Goal: Task Accomplishment & Management: Manage account settings

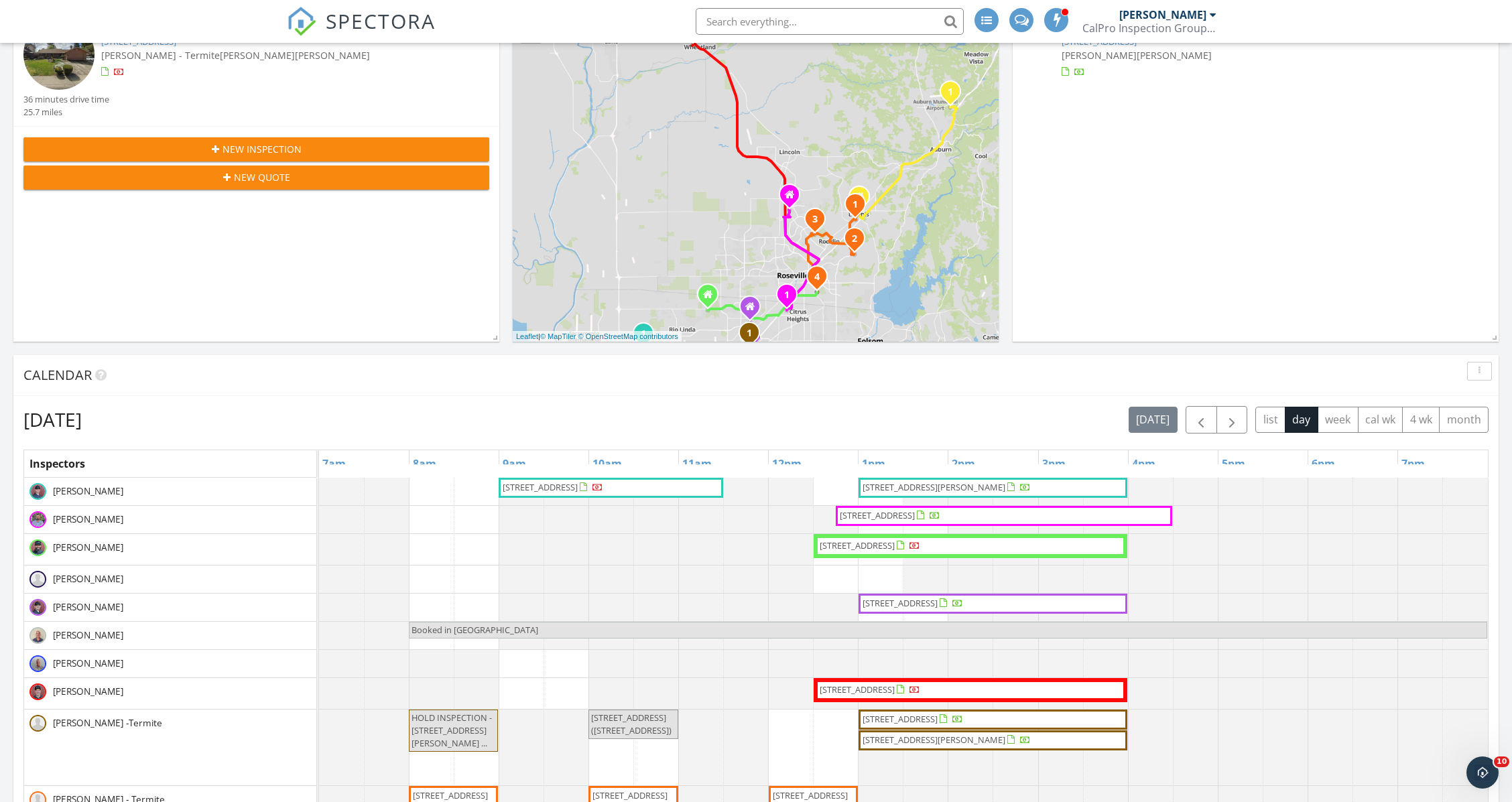
scroll to position [578, 0]
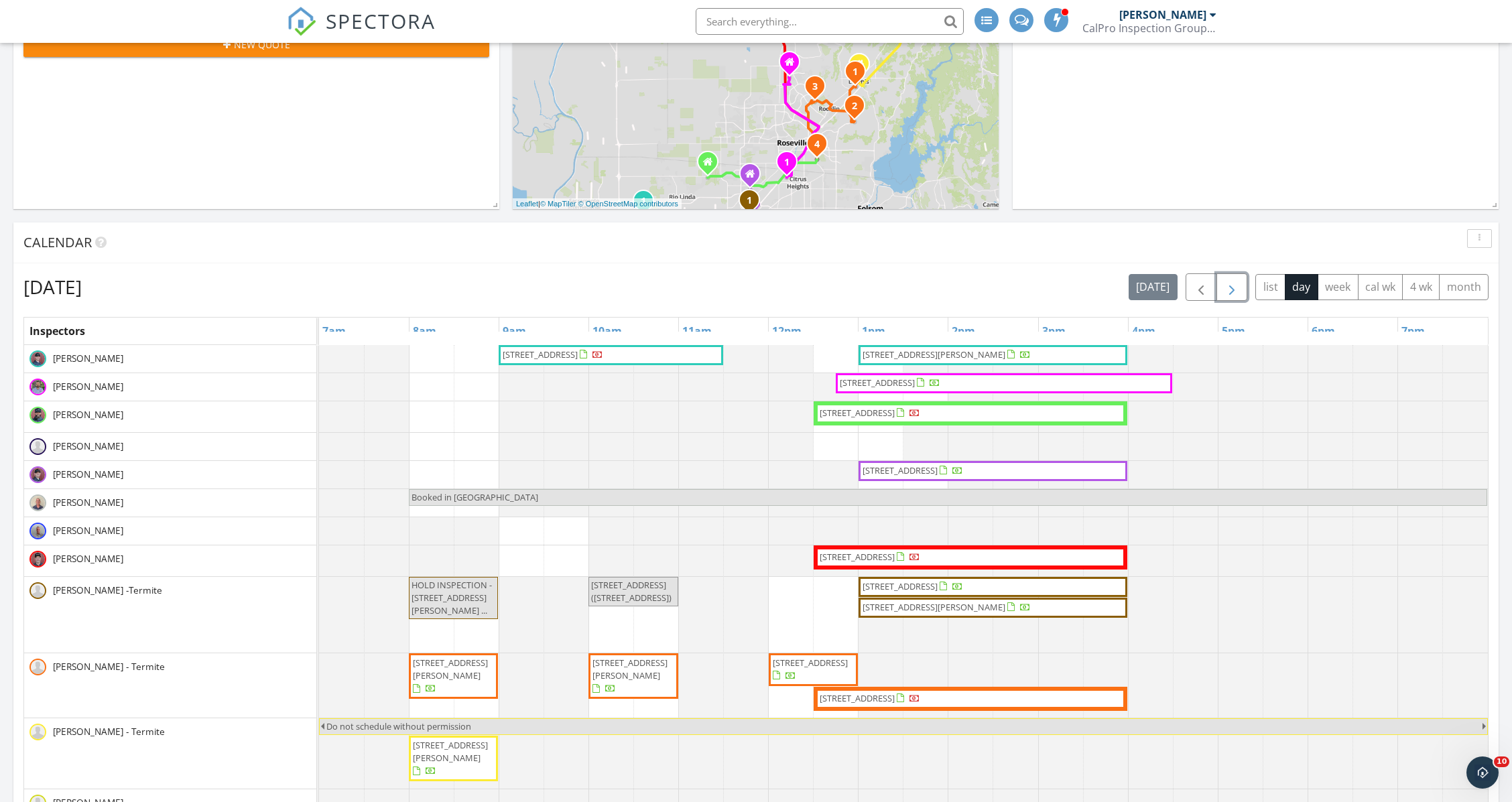
click at [1236, 282] on span "button" at bounding box center [1231, 287] width 16 height 16
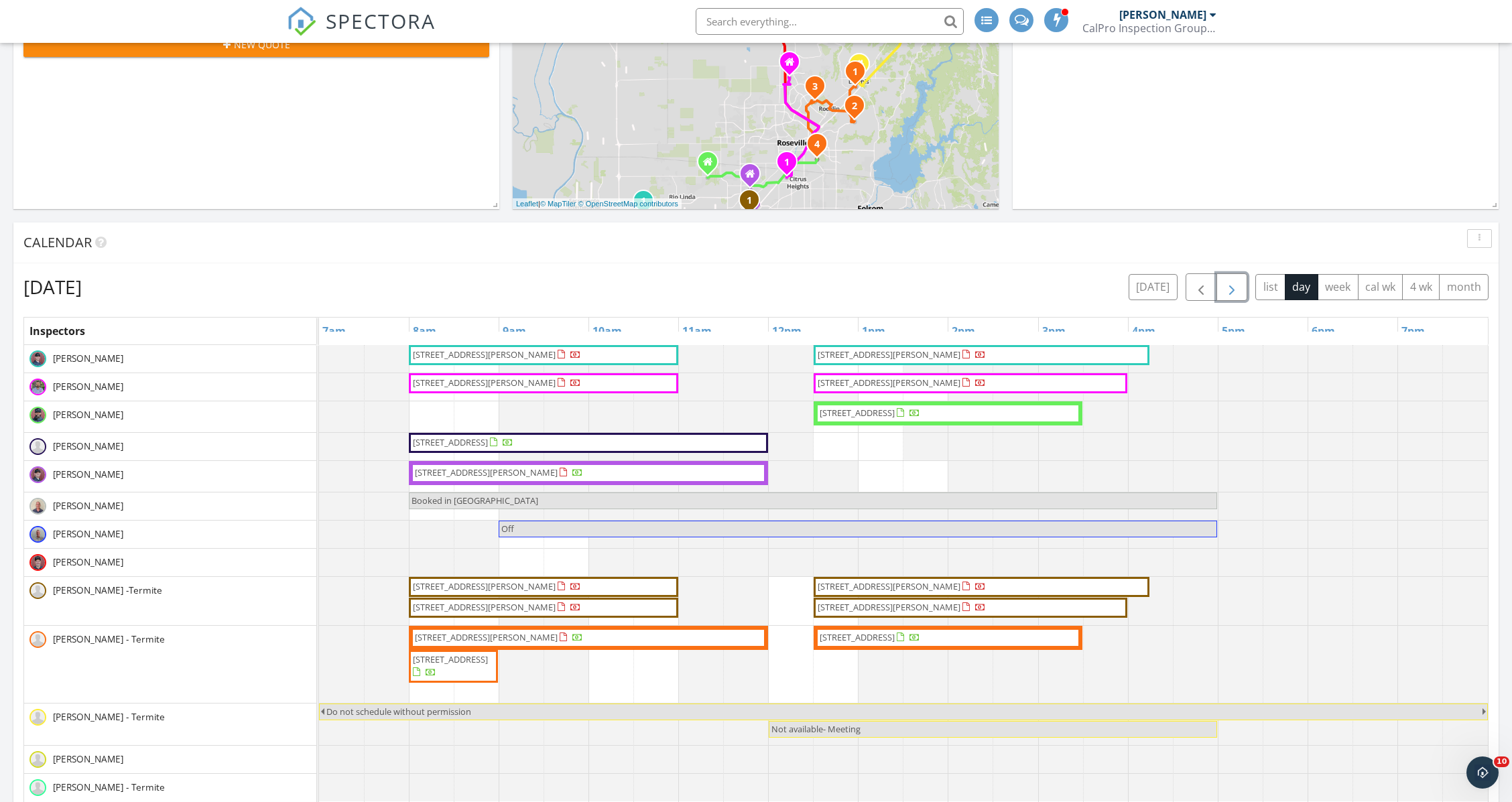
click at [1234, 286] on span "button" at bounding box center [1231, 287] width 16 height 16
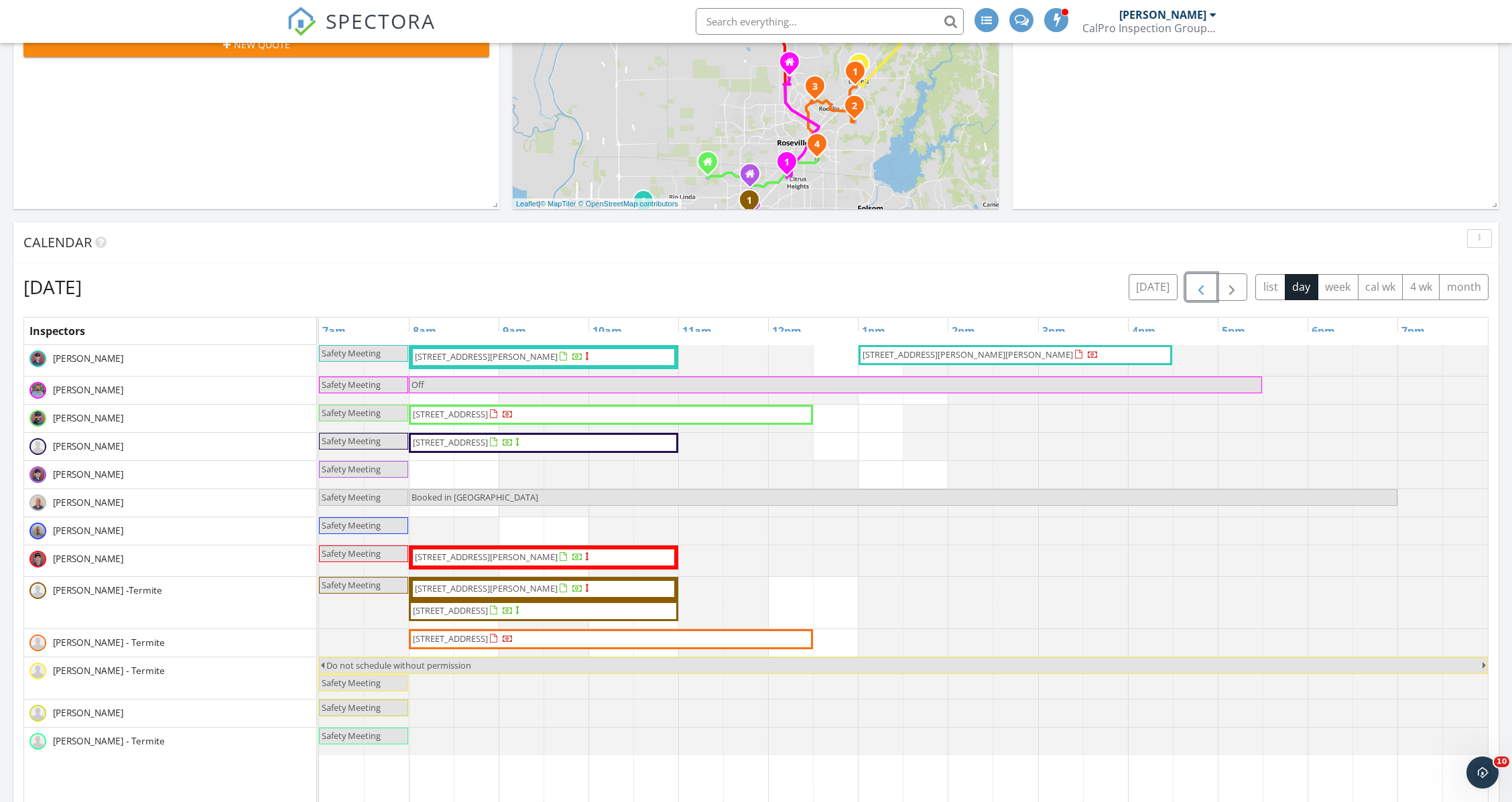
click at [1203, 285] on span "button" at bounding box center [1201, 287] width 16 height 16
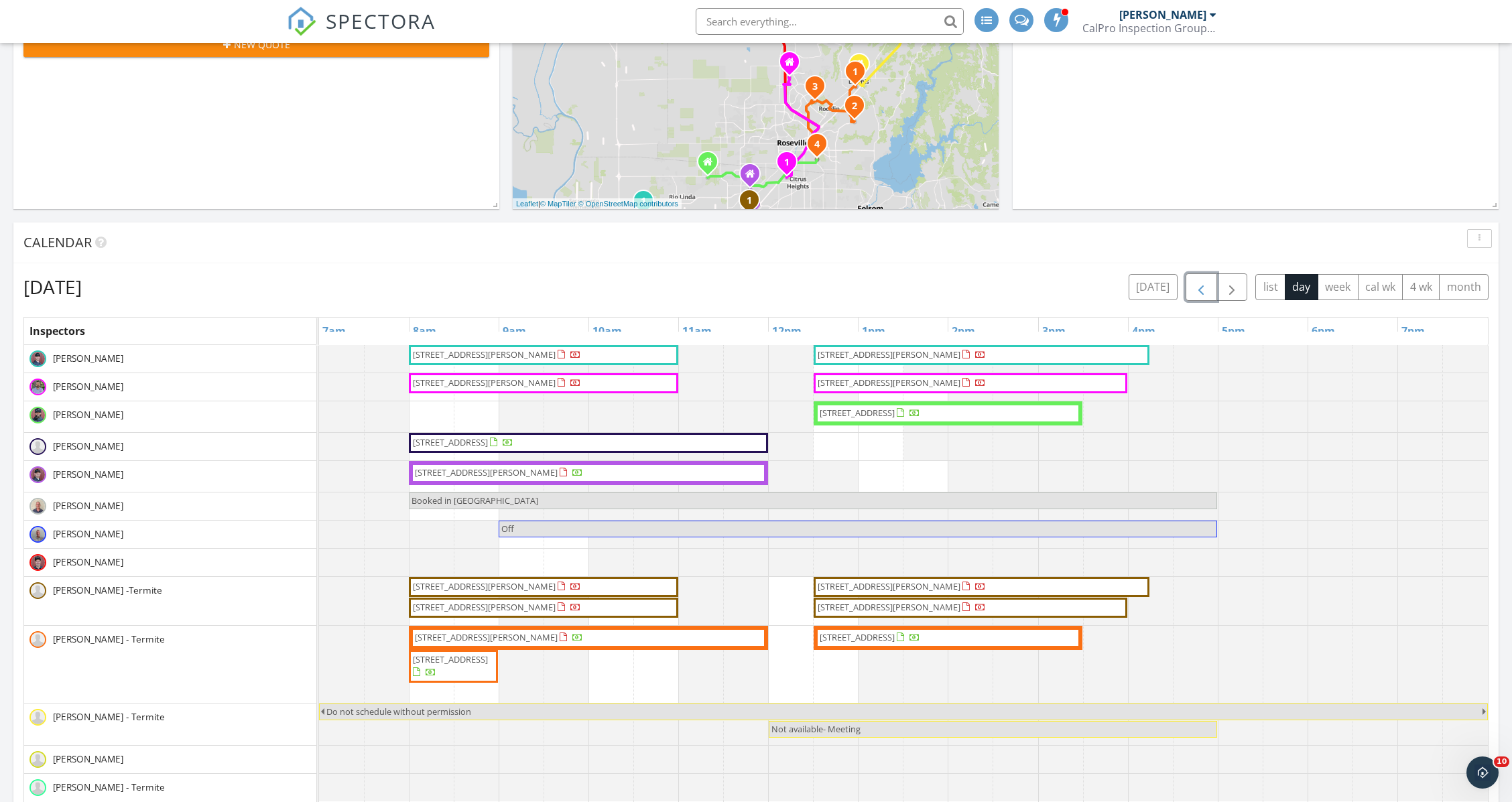
click at [1203, 285] on span "button" at bounding box center [1201, 287] width 16 height 16
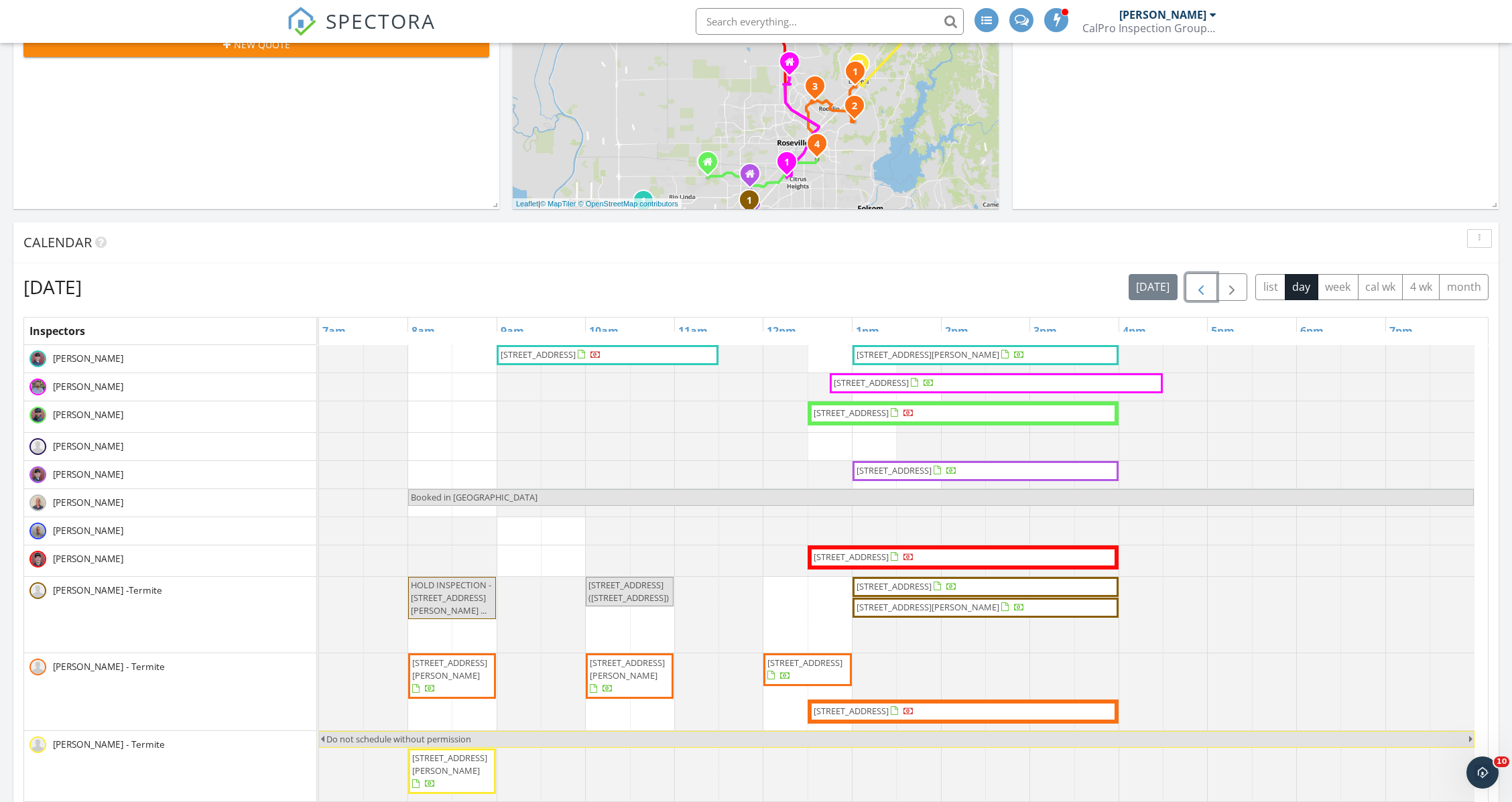
click at [871, 555] on span "1902 McLaren Dr, Roseville 95661" at bounding box center [852, 557] width 75 height 12
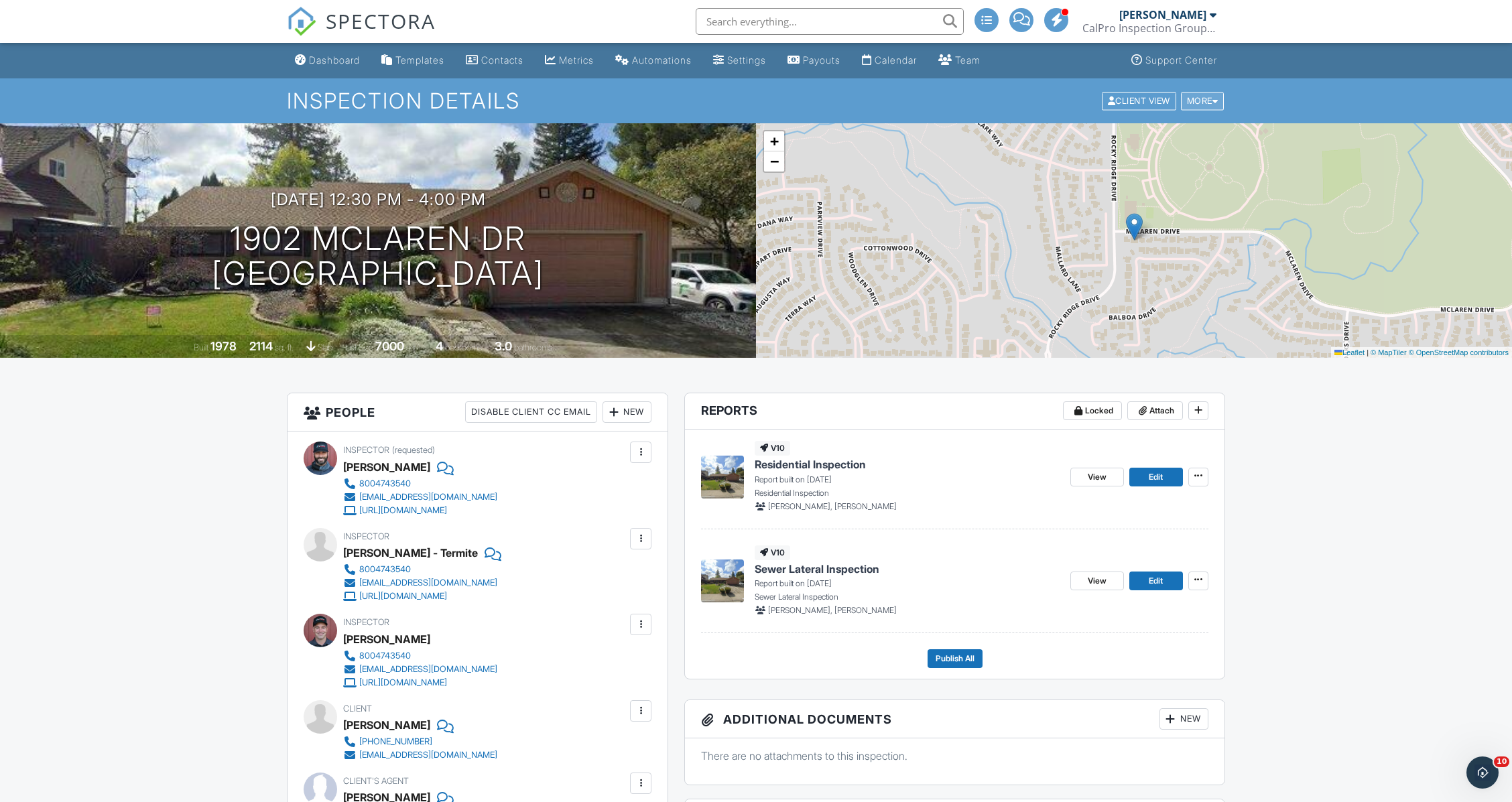
click at [1207, 102] on div "More" at bounding box center [1203, 100] width 43 height 18
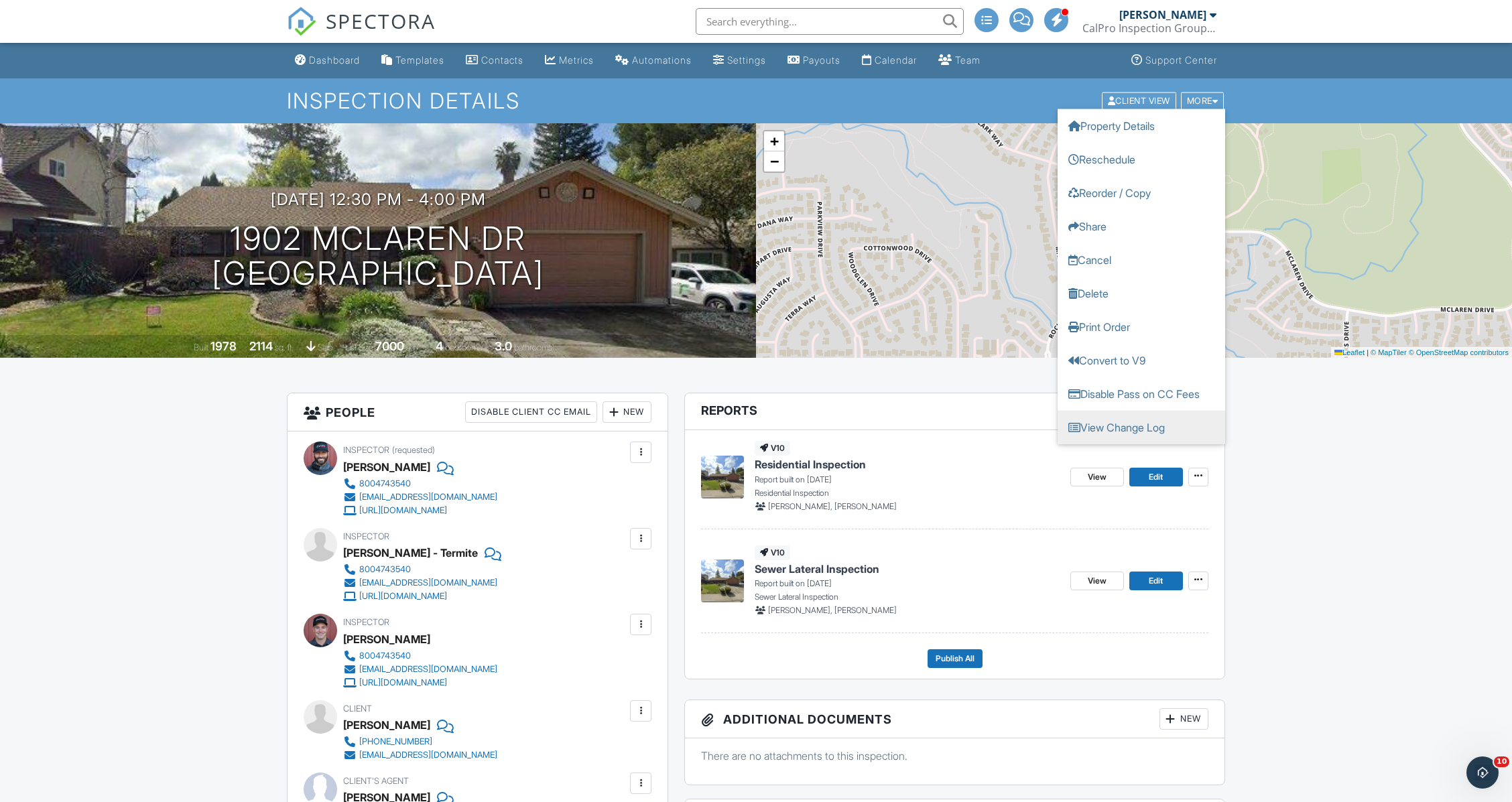
click at [1114, 434] on link "View Change Log" at bounding box center [1141, 427] width 167 height 34
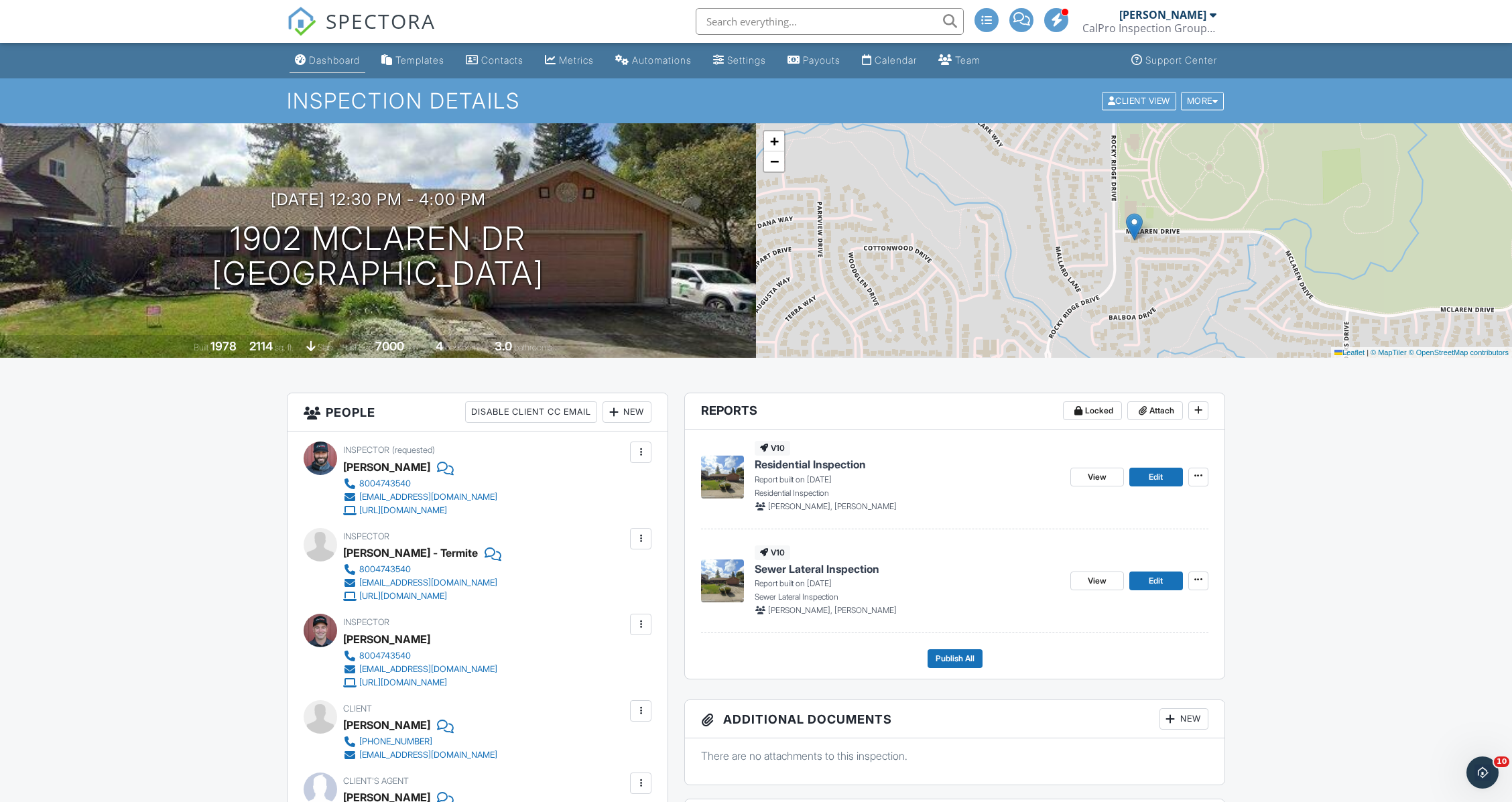
click at [346, 62] on div "Dashboard" at bounding box center [334, 60] width 51 height 11
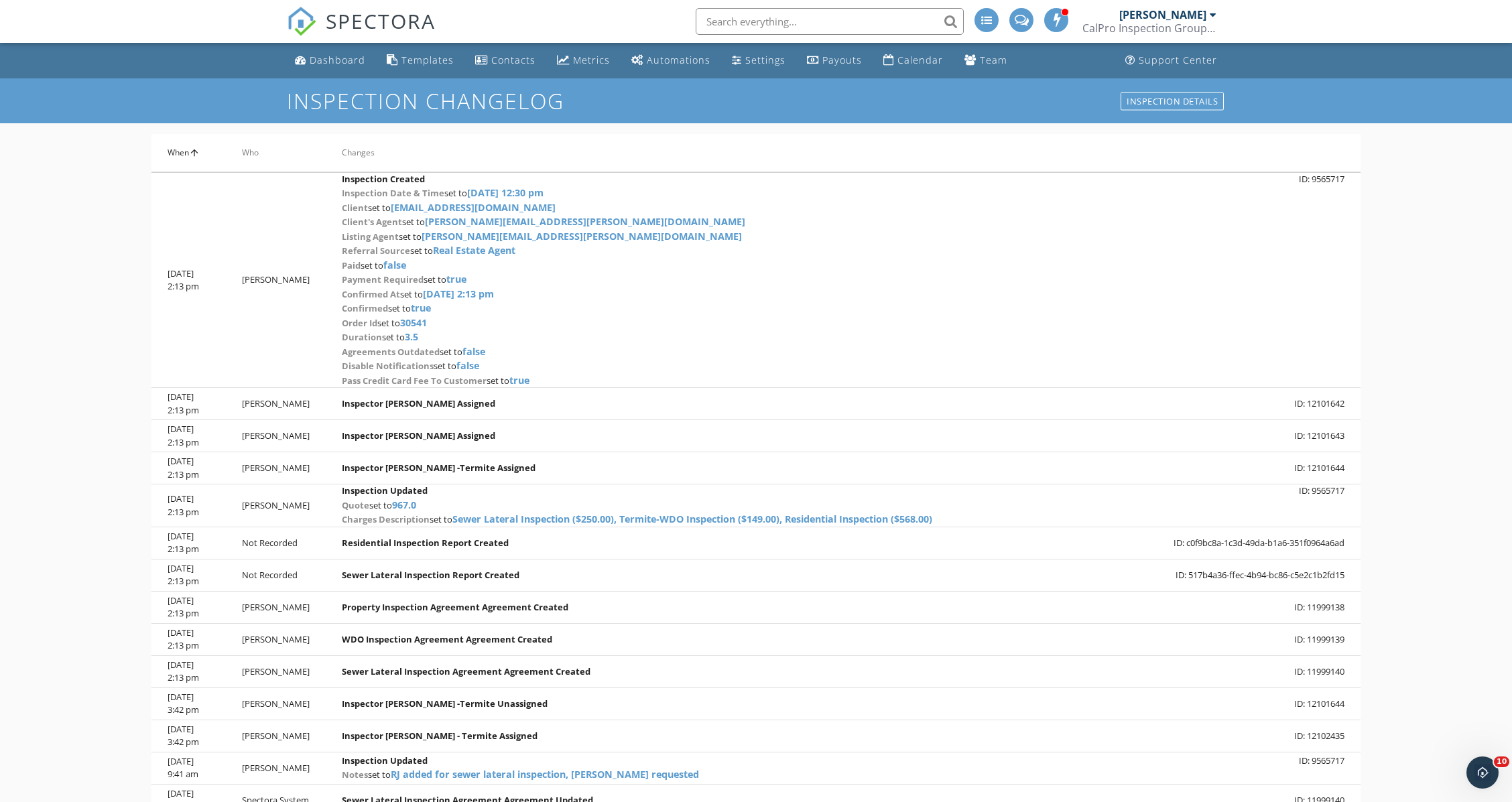
click at [1460, 439] on div "Inspection Changelog inspection details When arrow_upward Who arrow_upward Chan…" at bounding box center [756, 486] width 1512 height 813
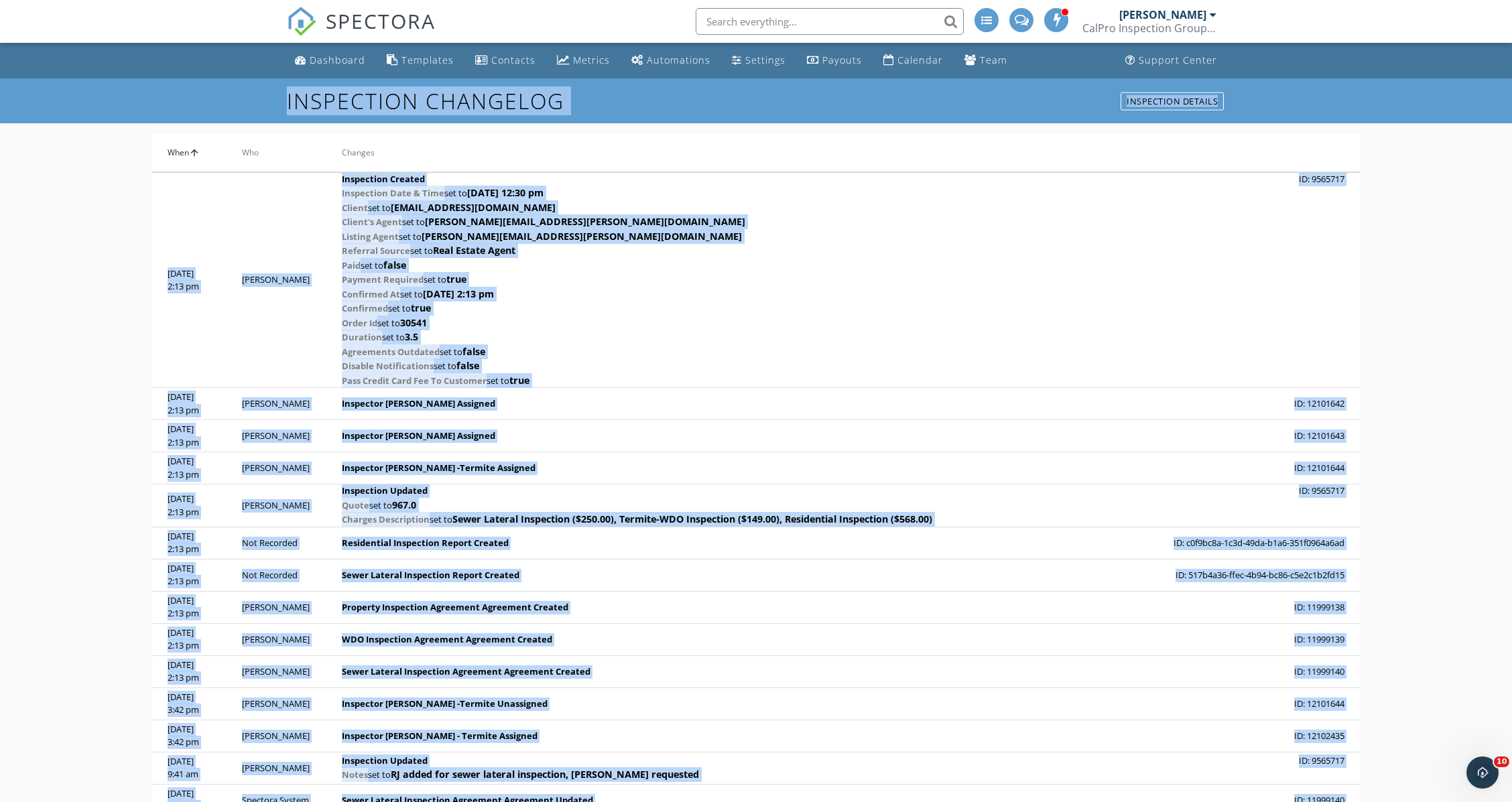
click at [1460, 439] on div "Inspection Changelog inspection details When arrow_upward Who arrow_upward Chan…" at bounding box center [756, 486] width 1512 height 813
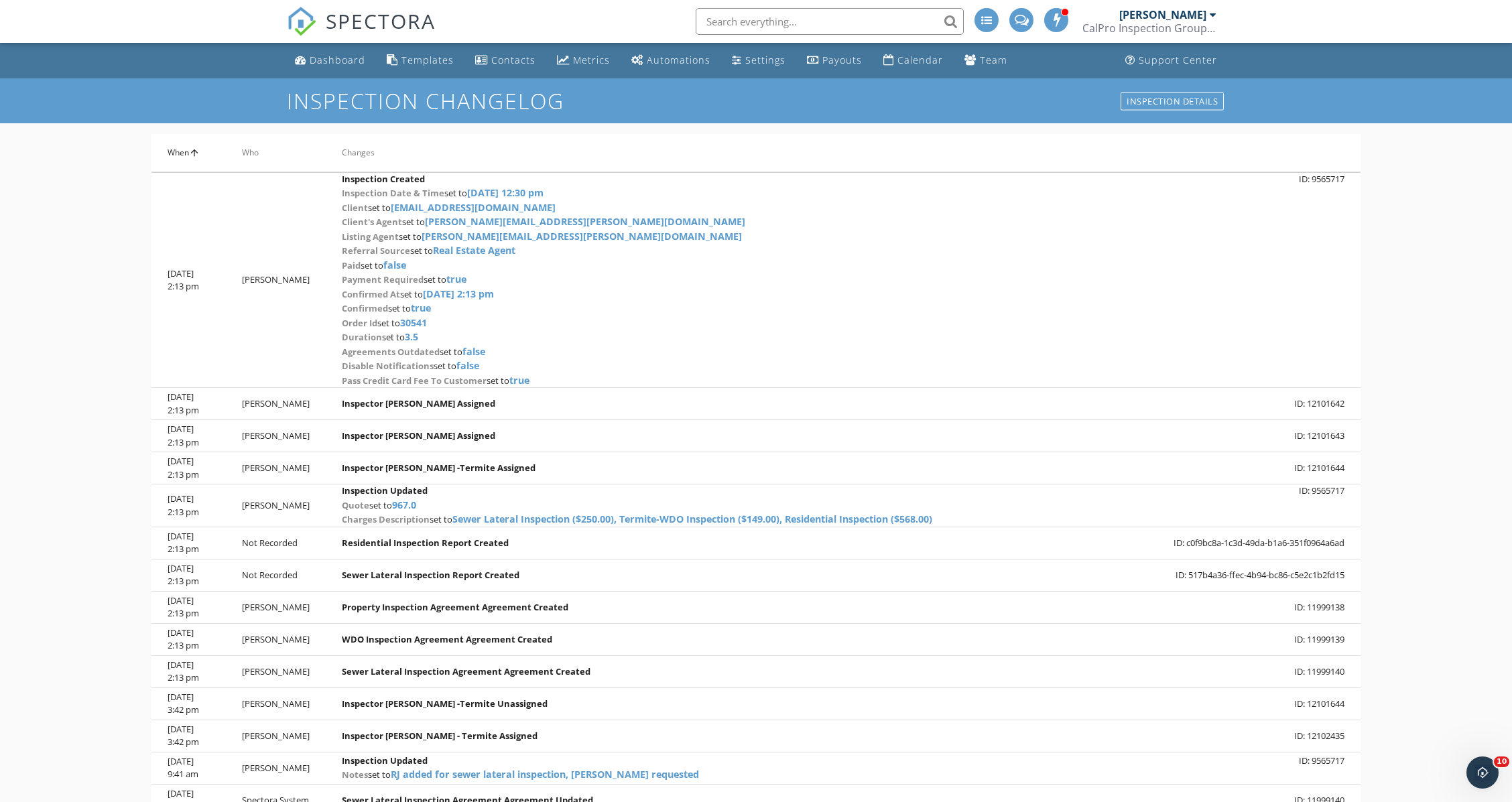
click at [1165, 24] on div "CalPro Inspection Group Sac" at bounding box center [1149, 28] width 134 height 13
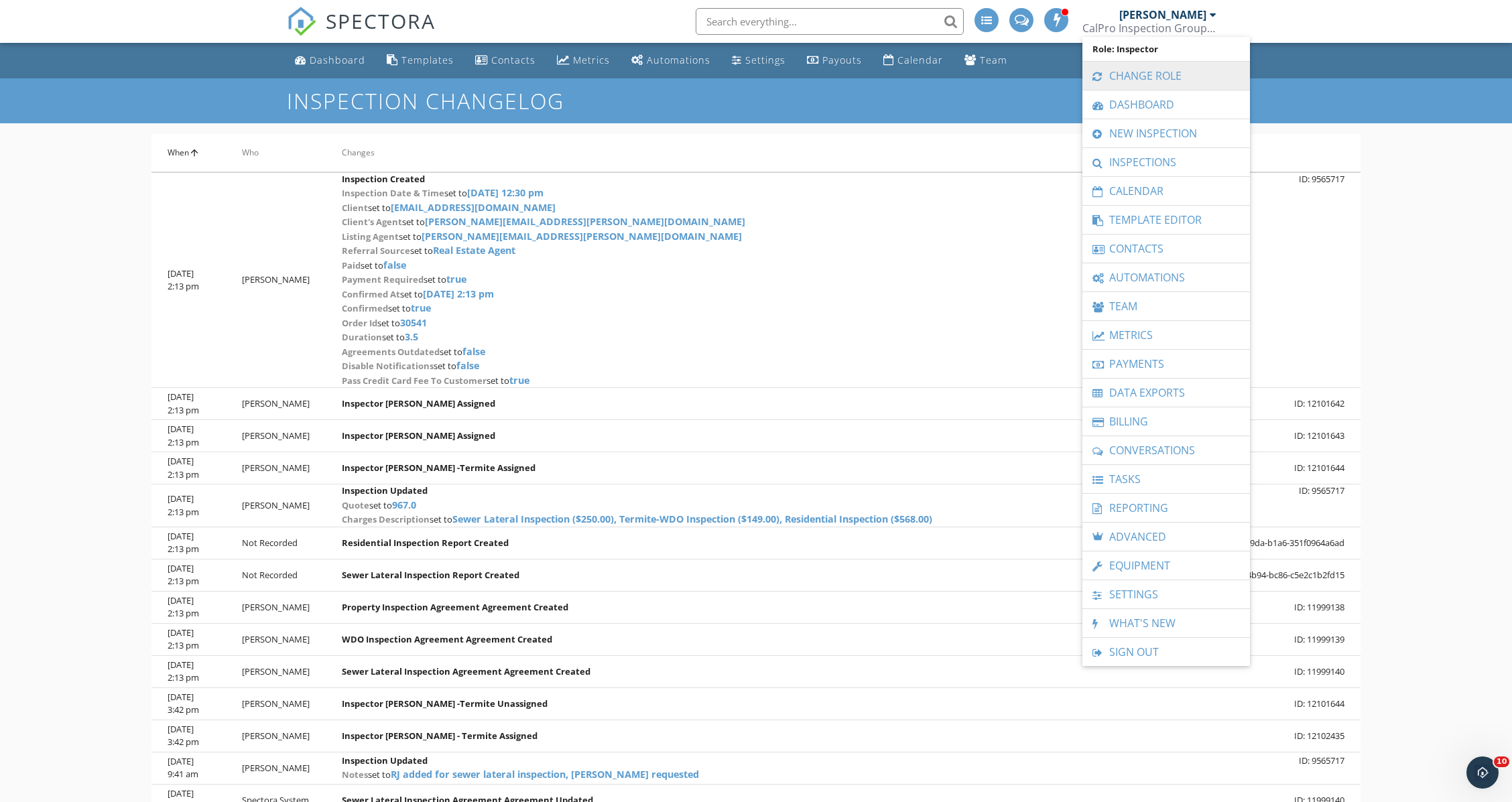
click at [1132, 79] on link "Change Role" at bounding box center [1166, 76] width 154 height 28
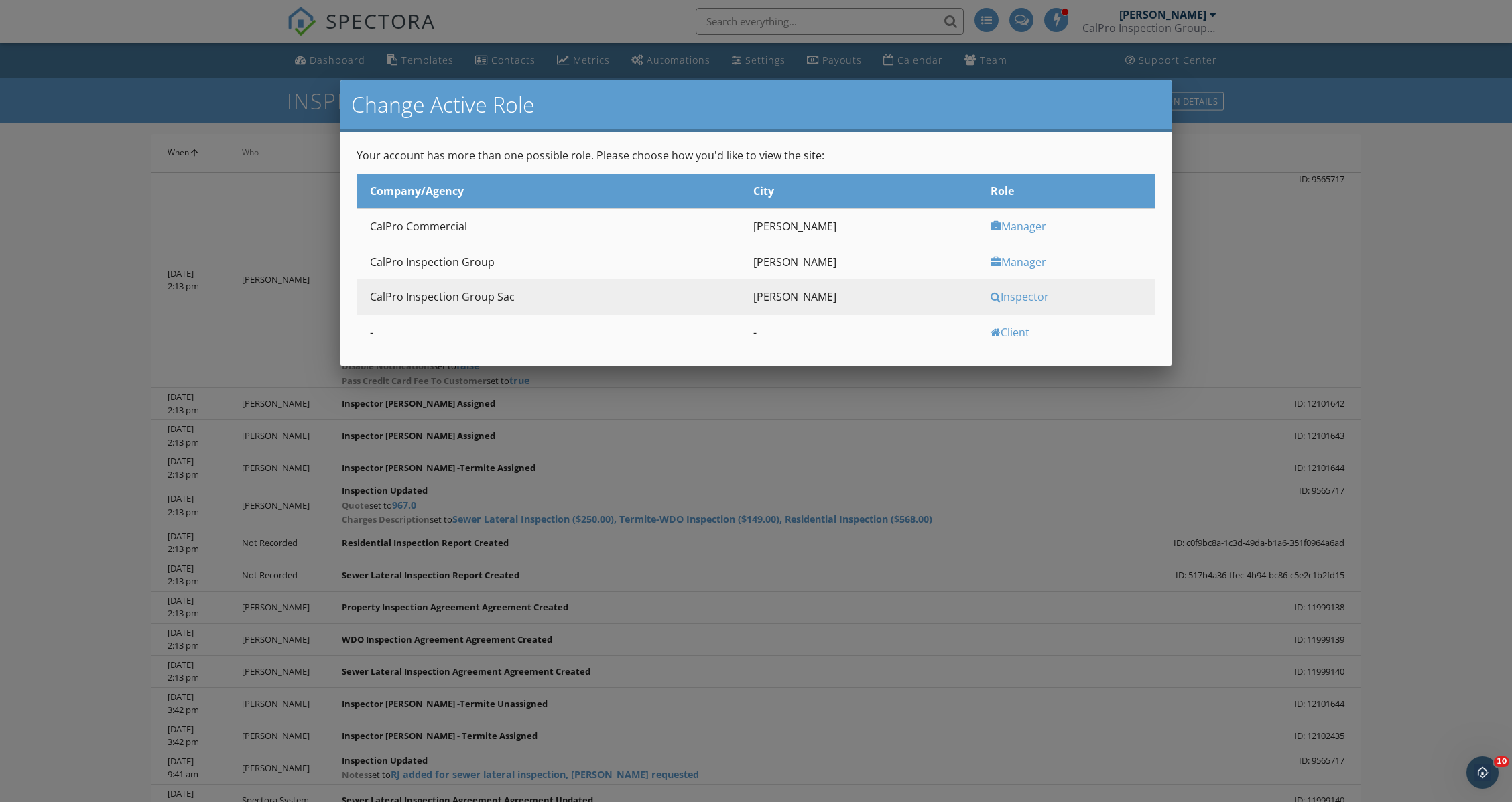
click at [992, 260] on div "Manager" at bounding box center [1072, 262] width 162 height 15
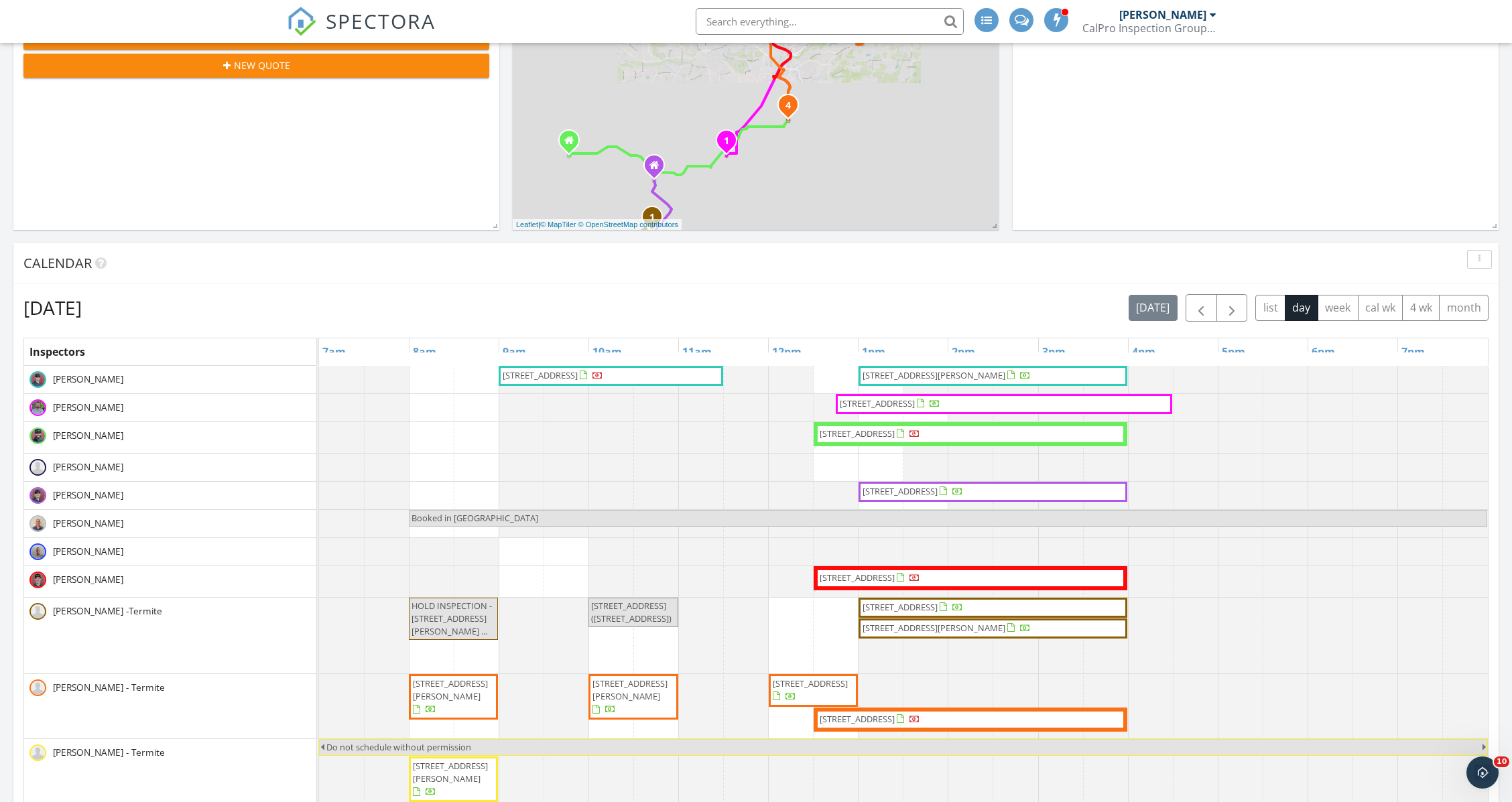
scroll to position [713, 0]
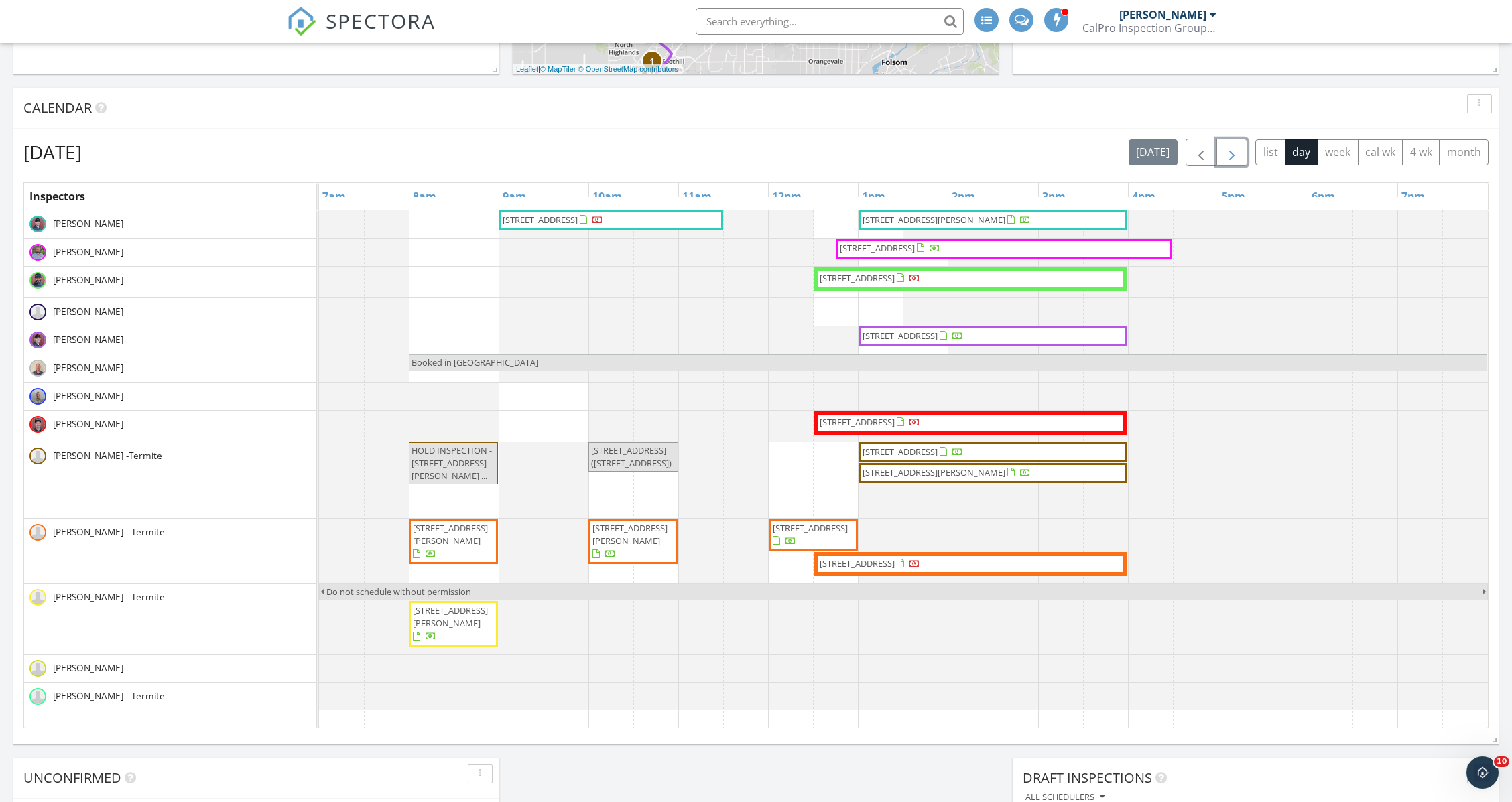
click at [1231, 161] on span "button" at bounding box center [1231, 152] width 16 height 16
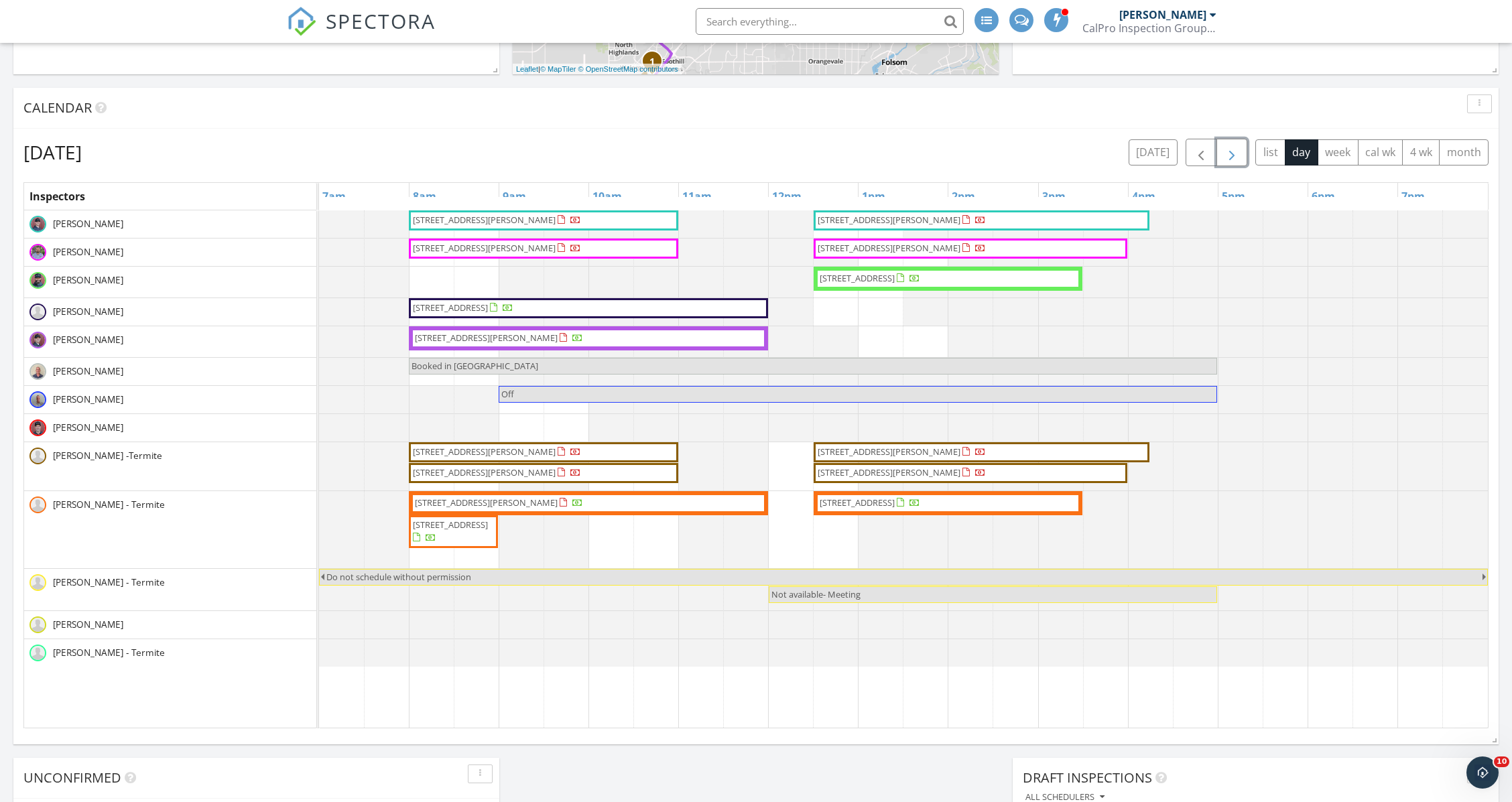
click at [1231, 161] on span "button" at bounding box center [1231, 152] width 16 height 16
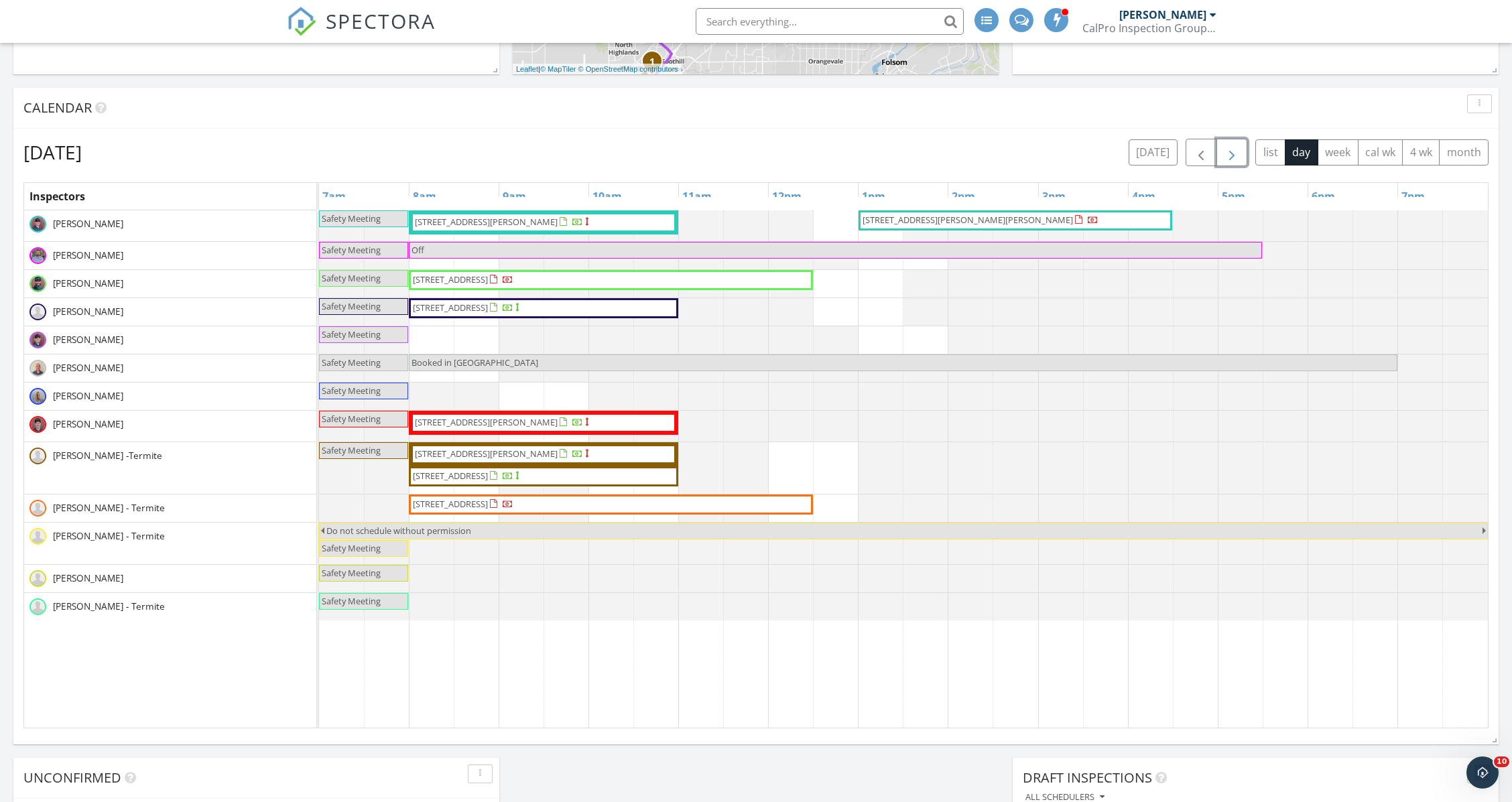
click at [1231, 161] on span "button" at bounding box center [1231, 152] width 16 height 16
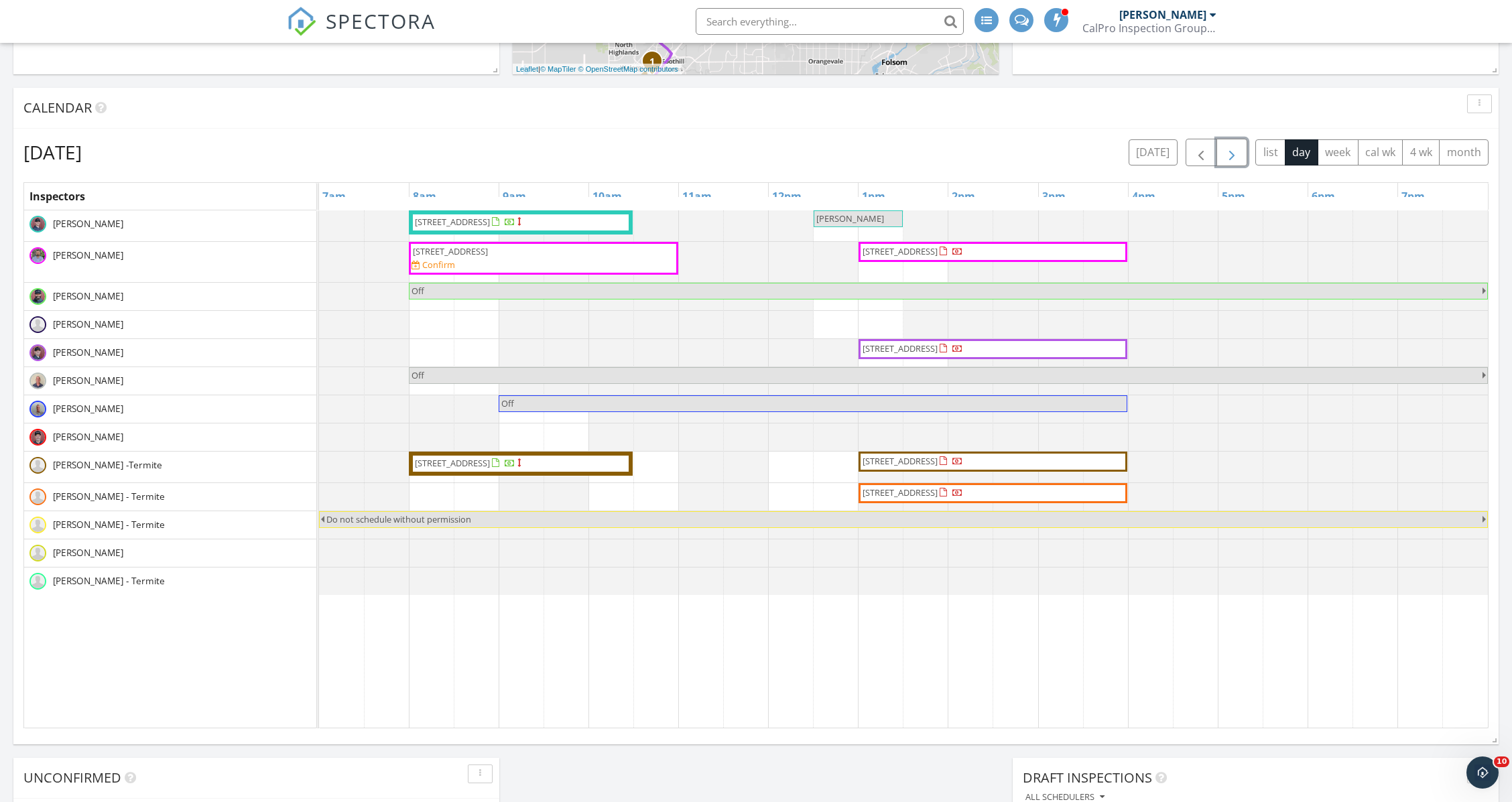
click at [1231, 161] on span "button" at bounding box center [1231, 152] width 16 height 16
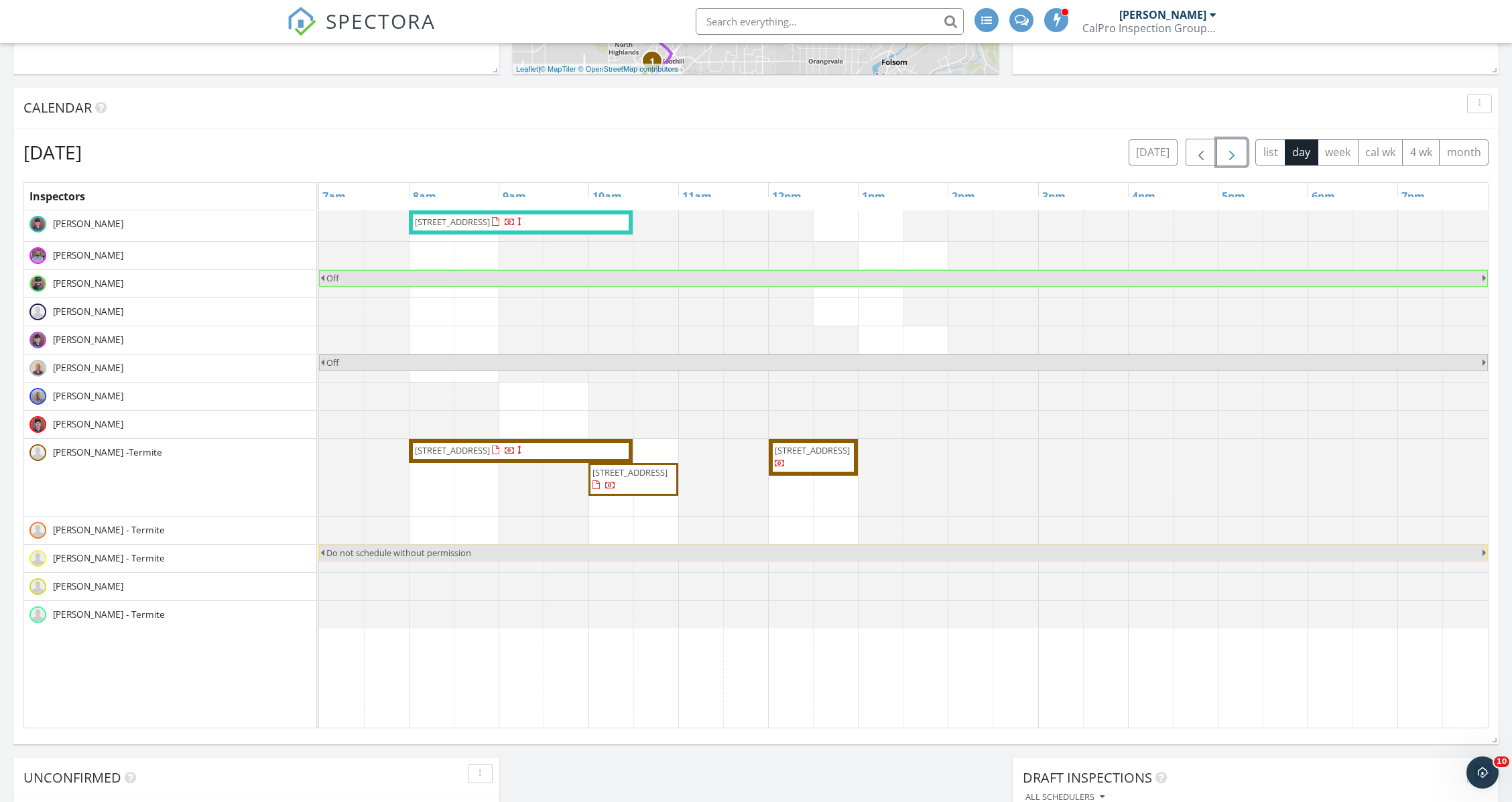
click at [1231, 161] on span "button" at bounding box center [1231, 152] width 16 height 16
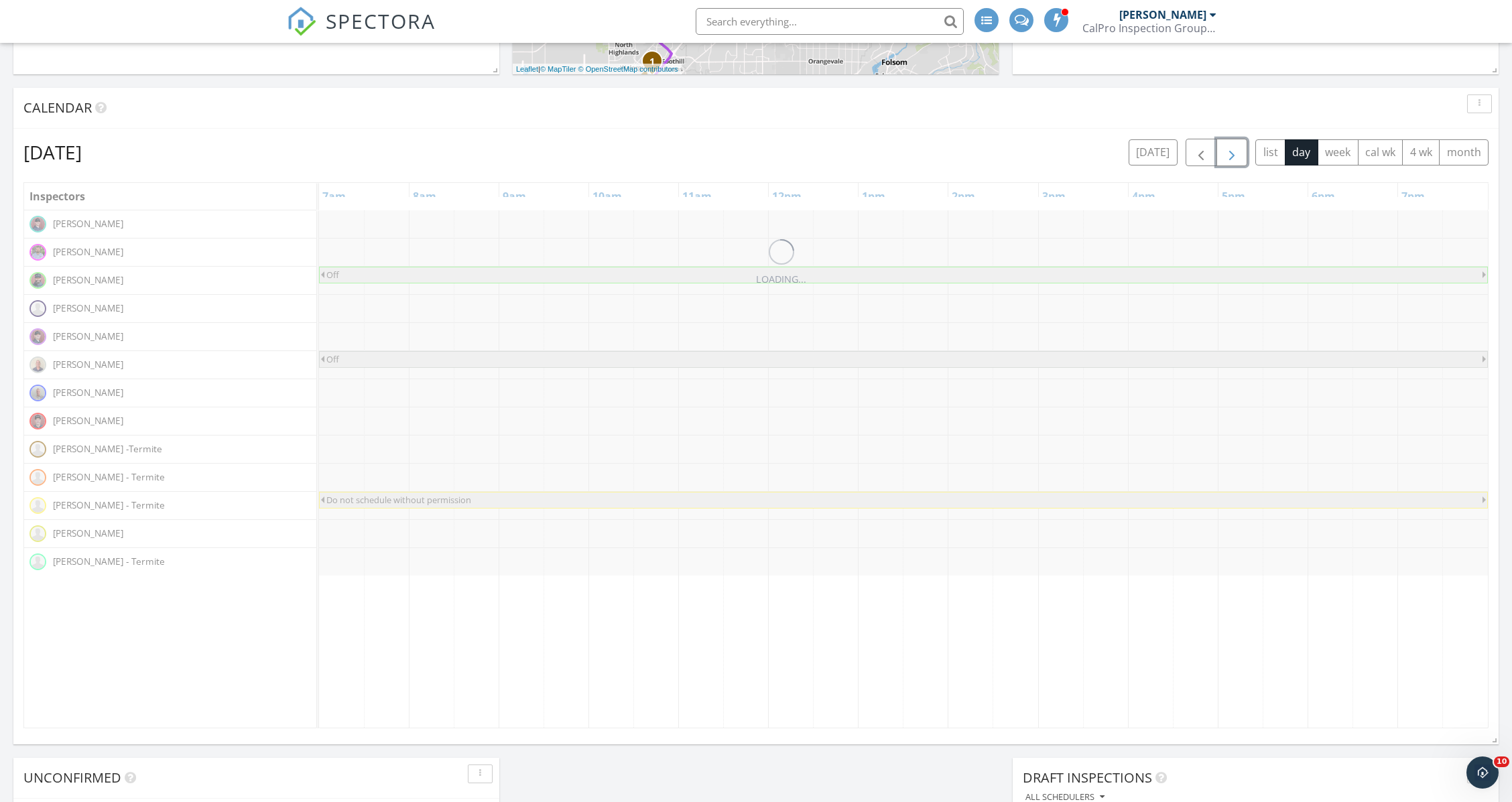
click at [1231, 161] on span "button" at bounding box center [1231, 152] width 16 height 16
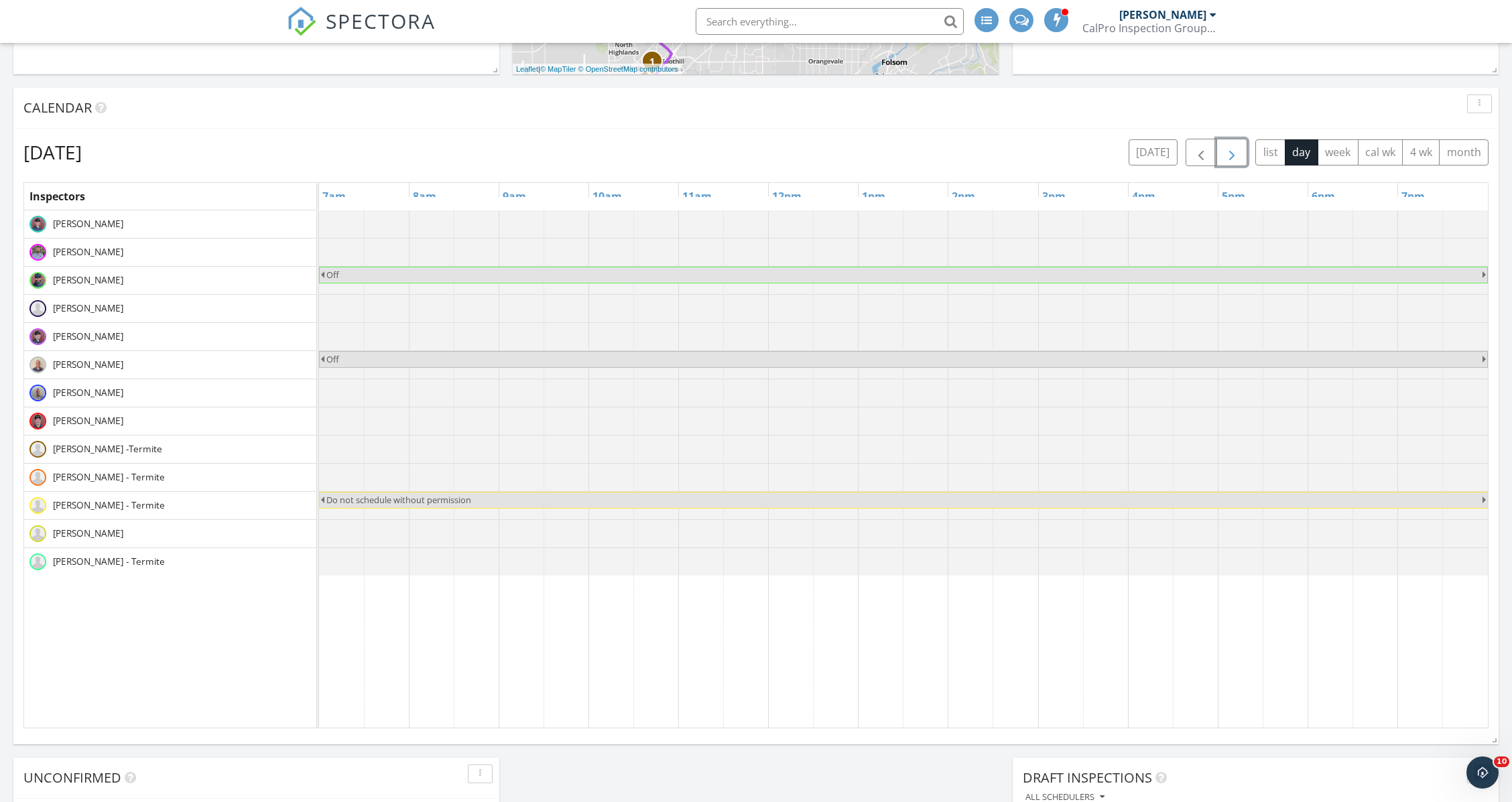
click at [1231, 161] on span "button" at bounding box center [1231, 152] width 16 height 16
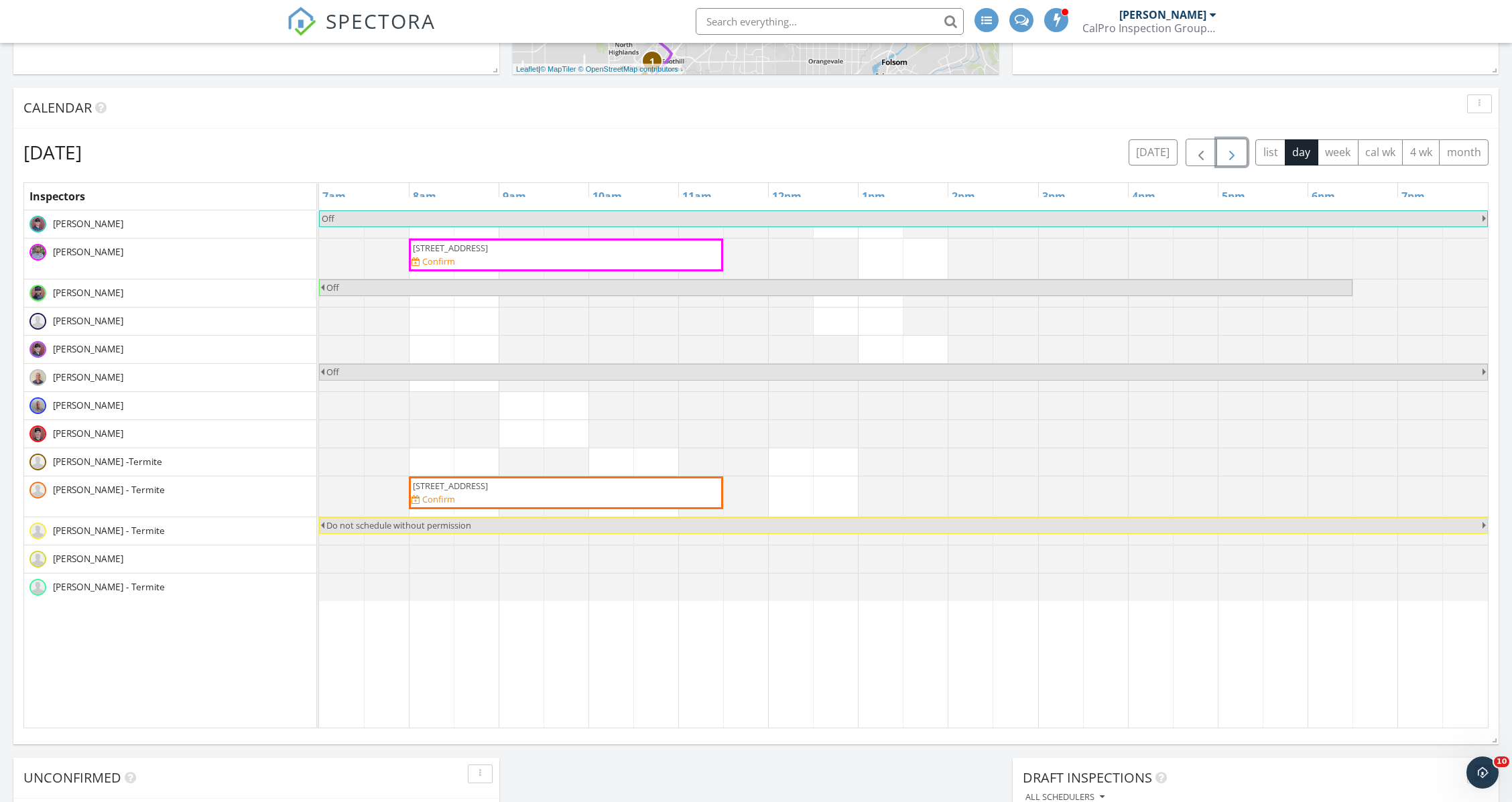
click at [1231, 161] on span "button" at bounding box center [1231, 152] width 16 height 16
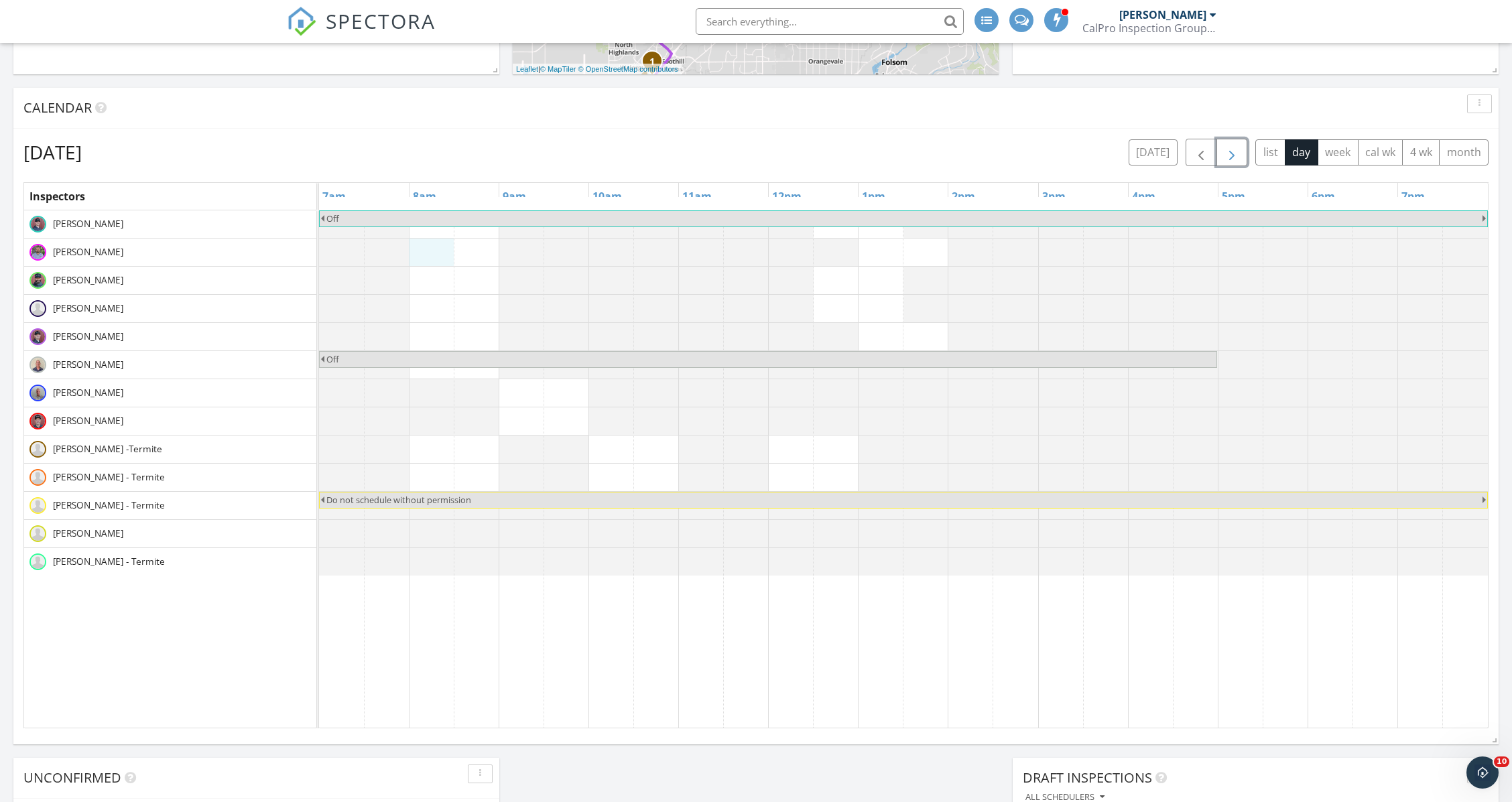
click at [430, 256] on div "Off Off Do not schedule without permission" at bounding box center [903, 470] width 1169 height 518
click at [434, 216] on link "Event" at bounding box center [429, 222] width 69 height 22
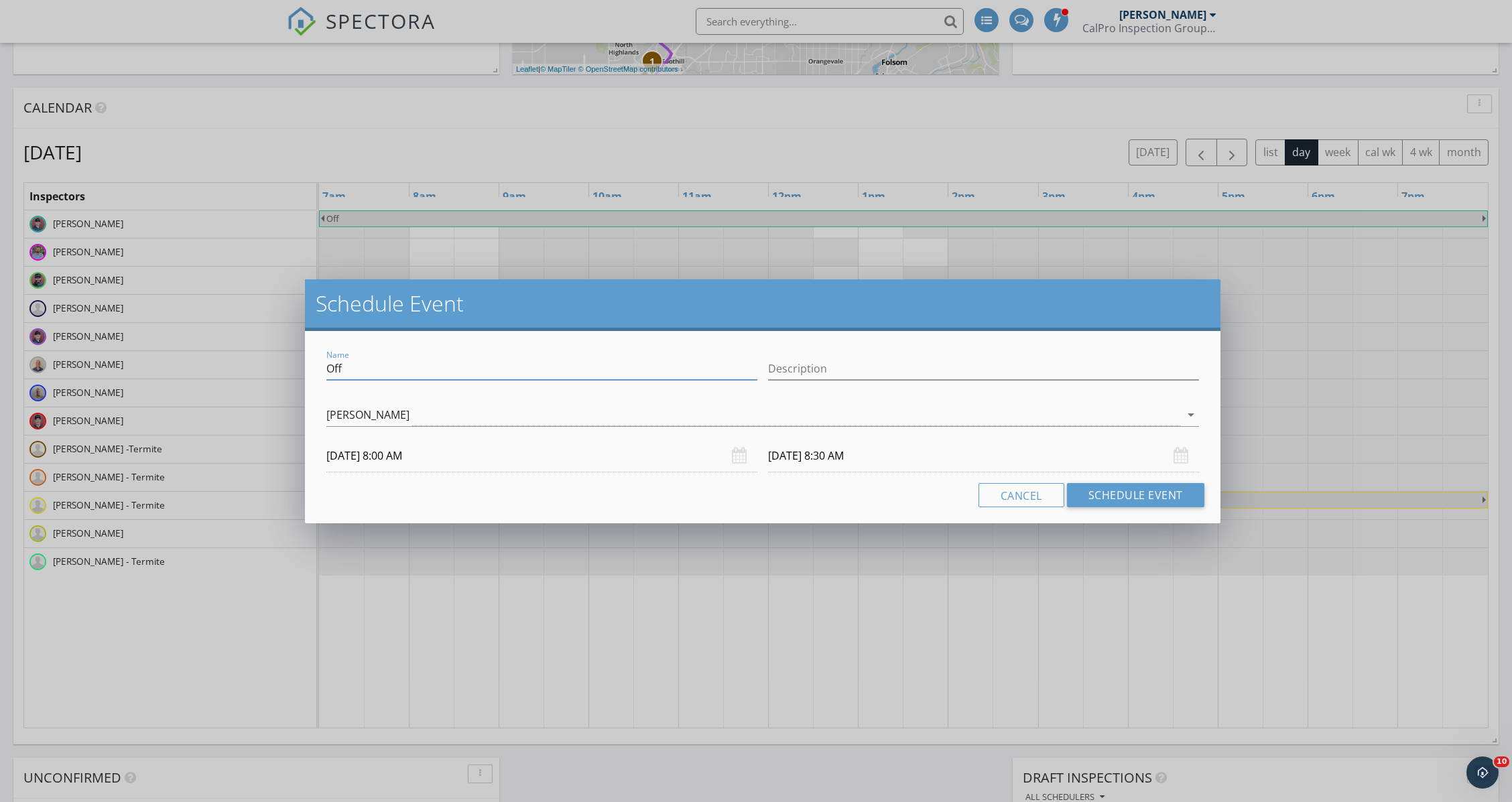
drag, startPoint x: 379, startPoint y: 365, endPoint x: 186, endPoint y: 348, distance: 193.7
click at [186, 348] on div "Schedule Event Name Off Description Chris McCay arrow_drop_down 10/07/2025 8:00…" at bounding box center [756, 401] width 1512 height 802
click at [374, 416] on div "[PERSON_NAME]" at bounding box center [368, 414] width 84 height 12
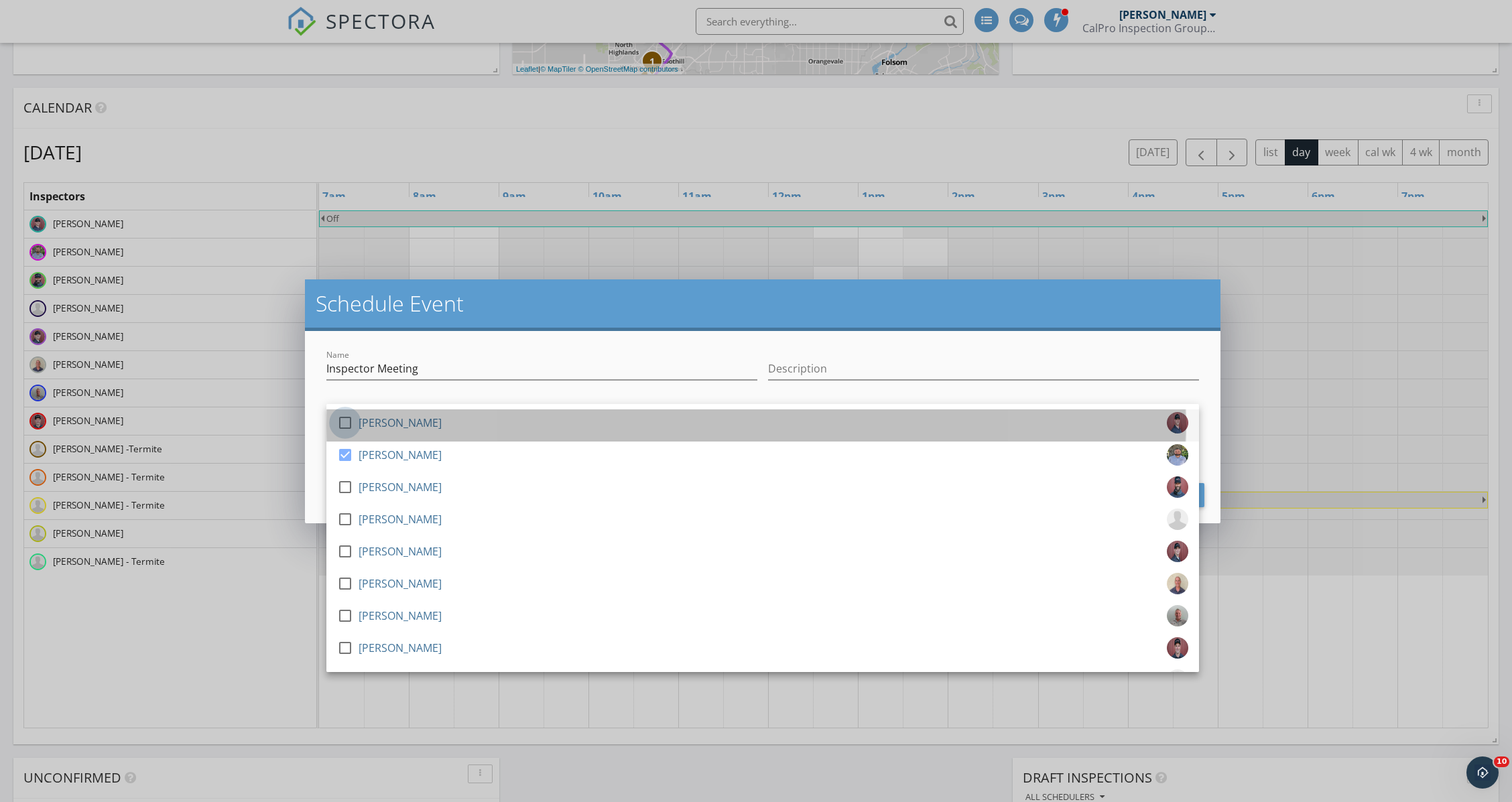
click at [343, 422] on div at bounding box center [345, 423] width 23 height 23
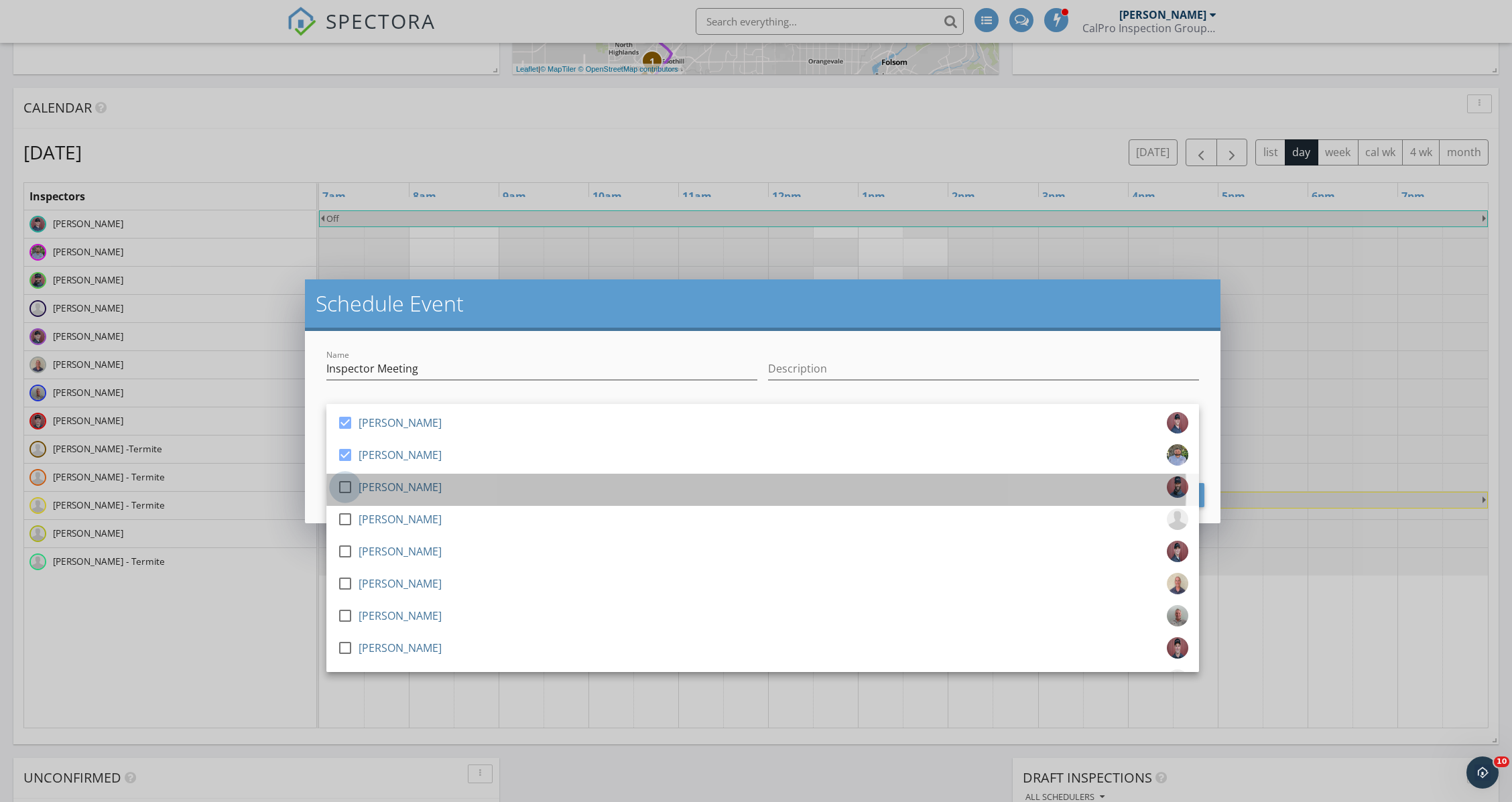
click at [346, 486] on div at bounding box center [345, 487] width 23 height 23
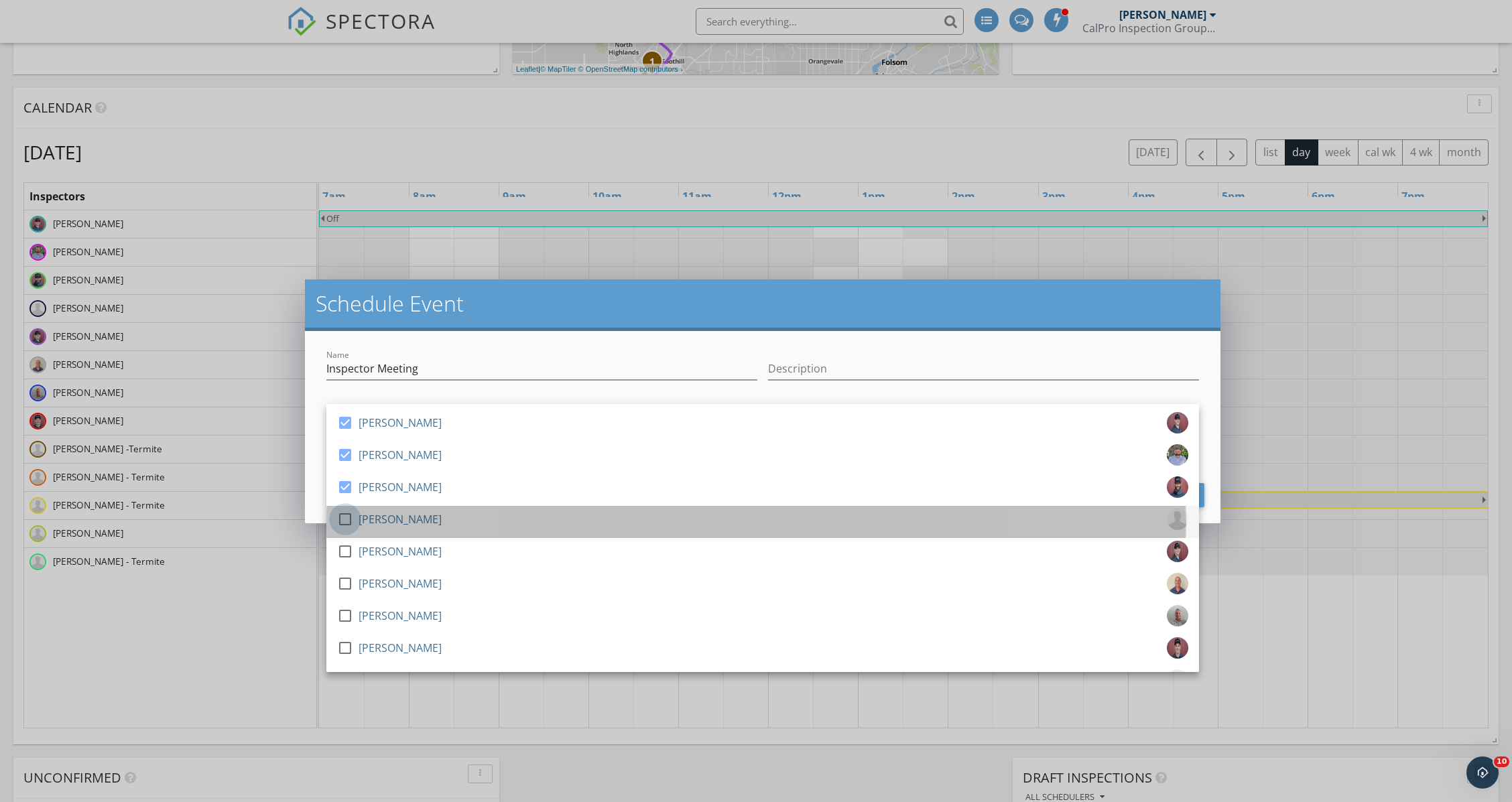
click at [348, 523] on div at bounding box center [345, 519] width 23 height 23
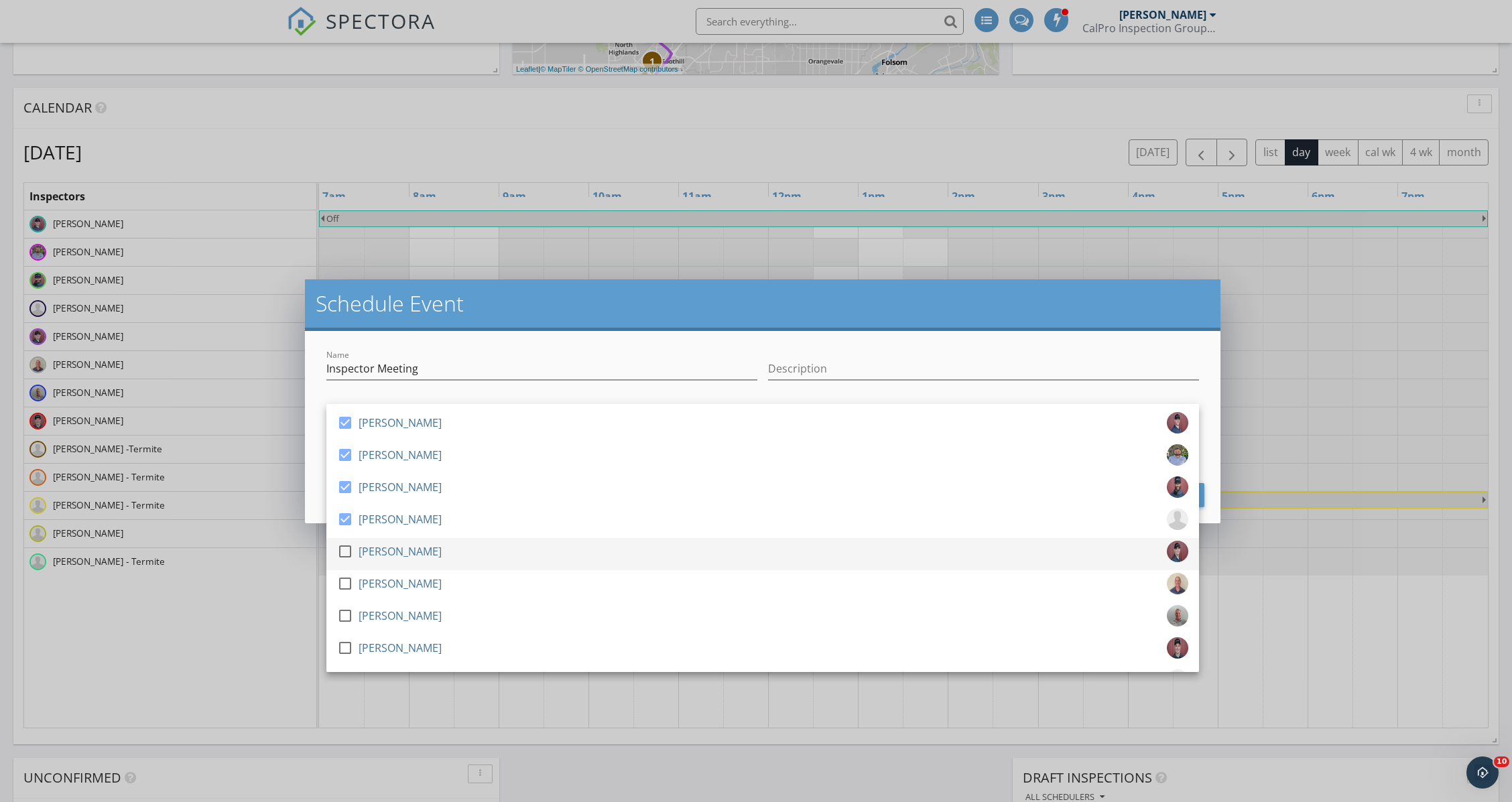
click at [347, 556] on div at bounding box center [345, 551] width 23 height 23
click at [349, 584] on div at bounding box center [345, 584] width 23 height 23
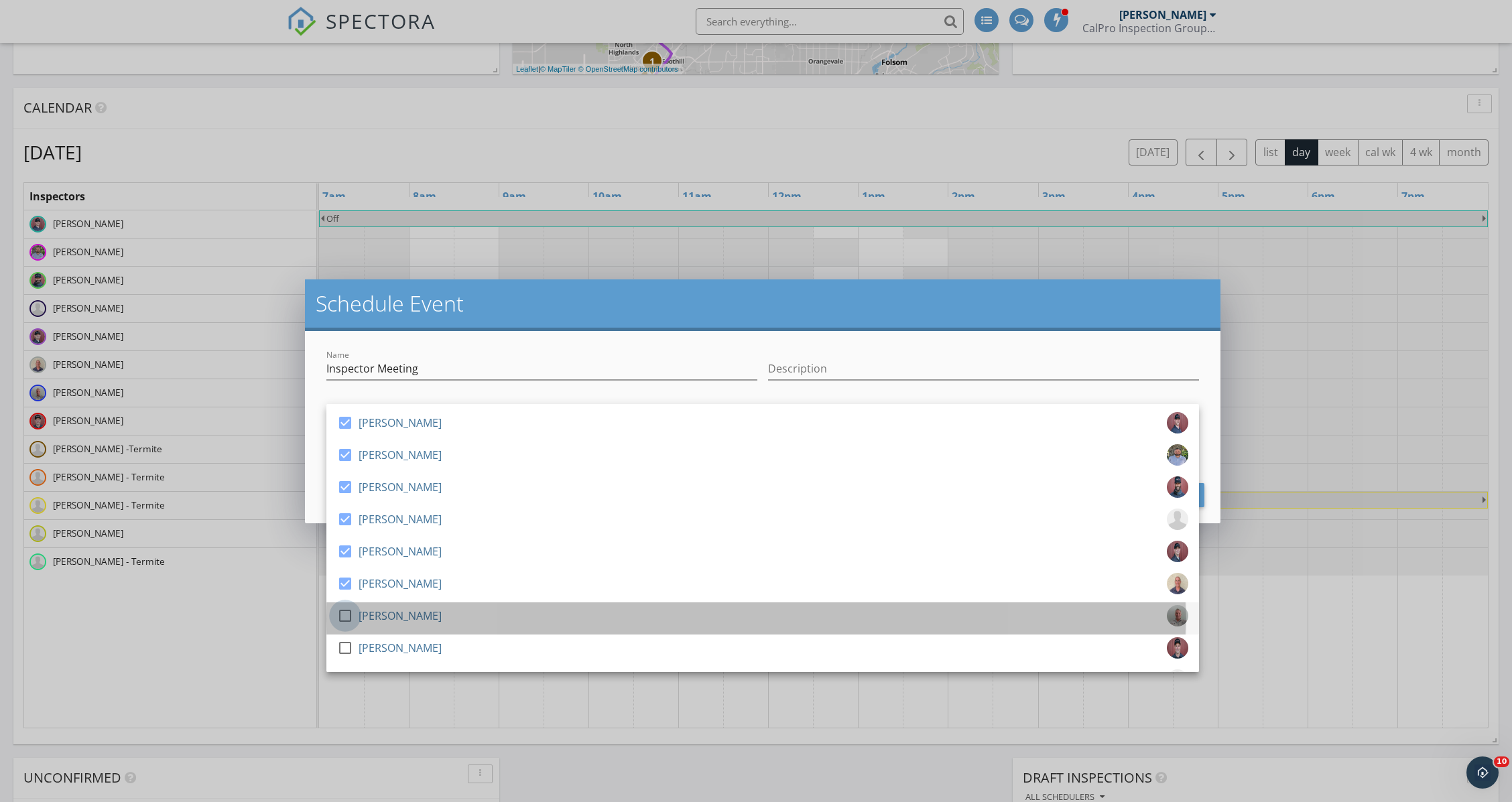
click at [341, 623] on div at bounding box center [345, 616] width 23 height 23
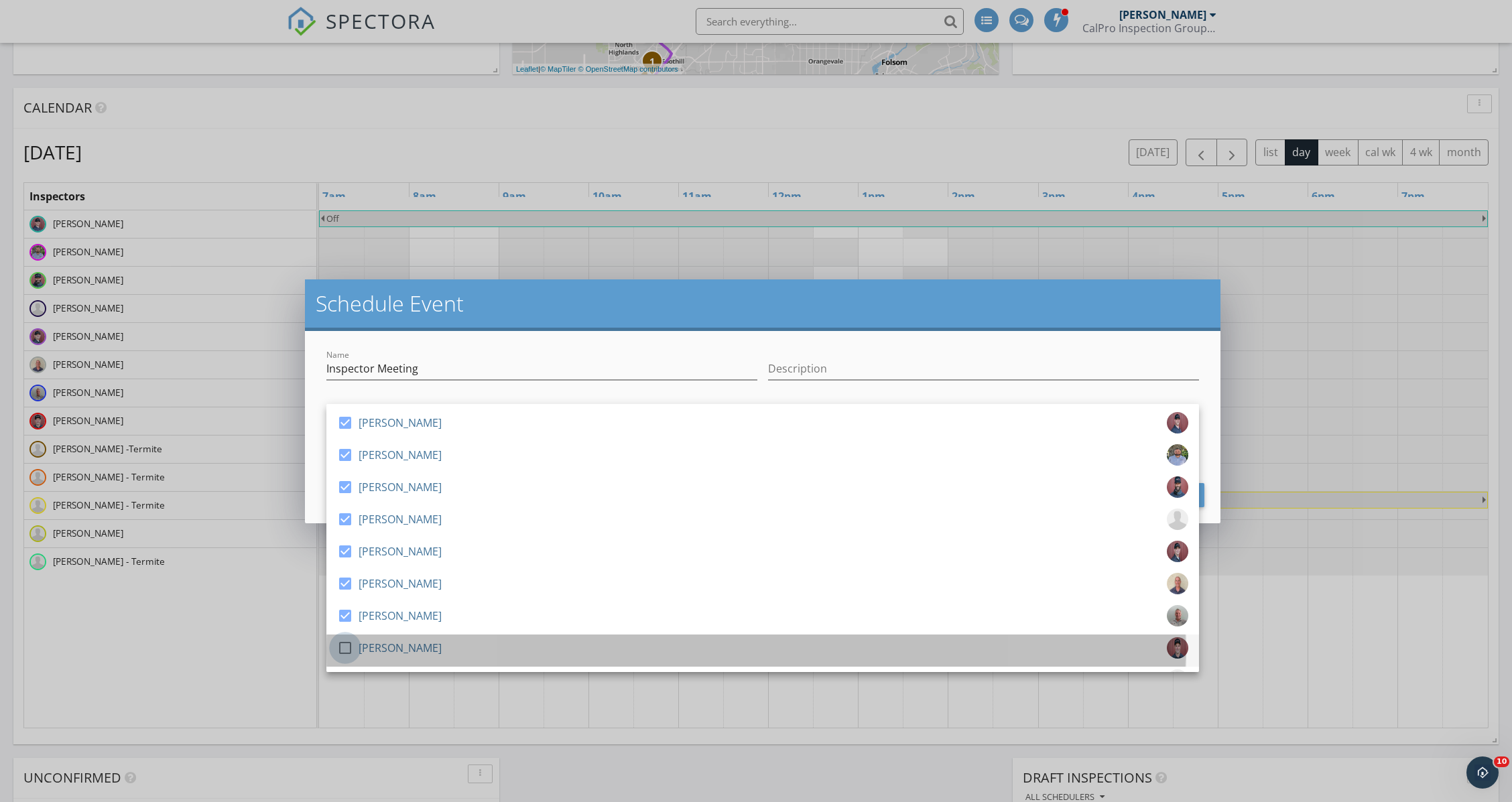
click at [348, 653] on div at bounding box center [345, 648] width 23 height 23
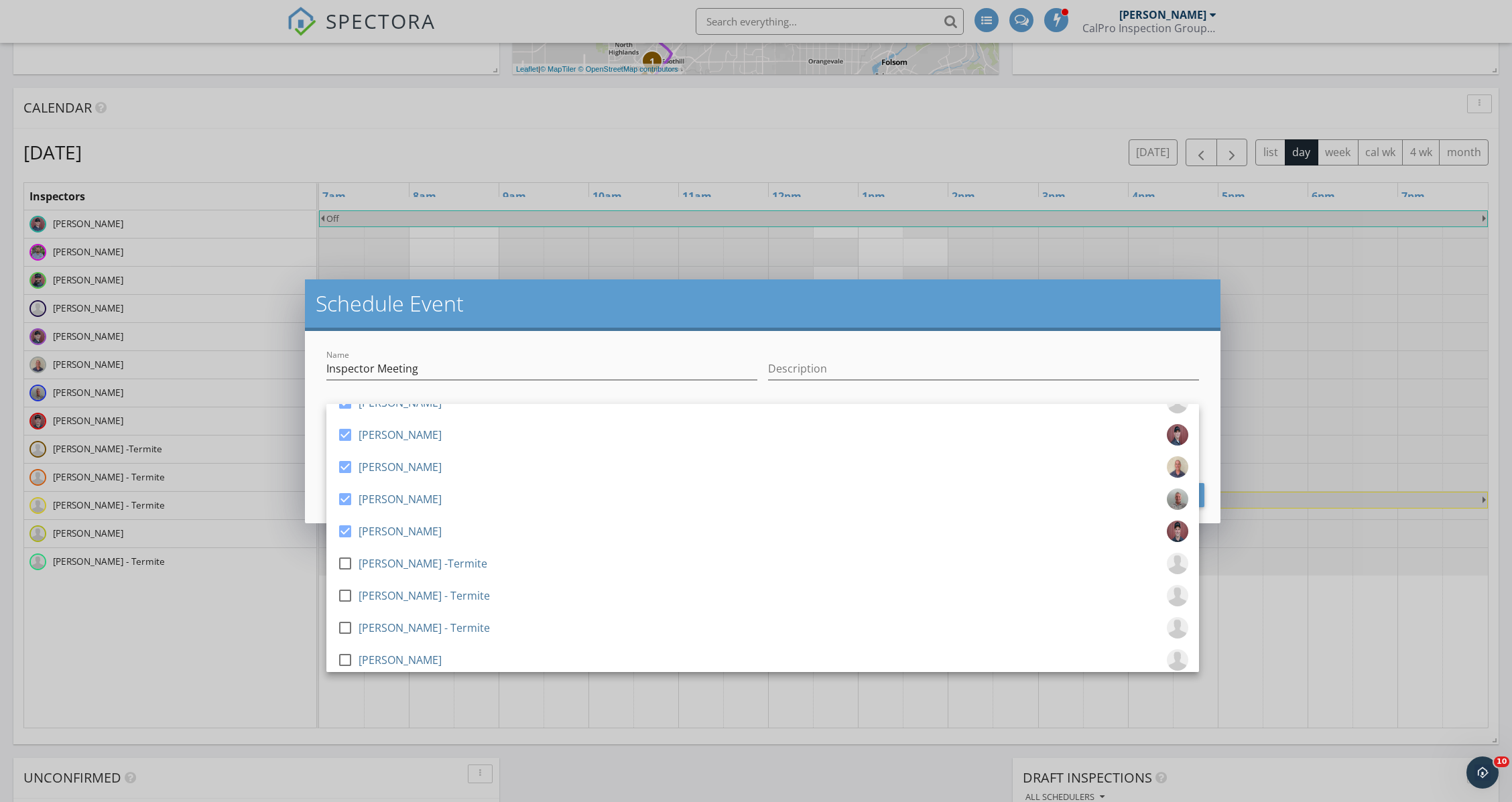
scroll to position [161, 0]
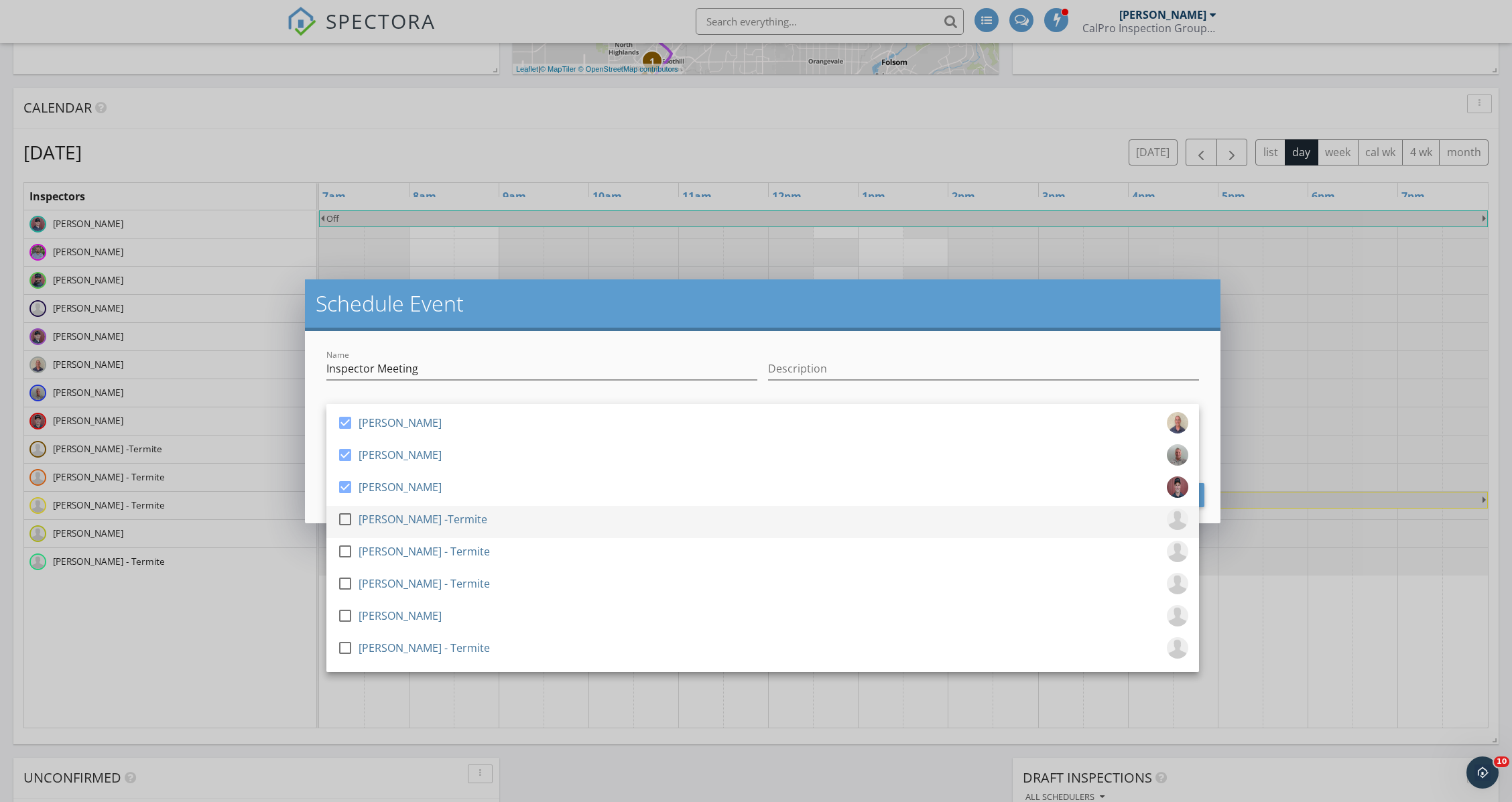
click at [343, 517] on div at bounding box center [345, 519] width 23 height 23
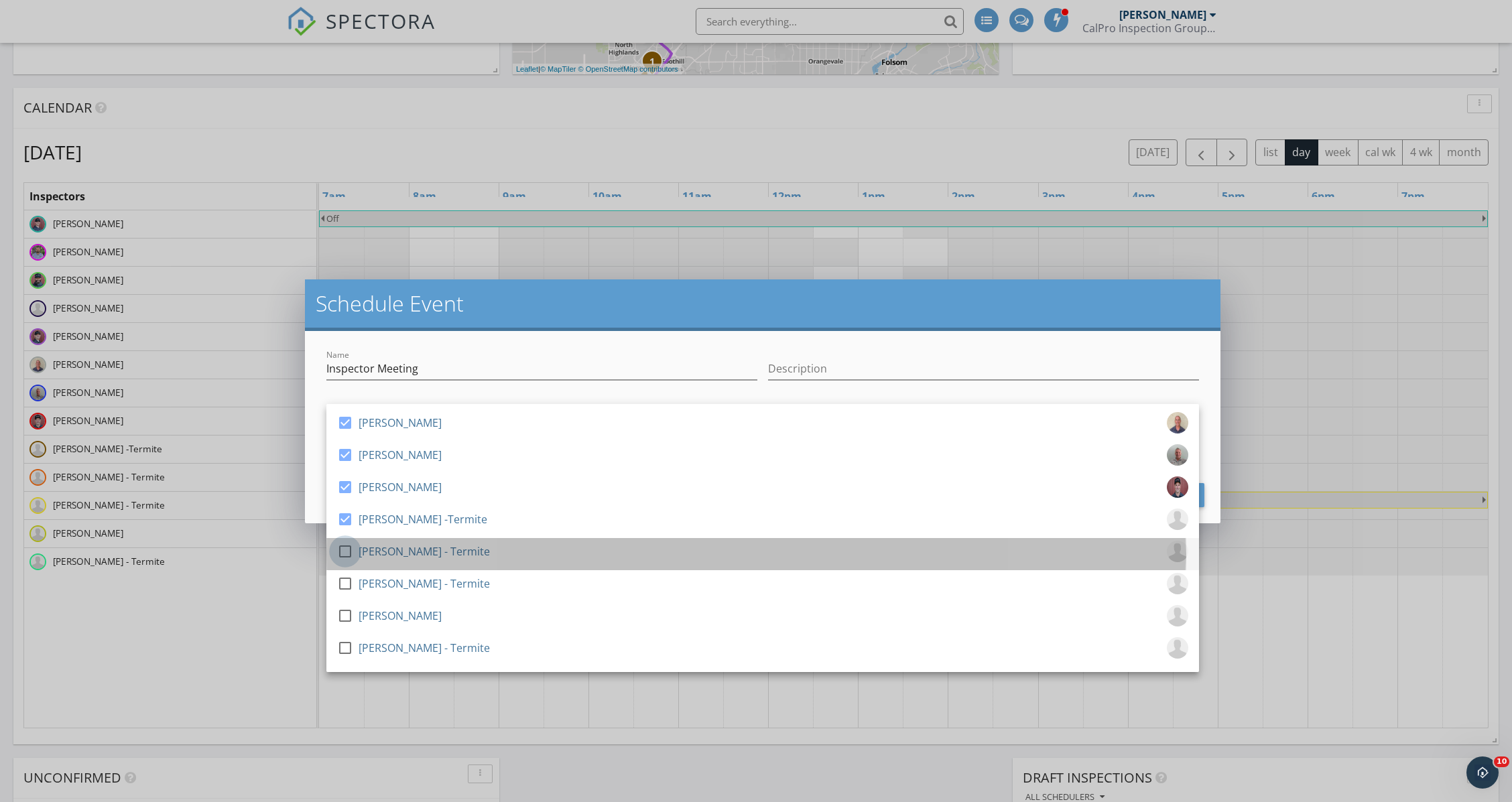
click at [348, 549] on div at bounding box center [345, 551] width 23 height 23
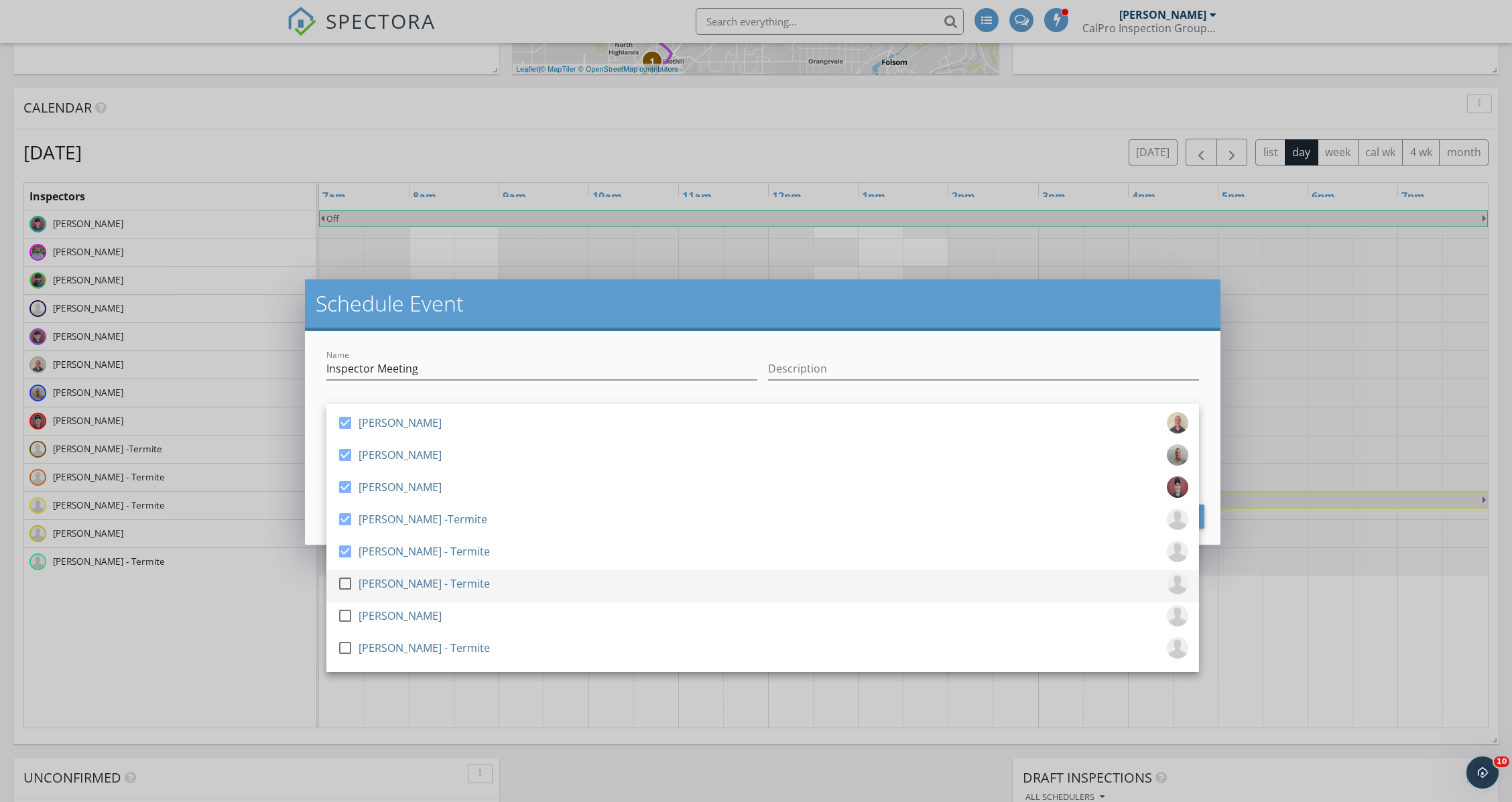
click at [346, 586] on div at bounding box center [345, 584] width 23 height 23
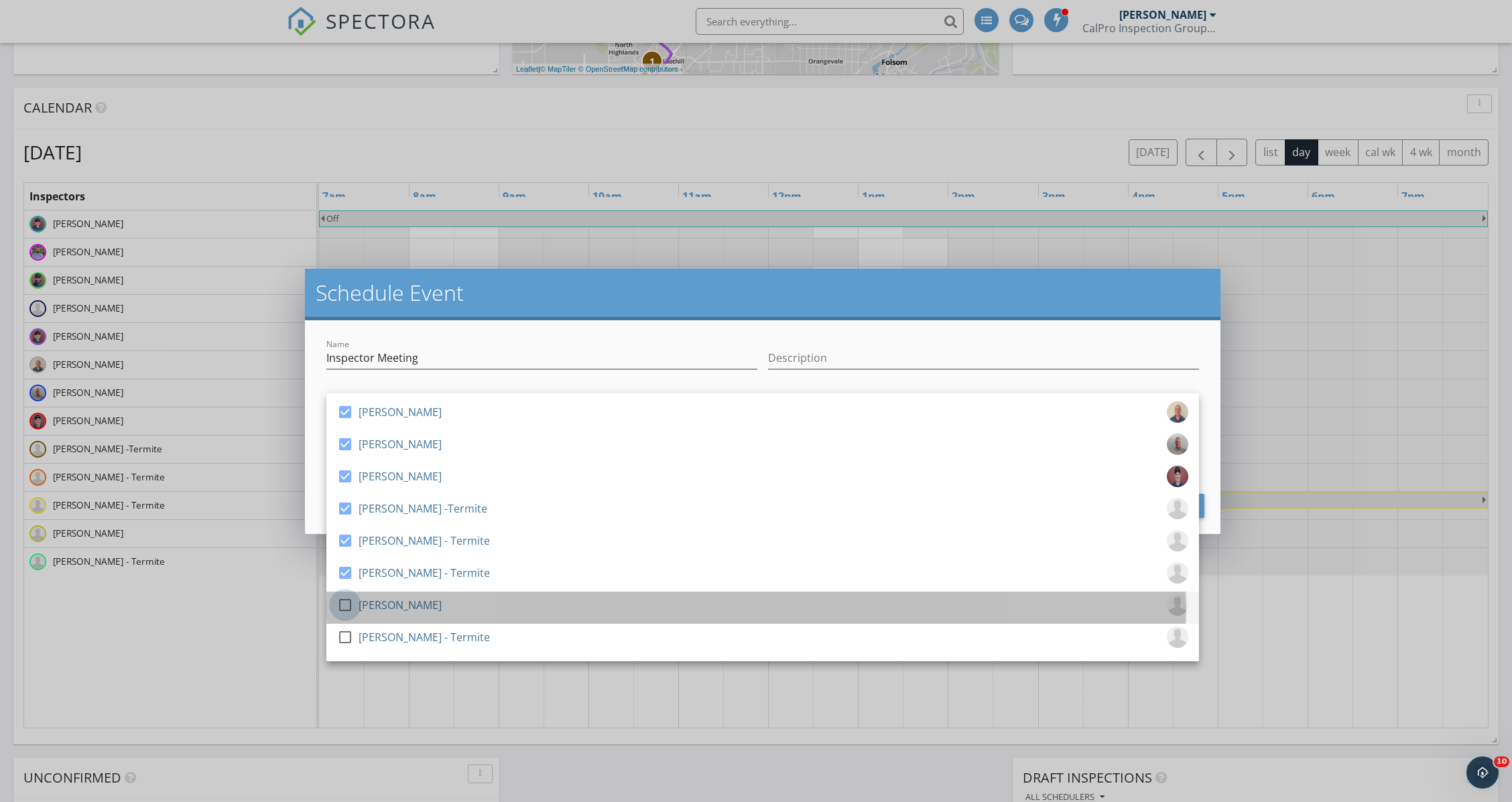
click at [348, 607] on div at bounding box center [345, 605] width 23 height 23
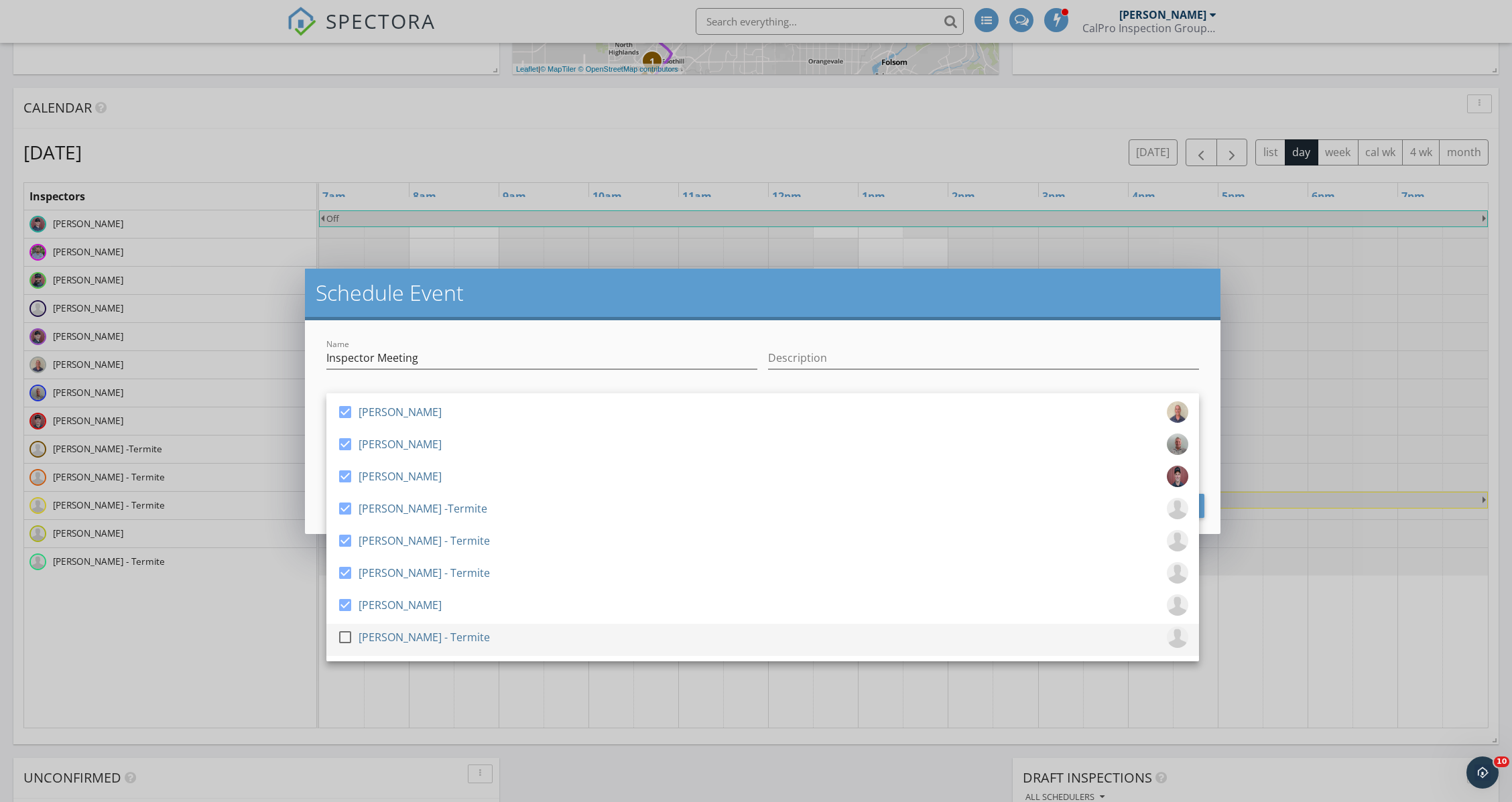
click at [347, 639] on div at bounding box center [345, 638] width 23 height 23
click at [499, 346] on div "Name Inspector Meeting" at bounding box center [542, 361] width 431 height 43
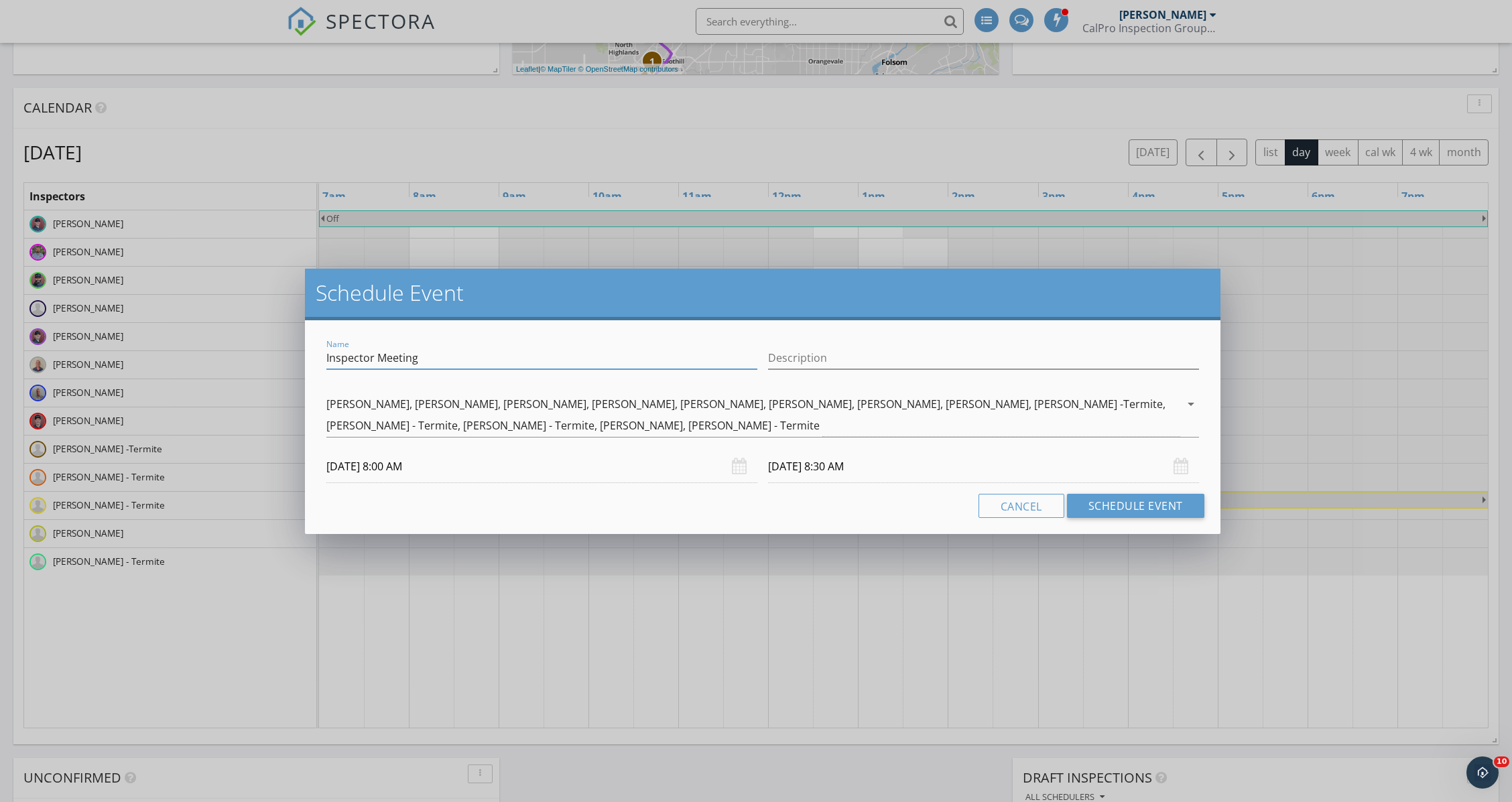
click at [476, 352] on input "Inspector Meeting" at bounding box center [542, 359] width 431 height 23
type input "Inspector Meeting - See google Calendar"
click at [376, 479] on input "10/07/2025 8:00 AM" at bounding box center [542, 467] width 431 height 33
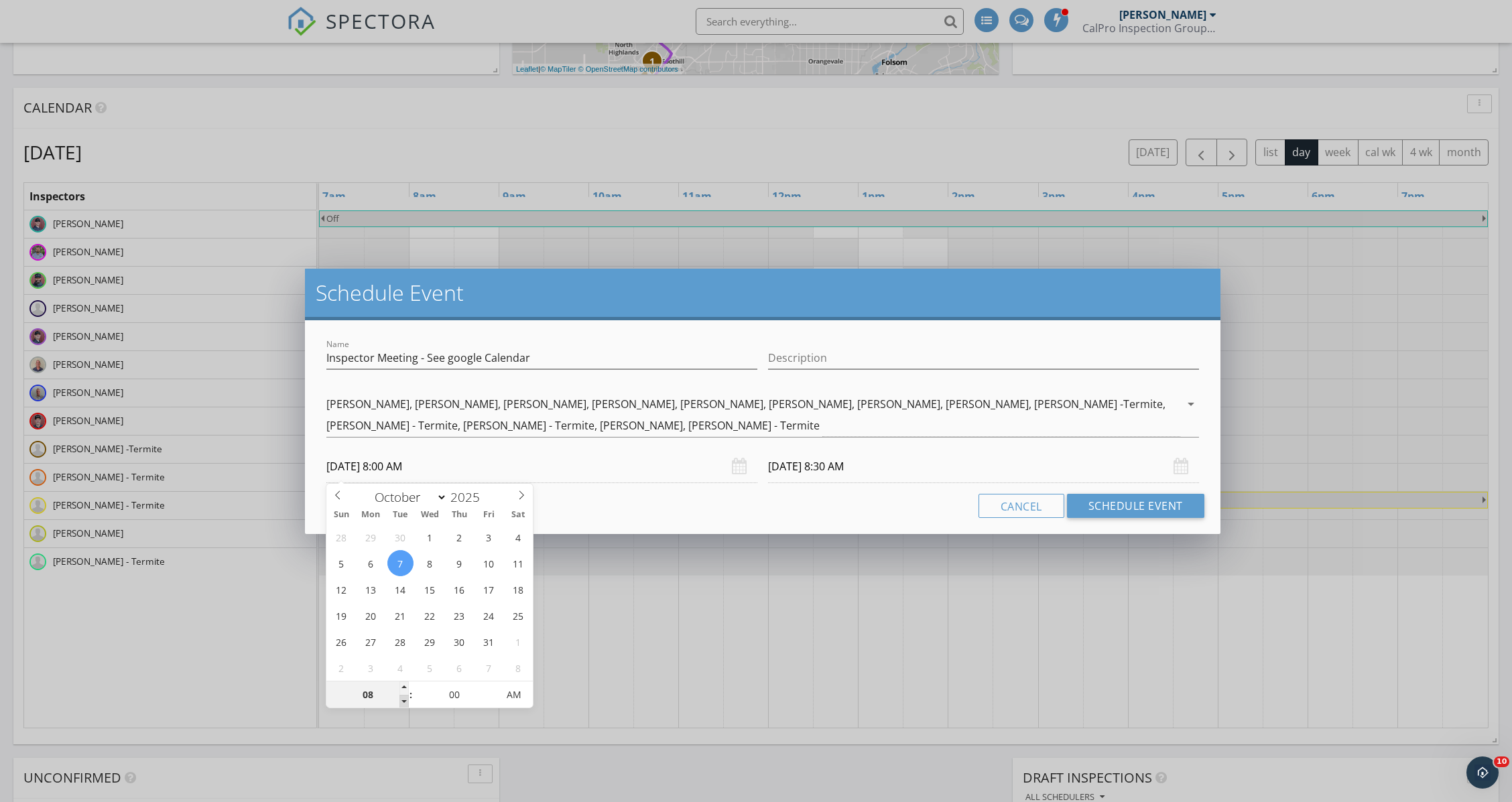
type input "07"
type input "10/07/2025 7:00 AM"
click at [402, 700] on span at bounding box center [404, 702] width 9 height 13
type input "10/07/2025 7:30 AM"
type input "05"
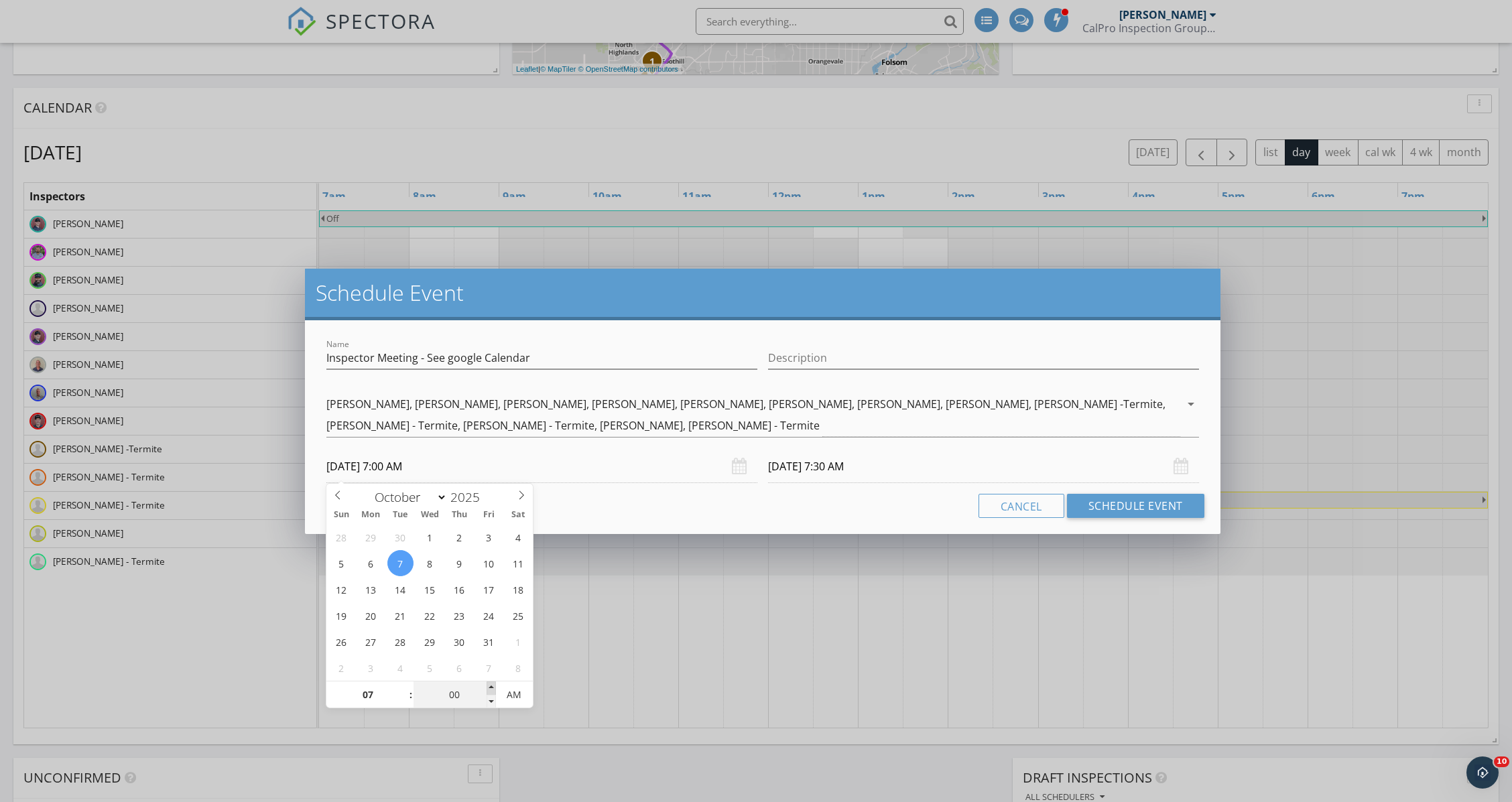
type input "10/07/2025 7:05 AM"
click at [488, 690] on span at bounding box center [491, 688] width 9 height 13
type input "10"
type input "10/07/2025 7:10 AM"
click at [488, 690] on span at bounding box center [491, 688] width 9 height 13
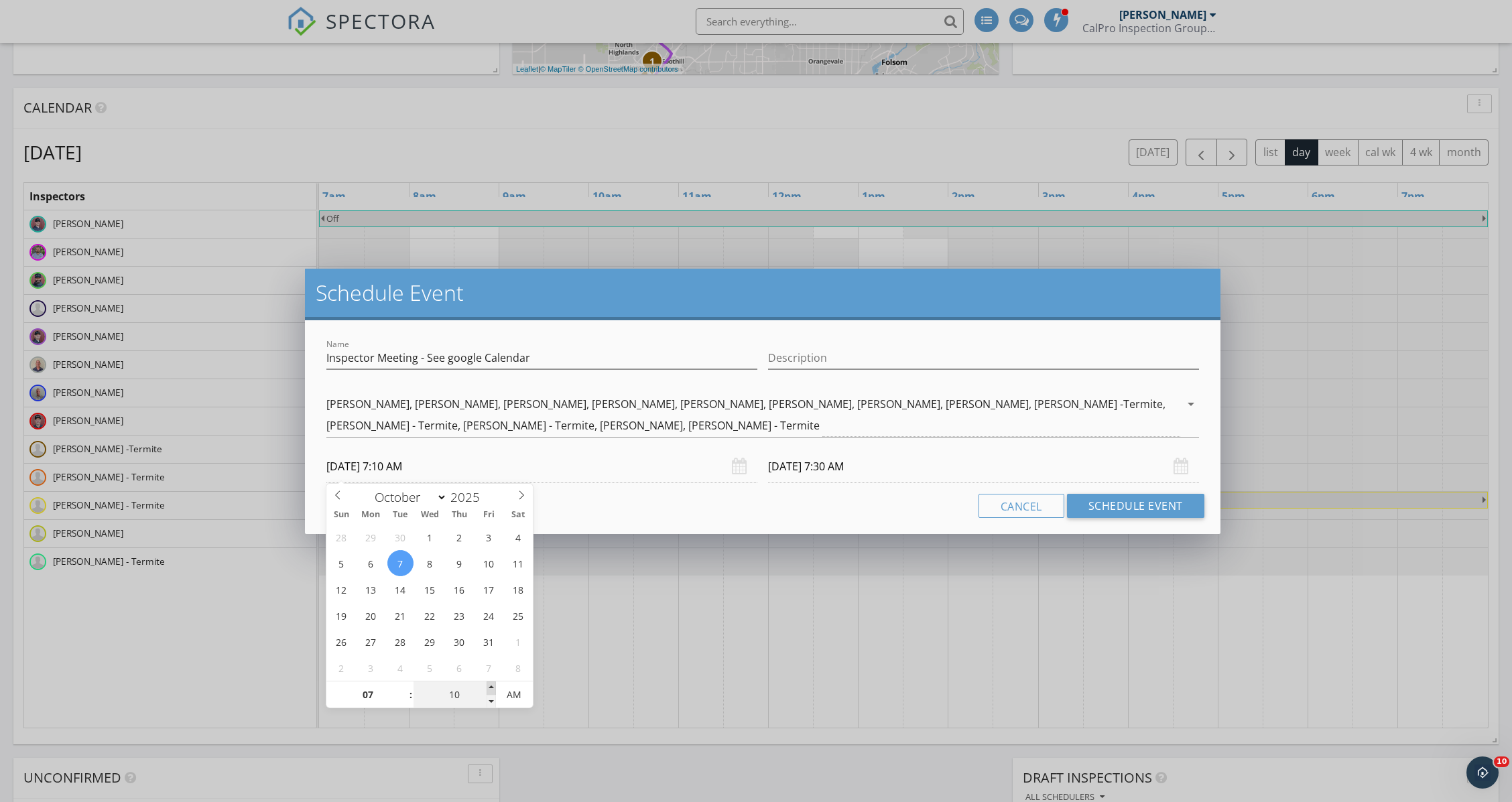
type input "15"
type input "10/07/2025 7:15 AM"
click at [488, 690] on span at bounding box center [491, 688] width 9 height 13
type input "10/07/2025 7:45 AM"
type input "20"
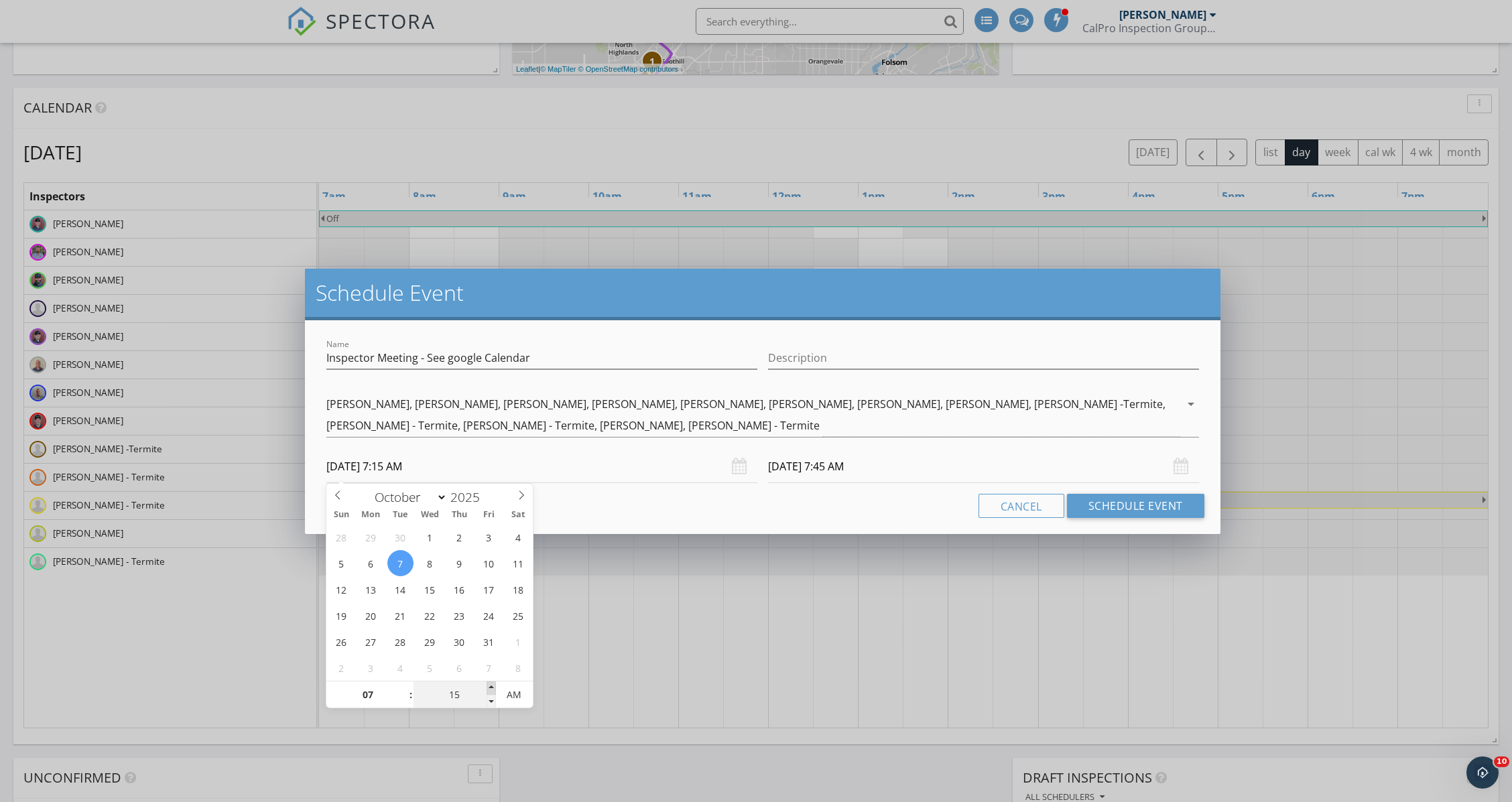
type input "10/07/2025 7:20 AM"
click at [488, 690] on span at bounding box center [491, 688] width 9 height 13
type input "25"
type input "10/07/2025 7:25 AM"
click at [488, 690] on span at bounding box center [491, 688] width 9 height 13
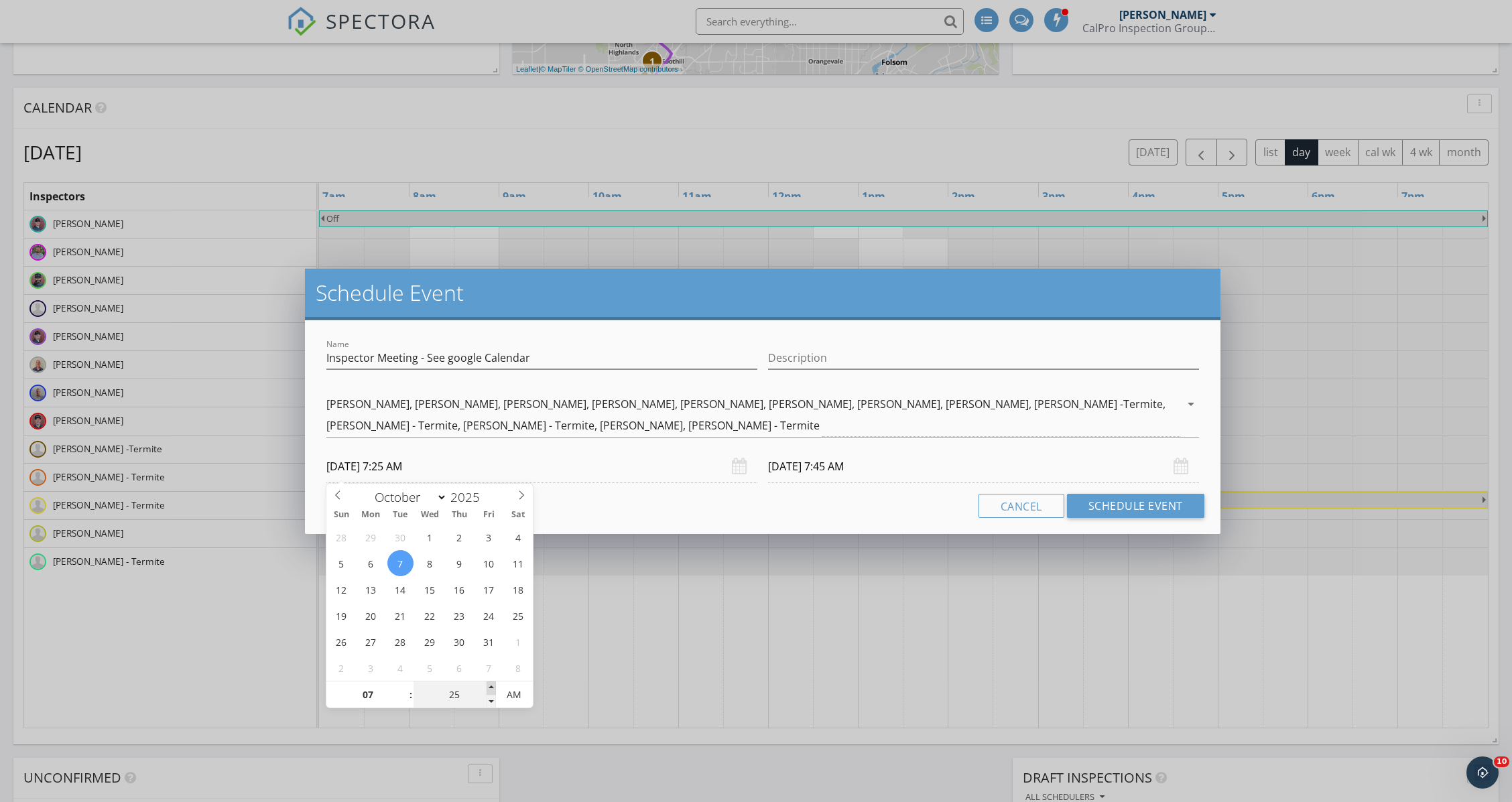
type input "30"
type input "10/07/2025 7:30 AM"
click at [488, 690] on span at bounding box center [491, 688] width 9 height 13
type input "10/07/2025 8:00 AM"
click at [1131, 499] on button "Schedule Event" at bounding box center [1135, 506] width 137 height 24
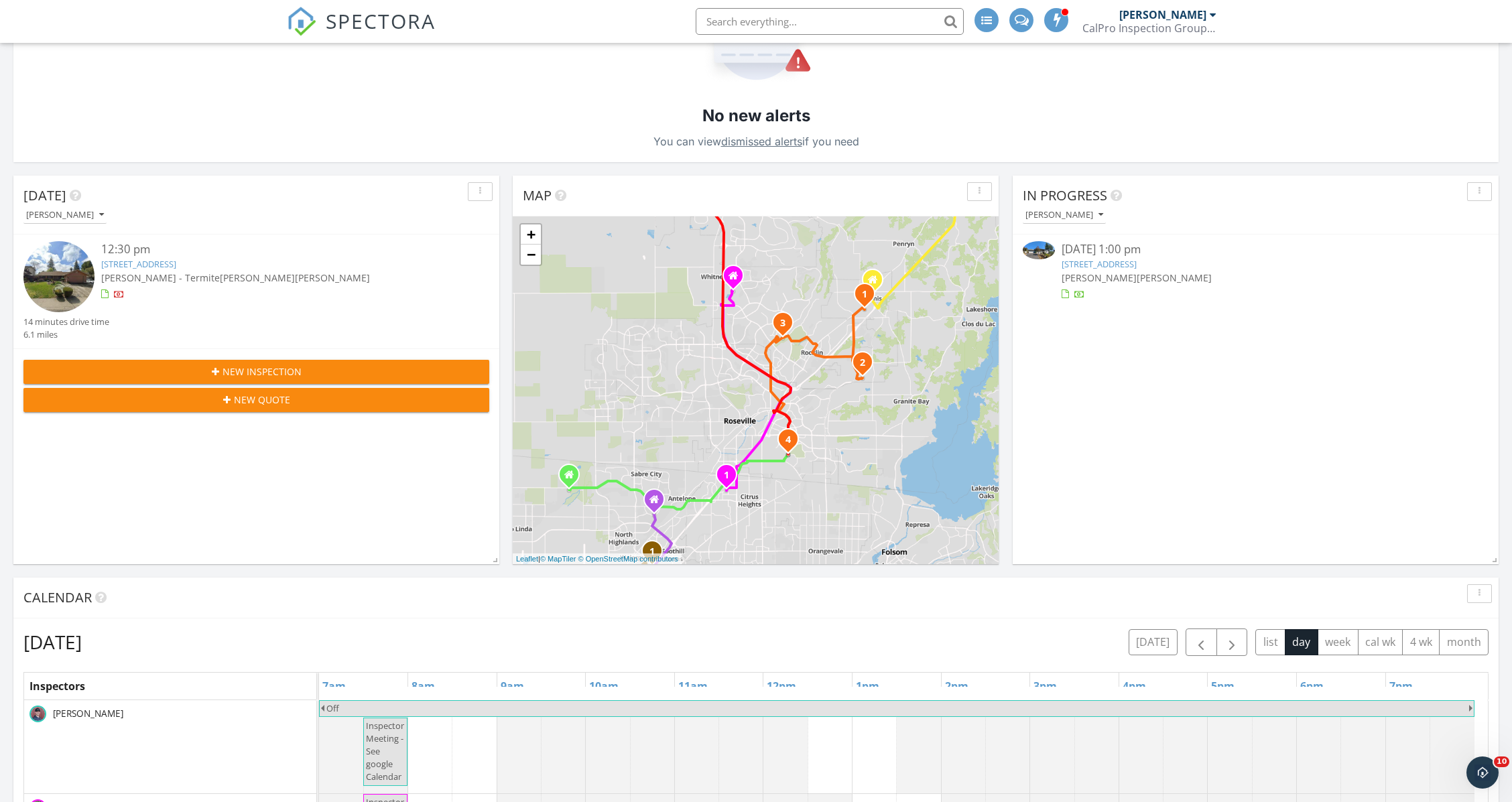
scroll to position [192, 0]
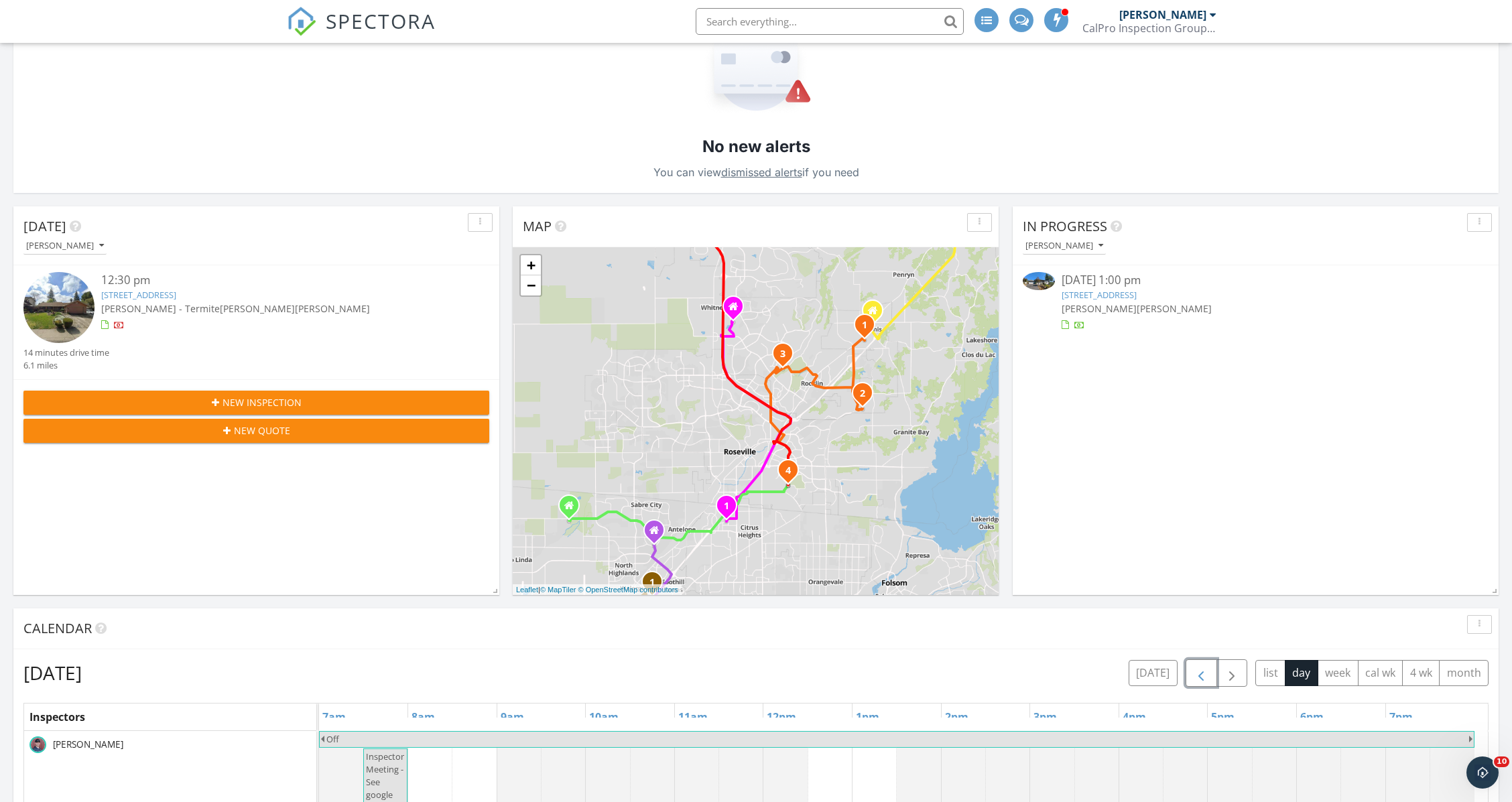
click at [1211, 665] on button "button" at bounding box center [1202, 672] width 32 height 27
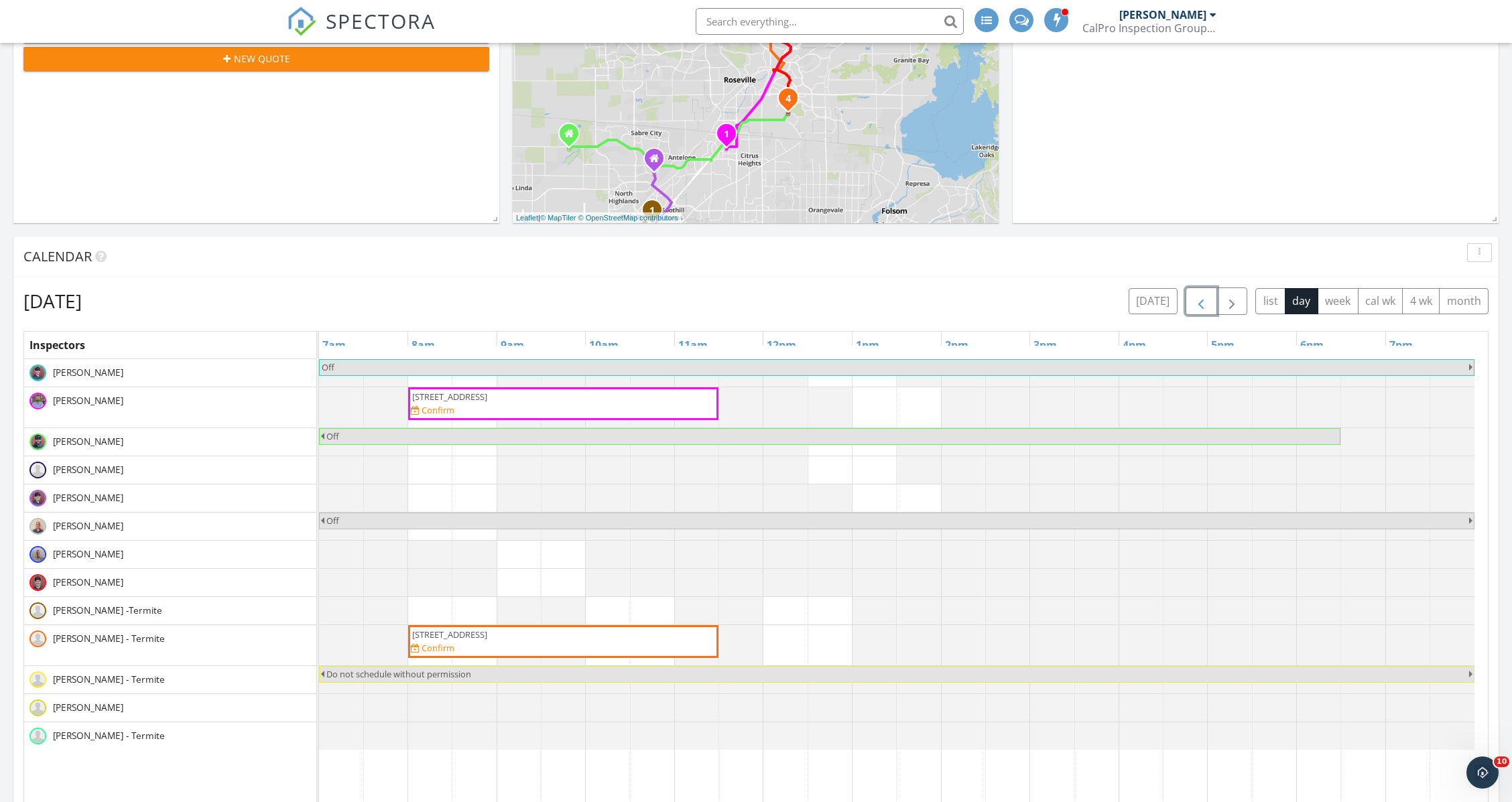
scroll to position [643, 0]
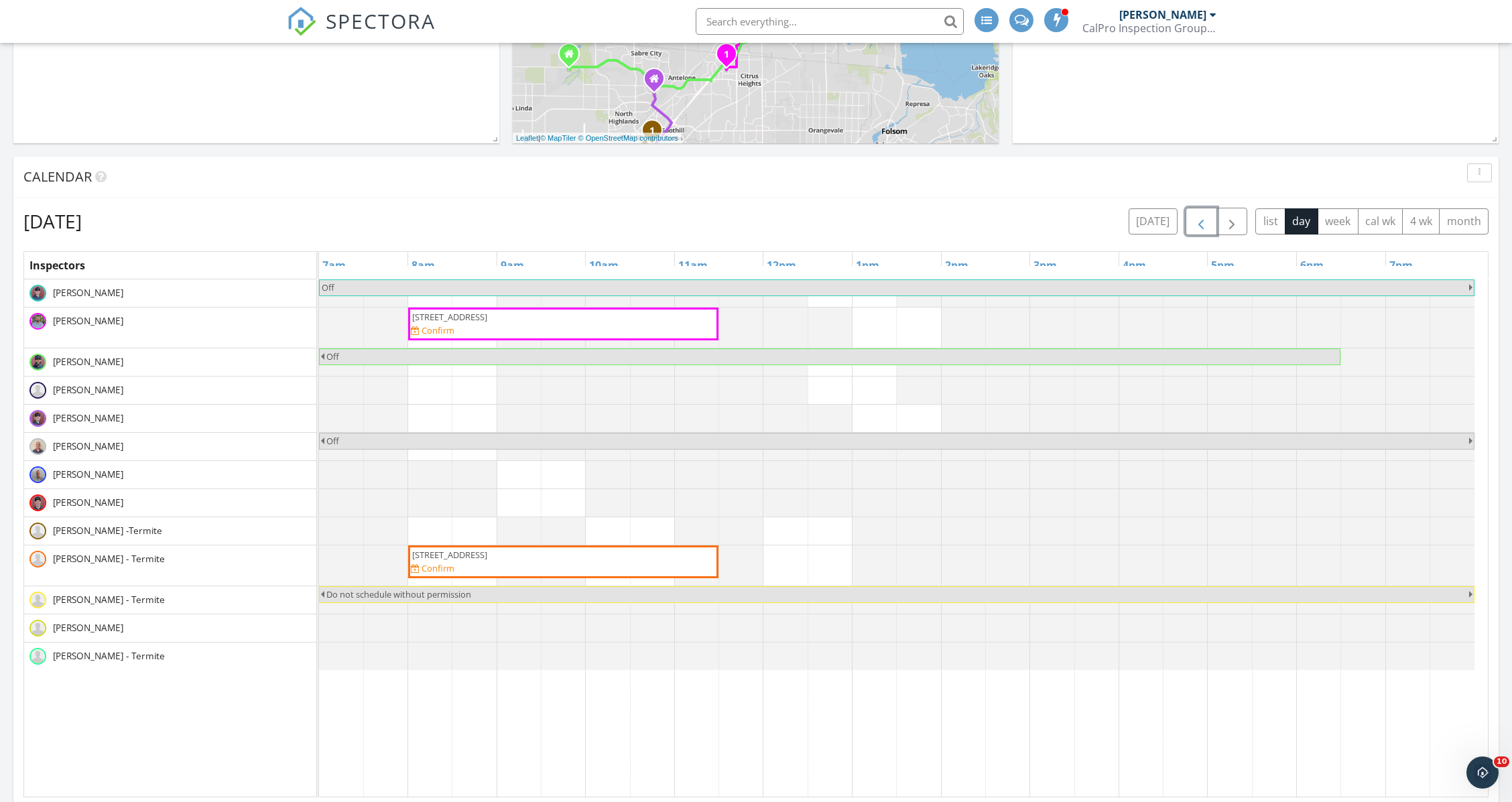
click at [1193, 224] on button "button" at bounding box center [1202, 221] width 32 height 27
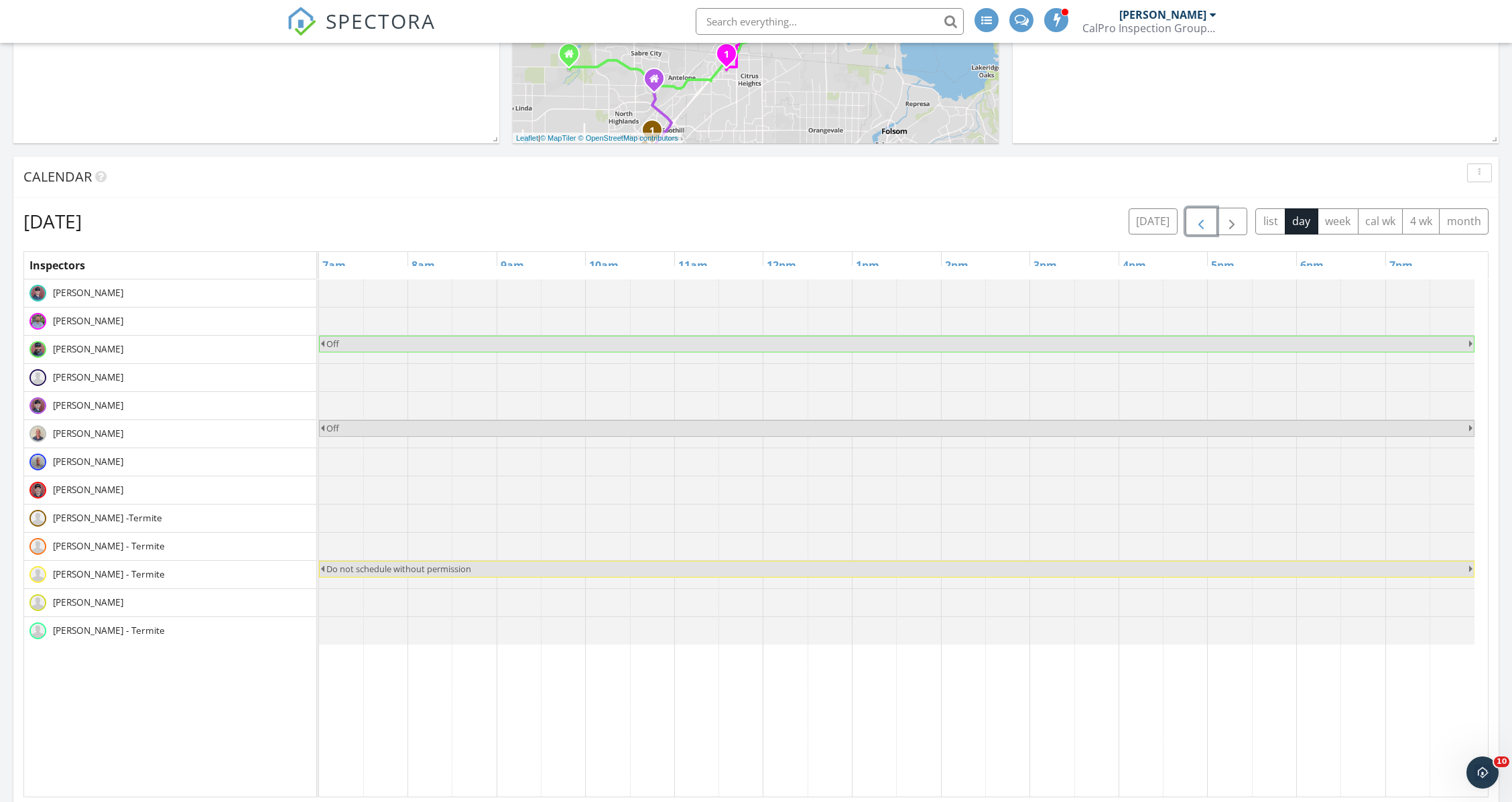
click at [1193, 224] on button "button" at bounding box center [1202, 221] width 32 height 27
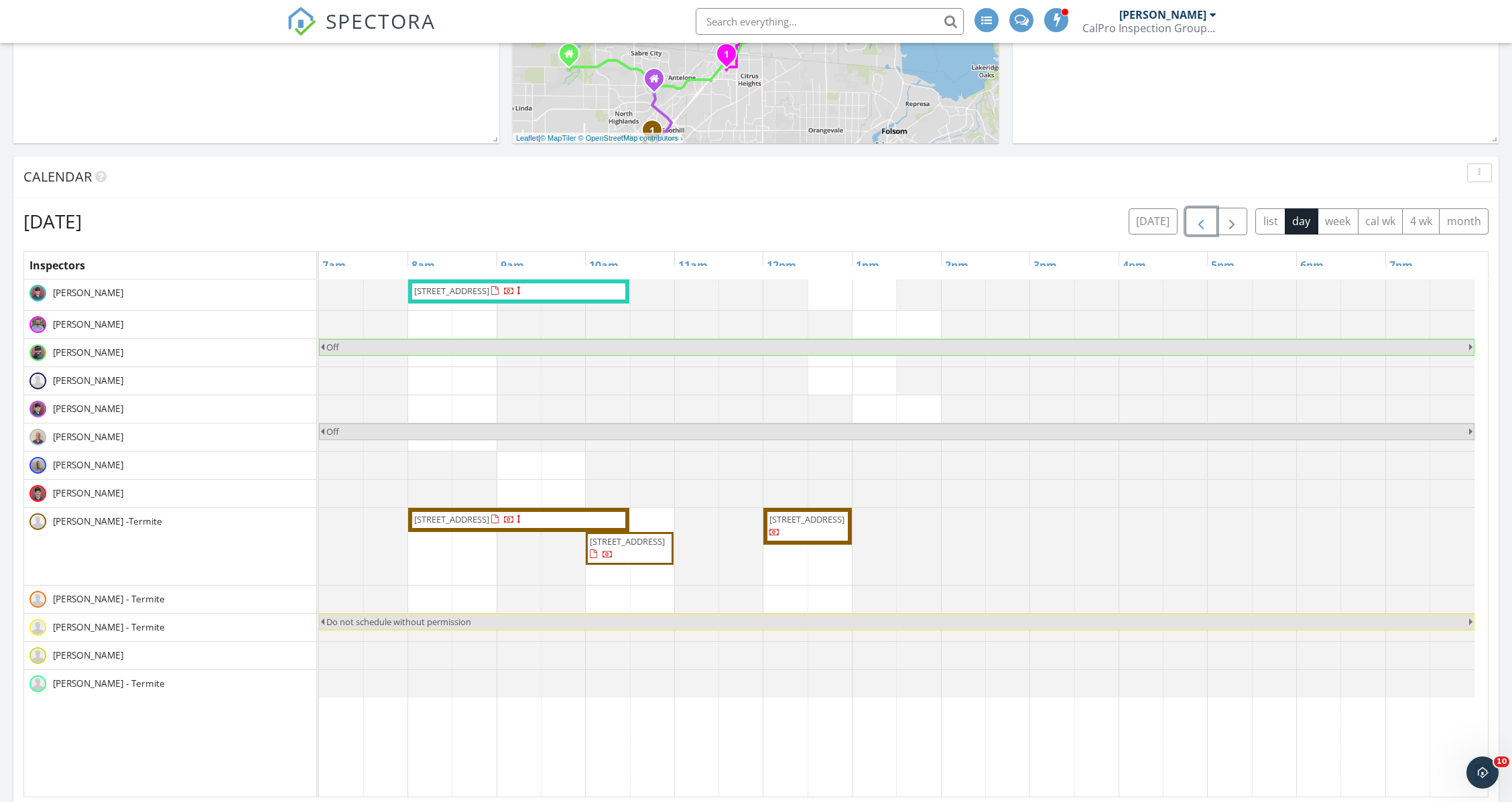
click at [1193, 224] on button "button" at bounding box center [1202, 221] width 32 height 27
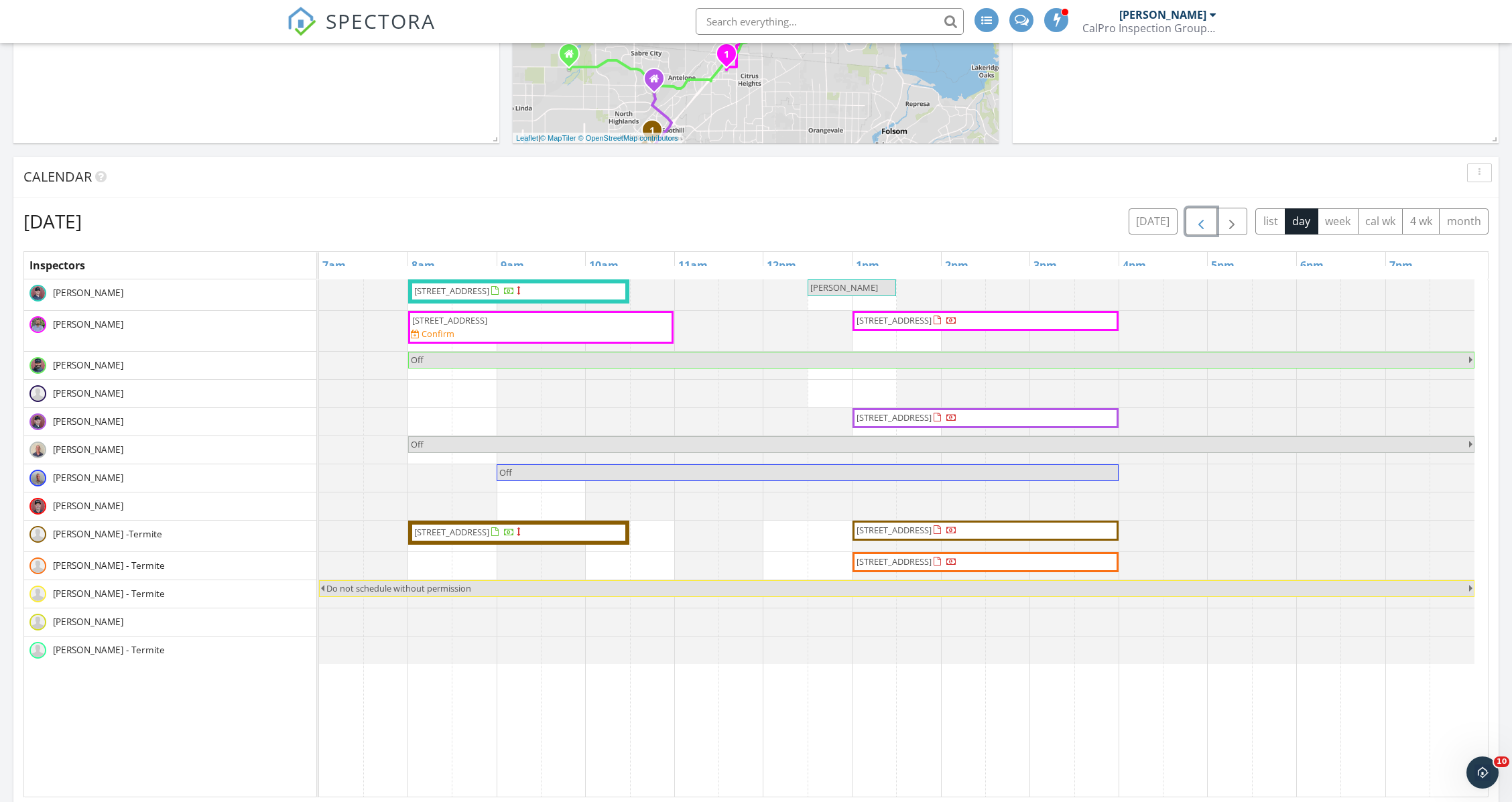
click at [1193, 224] on button "button" at bounding box center [1202, 221] width 32 height 27
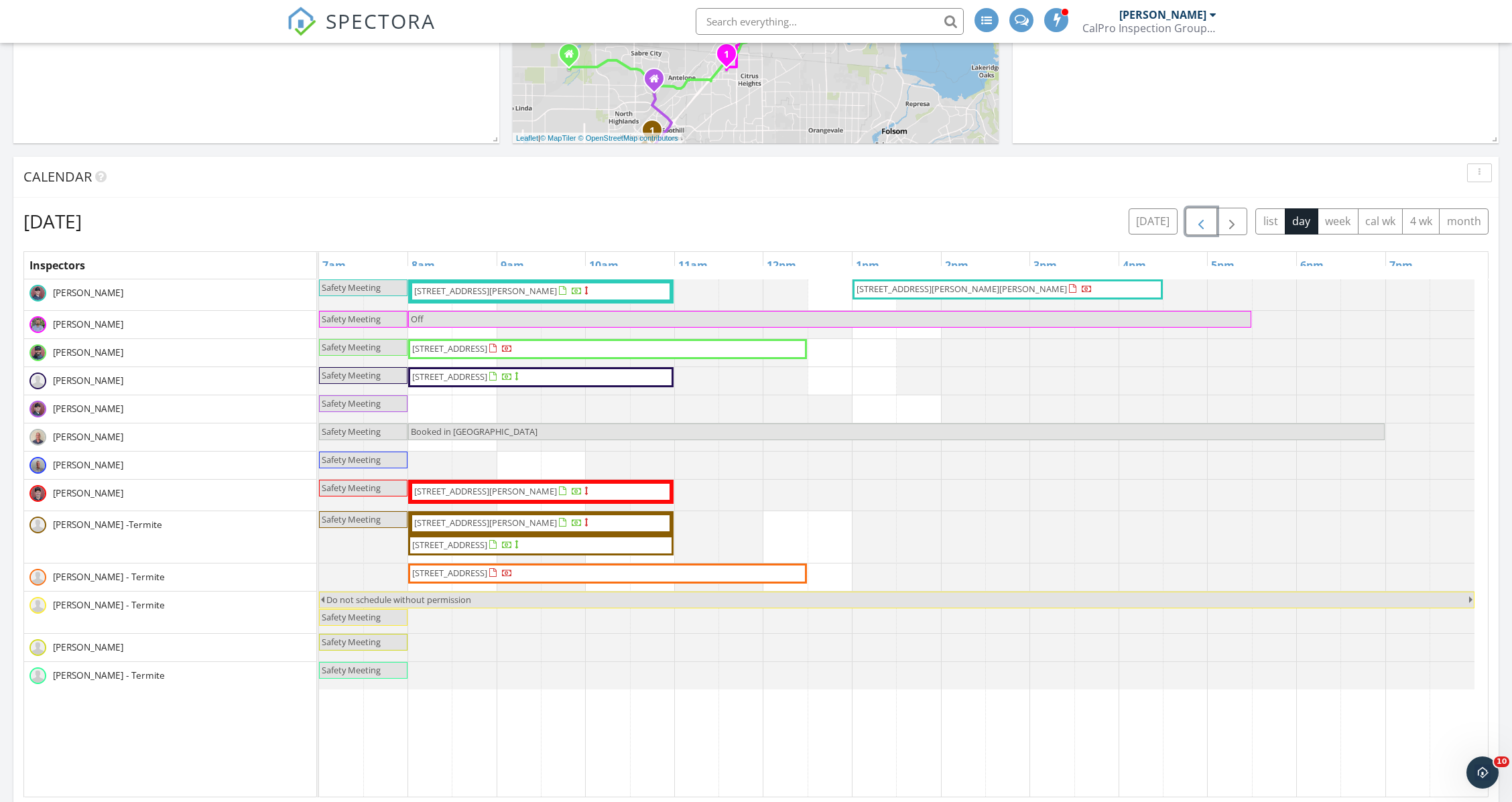
click at [1193, 224] on button "button" at bounding box center [1202, 221] width 32 height 27
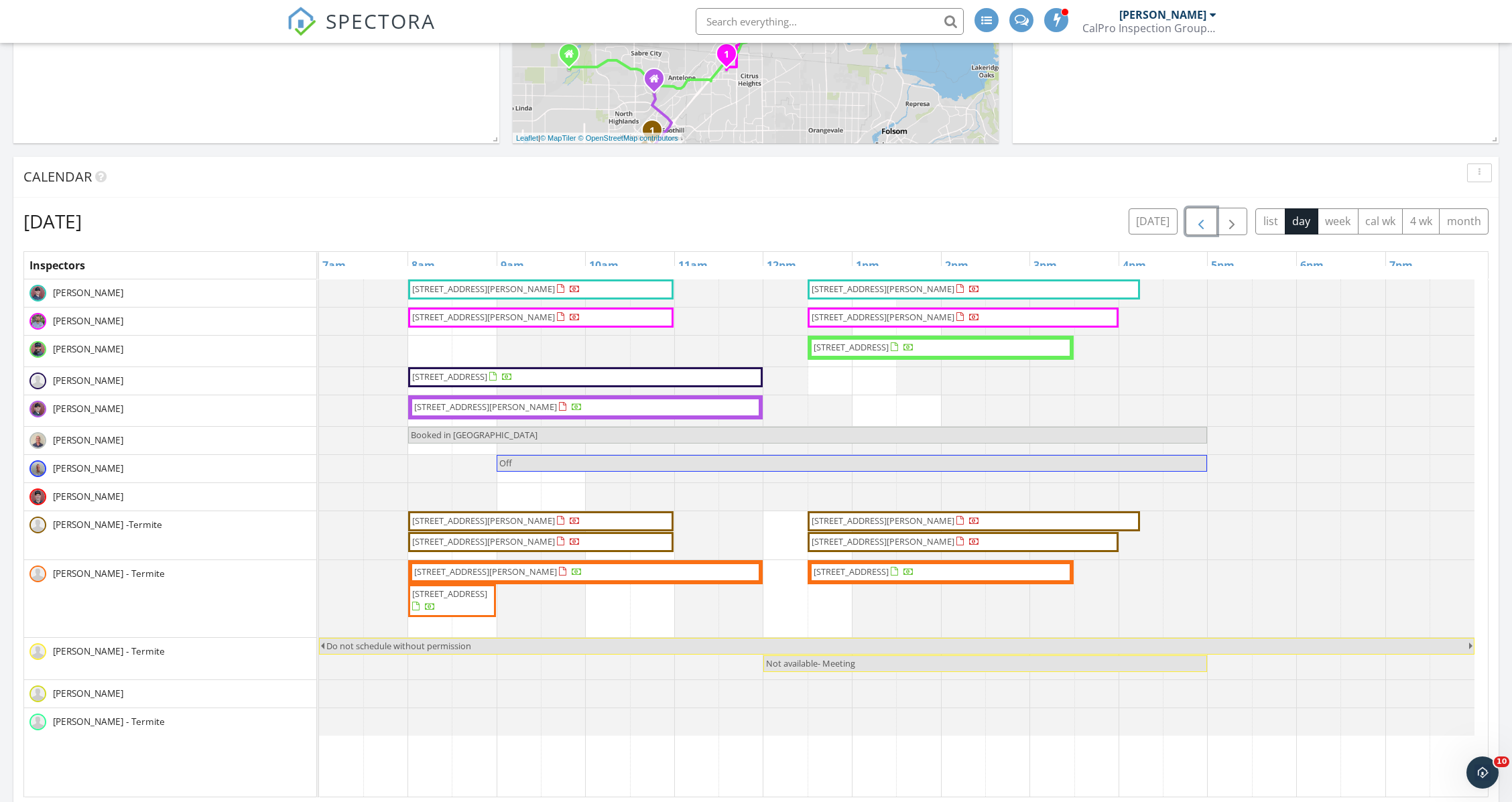
click at [1193, 224] on button "button" at bounding box center [1202, 221] width 32 height 27
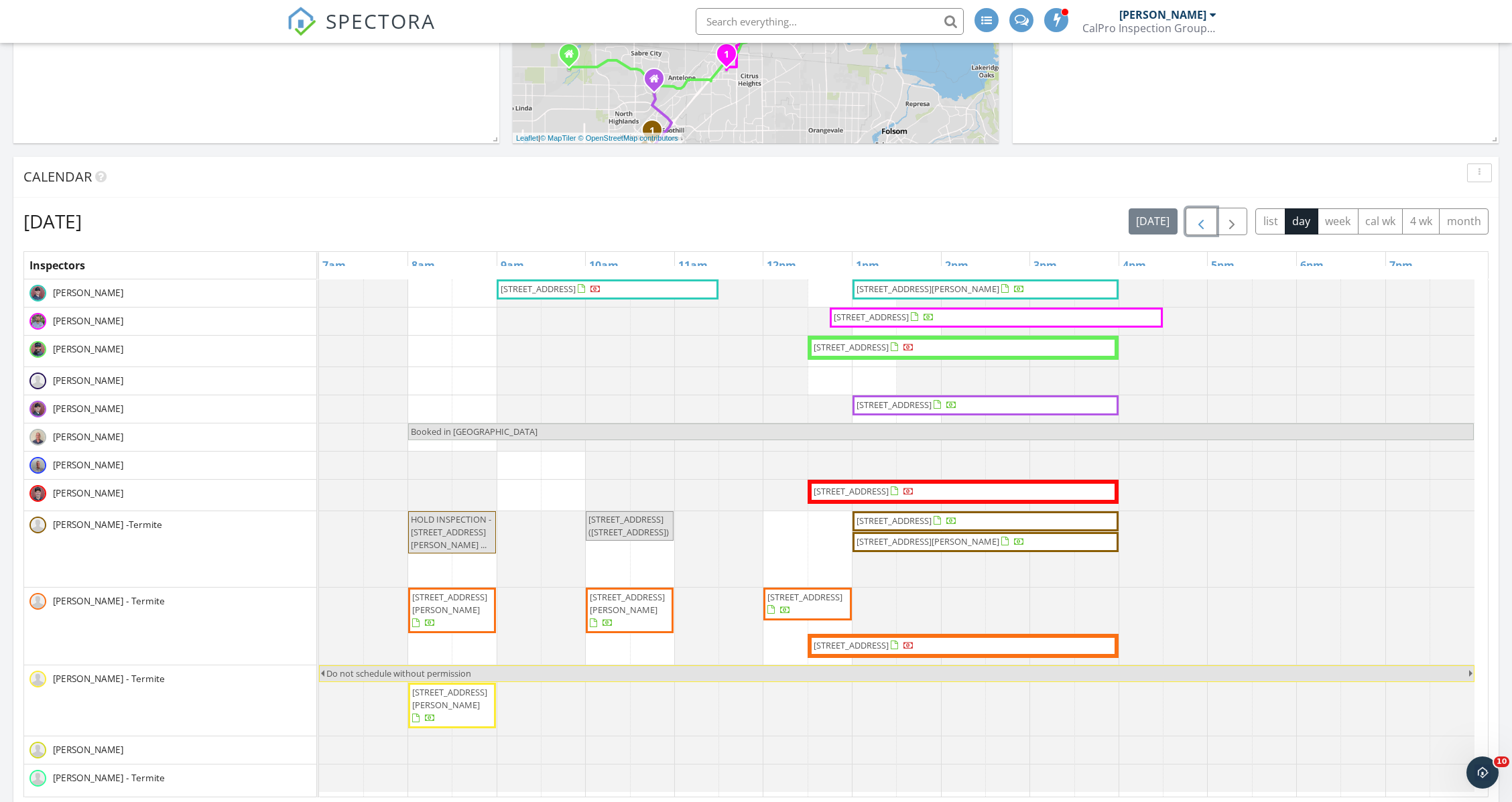
click at [1193, 224] on button "button" at bounding box center [1202, 221] width 32 height 27
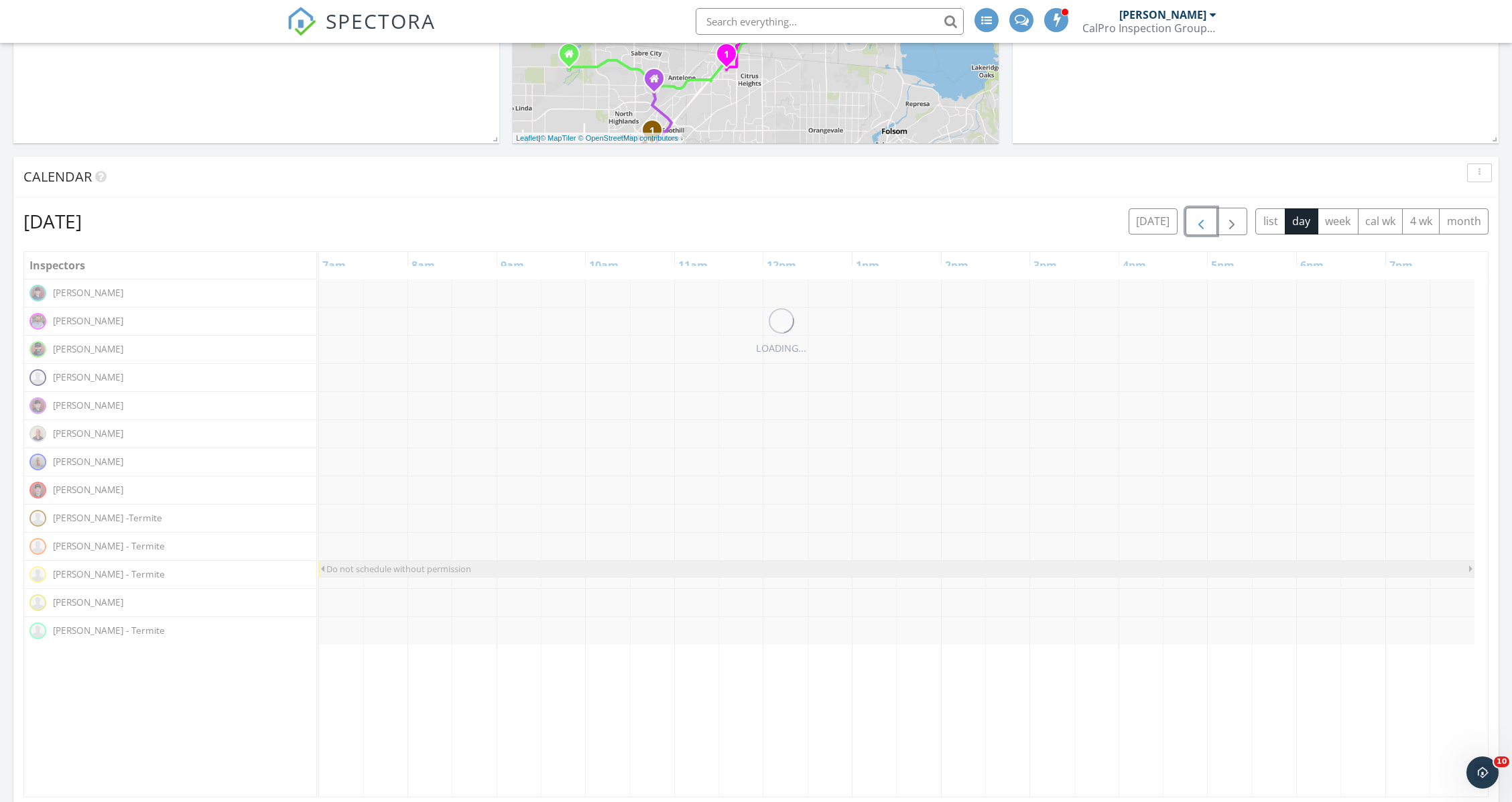
click at [1193, 224] on button "button" at bounding box center [1202, 221] width 32 height 27
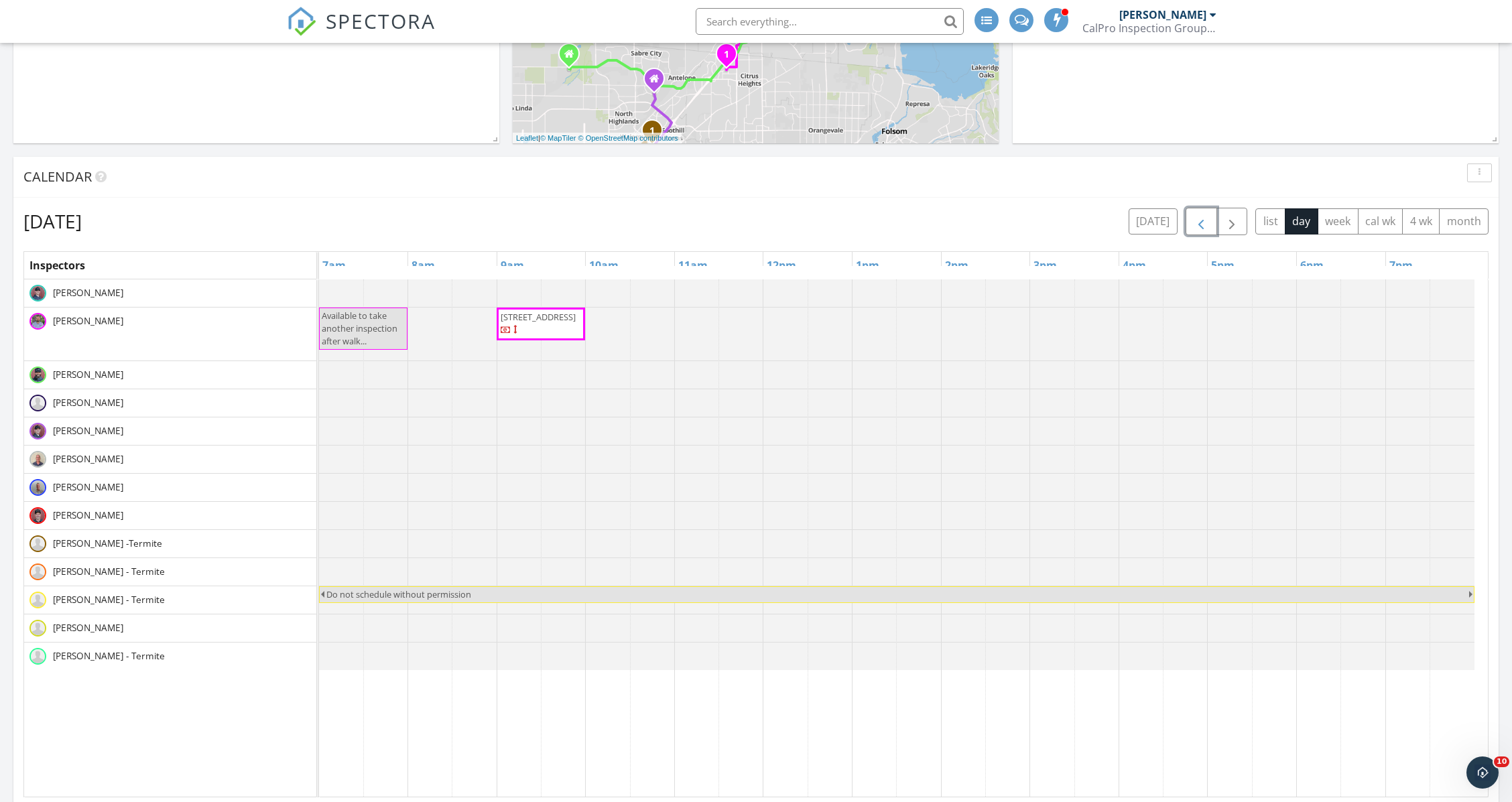
click at [1208, 222] on span "button" at bounding box center [1201, 222] width 16 height 16
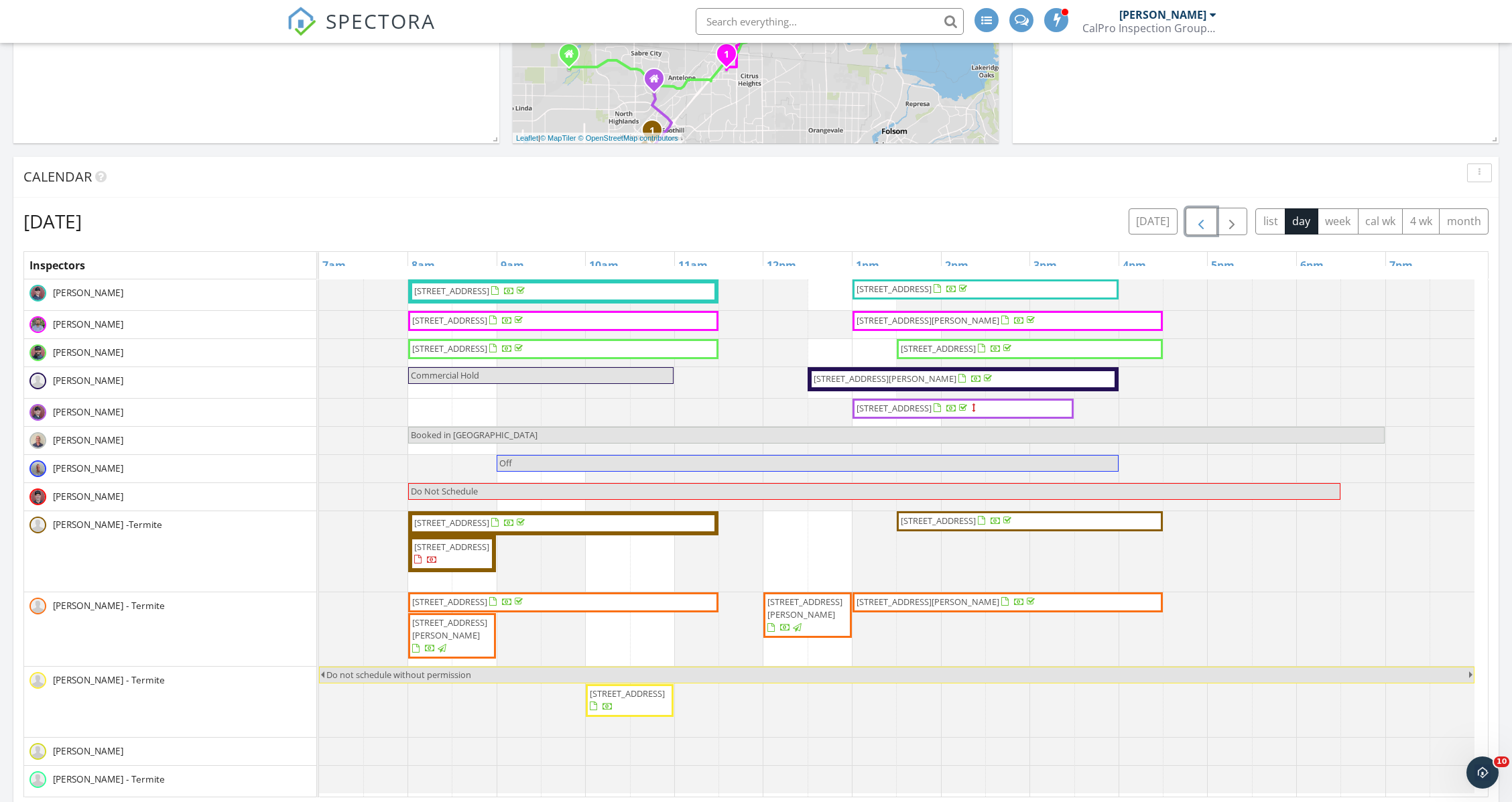
click at [1208, 222] on span "button" at bounding box center [1201, 222] width 16 height 16
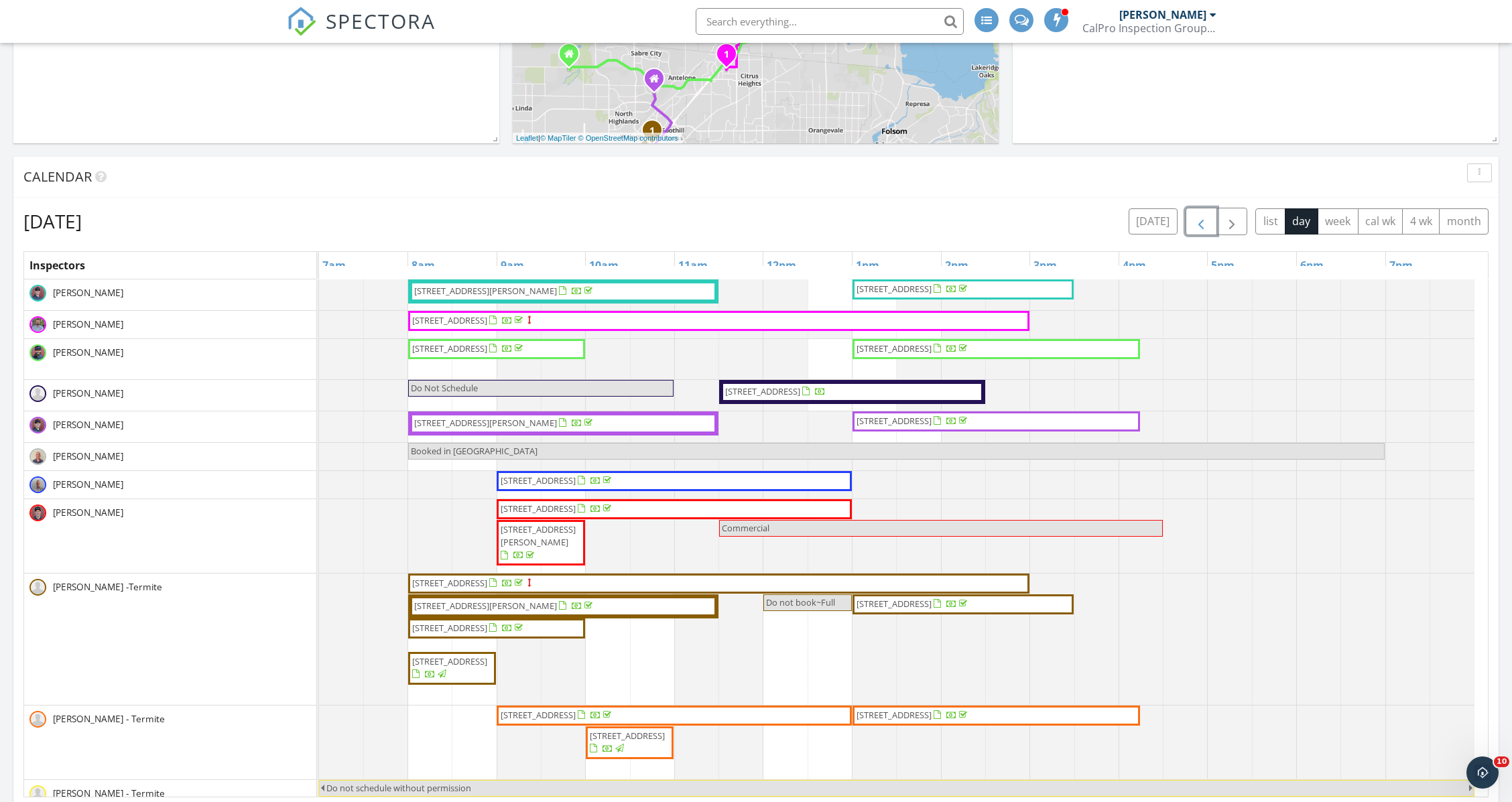
click at [800, 391] on span "3211 Stanford Ranch Rd, Rocklin 95765" at bounding box center [763, 391] width 75 height 12
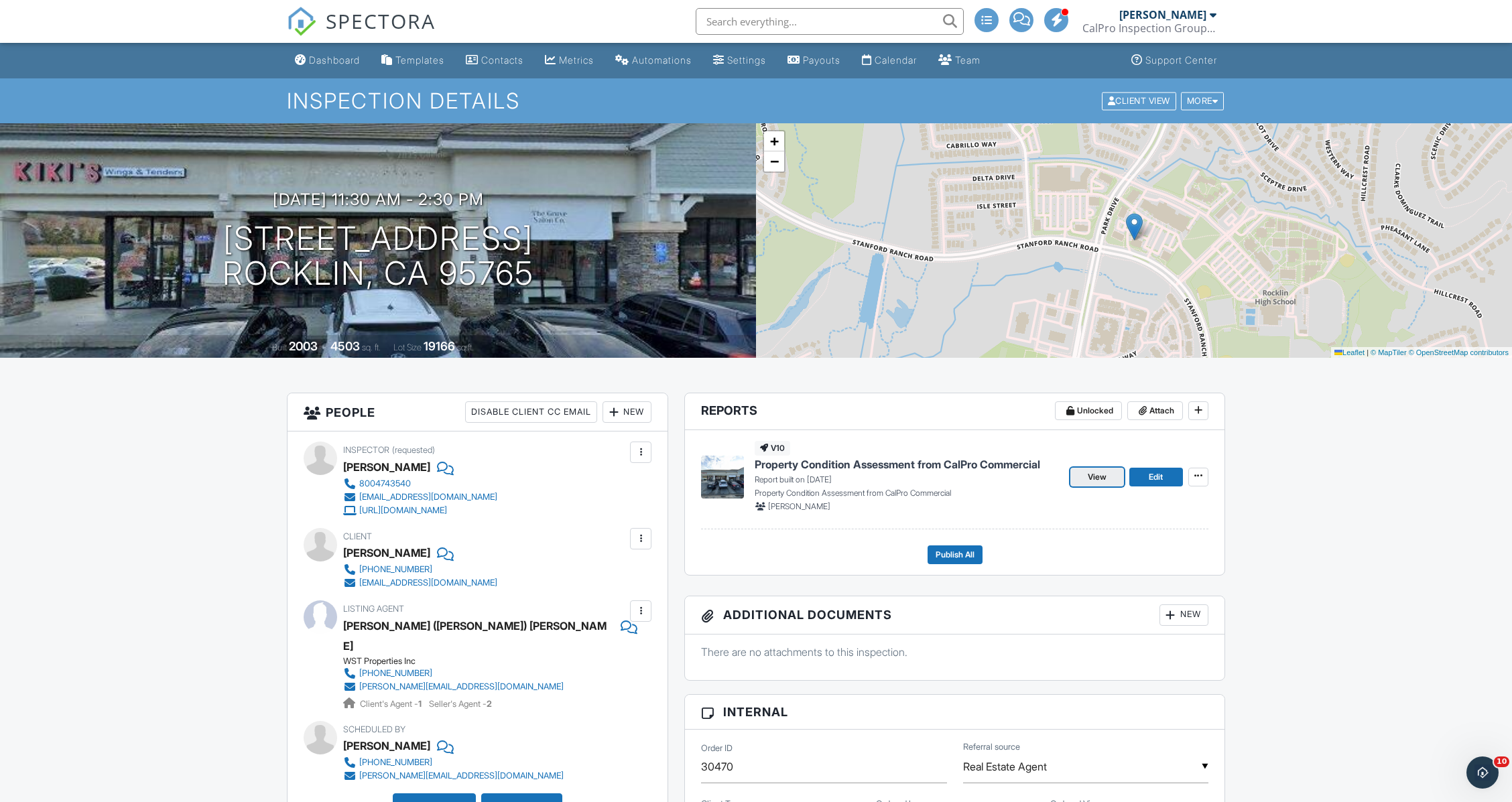
click at [1098, 482] on span "View" at bounding box center [1098, 477] width 19 height 13
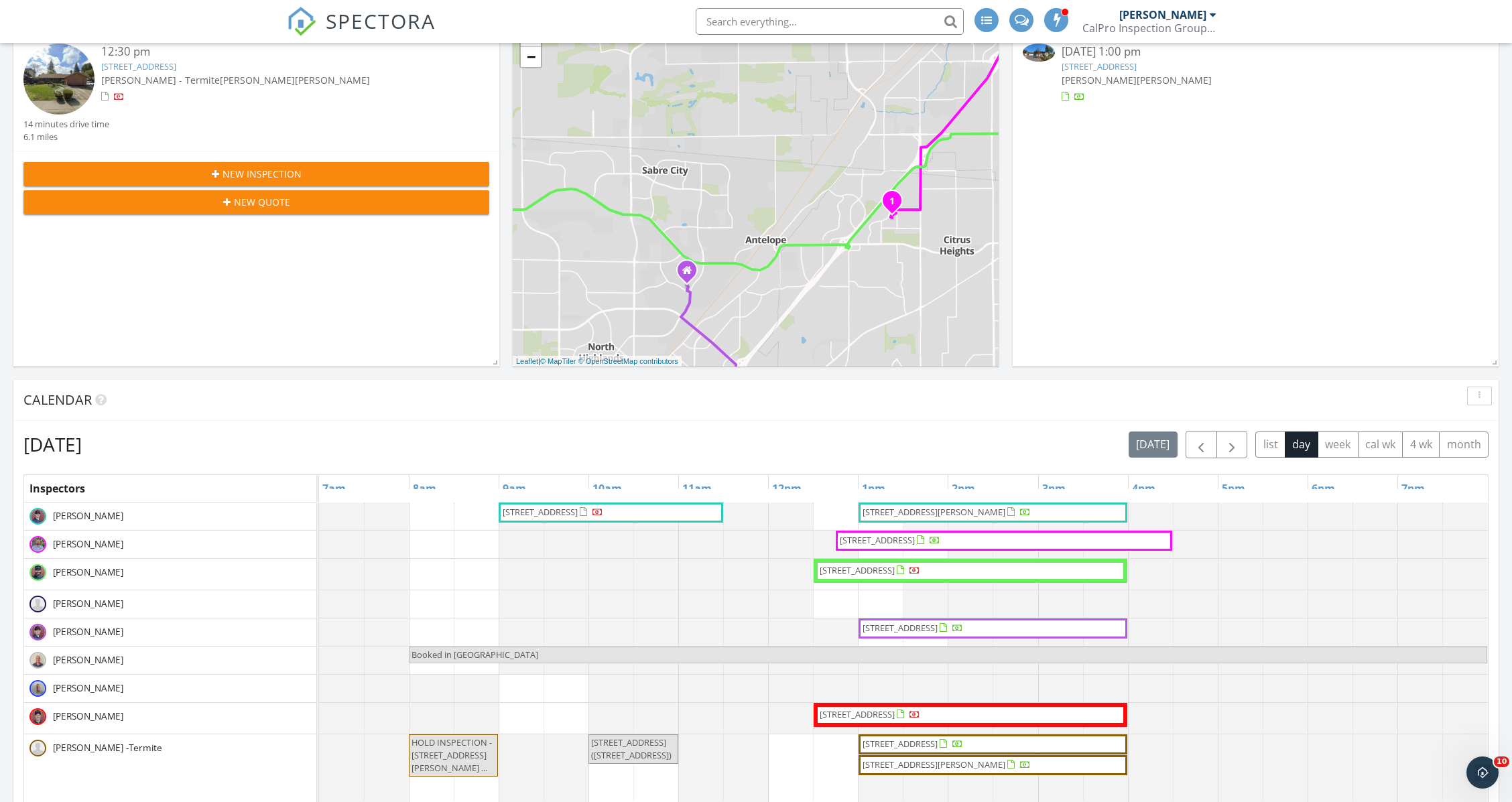
scroll to position [669, 0]
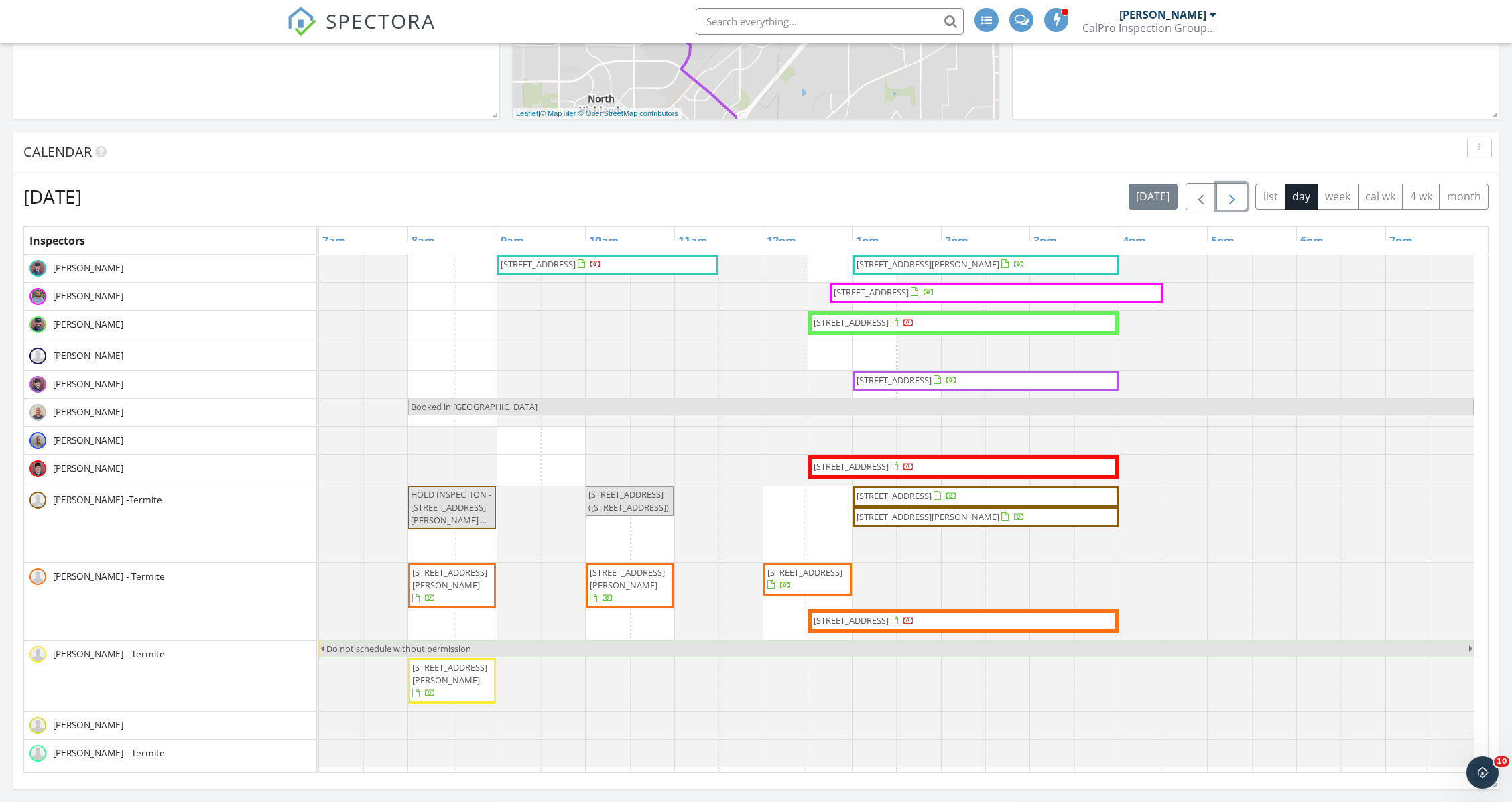
click at [1228, 197] on span "button" at bounding box center [1231, 196] width 16 height 16
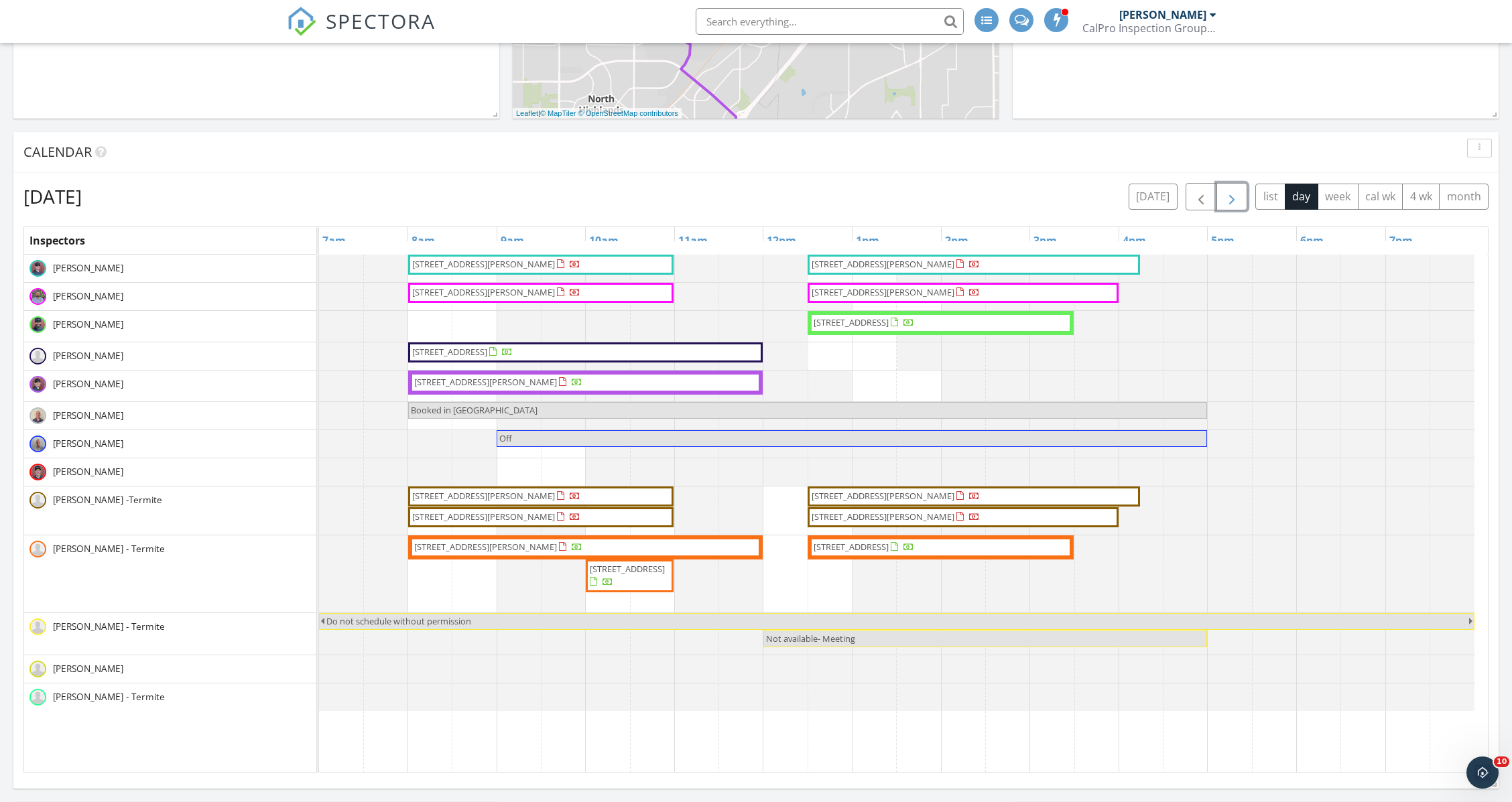
click at [1228, 197] on span "button" at bounding box center [1231, 196] width 16 height 16
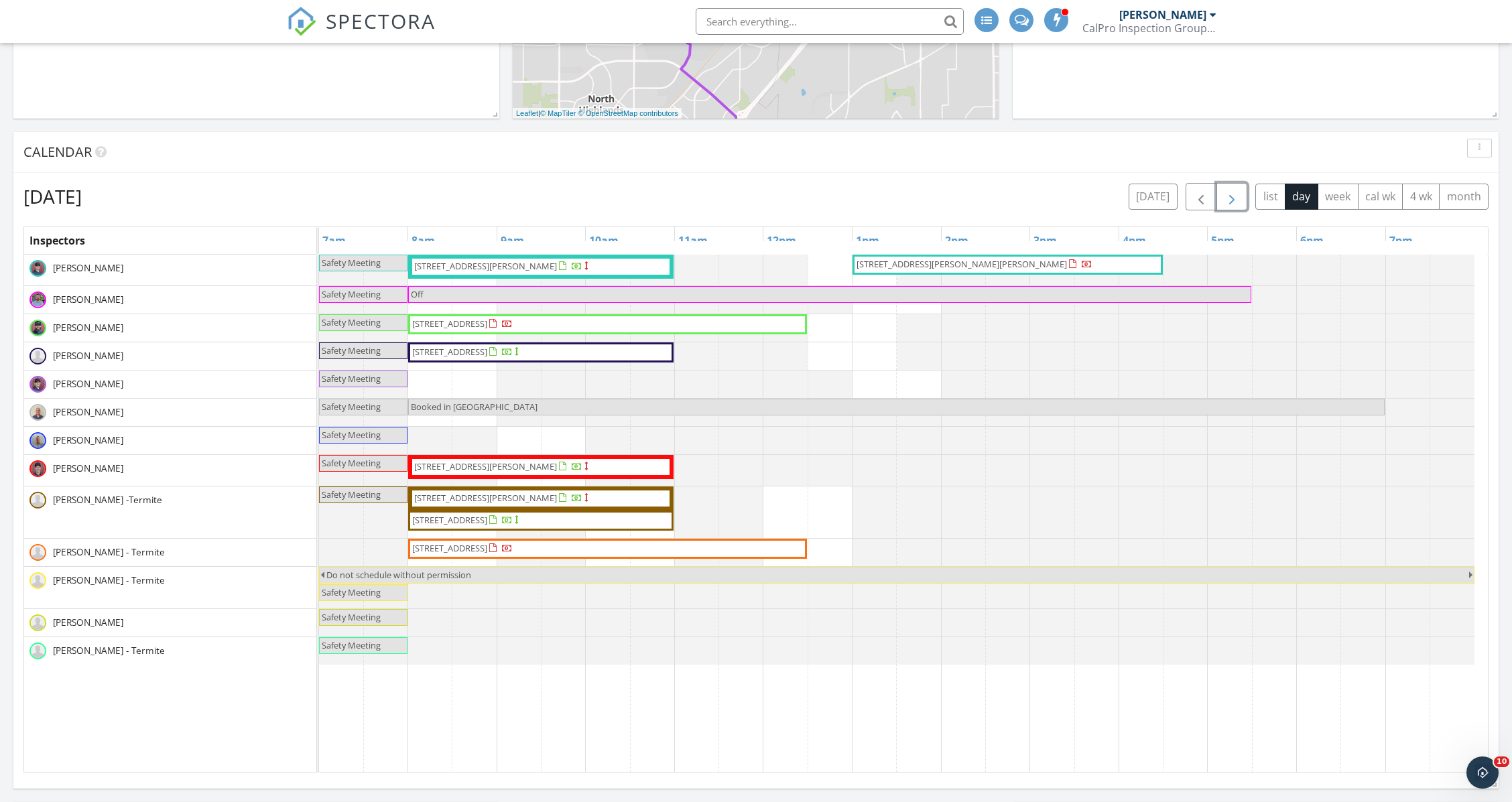
click at [585, 272] on span "1220 Stefan Ct, Galt 95632" at bounding box center [541, 267] width 256 height 13
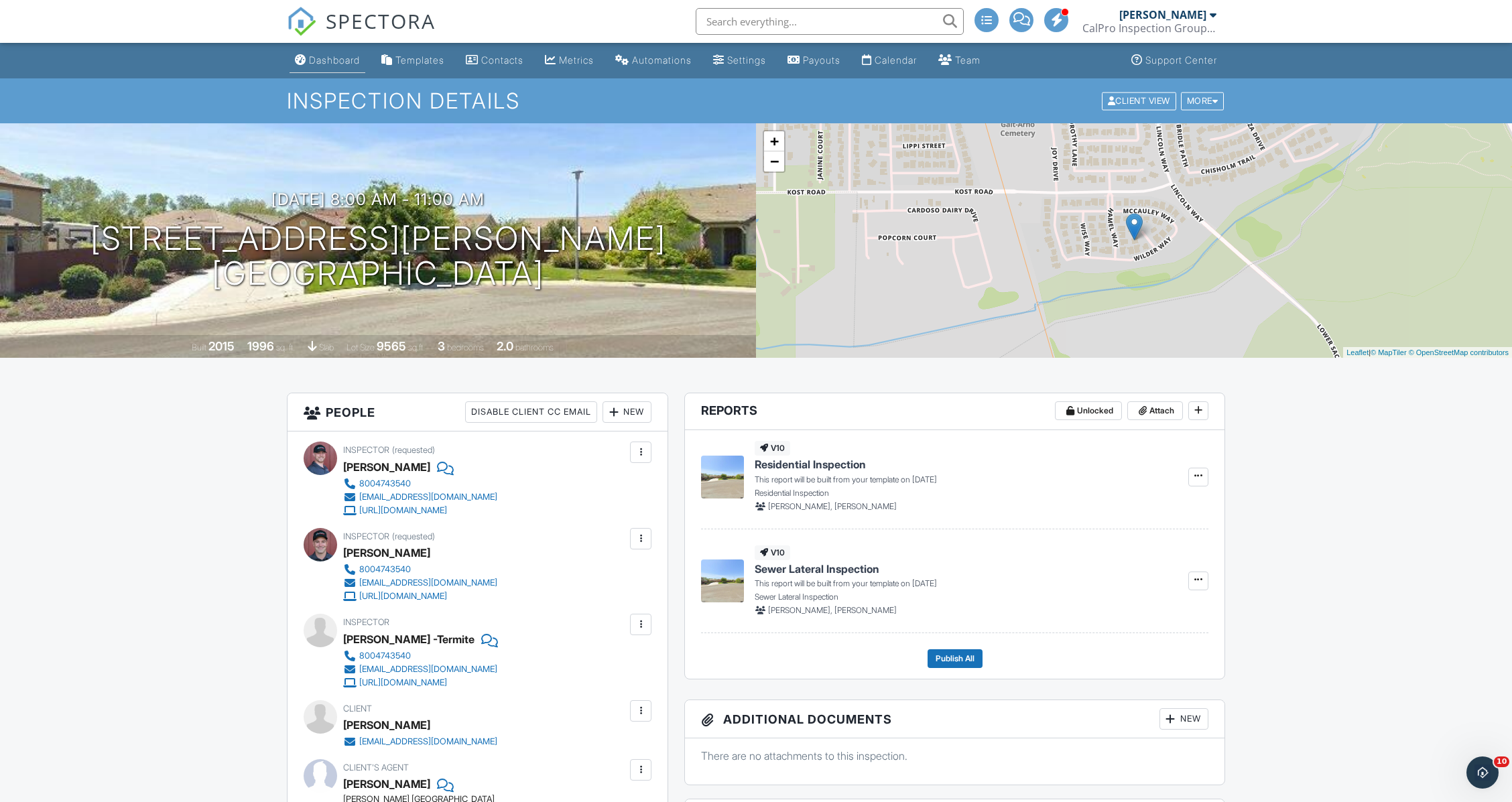
click at [312, 55] on div "Dashboard" at bounding box center [334, 60] width 51 height 11
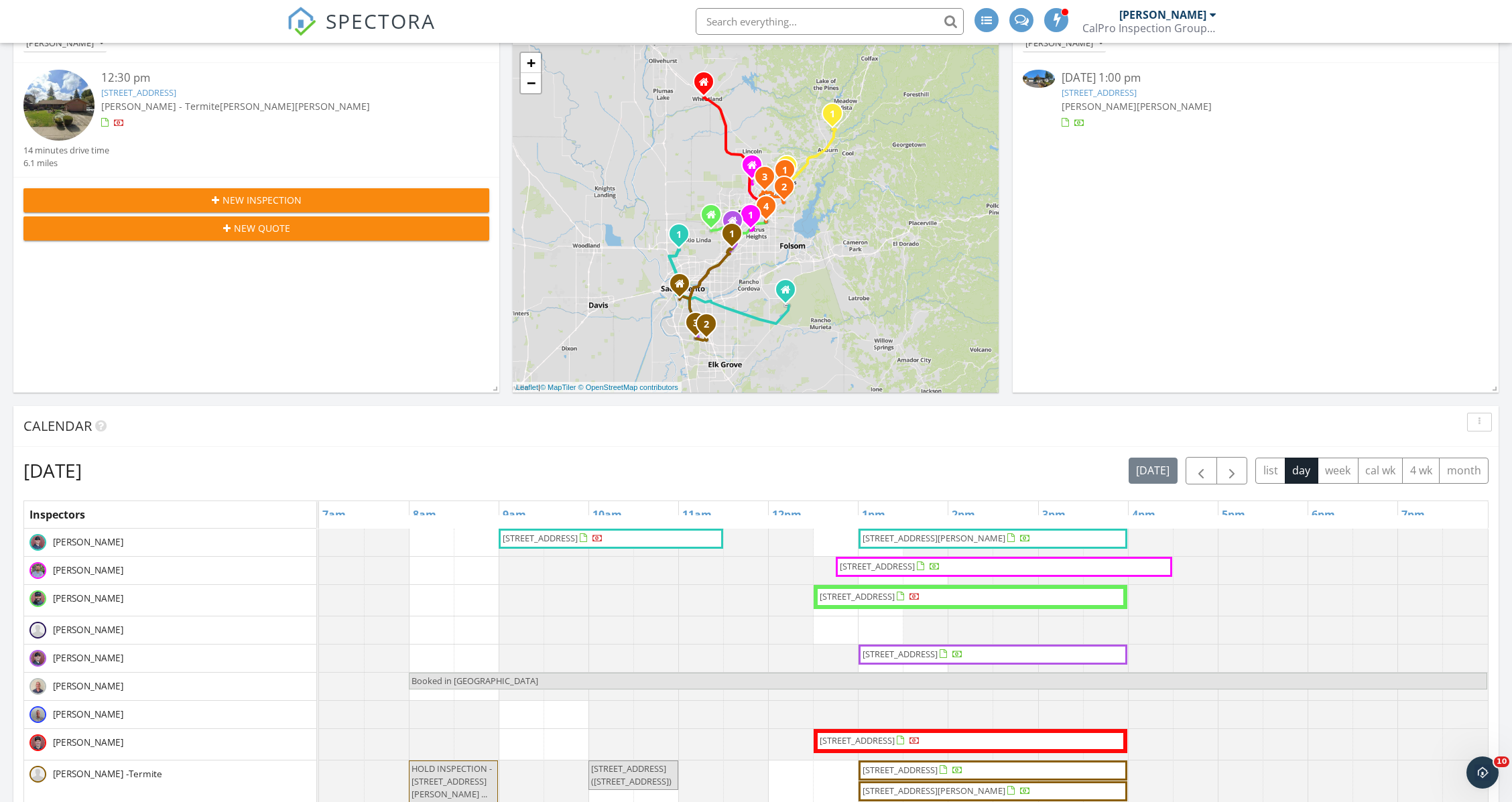
scroll to position [370, 0]
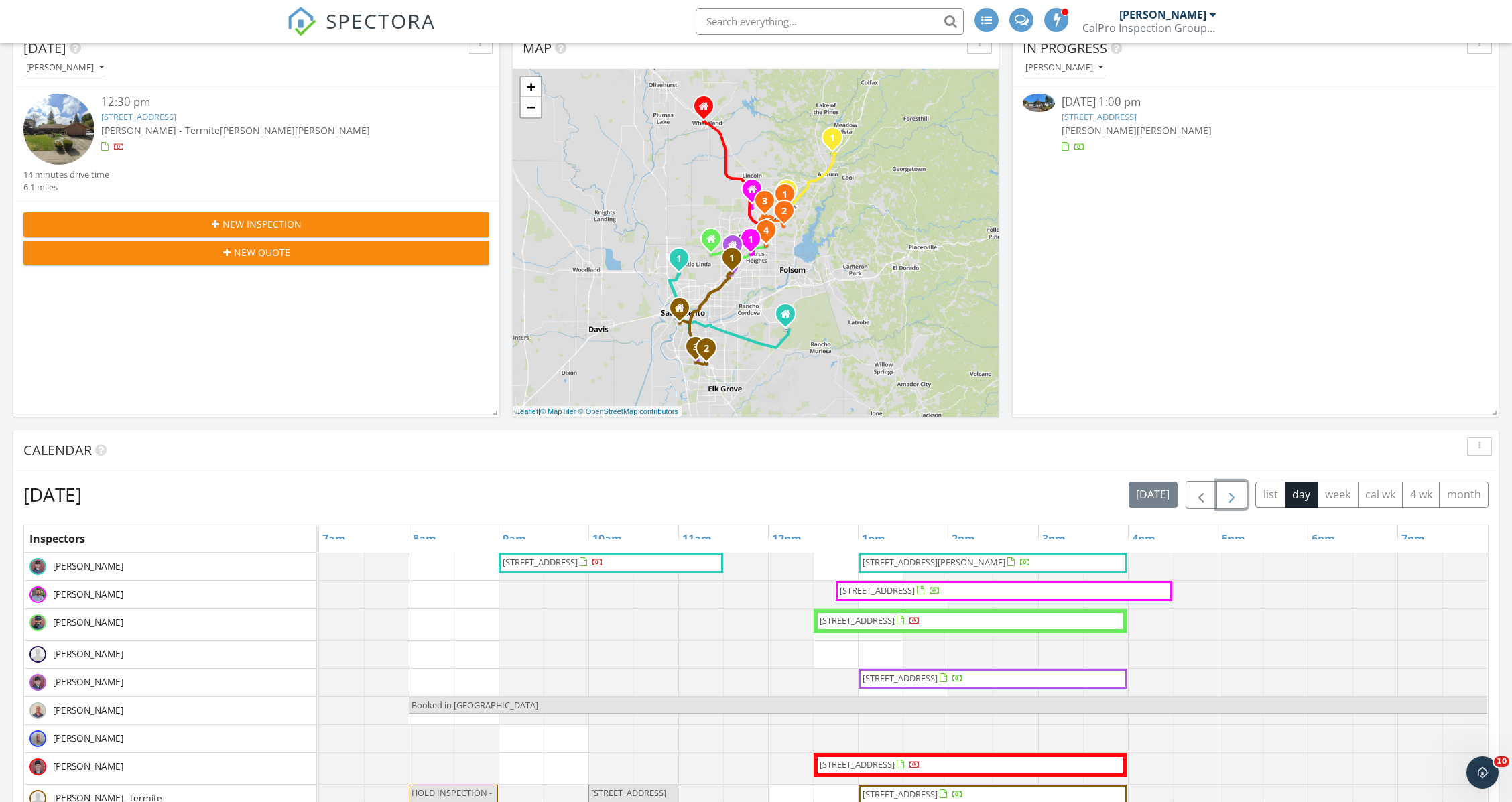
click at [1243, 486] on button "button" at bounding box center [1233, 495] width 32 height 27
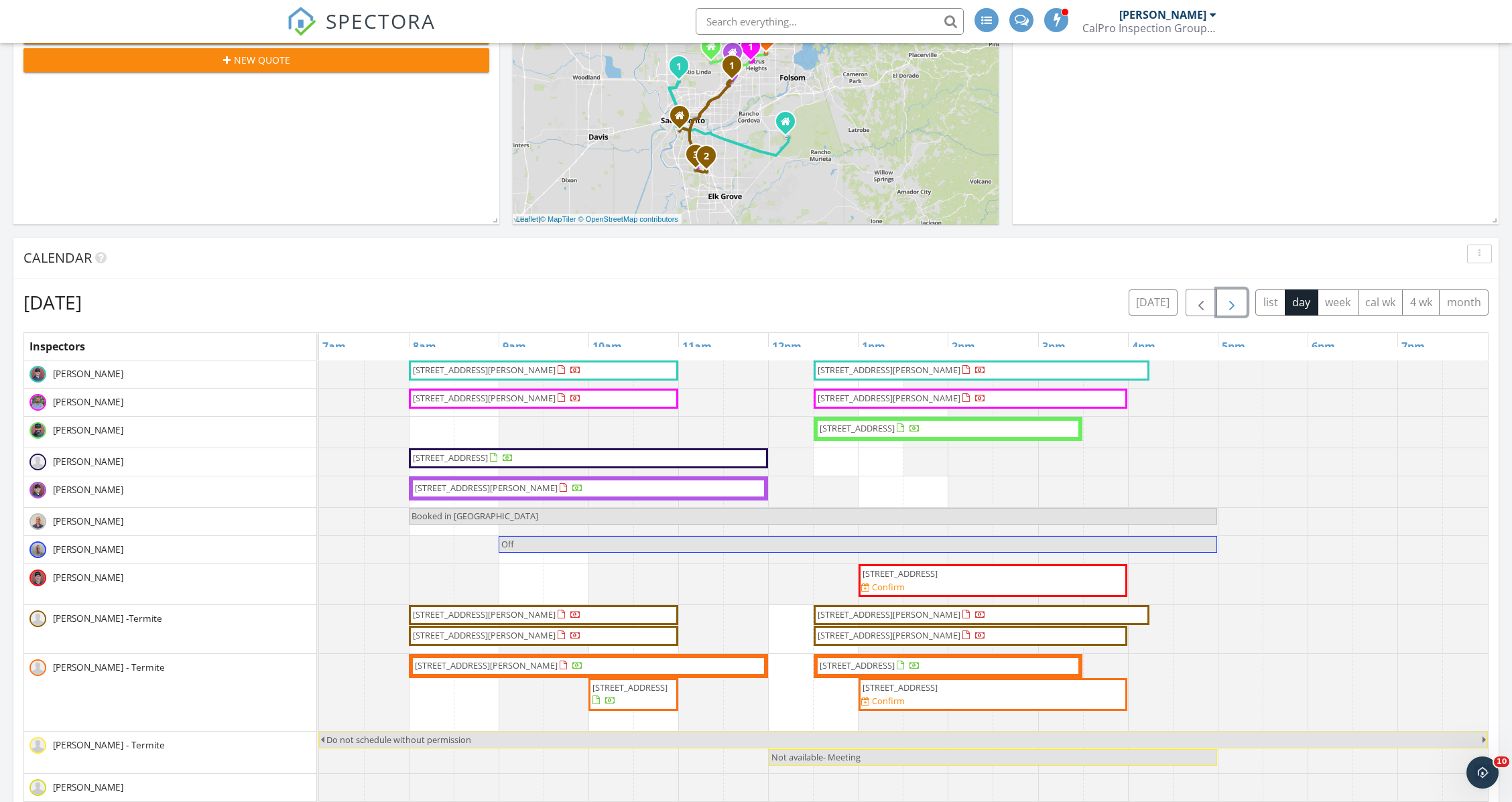
scroll to position [563, 0]
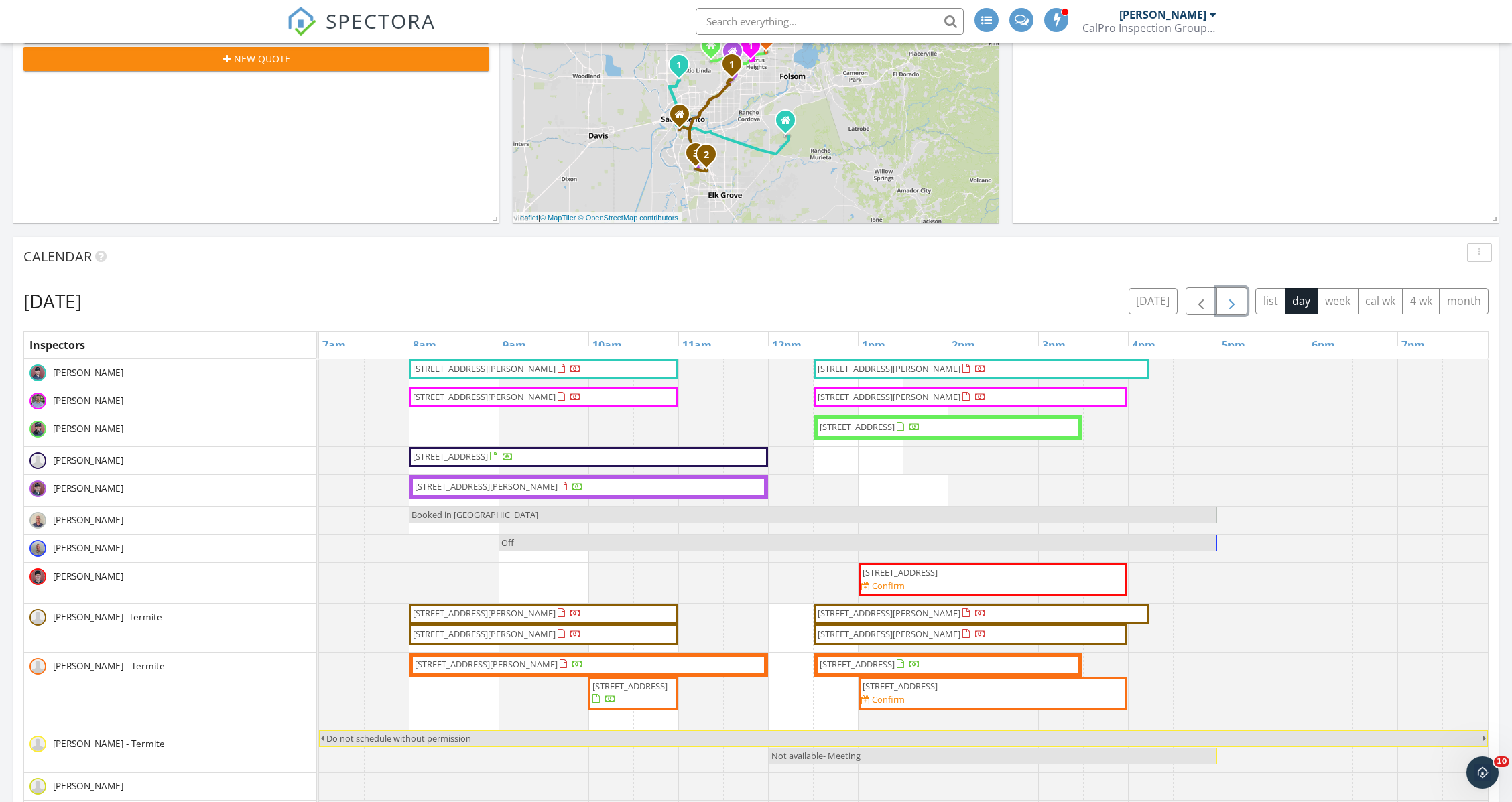
click at [938, 572] on span "8450 Dover Dr, Granite Bay 95746" at bounding box center [901, 572] width 75 height 12
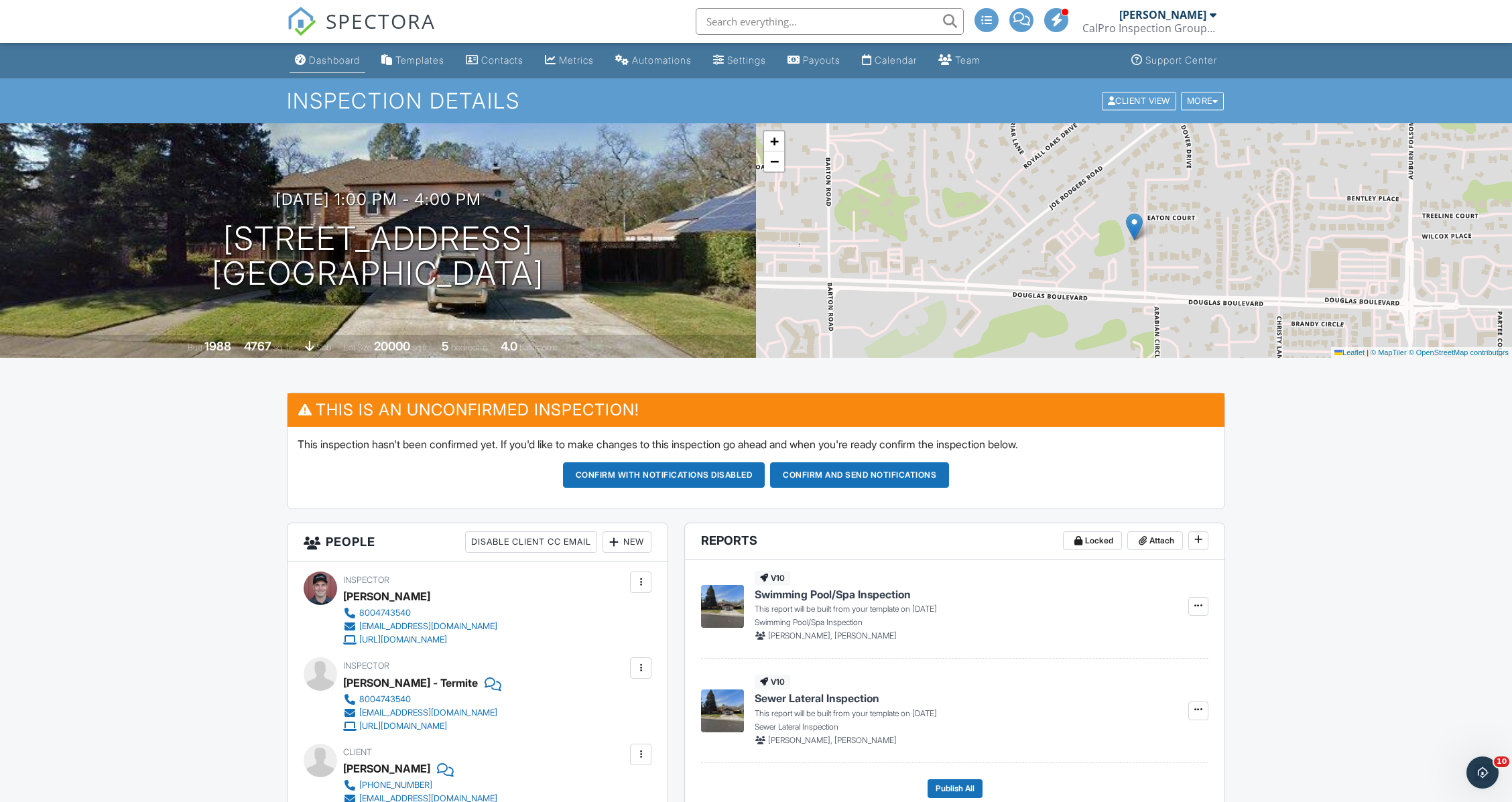
click at [336, 56] on div "Dashboard" at bounding box center [334, 60] width 51 height 11
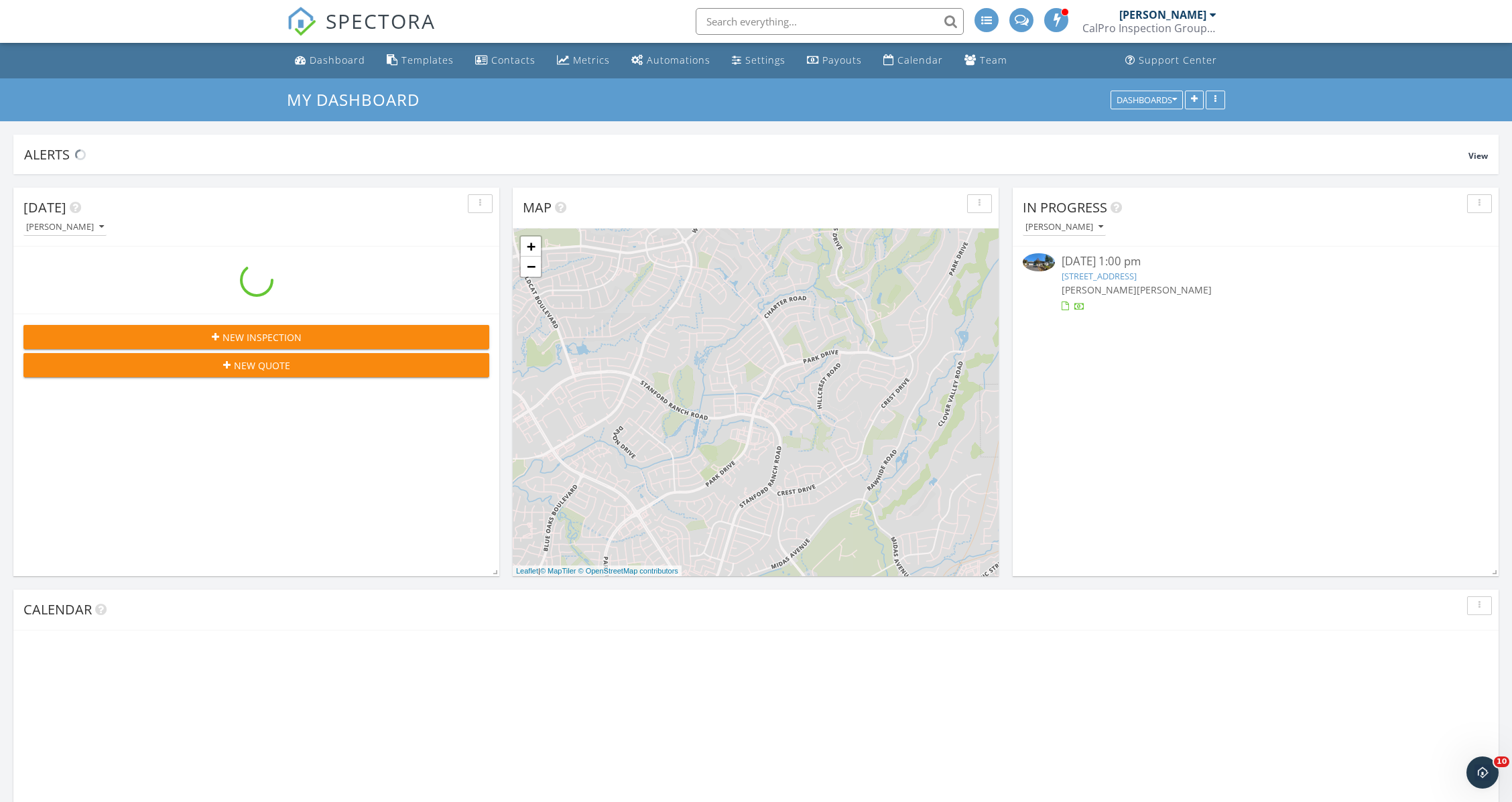
scroll to position [1247, 1539]
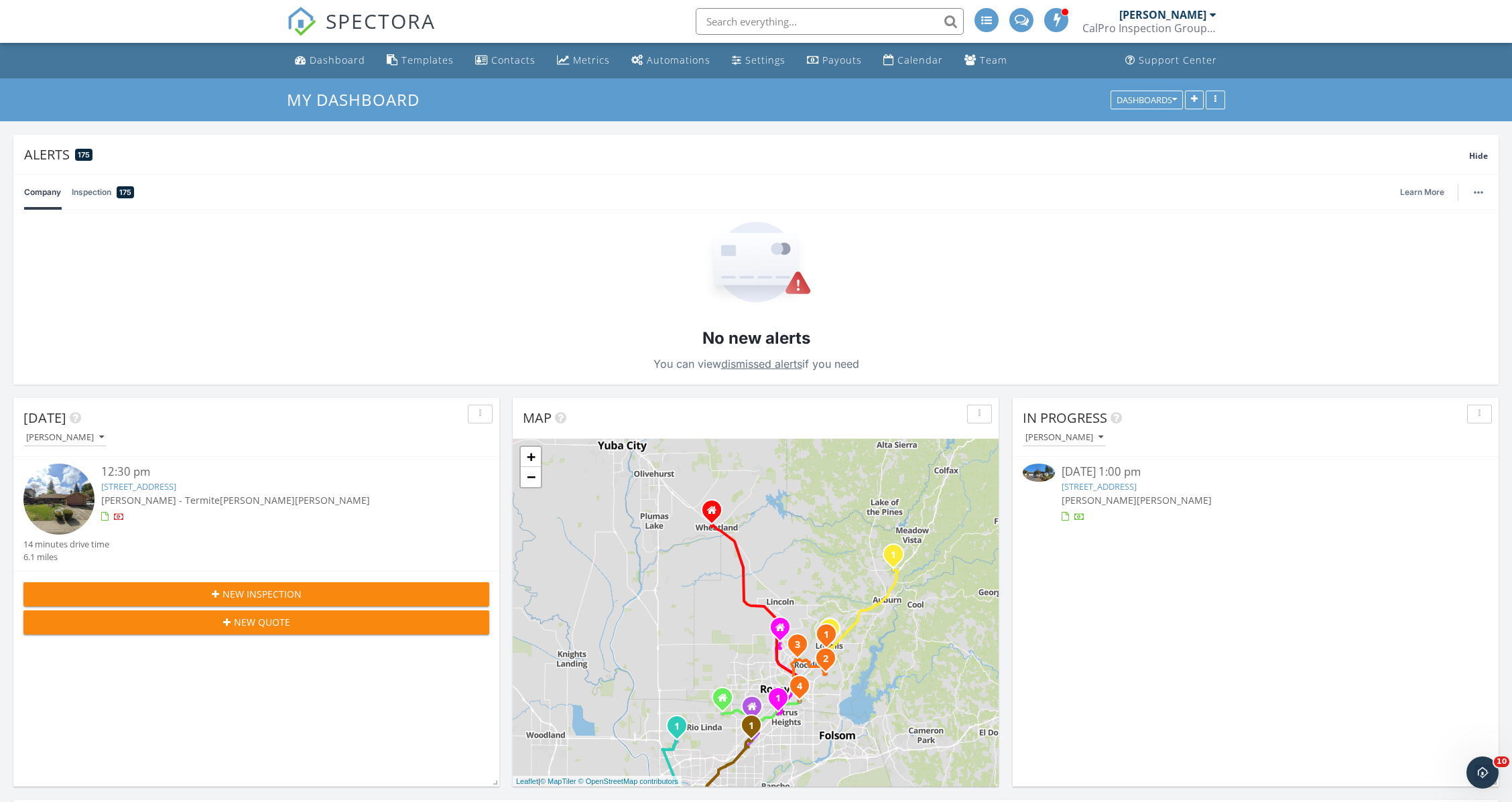
click at [175, 488] on link "[STREET_ADDRESS]" at bounding box center [139, 486] width 75 height 12
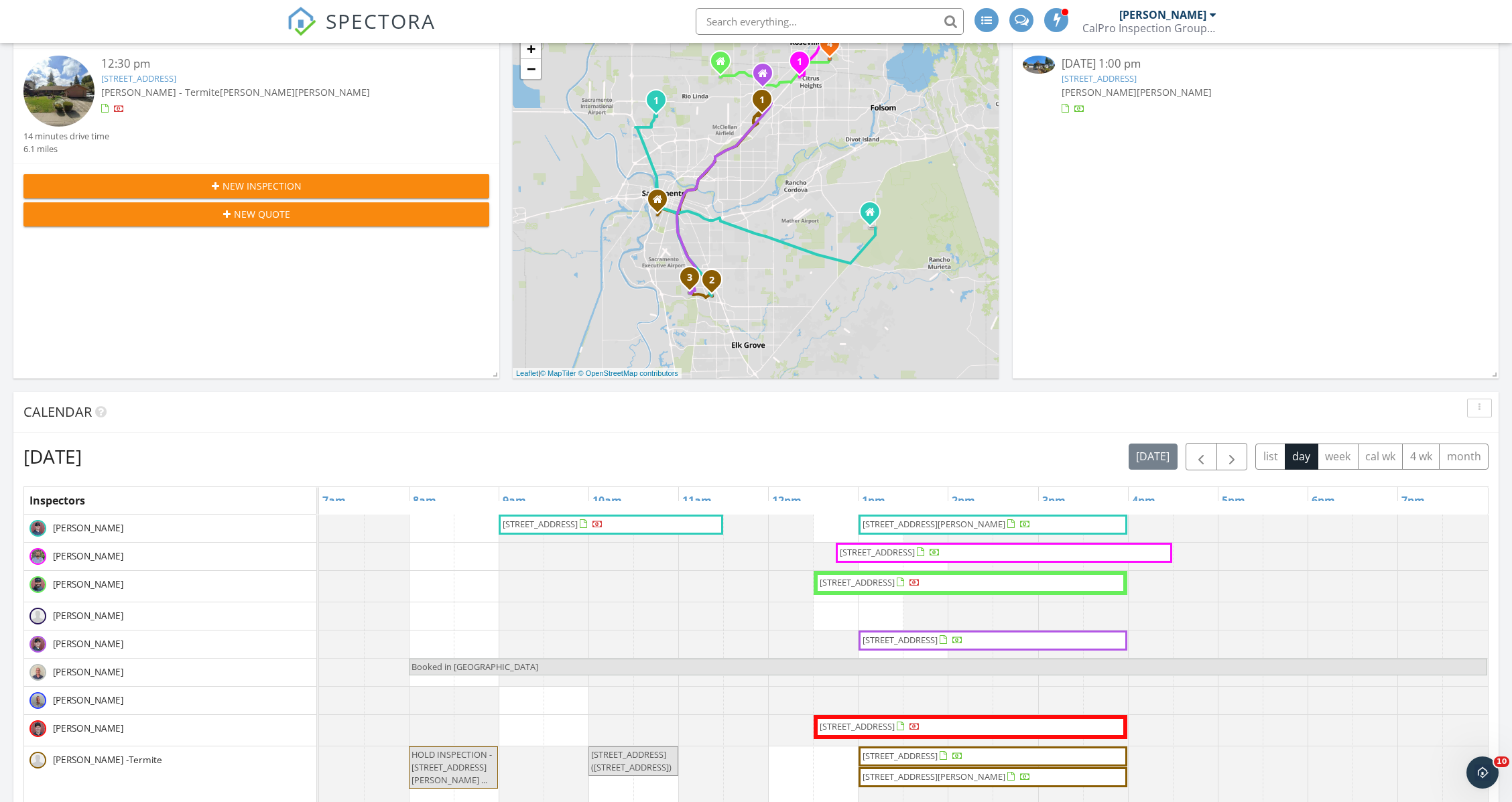
scroll to position [525, 0]
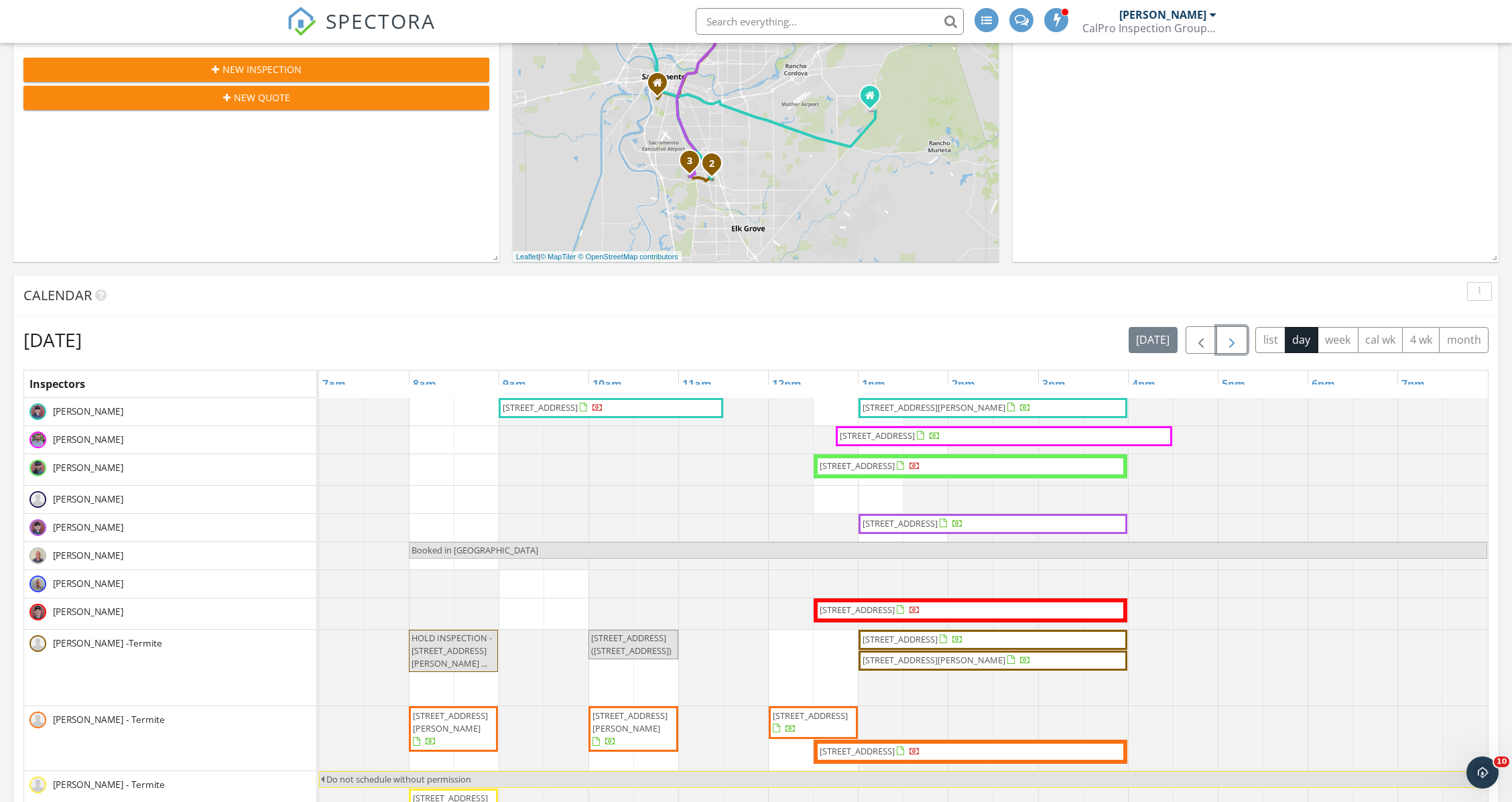
click at [1231, 348] on span "button" at bounding box center [1231, 340] width 16 height 16
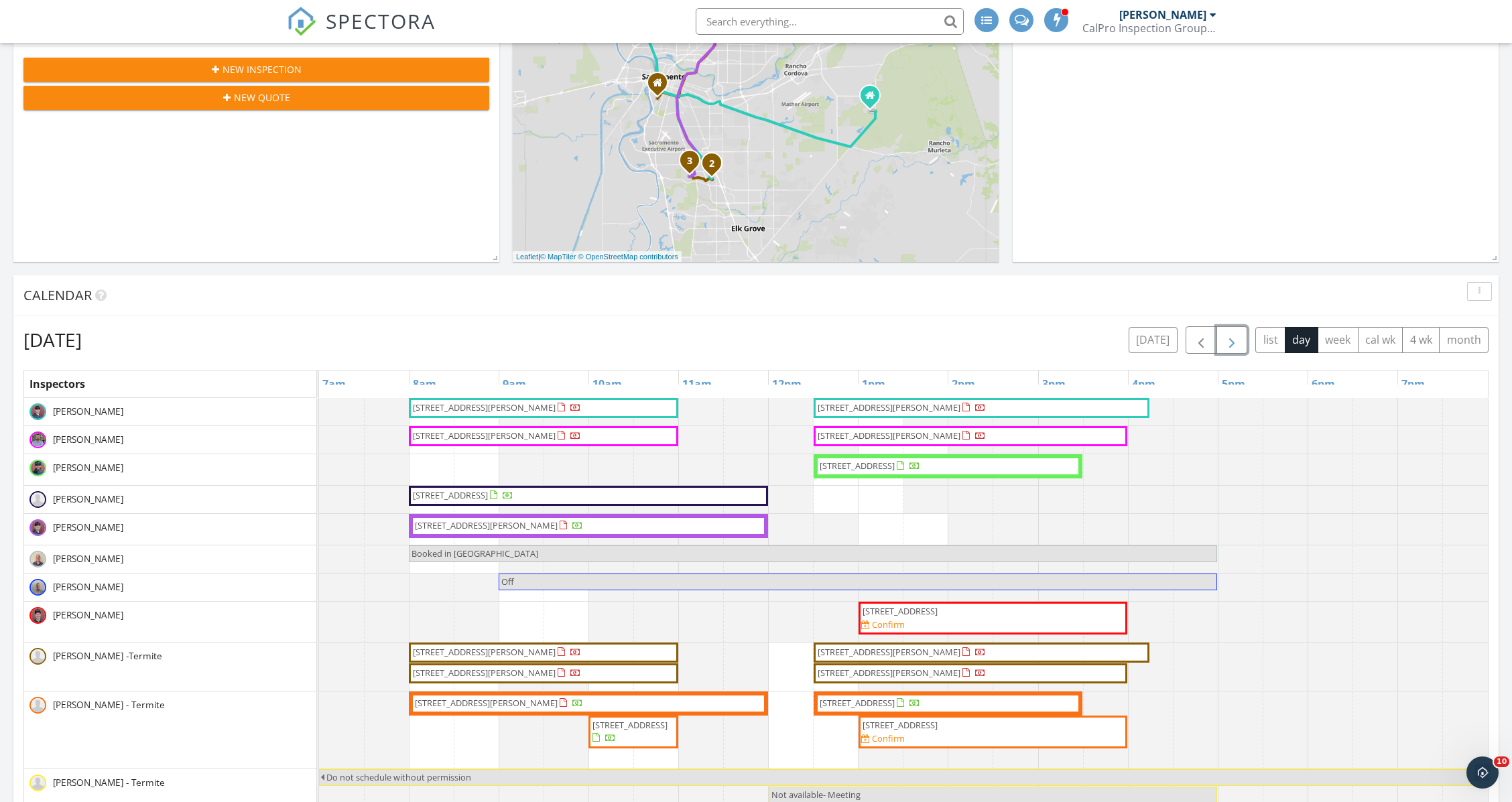
click at [1239, 341] on span "button" at bounding box center [1231, 340] width 16 height 16
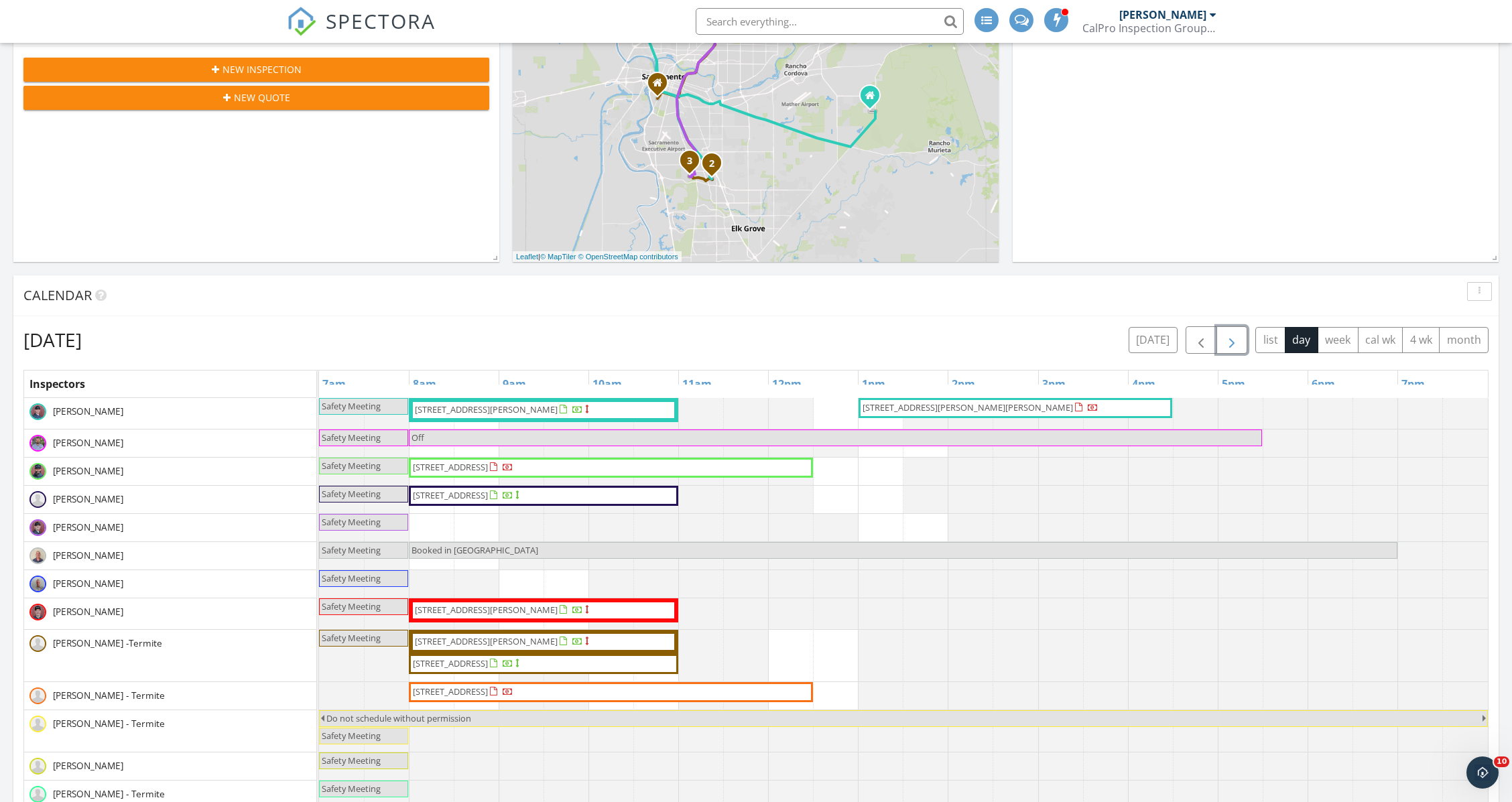
click at [1239, 341] on span "button" at bounding box center [1231, 340] width 16 height 16
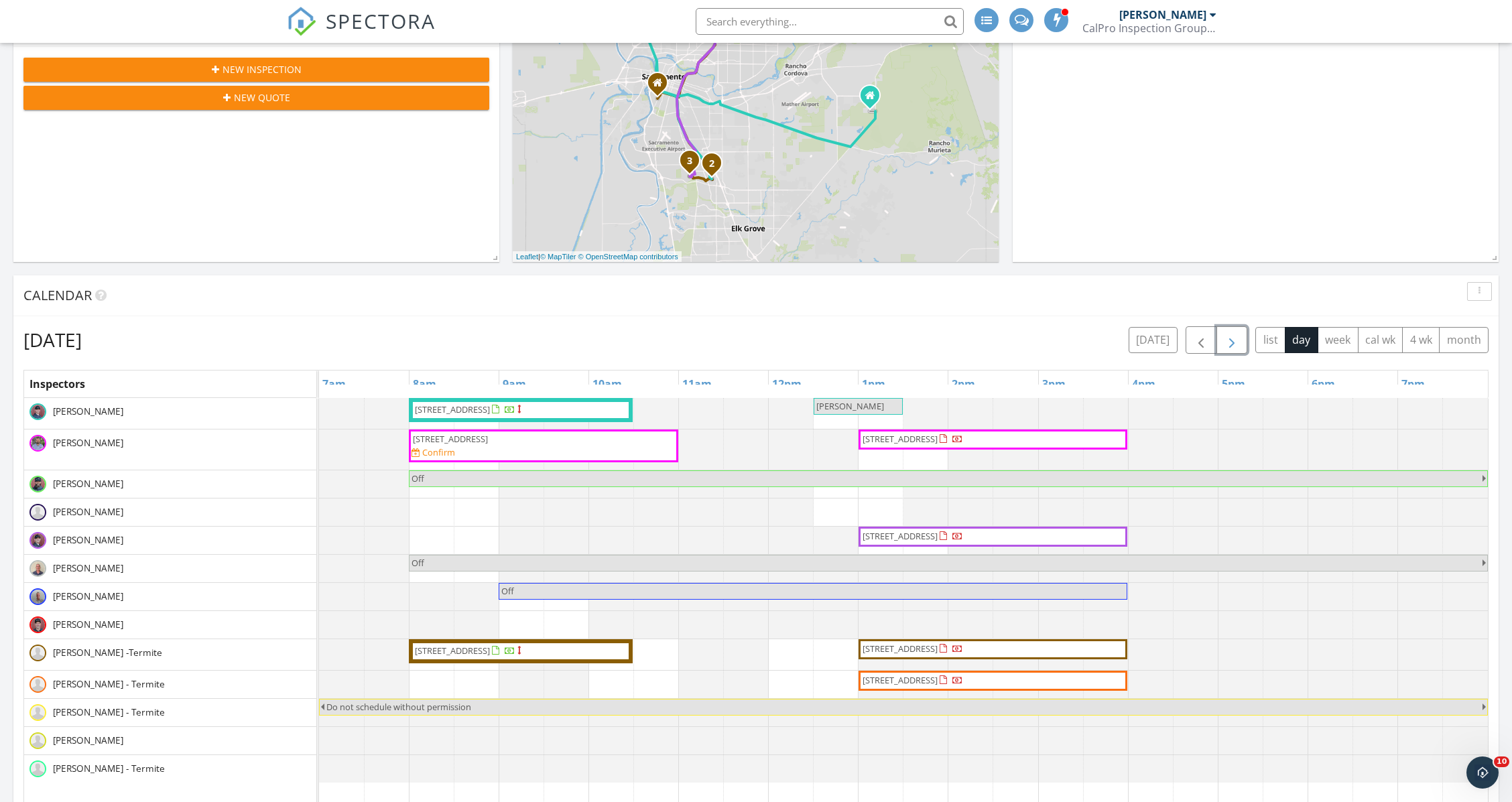
click at [1239, 341] on span "button" at bounding box center [1231, 340] width 16 height 16
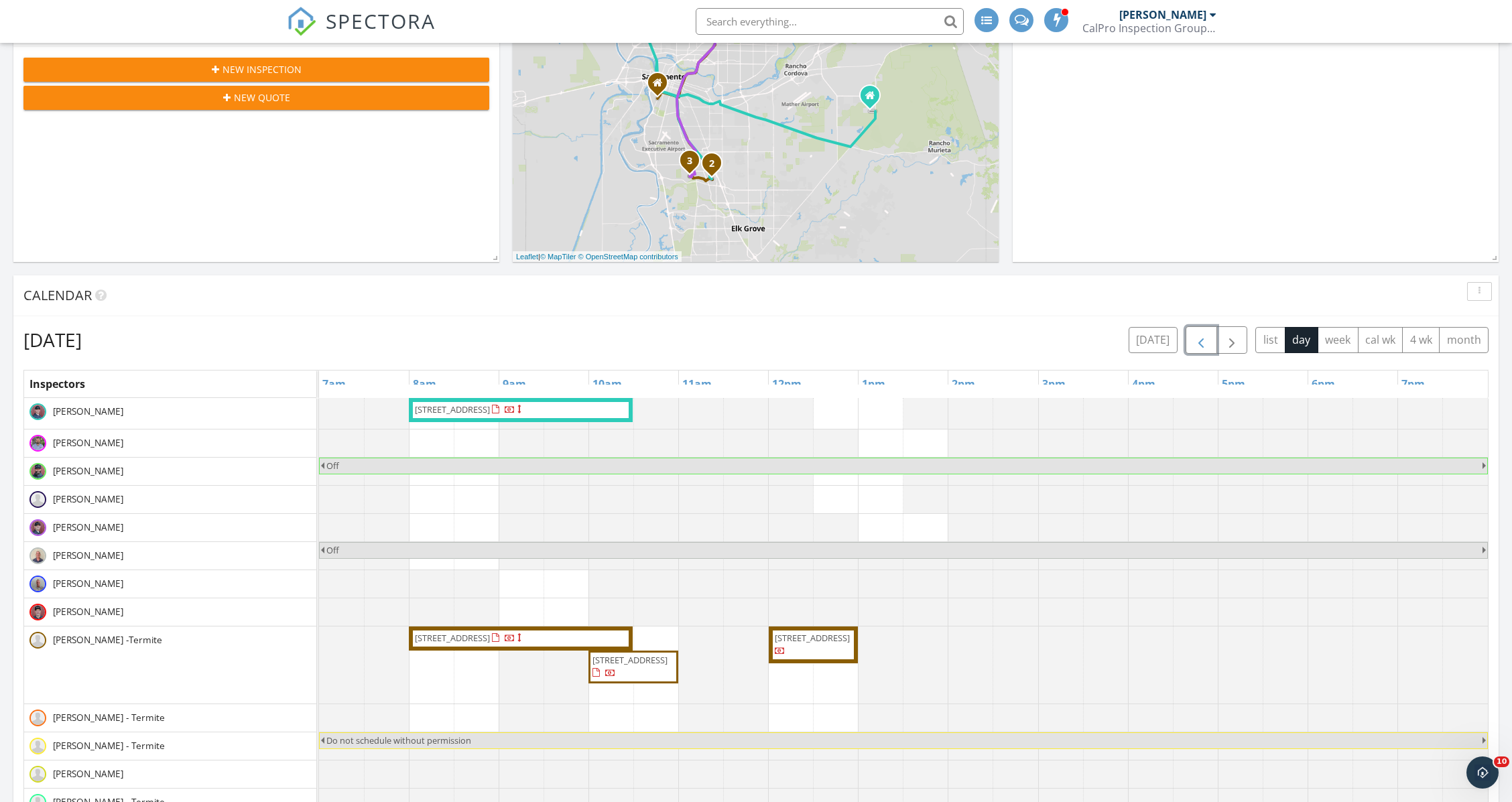
click at [1188, 343] on button "button" at bounding box center [1202, 340] width 32 height 27
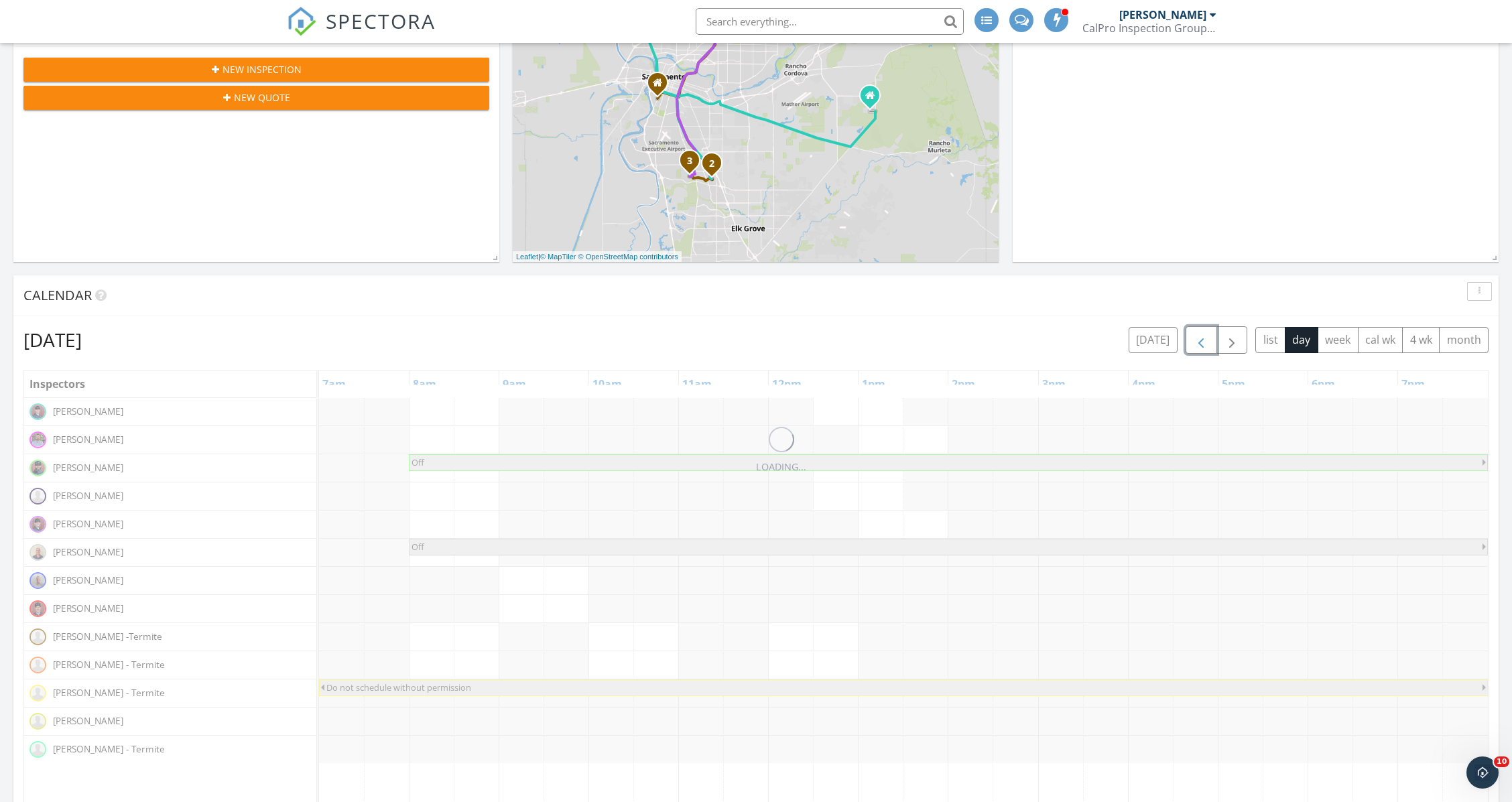
click at [1188, 343] on button "button" at bounding box center [1202, 340] width 32 height 27
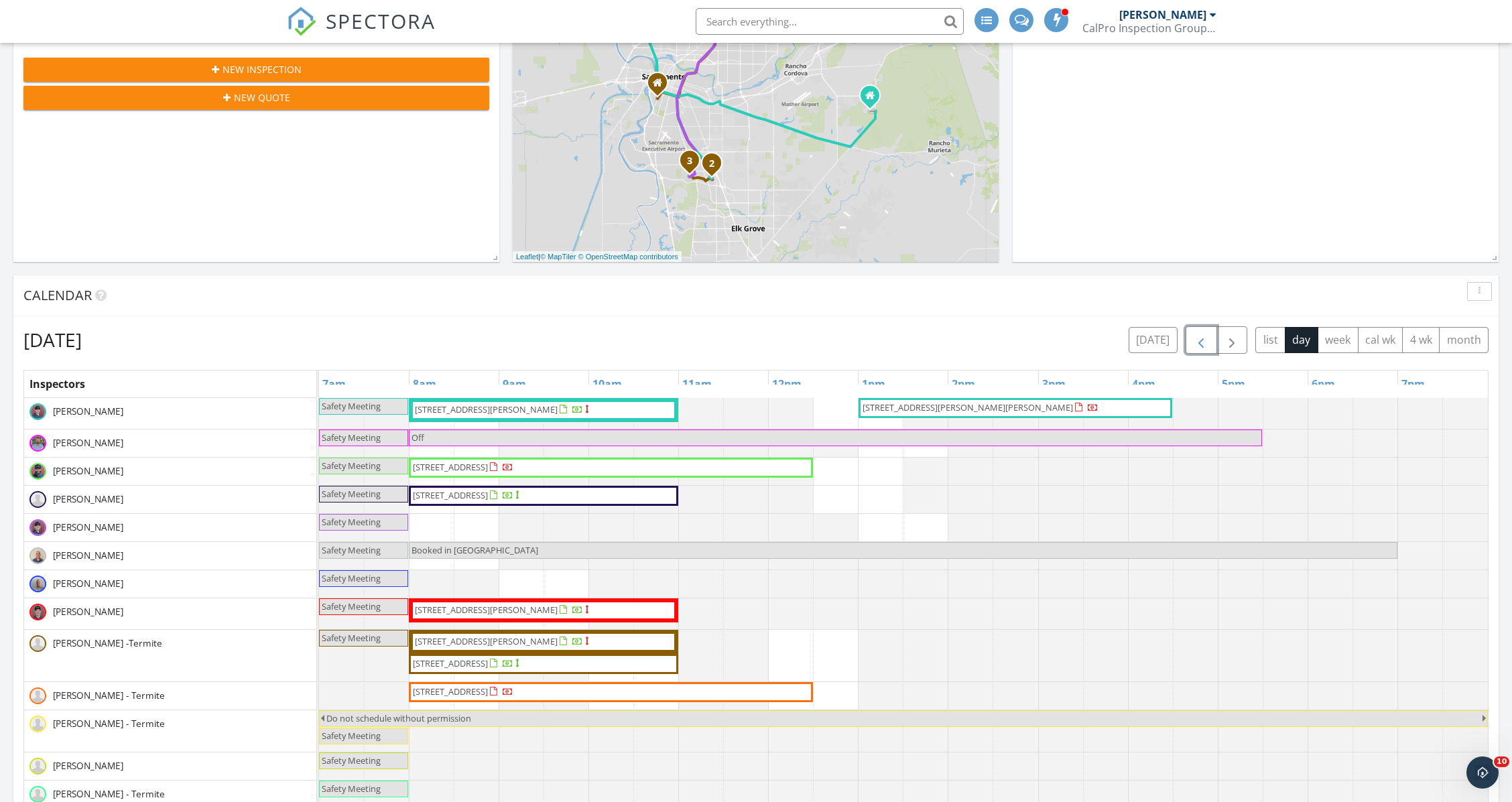
click at [1188, 343] on button "button" at bounding box center [1202, 340] width 32 height 27
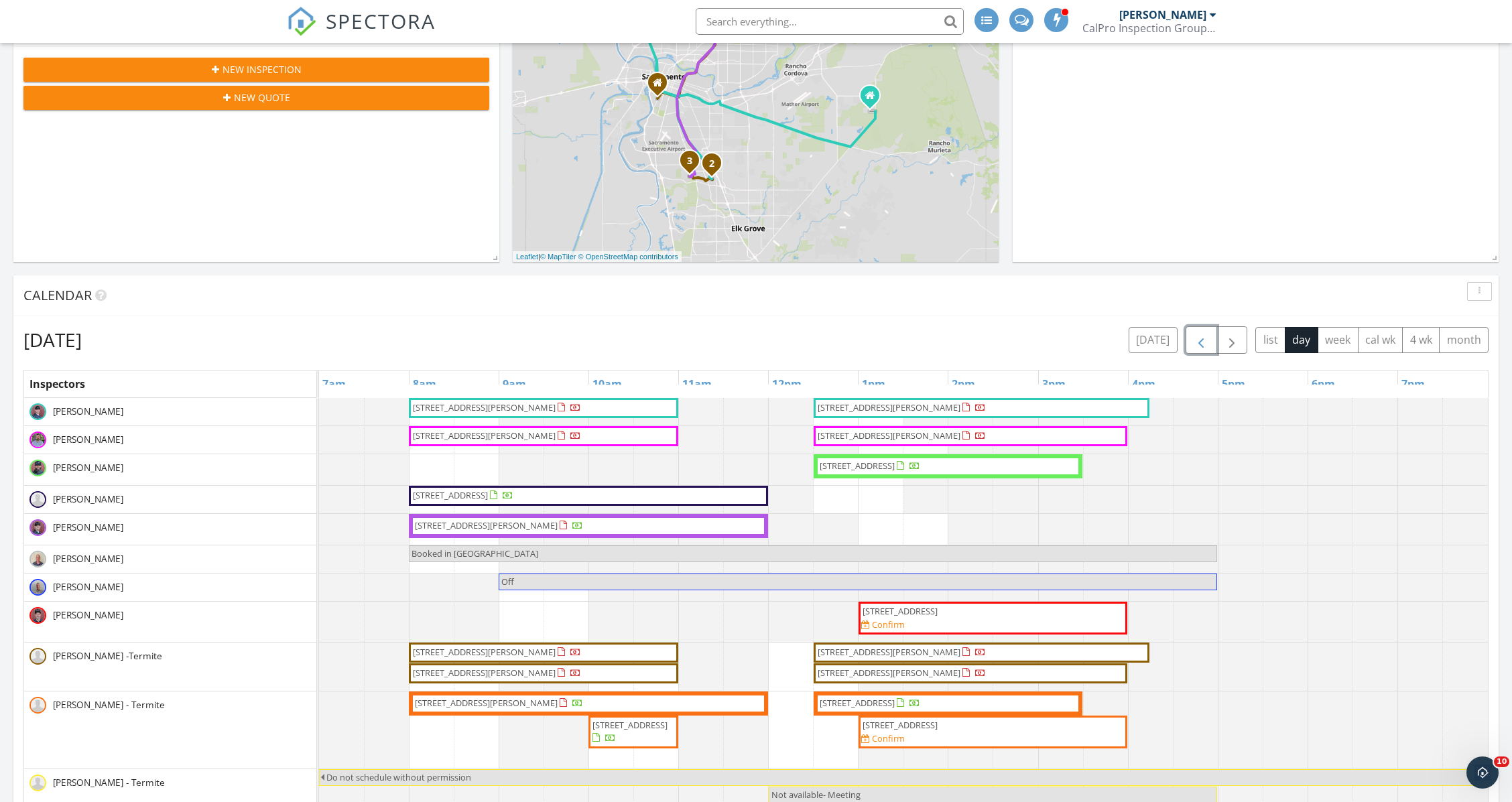
click at [1188, 343] on button "button" at bounding box center [1202, 340] width 32 height 27
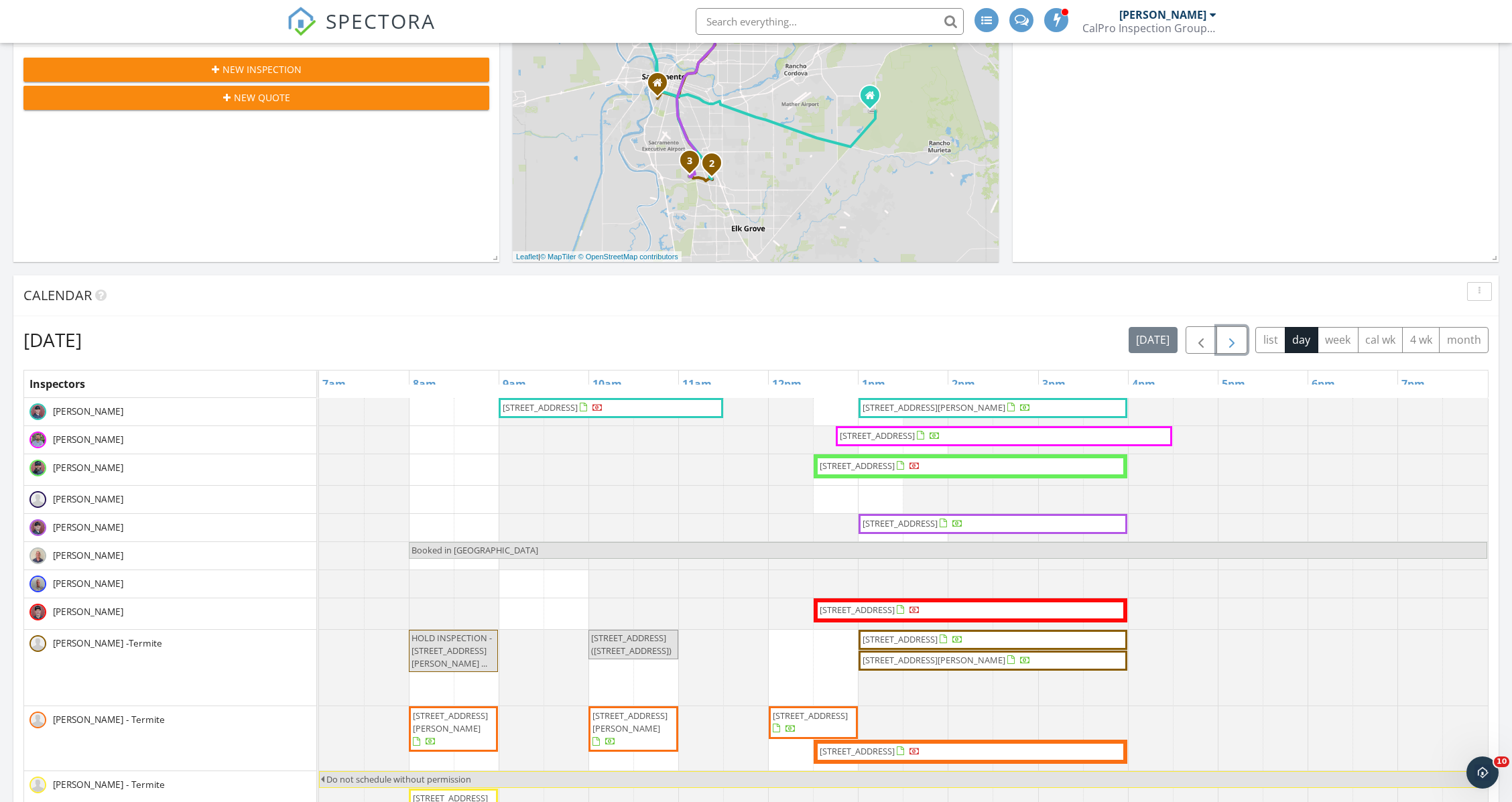
click at [1242, 337] on button "button" at bounding box center [1233, 340] width 32 height 27
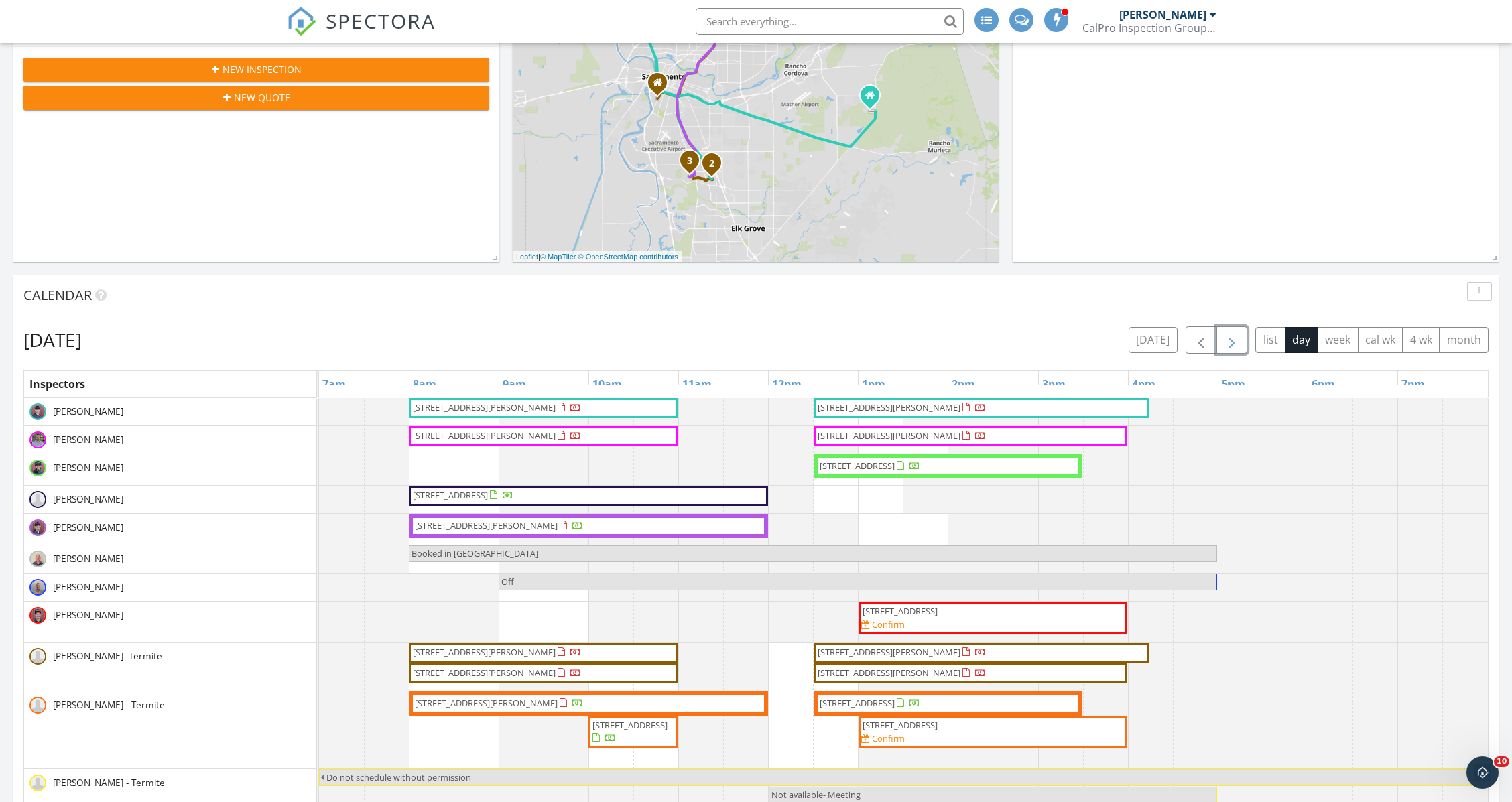
drag, startPoint x: 1242, startPoint y: 337, endPoint x: 887, endPoint y: -109, distance: 570.0
click at [887, 0] on html "SPECTORA RJ Nygard CalPro Inspection Group Sac Role: Inspector Change Role Dash…" at bounding box center [756, 523] width 1512 height 2096
click at [1241, 346] on button "button" at bounding box center [1233, 340] width 32 height 27
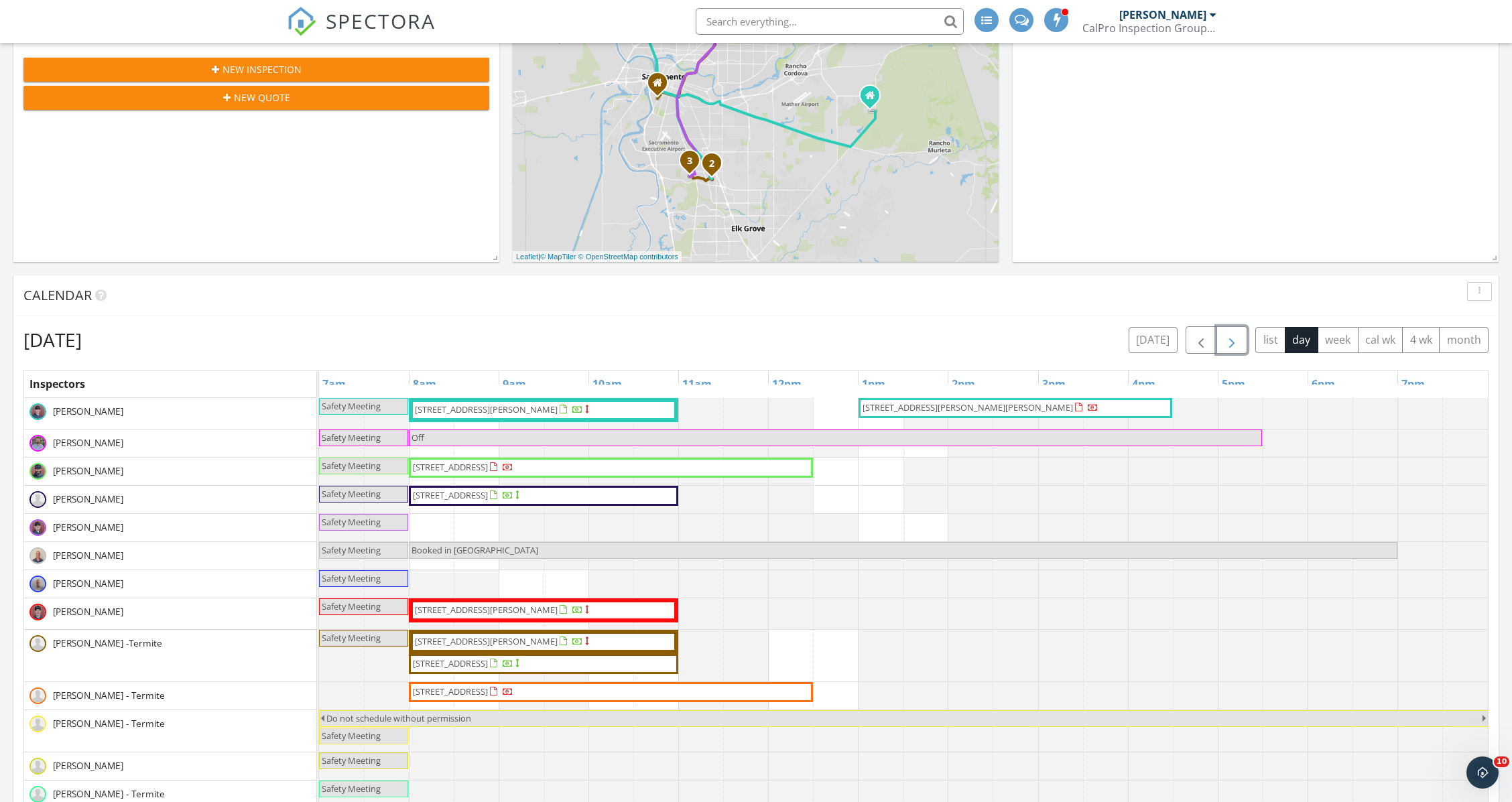
click at [1241, 346] on button "button" at bounding box center [1233, 340] width 32 height 27
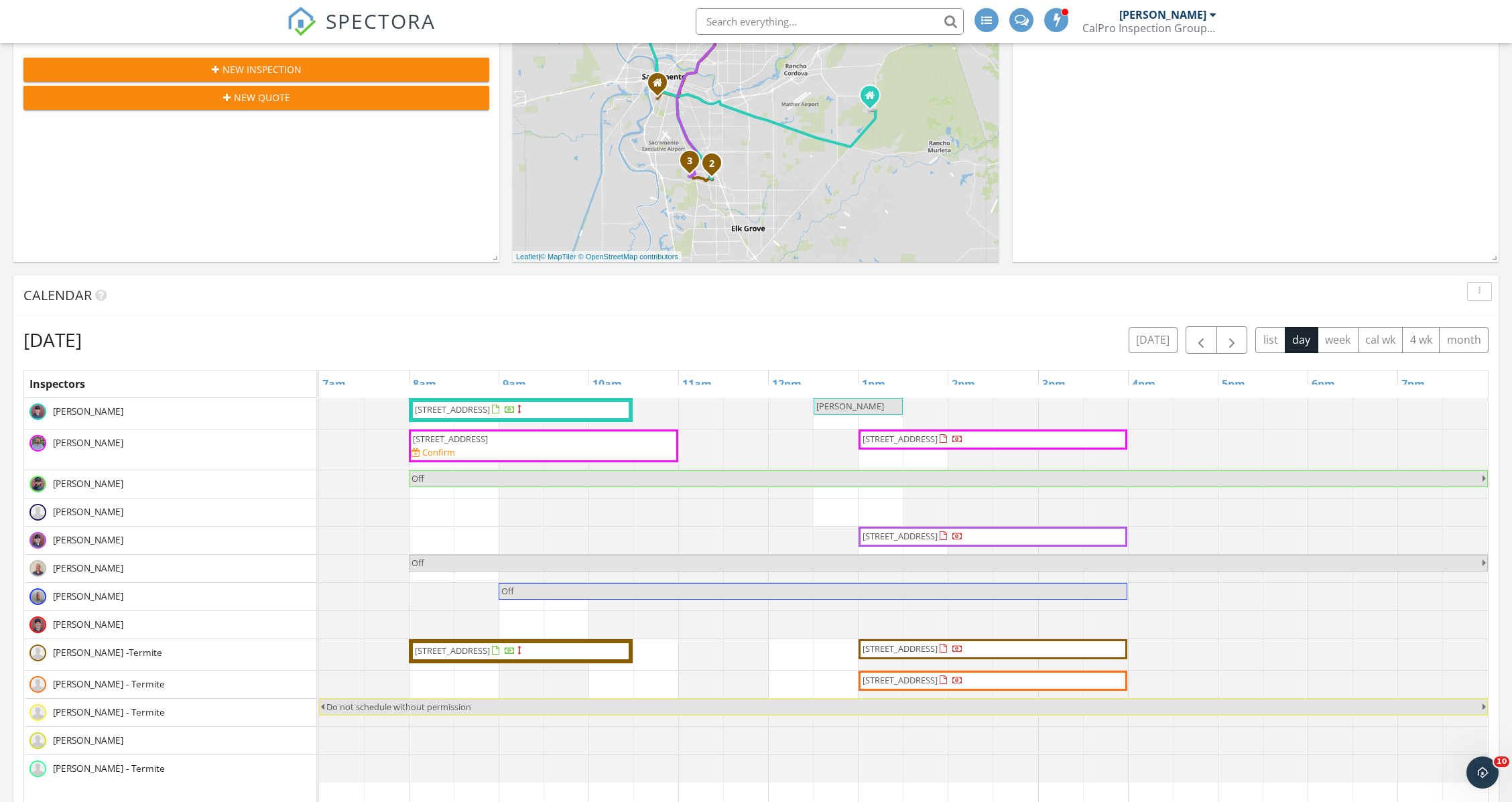
click at [1180, 10] on div "[PERSON_NAME]" at bounding box center [1163, 15] width 87 height 13
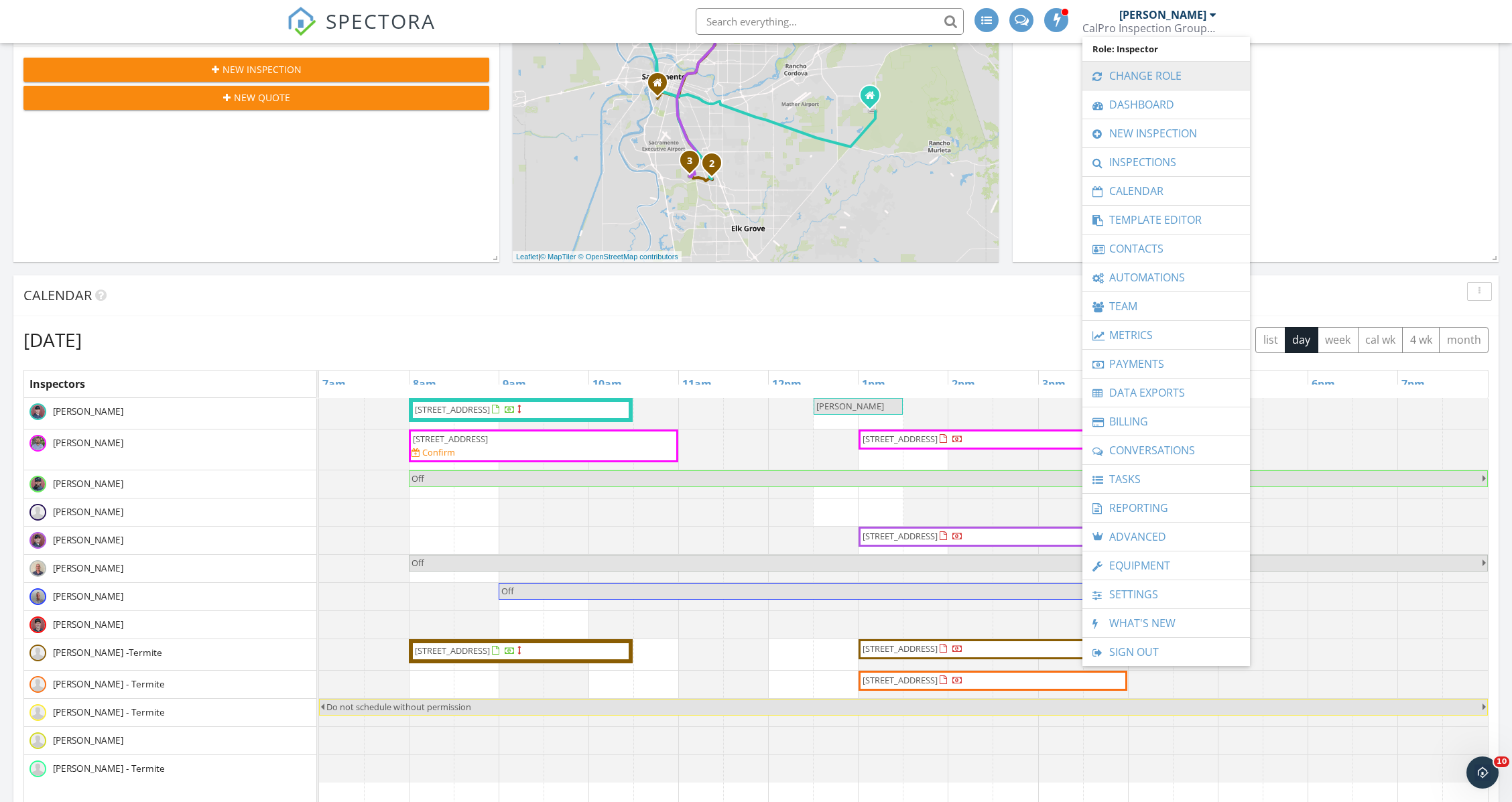
click at [1151, 72] on link "Change Role" at bounding box center [1166, 76] width 154 height 28
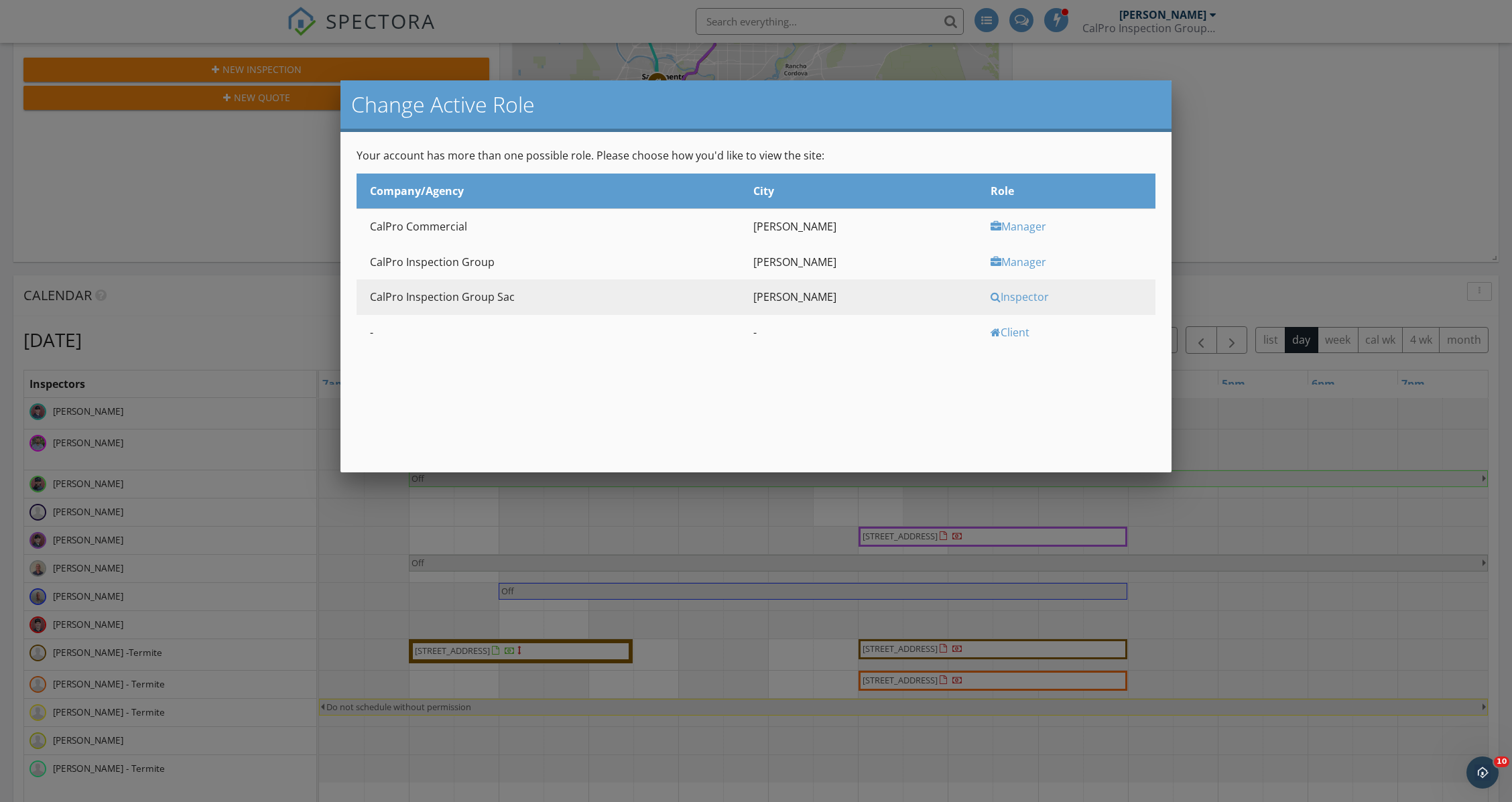
click at [996, 262] on div "Manager" at bounding box center [1072, 262] width 162 height 15
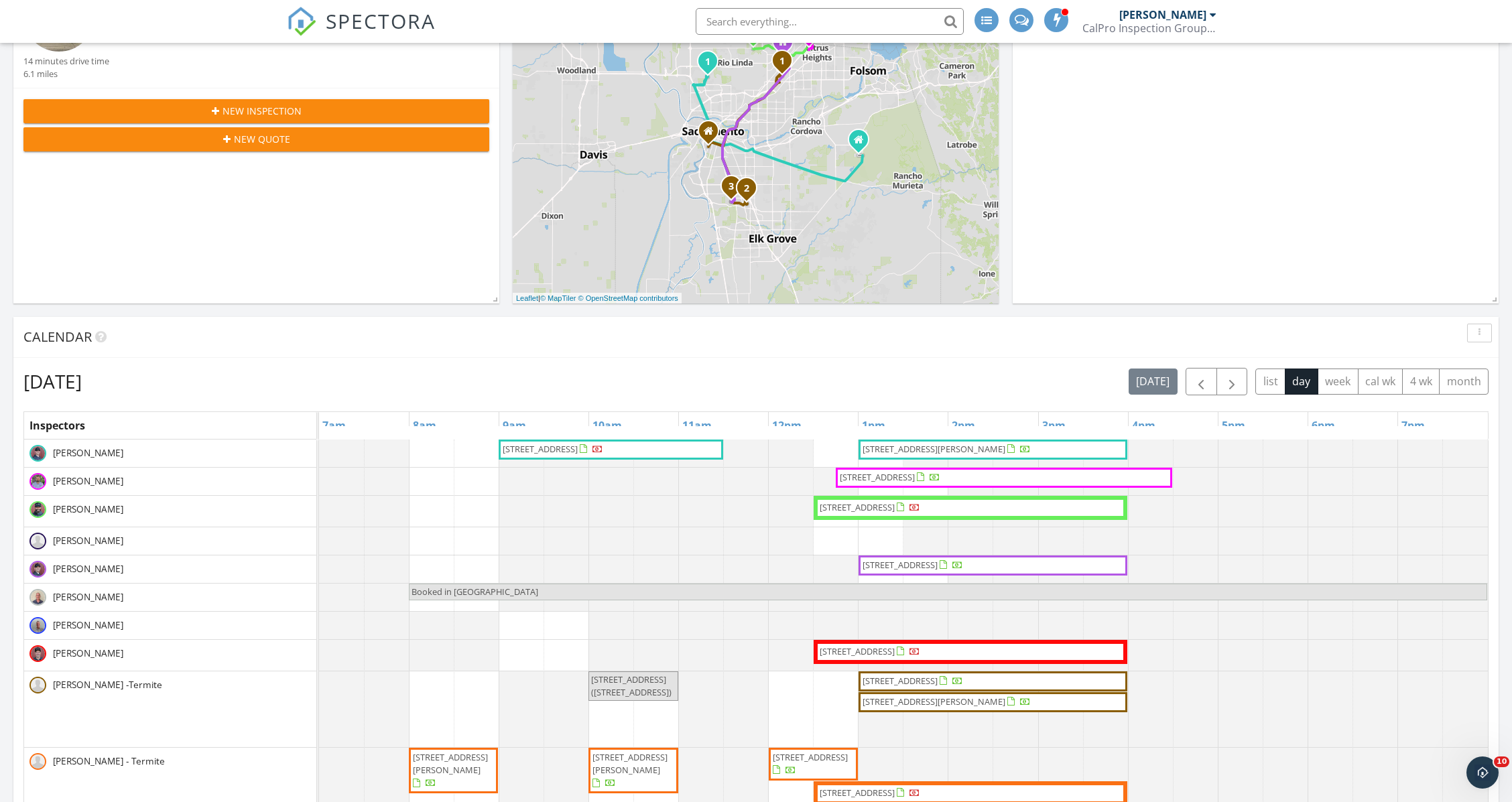
scroll to position [488, 0]
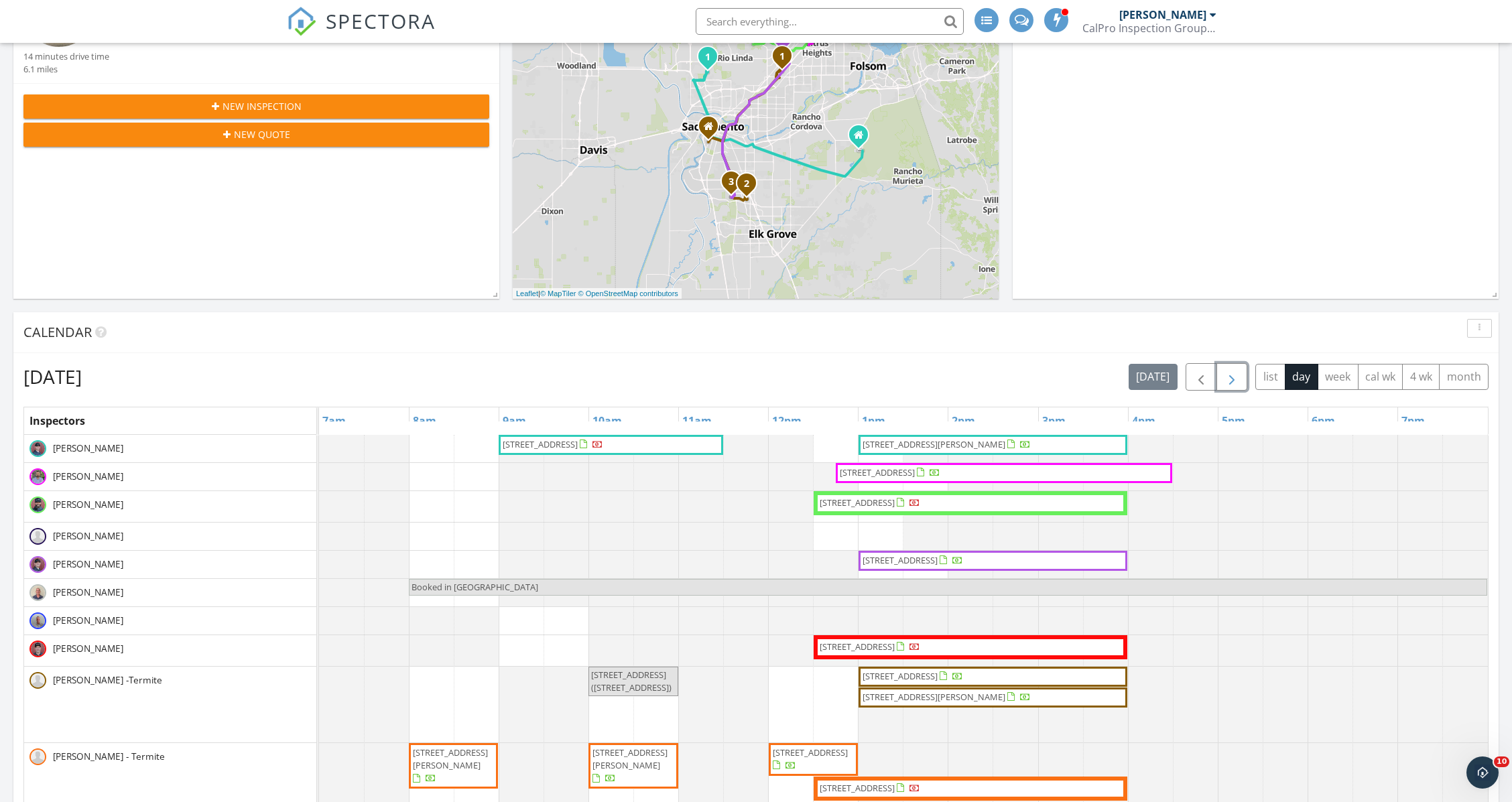
click at [1230, 378] on span "button" at bounding box center [1231, 377] width 16 height 16
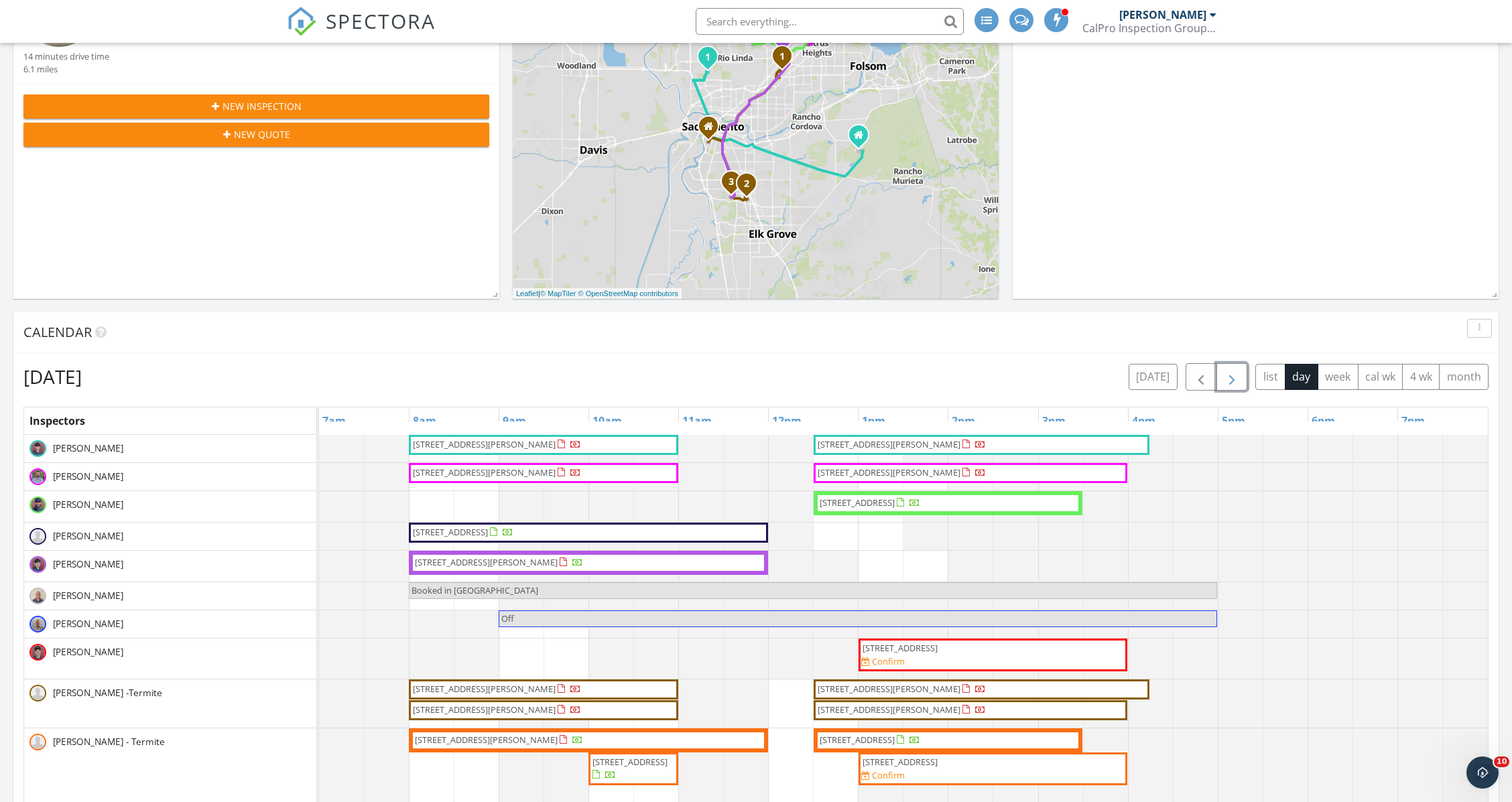
click at [1230, 378] on span "button" at bounding box center [1231, 377] width 16 height 16
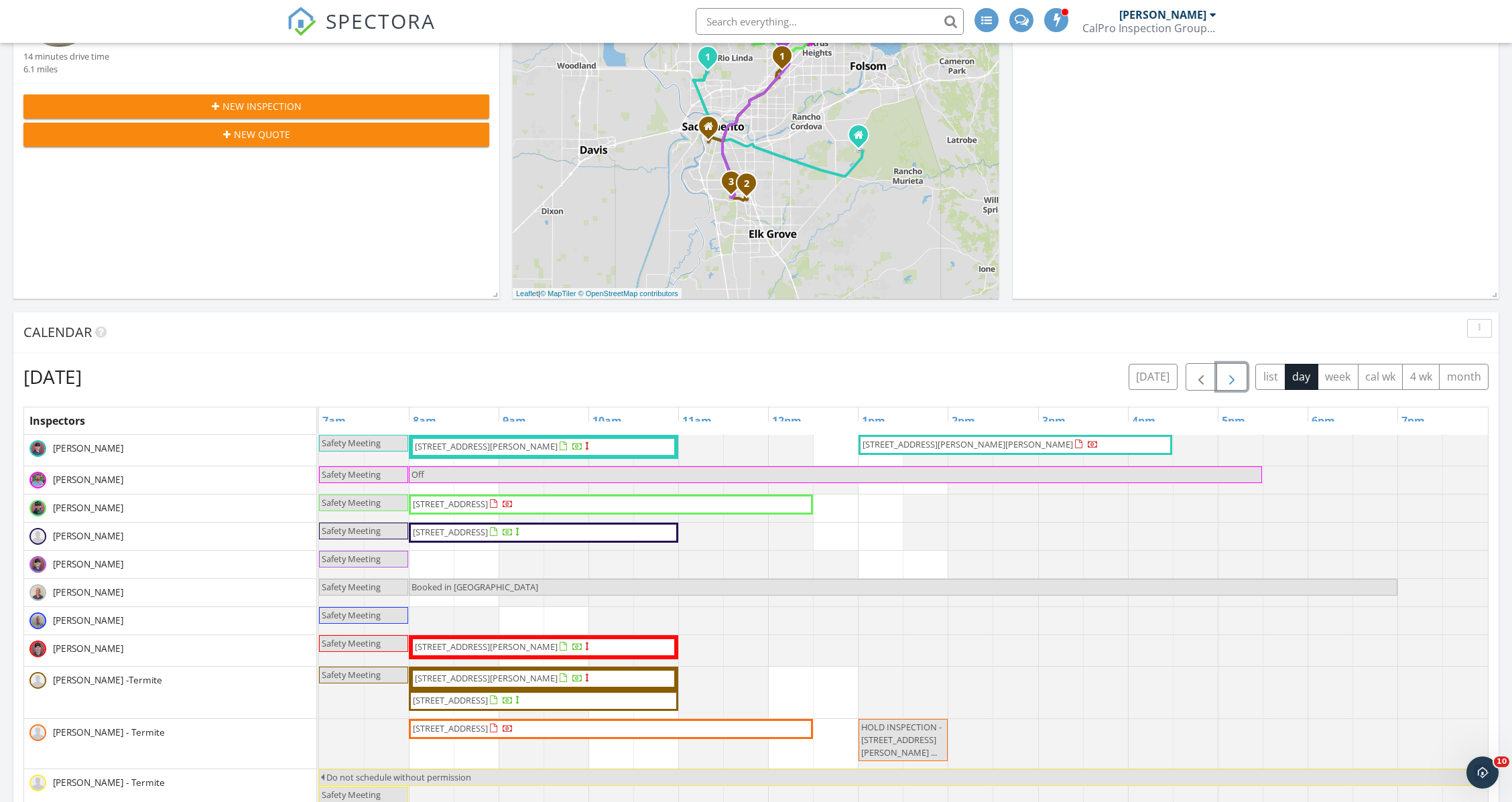
click at [1230, 378] on span "button" at bounding box center [1231, 377] width 16 height 16
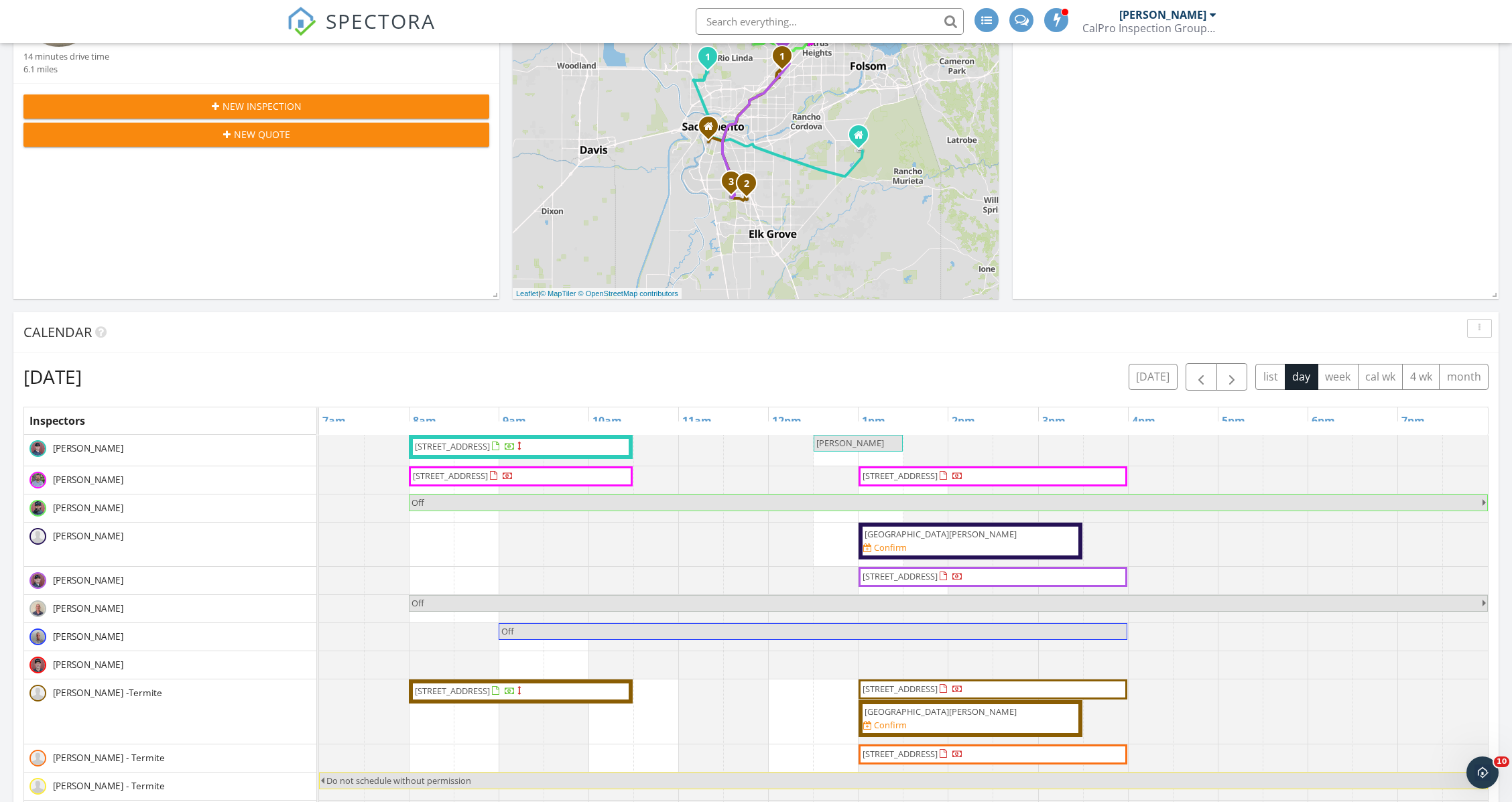
click at [1039, 378] on div "Thursday, October 2, 2025 today list day week cal wk 4 wk month" at bounding box center [756, 377] width 1465 height 27
click at [853, 374] on div "Thursday, October 2, 2025 today list day week cal wk 4 wk month" at bounding box center [756, 377] width 1465 height 27
click at [899, 355] on div "Thursday, October 2, 2025 today list day week cal wk 4 wk month Inspectors 7am …" at bounding box center [756, 658] width 1486 height 610
click at [1233, 377] on span "button" at bounding box center [1231, 377] width 16 height 16
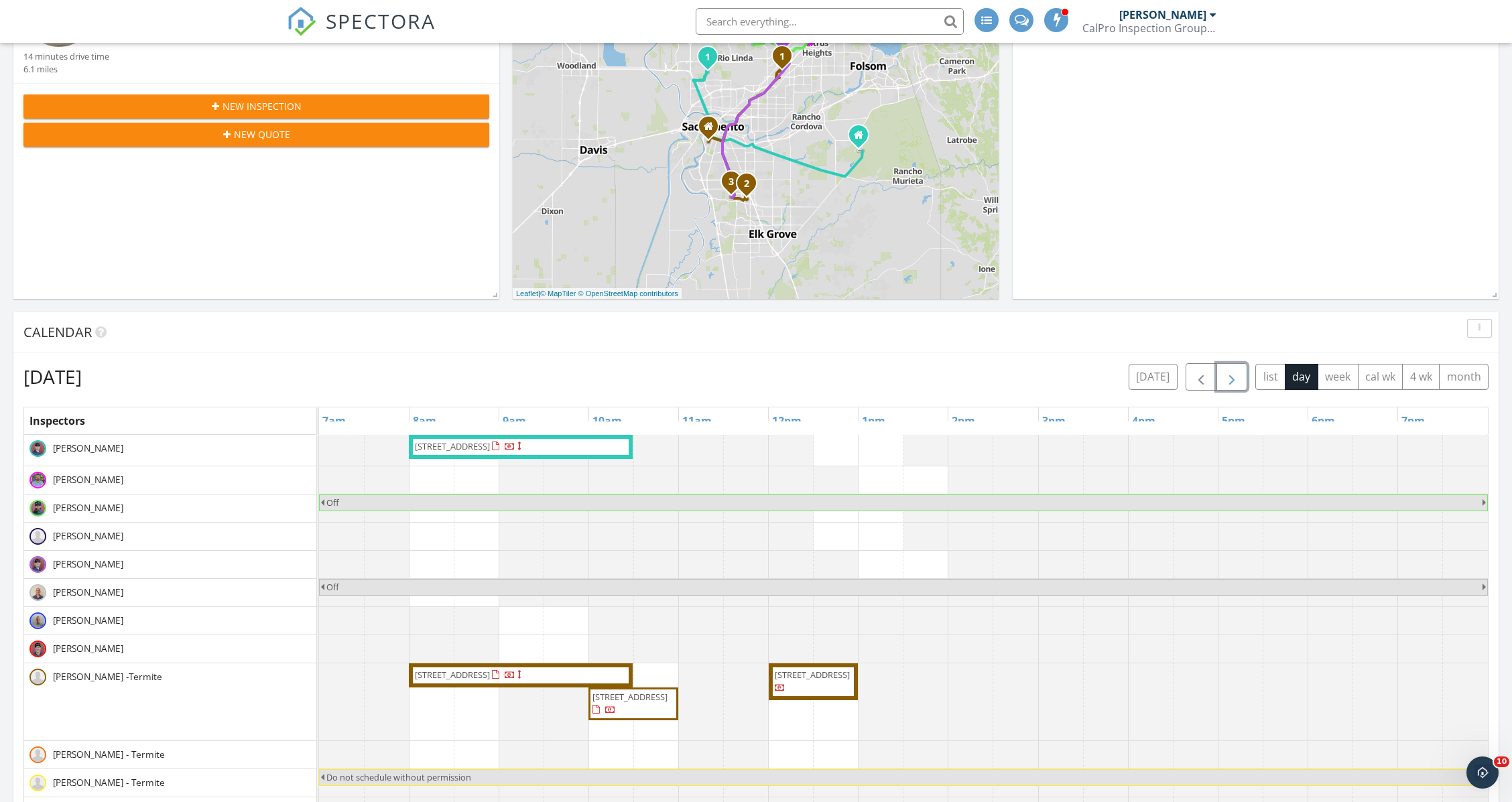
click at [1233, 377] on span "button" at bounding box center [1231, 377] width 16 height 16
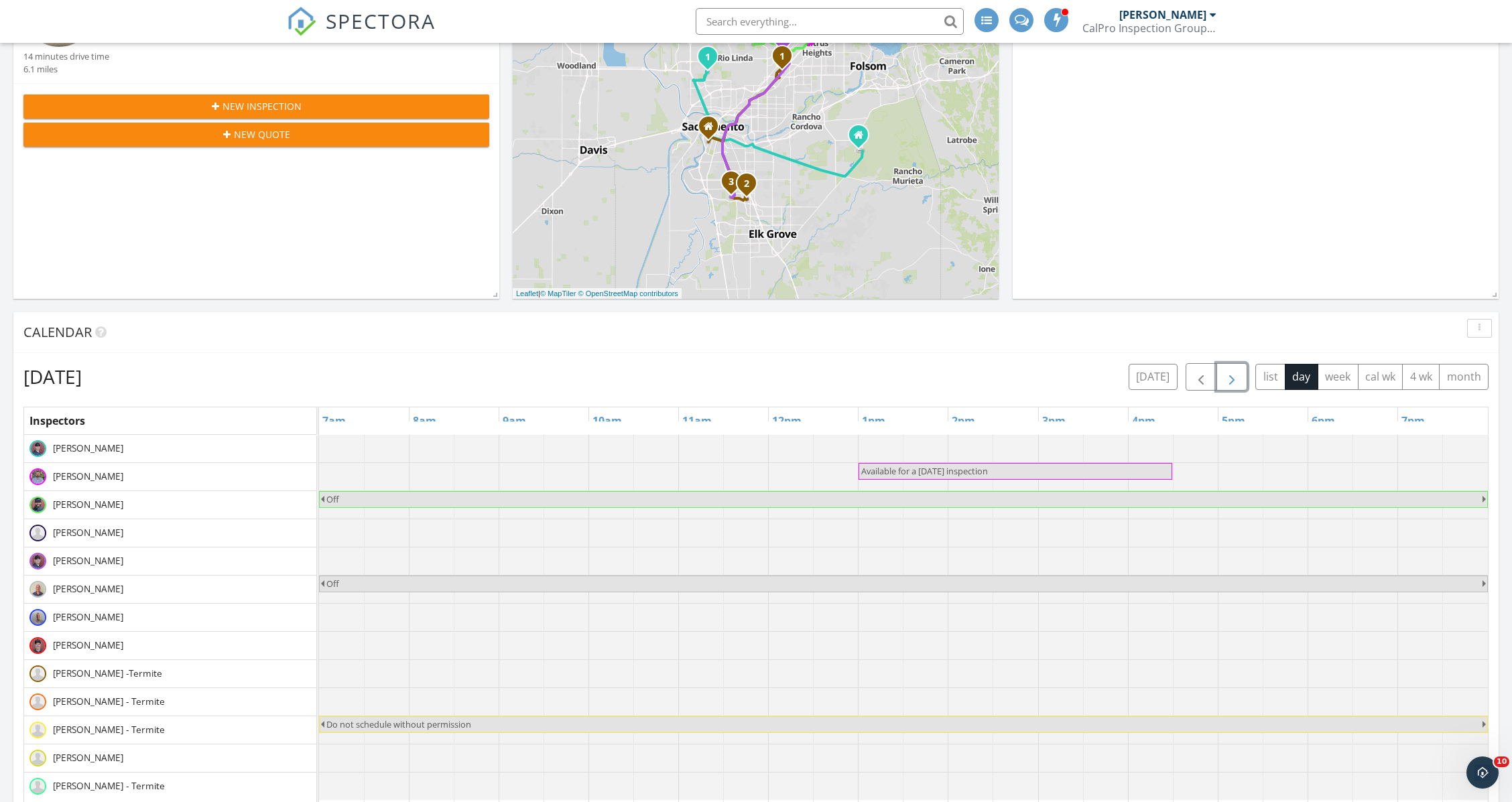
click at [1233, 377] on span "button" at bounding box center [1231, 377] width 16 height 16
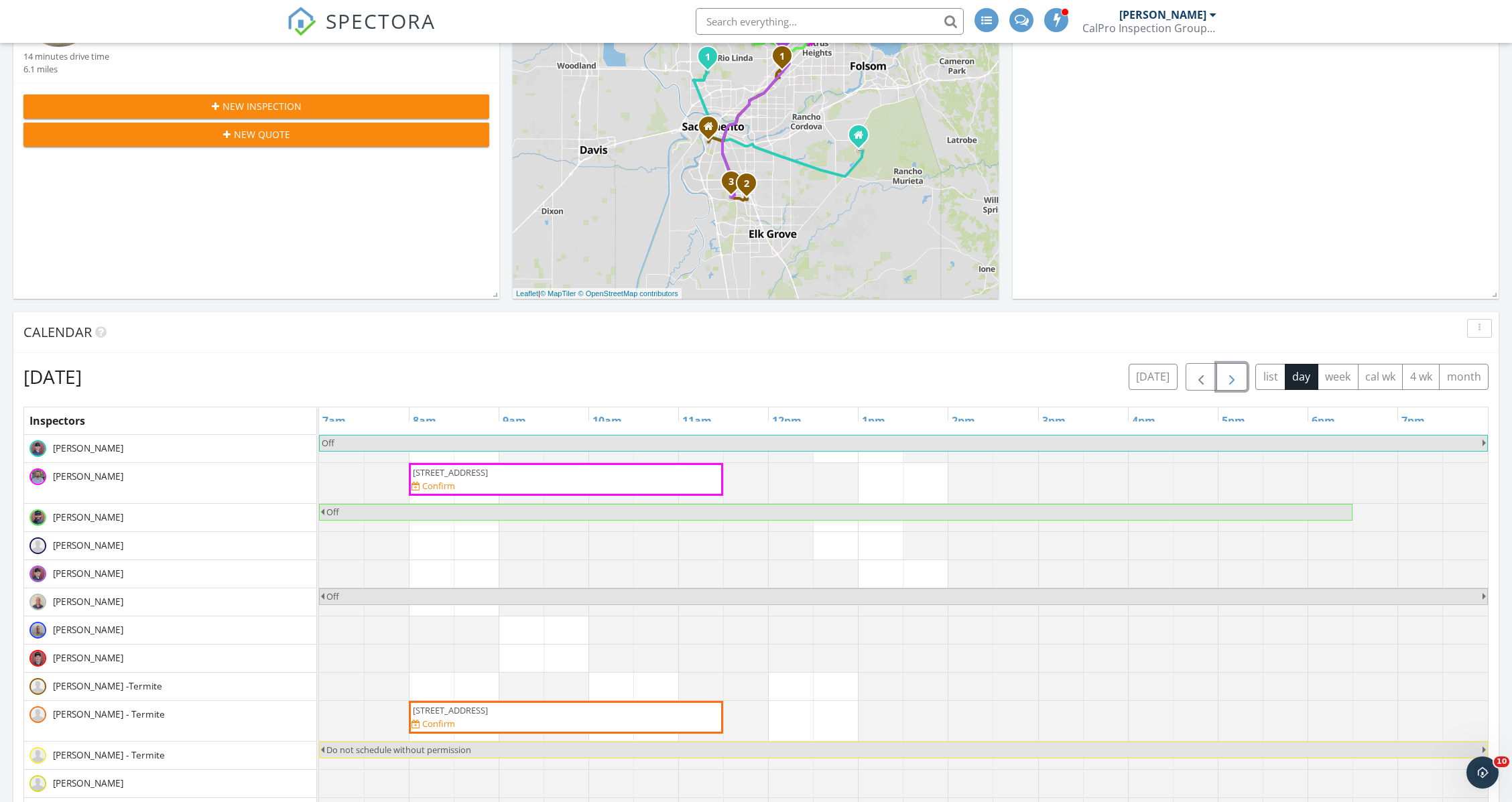
click at [1233, 377] on span "button" at bounding box center [1231, 377] width 16 height 16
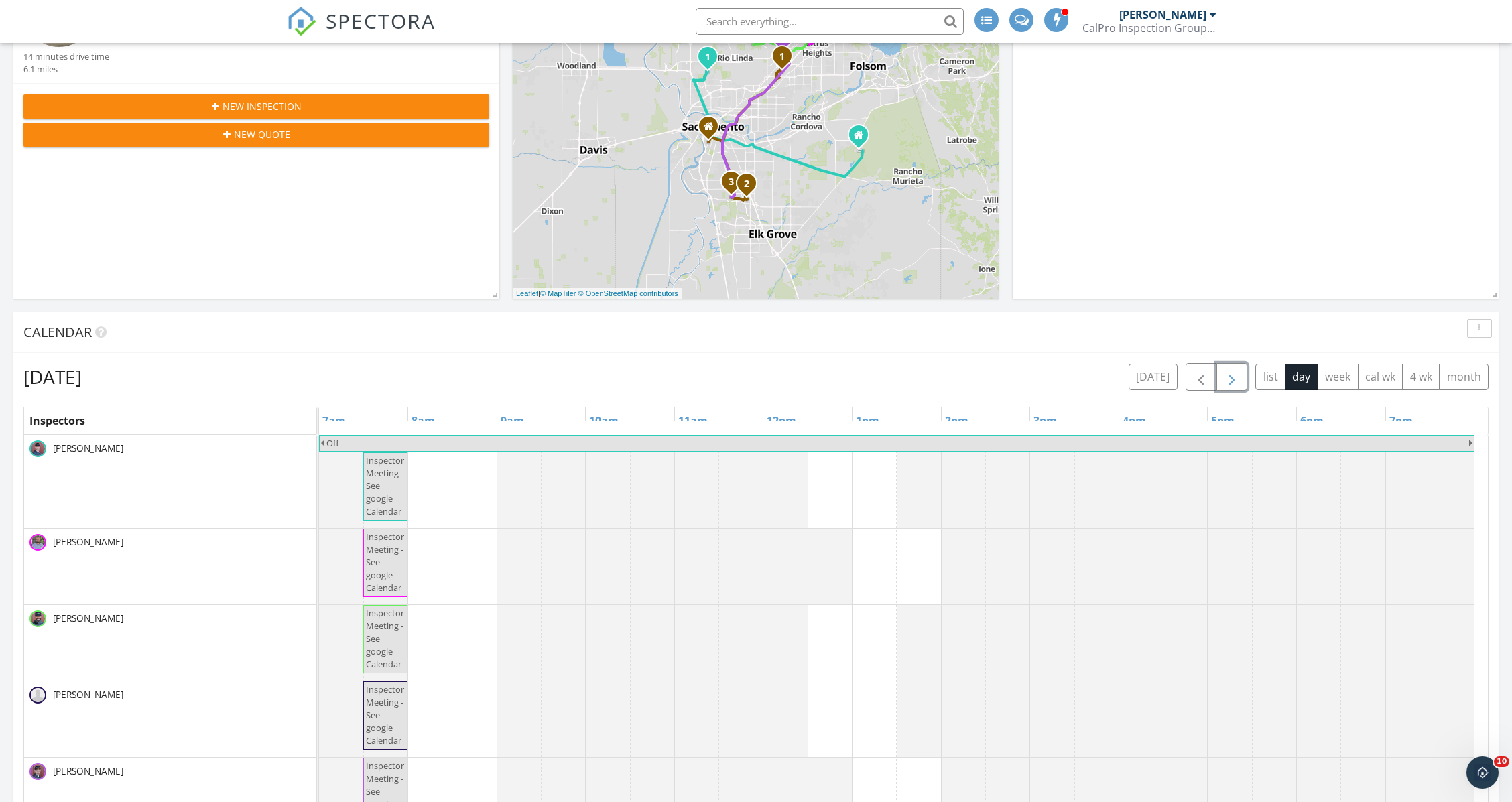
click at [1233, 377] on span "button" at bounding box center [1231, 377] width 16 height 16
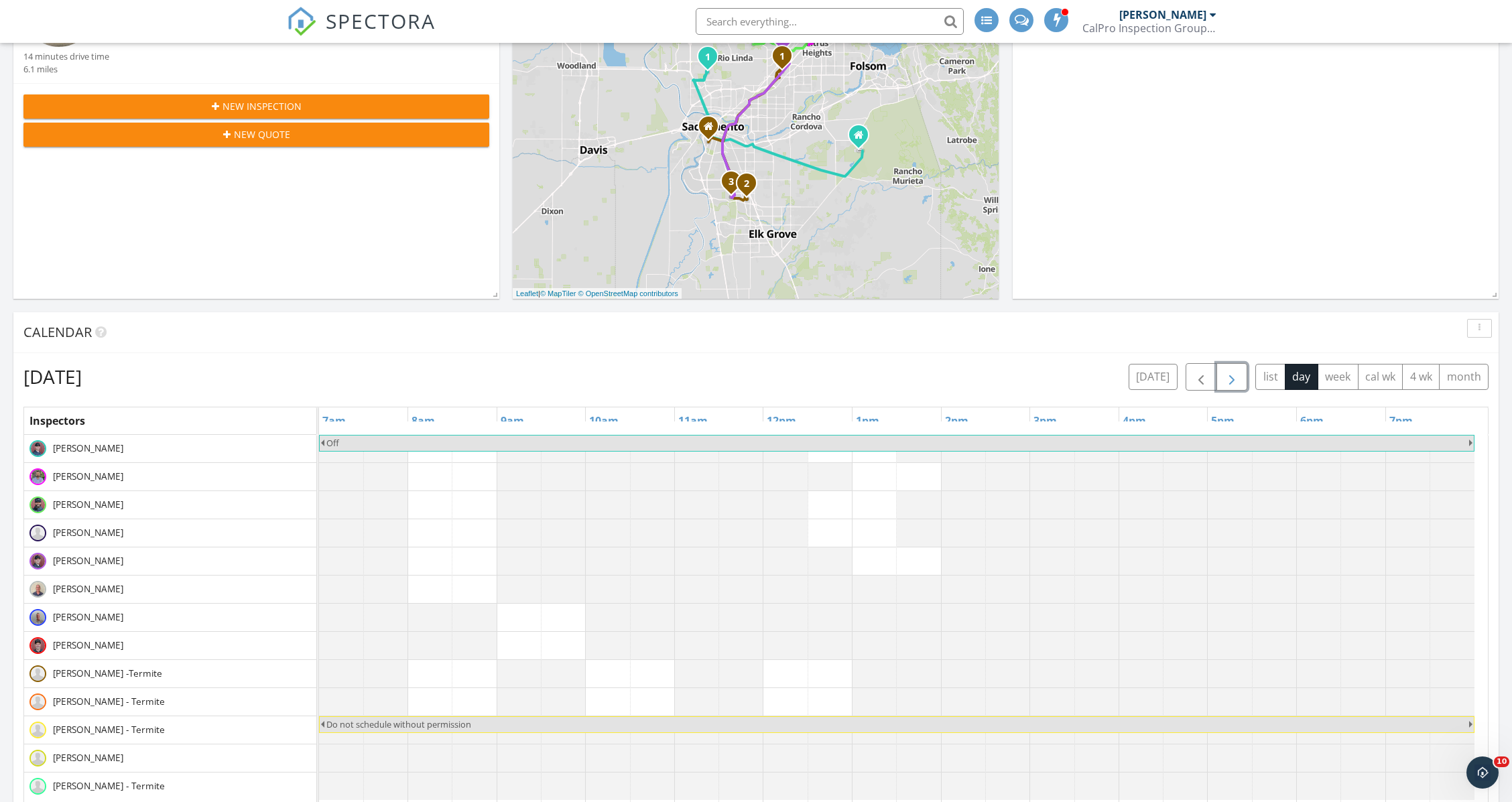
click at [1233, 377] on span "button" at bounding box center [1231, 377] width 16 height 16
click at [1238, 378] on span "button" at bounding box center [1231, 377] width 16 height 16
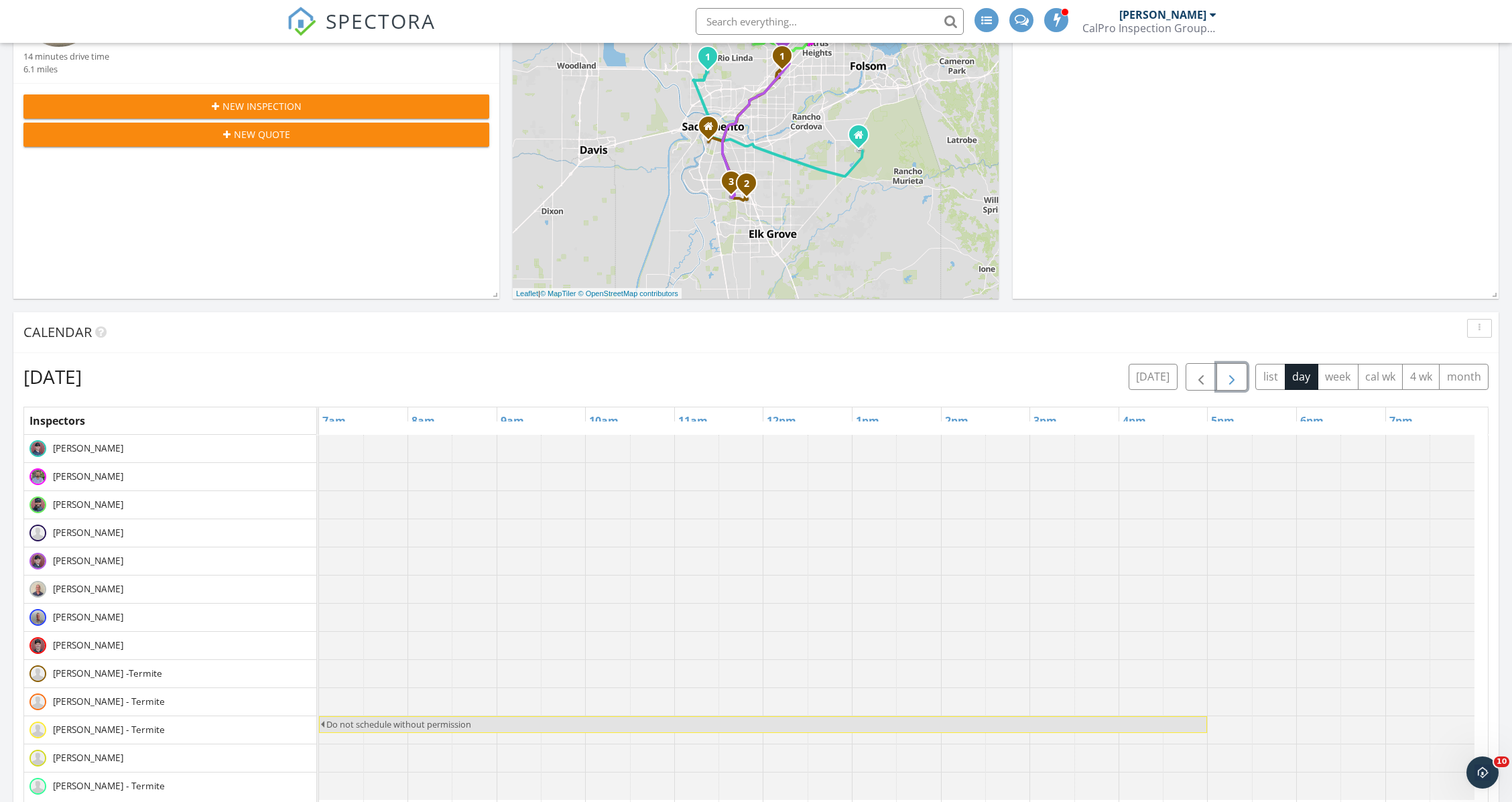
click at [1238, 378] on span "button" at bounding box center [1231, 377] width 16 height 16
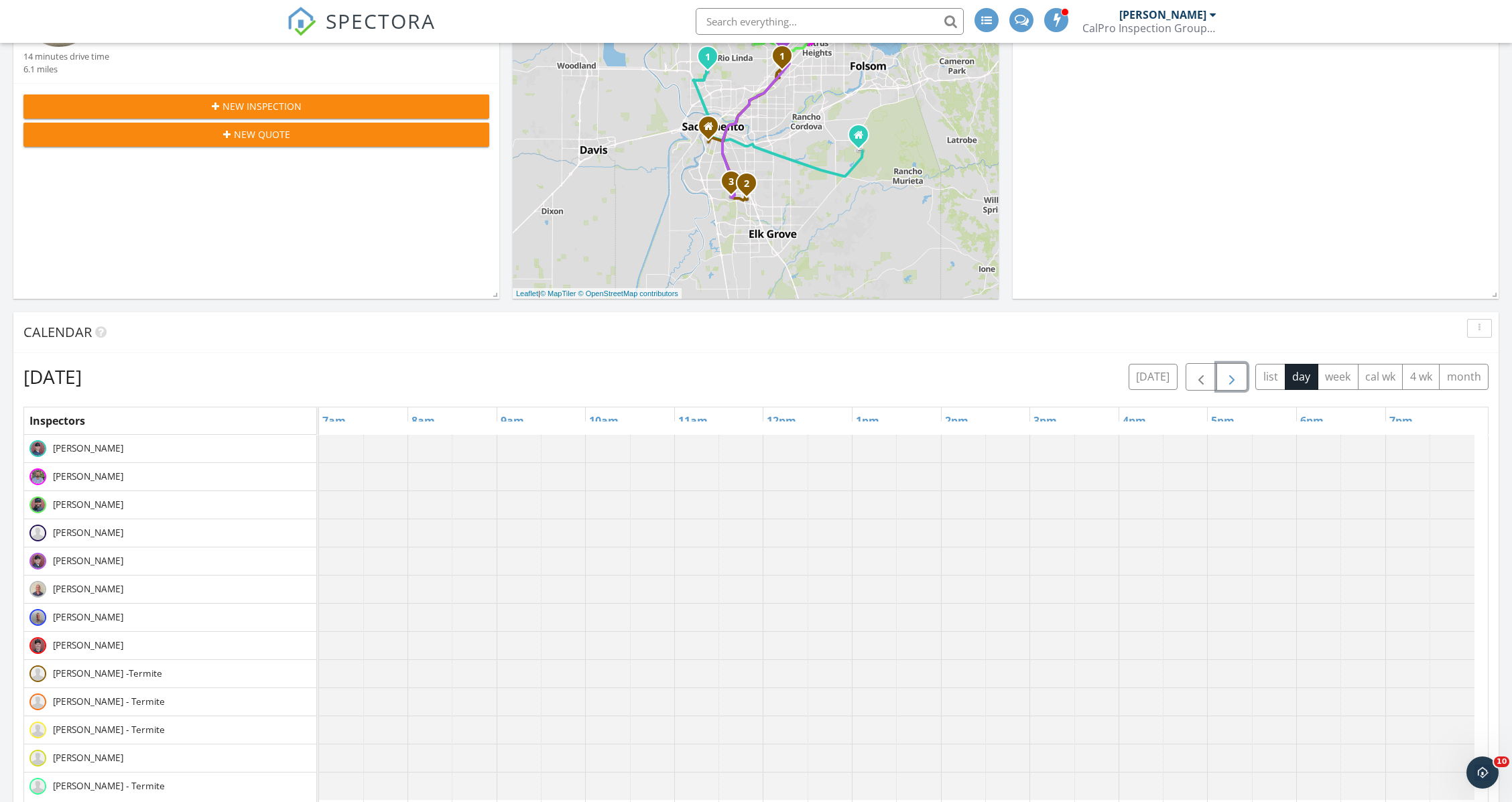
click at [1238, 378] on span "button" at bounding box center [1231, 377] width 16 height 16
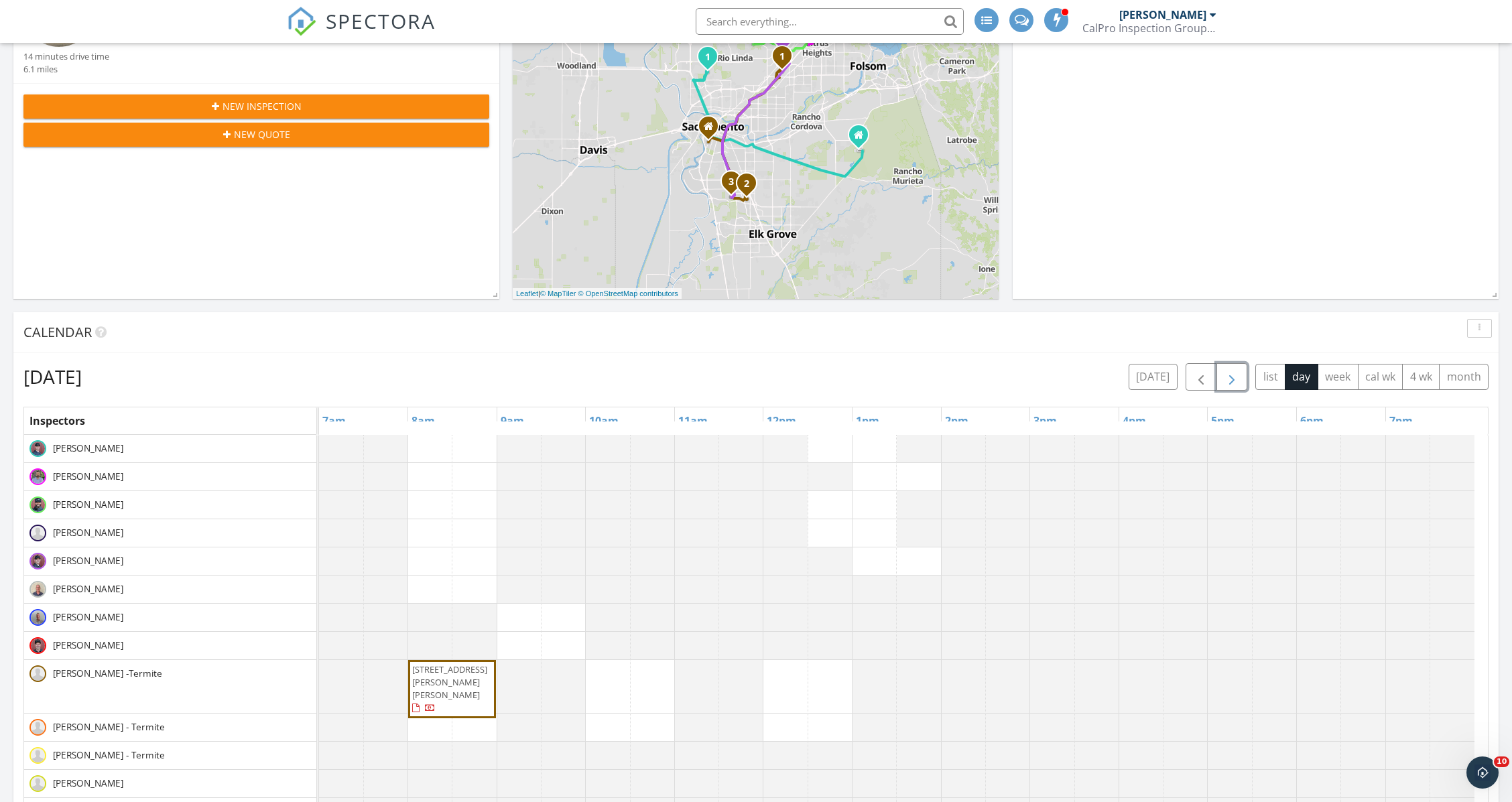
click at [1238, 378] on span "button" at bounding box center [1231, 377] width 16 height 16
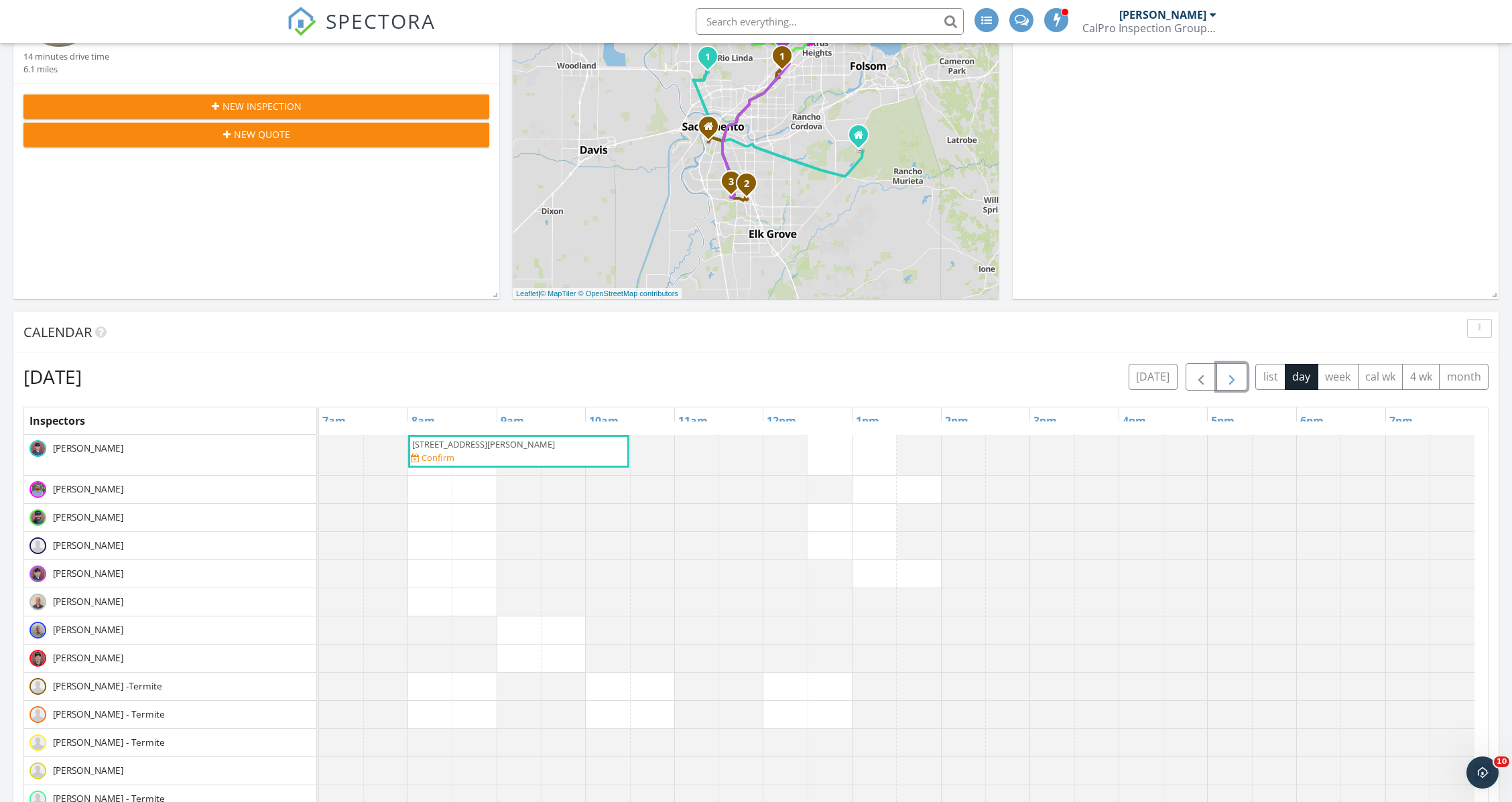
click at [1238, 378] on span "button" at bounding box center [1231, 377] width 16 height 16
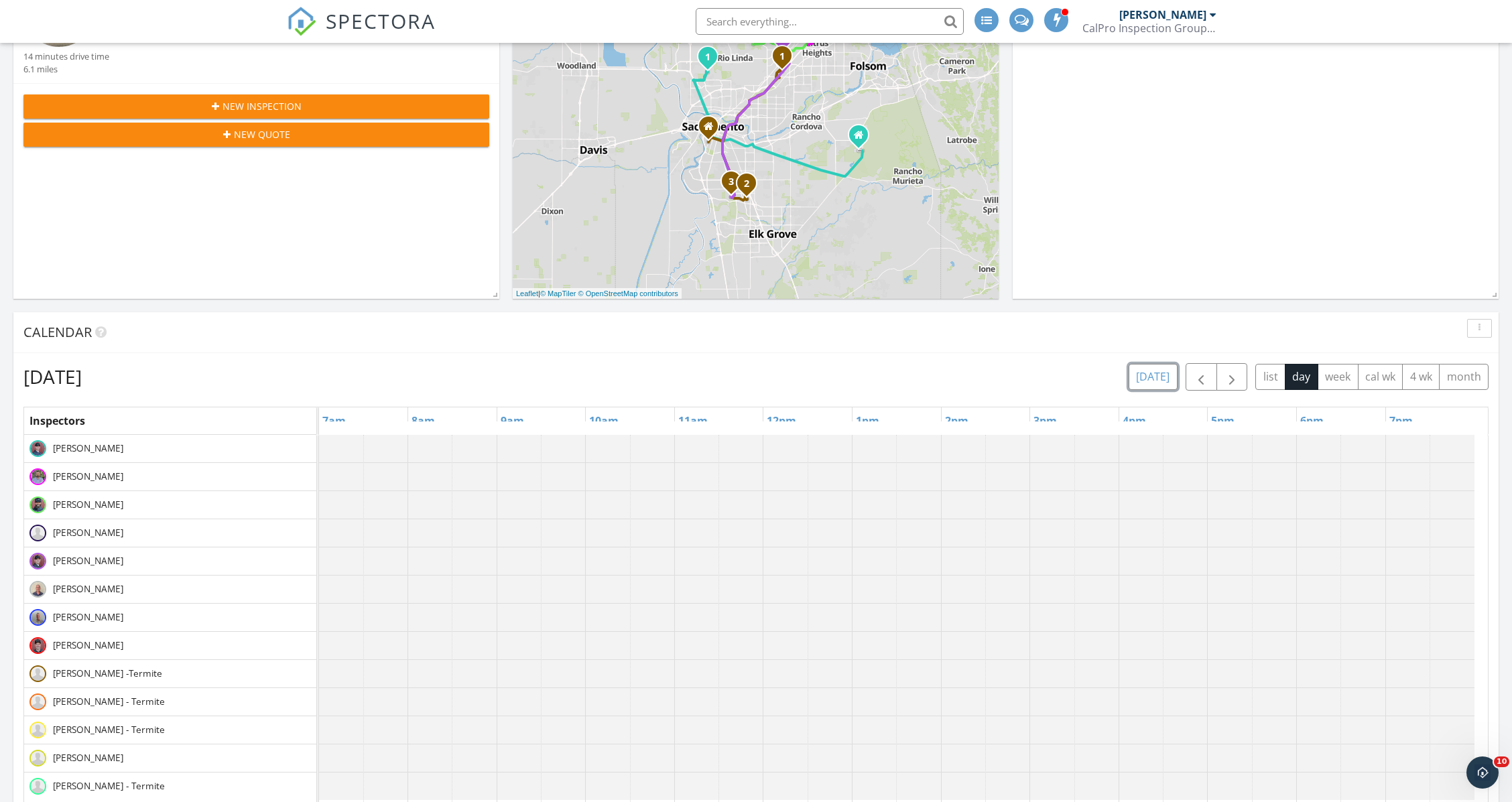
click at [1154, 378] on button "today" at bounding box center [1153, 378] width 49 height 26
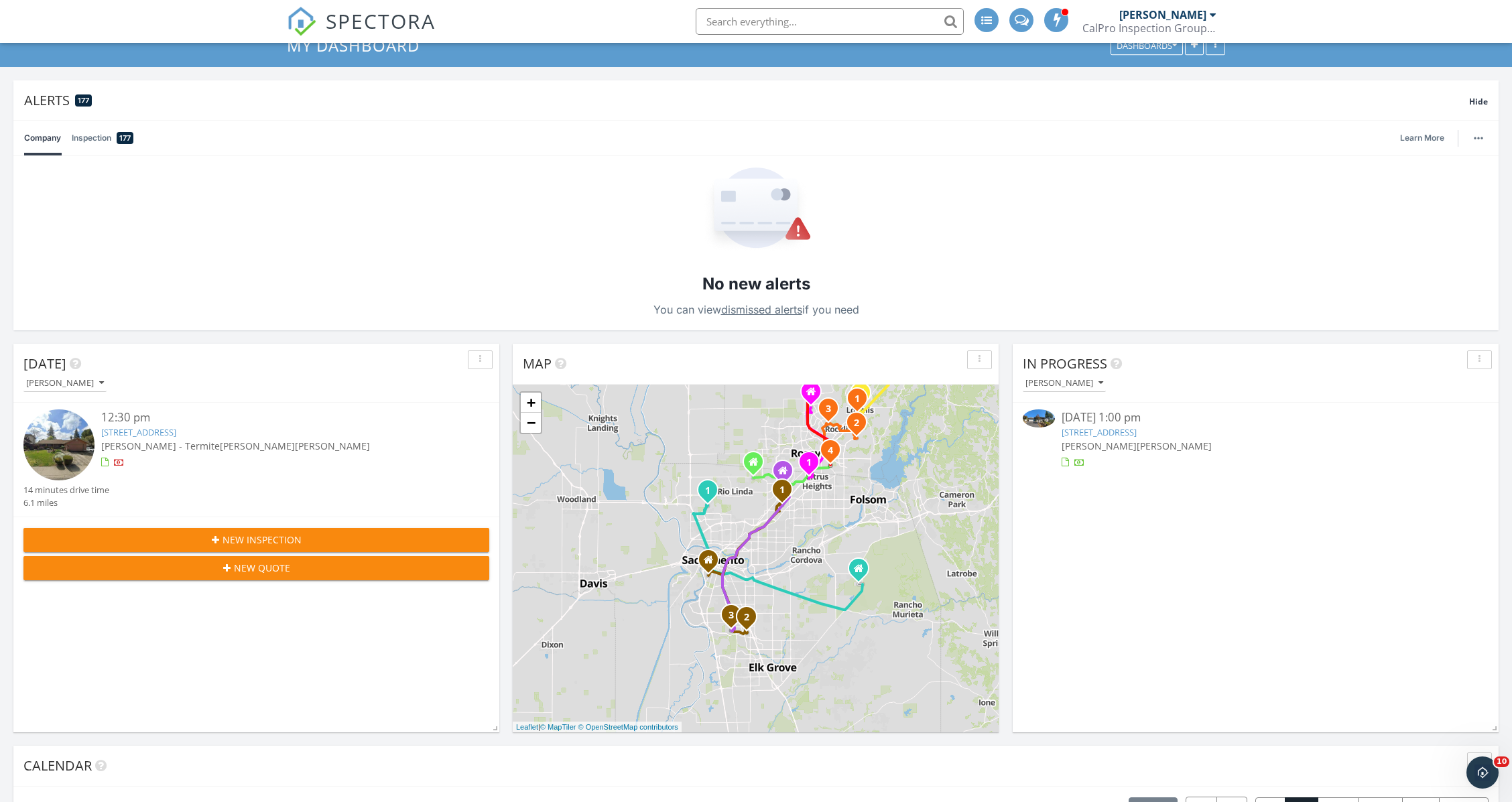
scroll to position [0, 0]
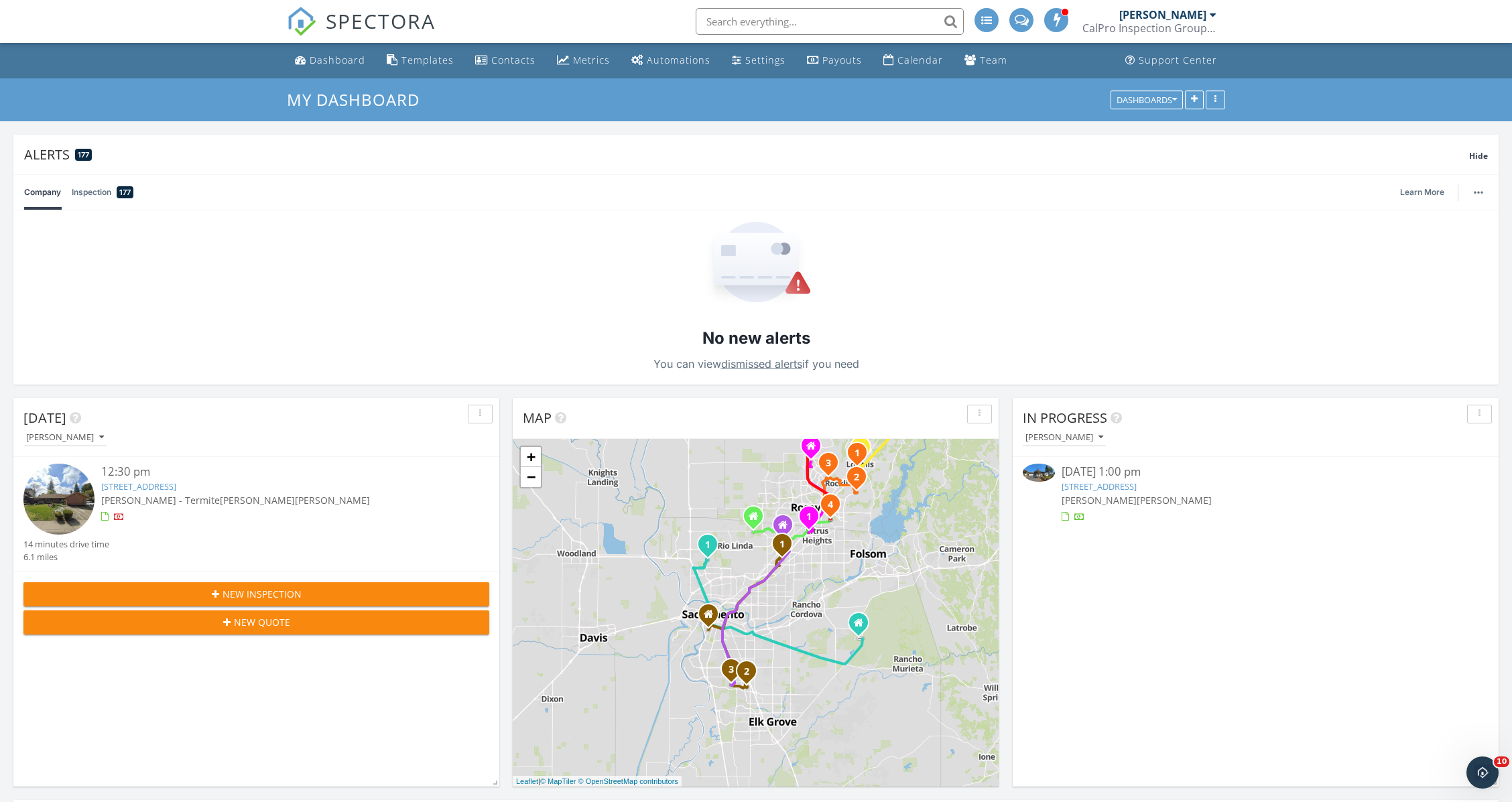
click at [1188, 15] on div "[PERSON_NAME]" at bounding box center [1163, 15] width 87 height 13
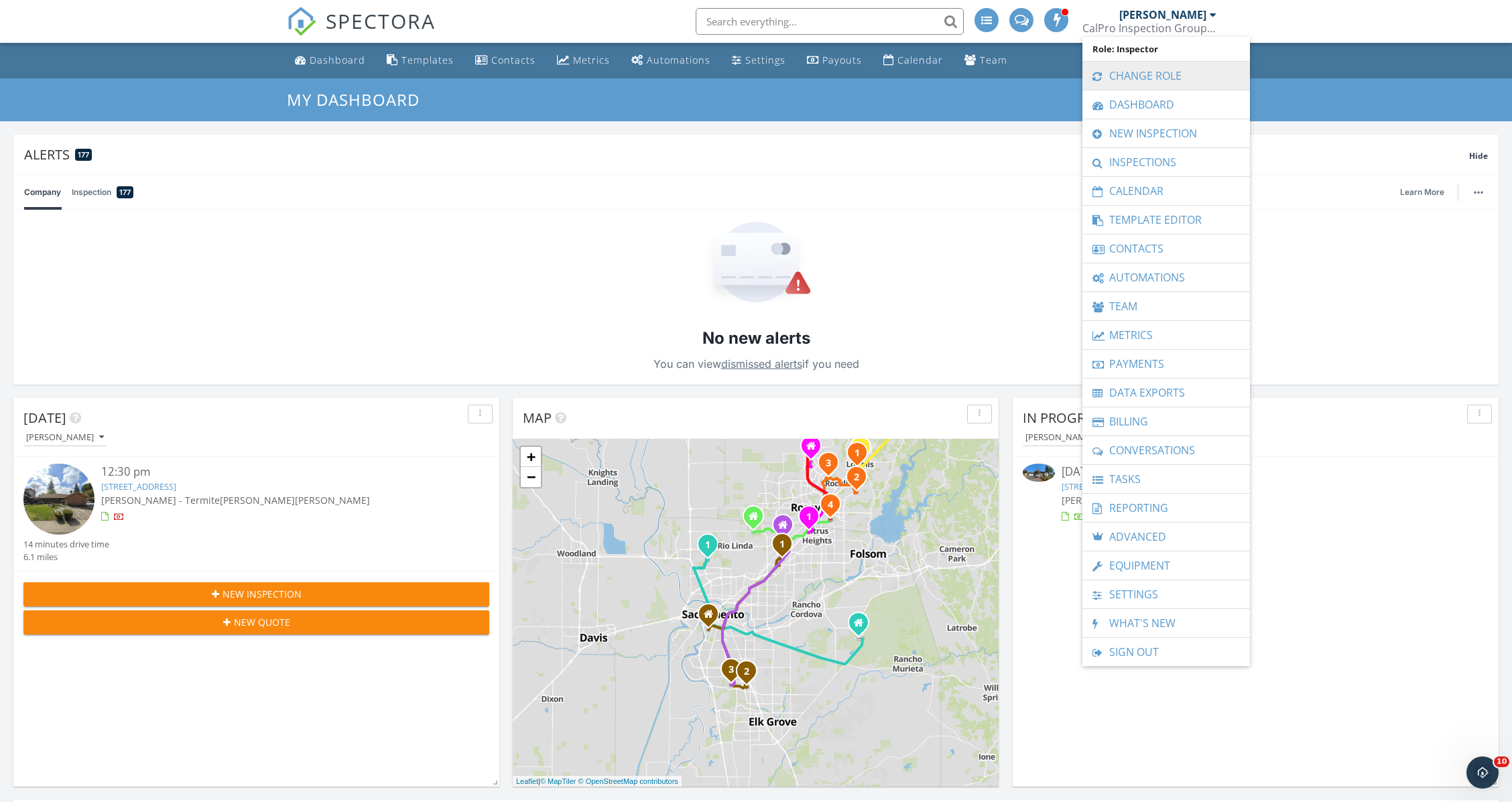
click at [1132, 72] on link "Change Role" at bounding box center [1166, 76] width 154 height 28
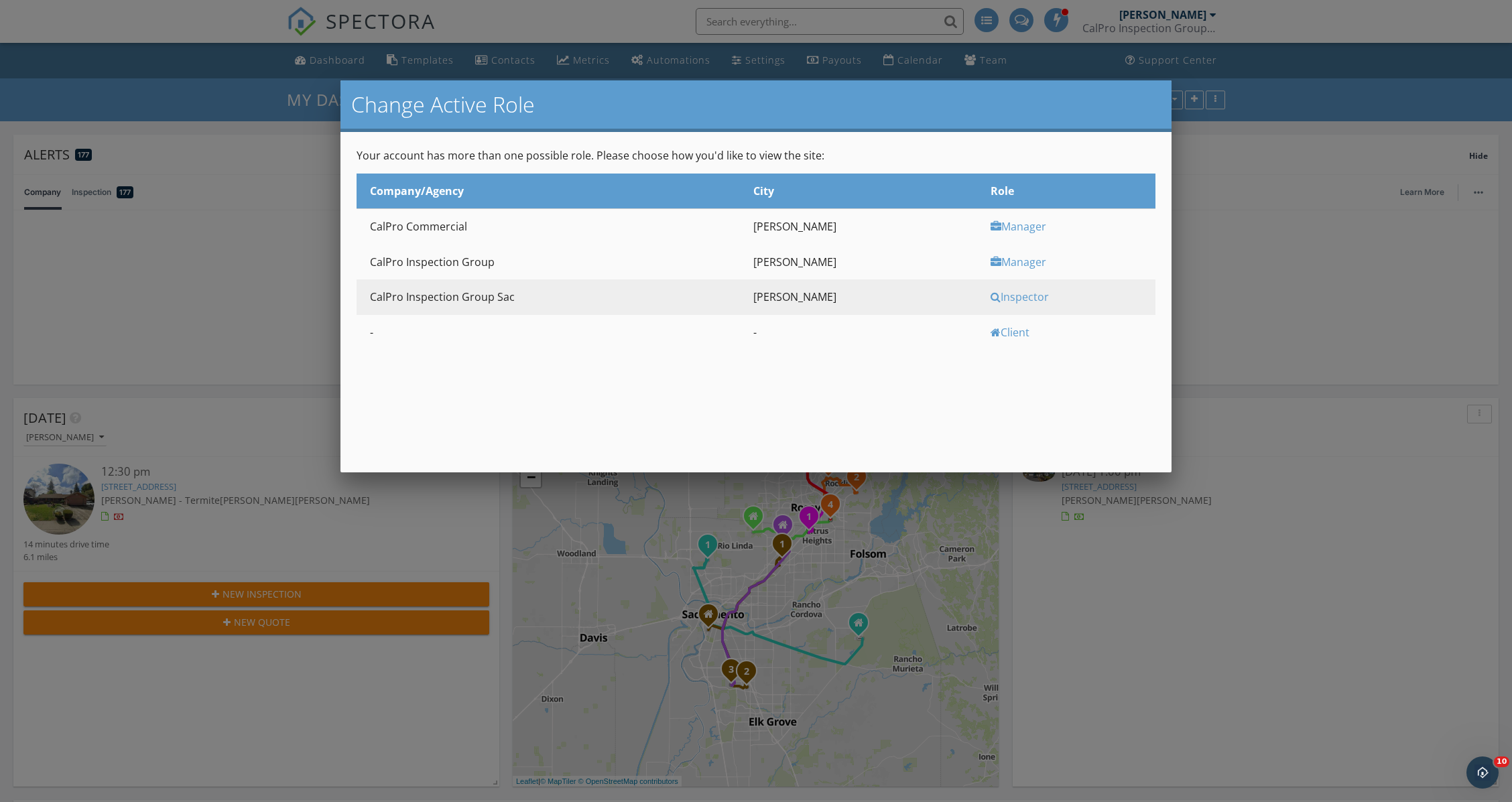
click at [1306, 195] on div at bounding box center [756, 435] width 1512 height 1003
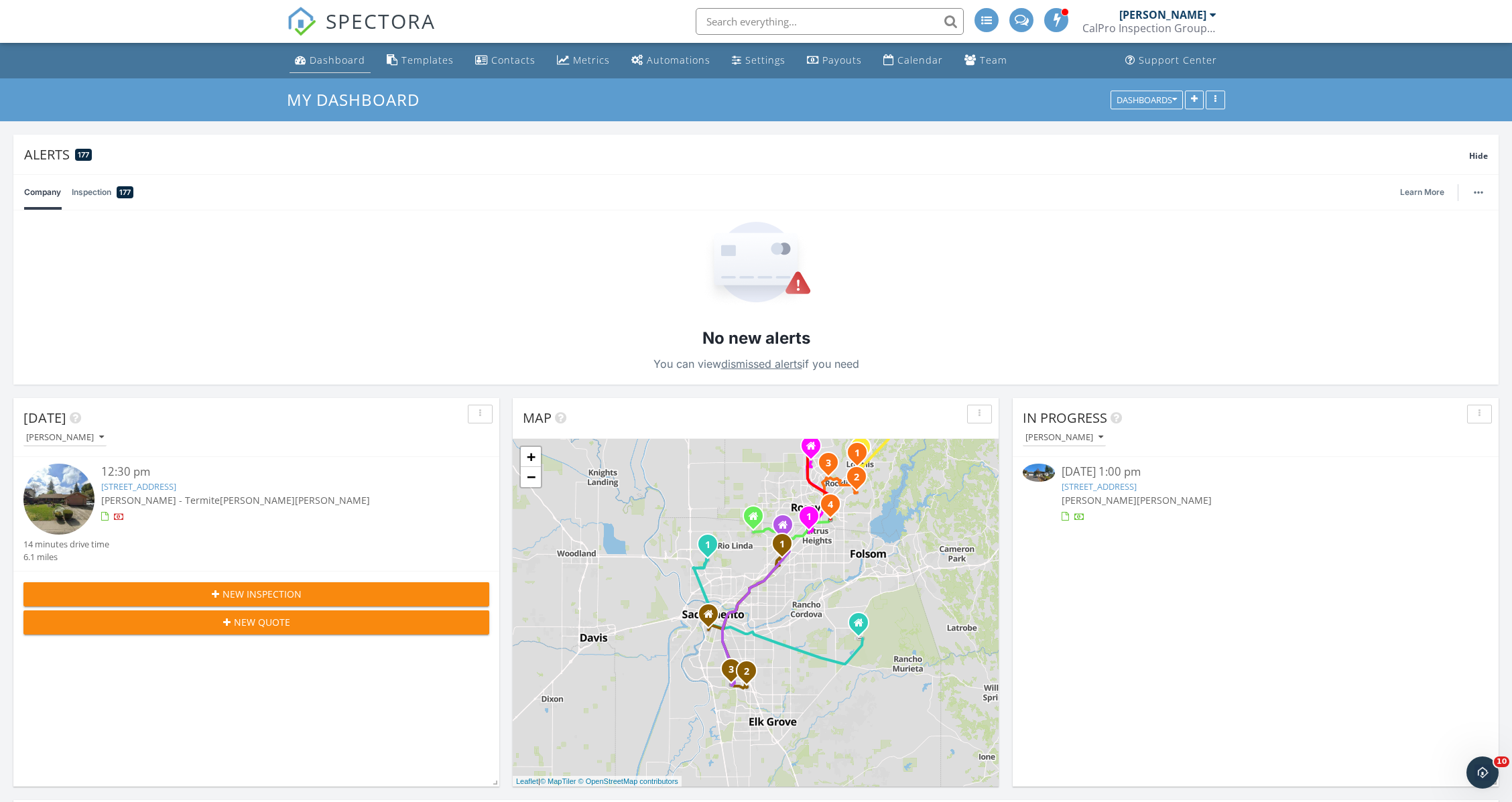
click at [338, 52] on link "Dashboard" at bounding box center [330, 60] width 81 height 24
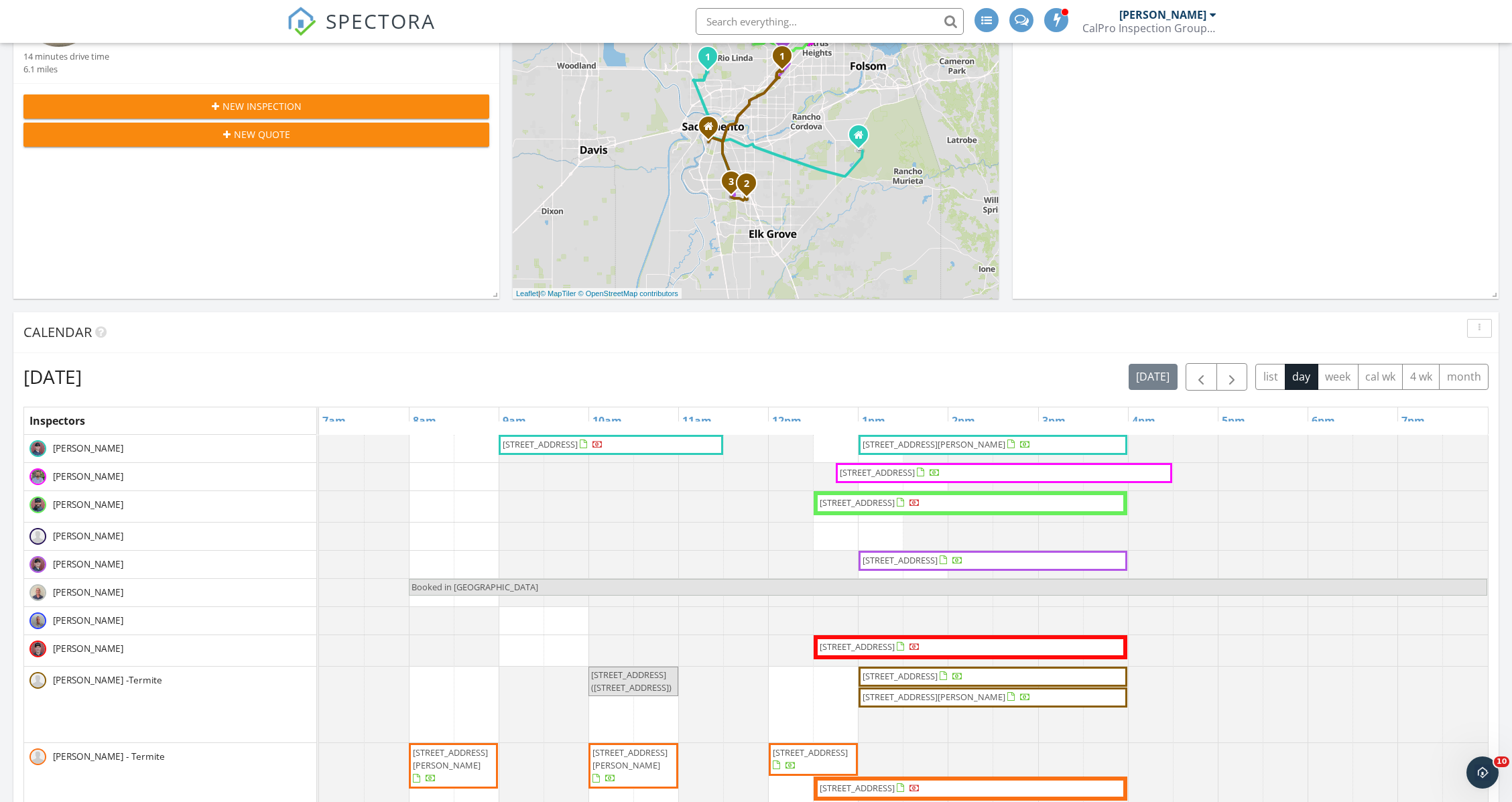
scroll to position [625, 0]
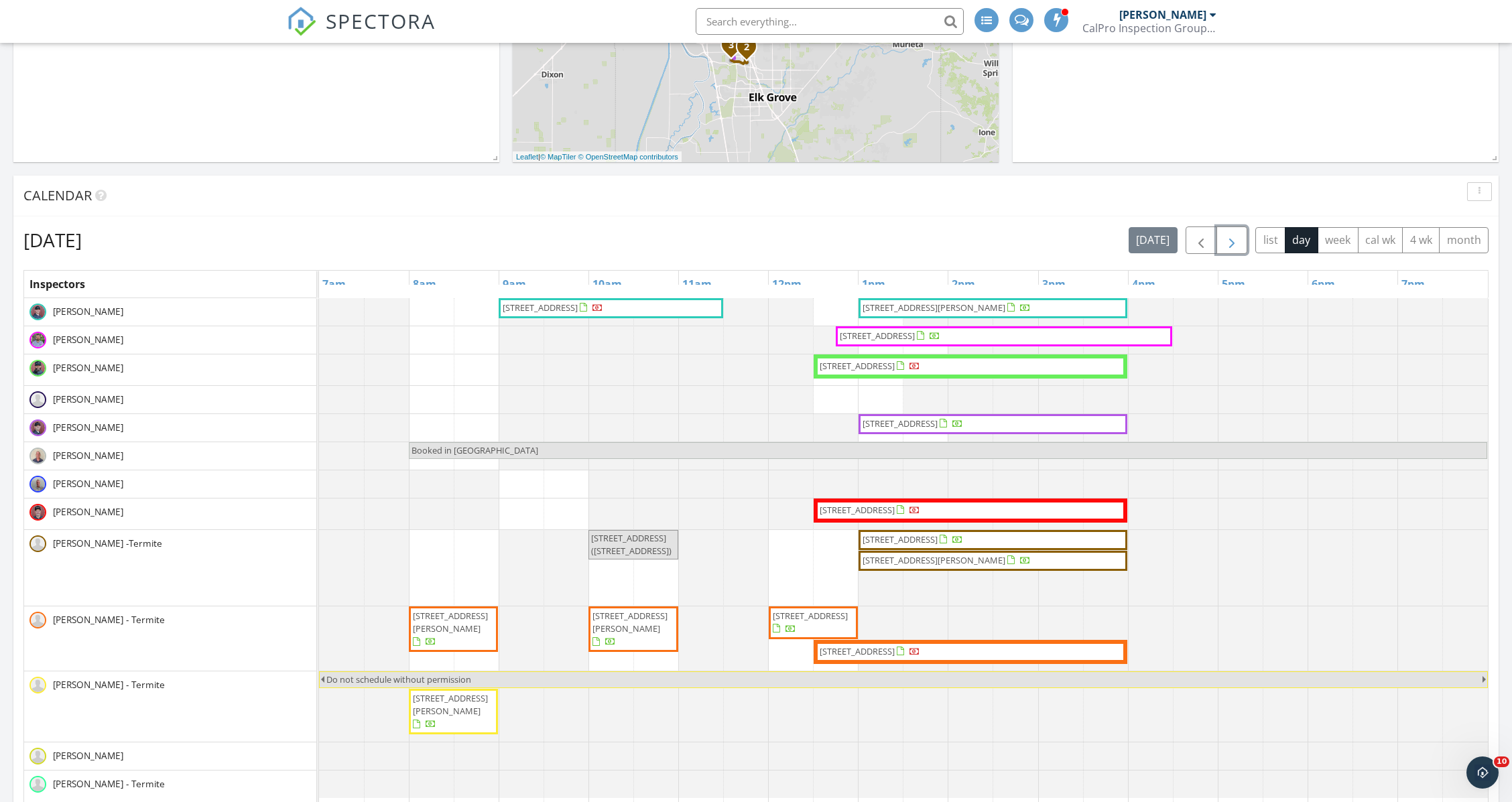
click at [1227, 234] on span "button" at bounding box center [1231, 240] width 16 height 16
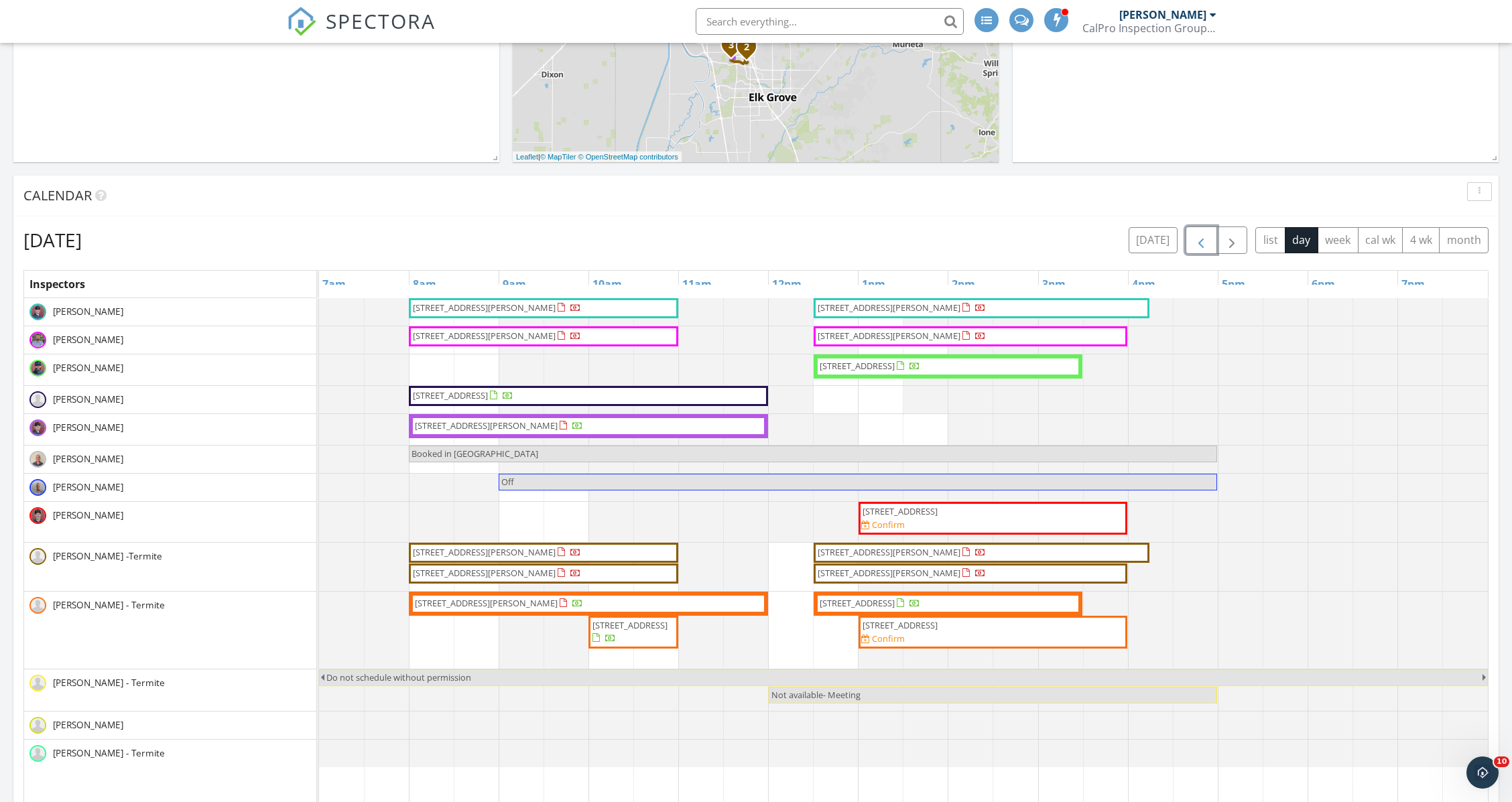
click at [1196, 233] on span "button" at bounding box center [1201, 240] width 16 height 16
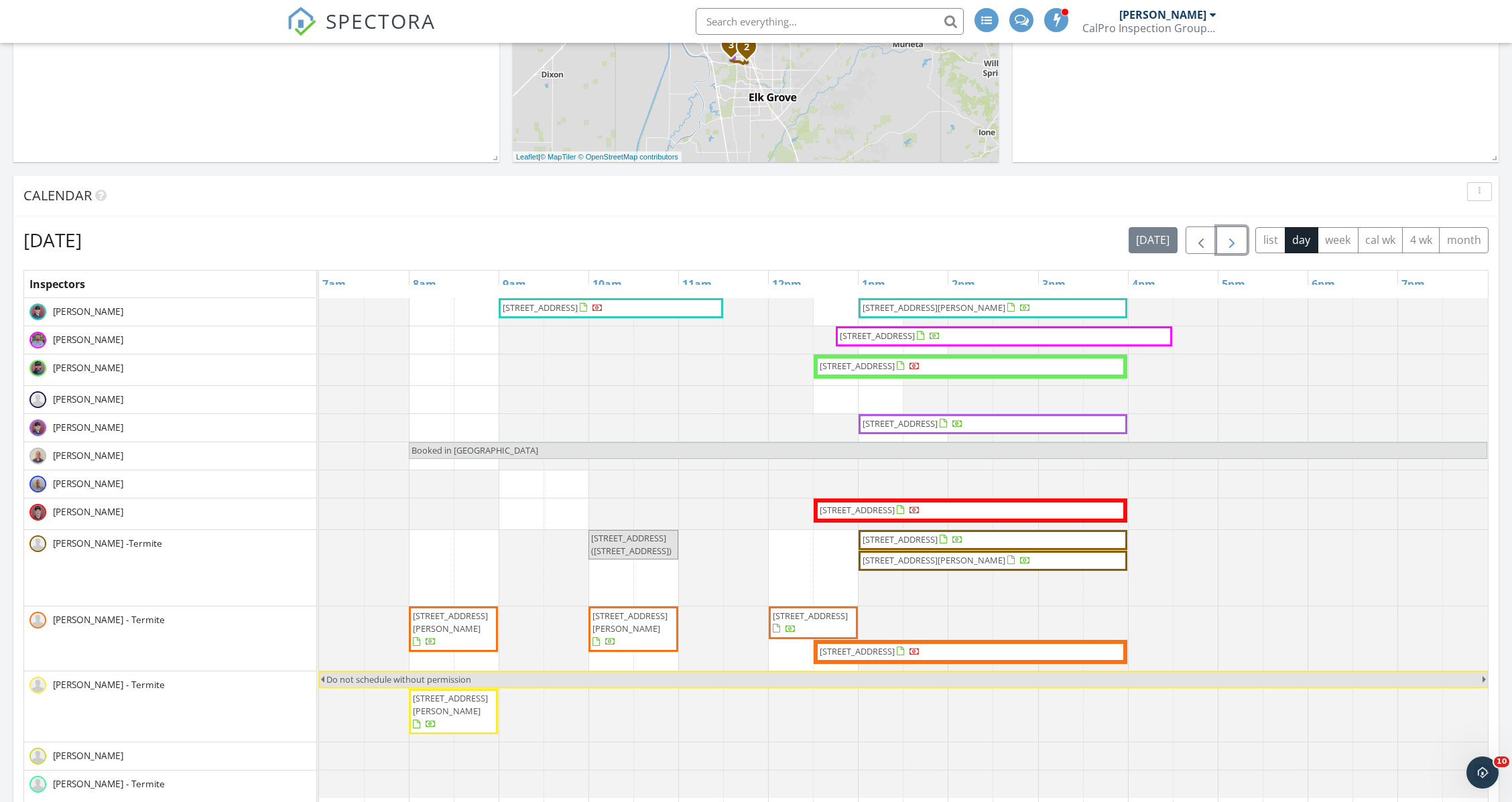
click at [1229, 229] on button "button" at bounding box center [1233, 239] width 32 height 27
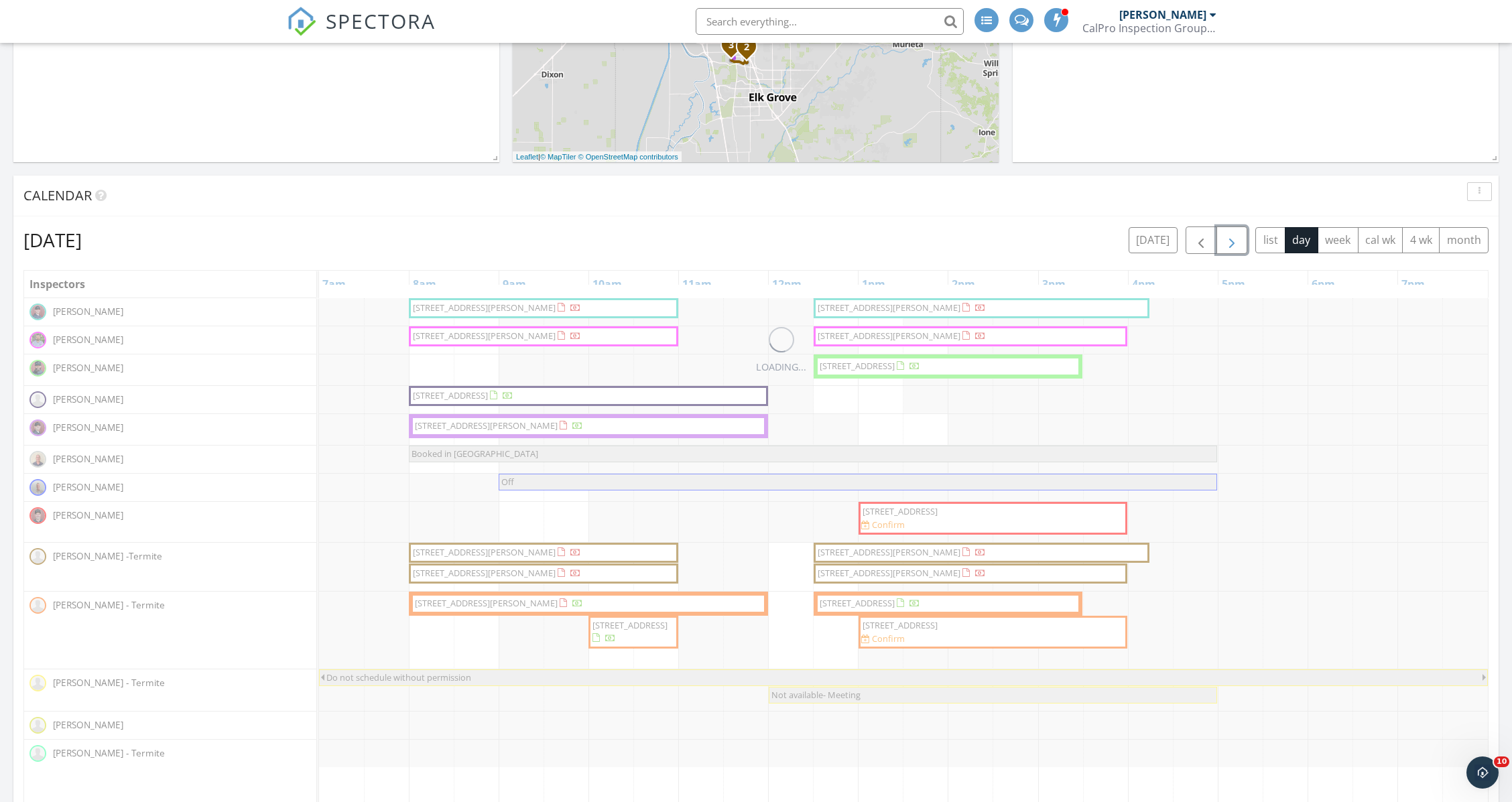
click at [1229, 229] on button "button" at bounding box center [1233, 239] width 32 height 27
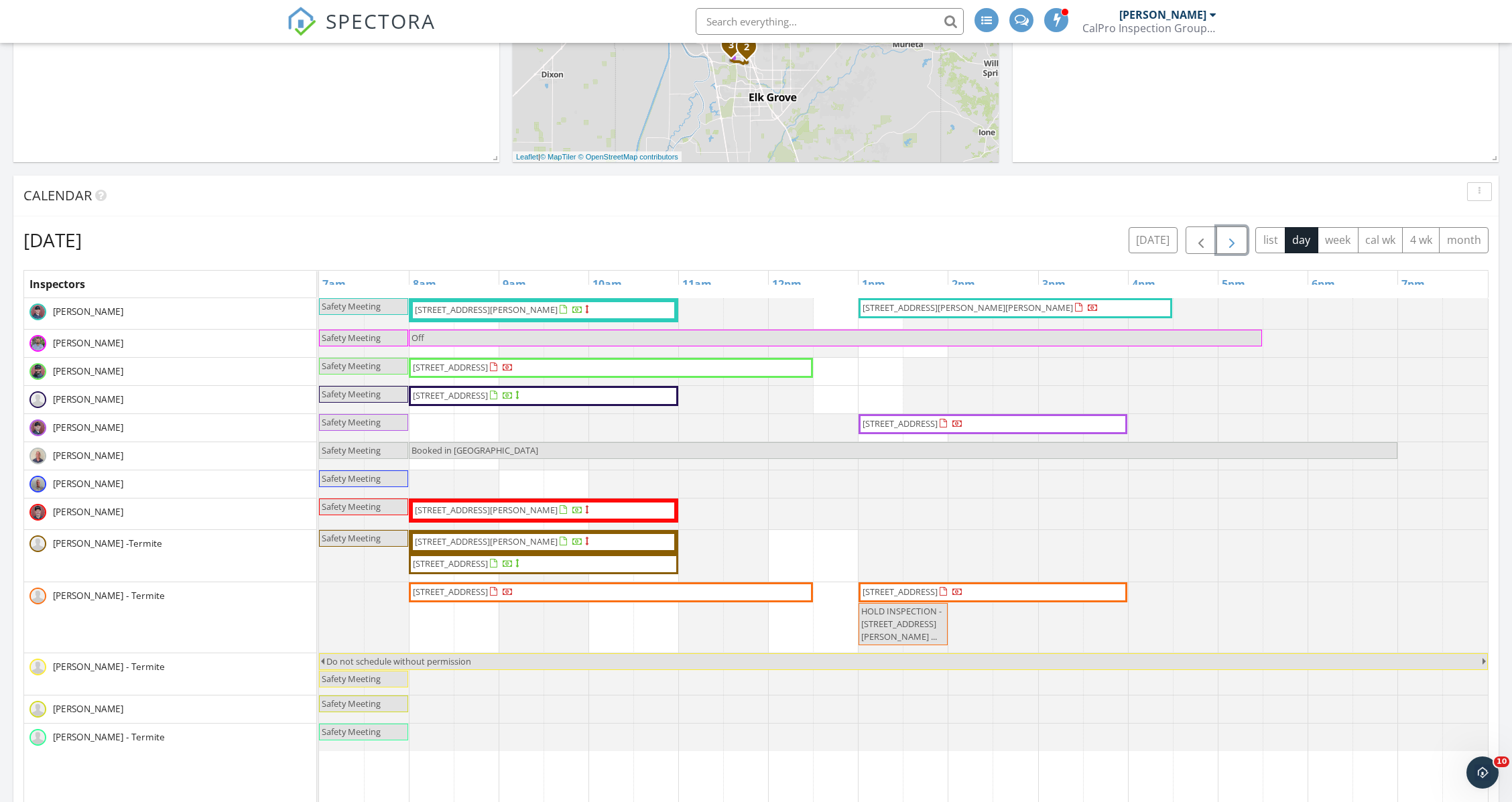
click at [1229, 229] on button "button" at bounding box center [1233, 239] width 32 height 27
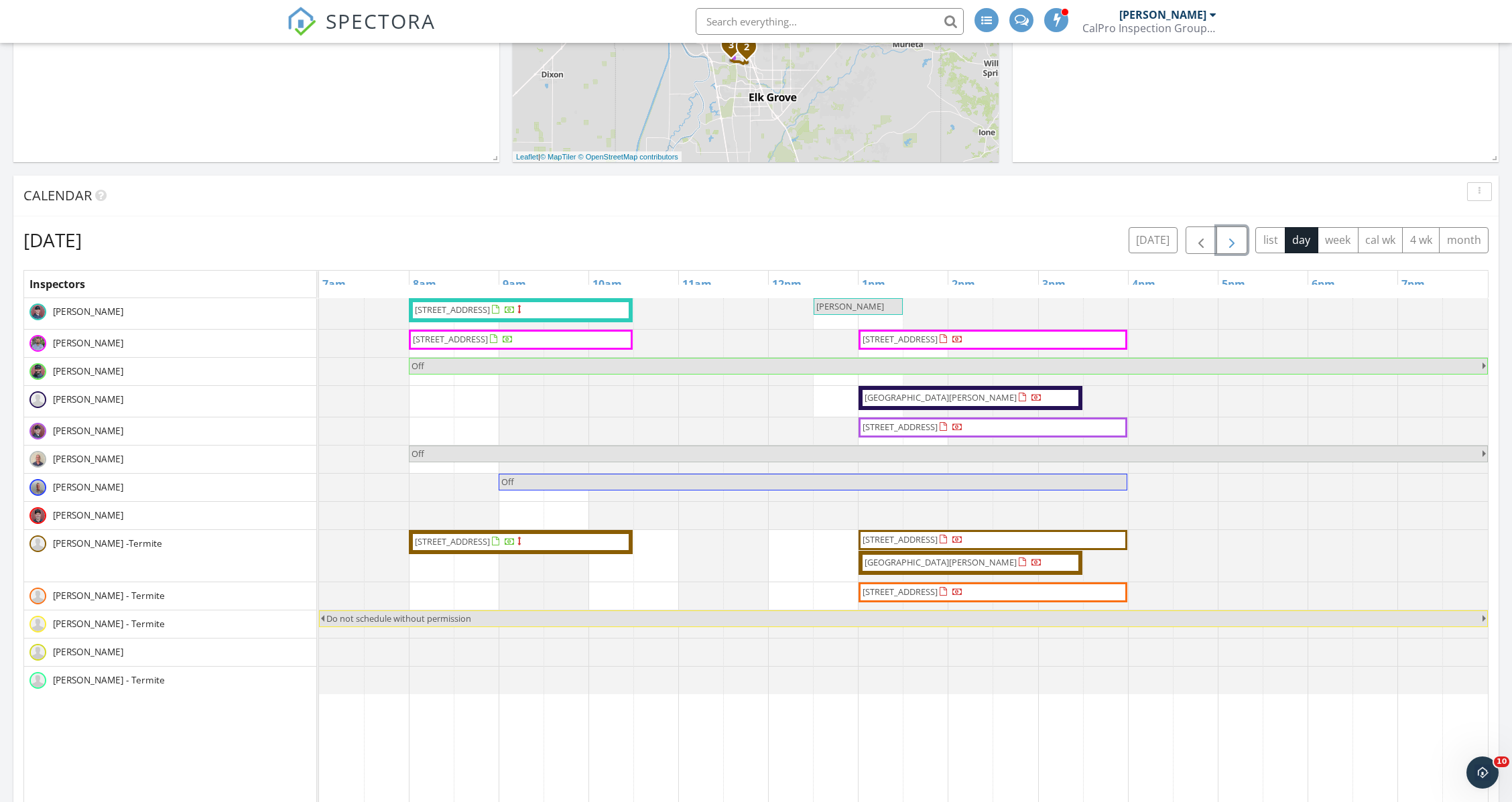
click at [1229, 229] on button "button" at bounding box center [1233, 239] width 32 height 27
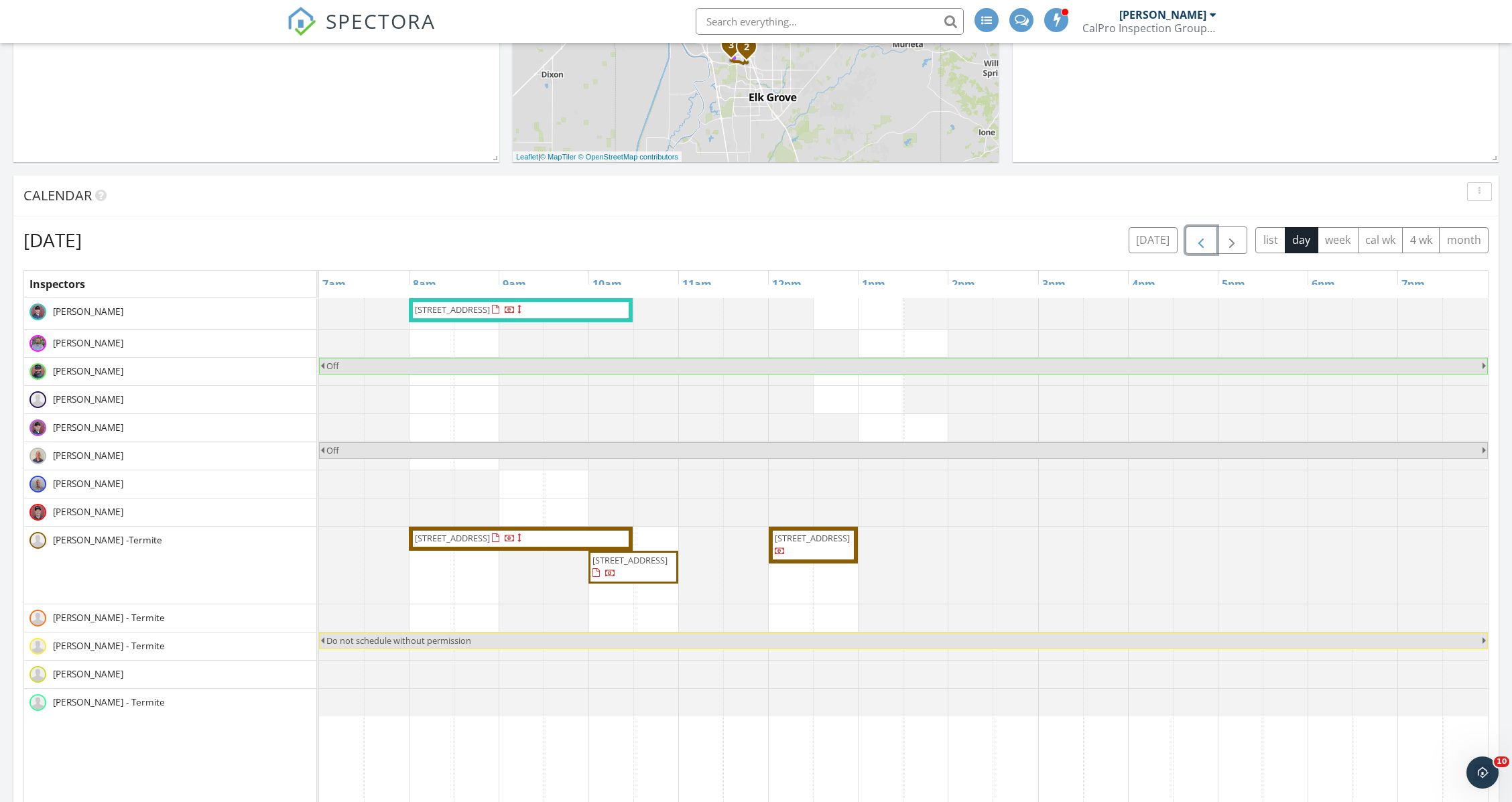
click at [1199, 239] on span "button" at bounding box center [1201, 240] width 16 height 16
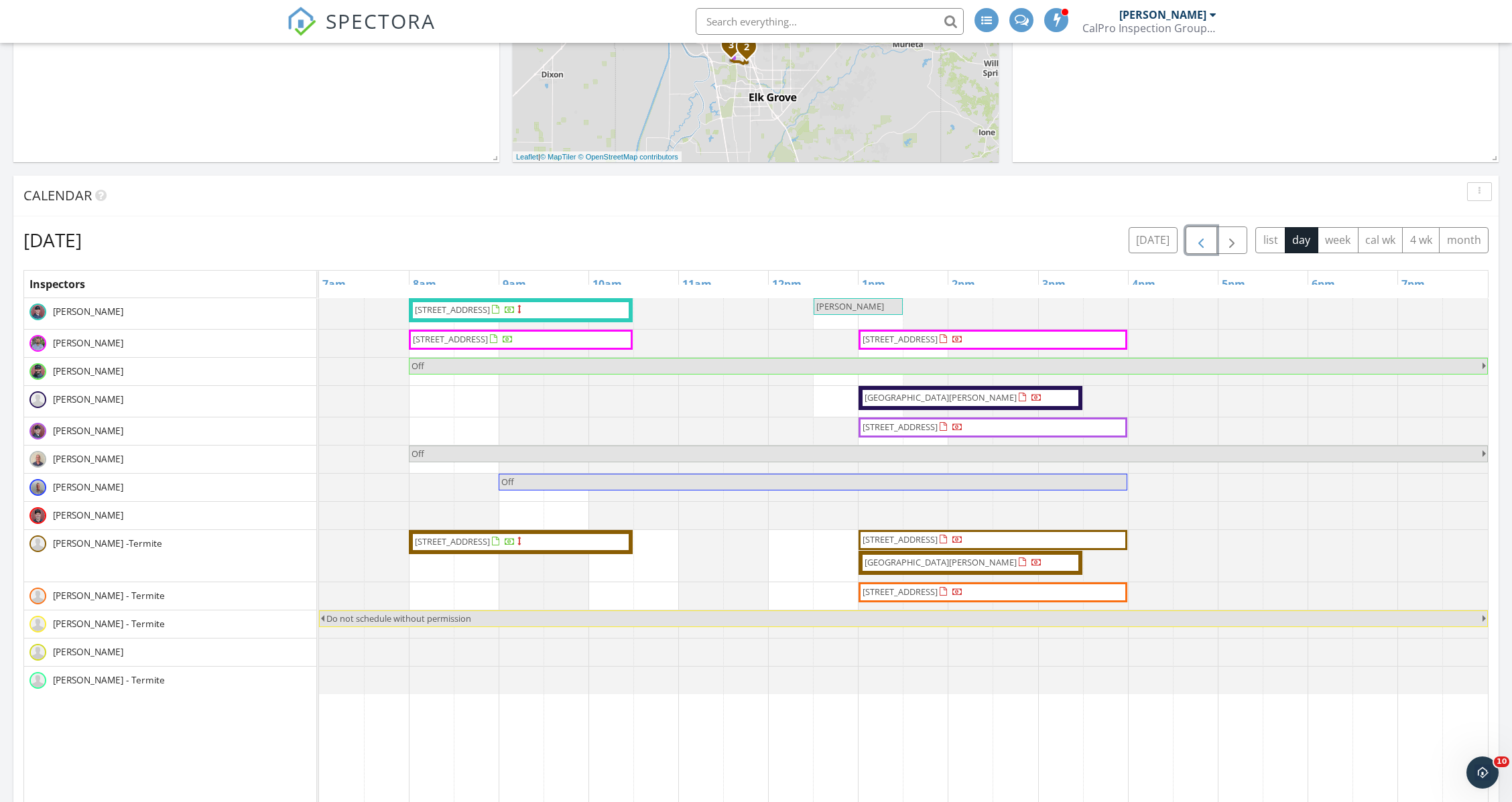
click at [1199, 239] on span "button" at bounding box center [1201, 240] width 16 height 16
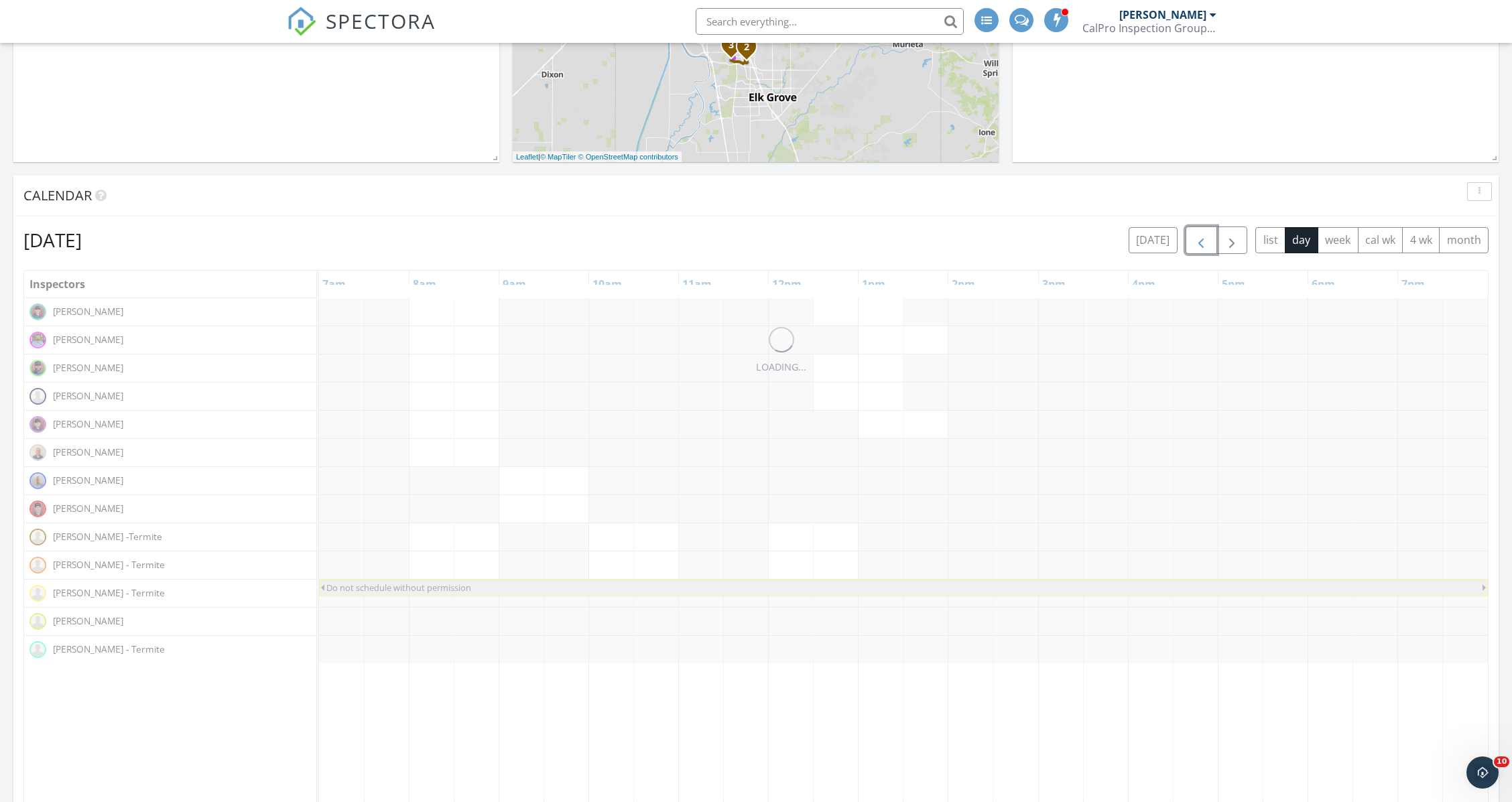
click at [1199, 239] on span "button" at bounding box center [1201, 240] width 16 height 16
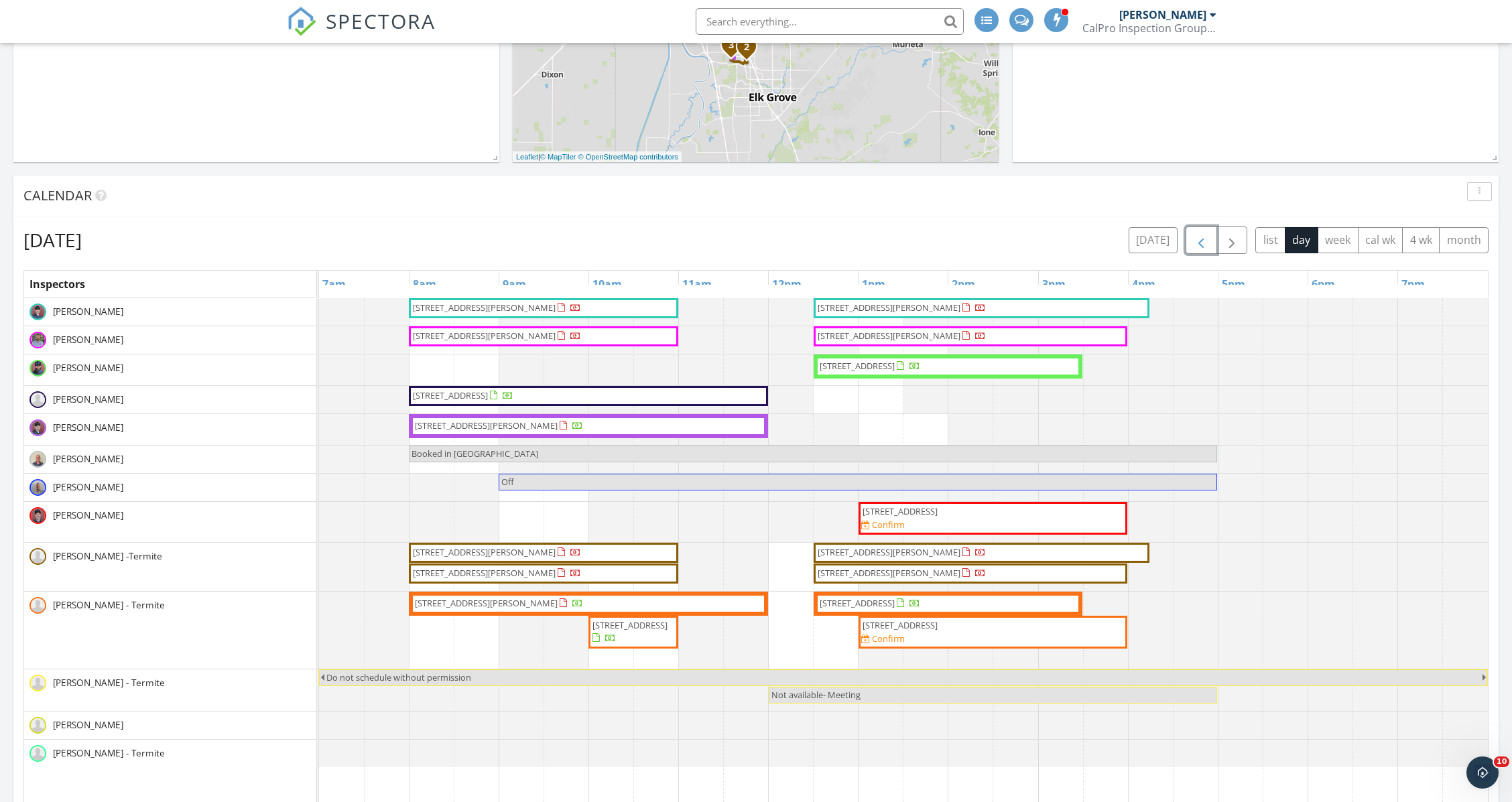
click at [1201, 247] on span "button" at bounding box center [1201, 240] width 16 height 16
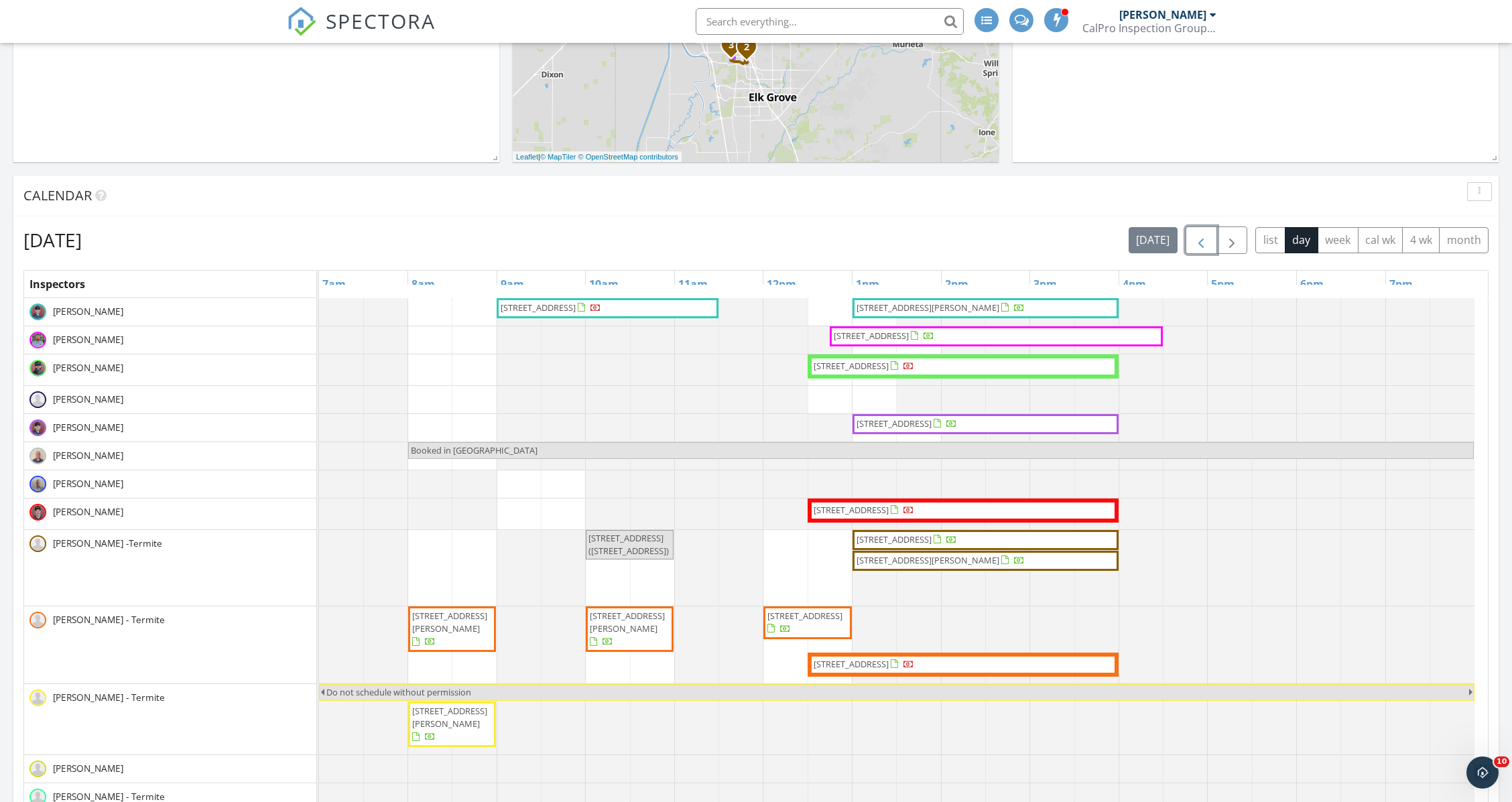
click at [868, 504] on span "1902 McLaren Dr, Roseville 95661" at bounding box center [852, 510] width 75 height 12
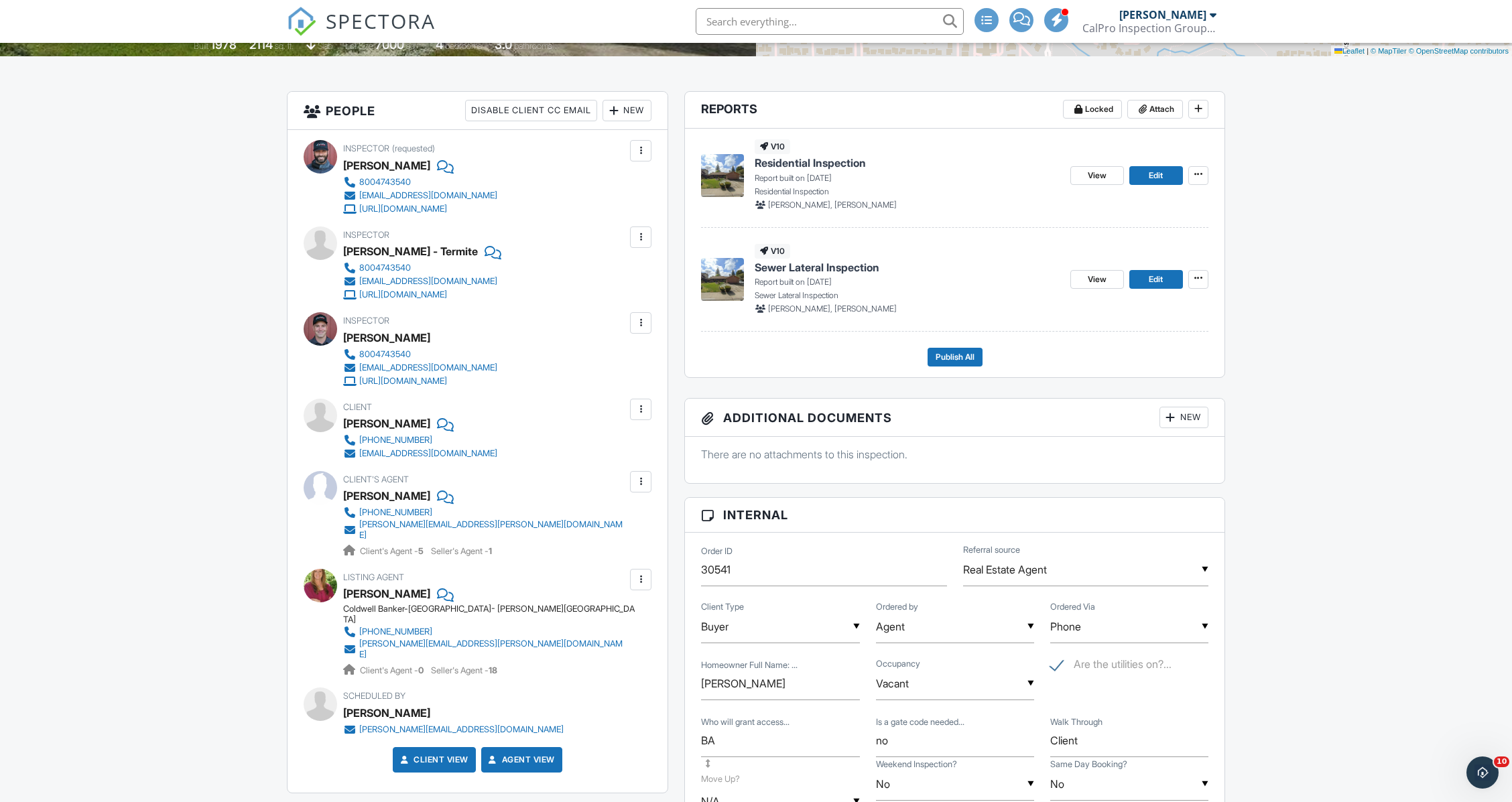
scroll to position [310, 0]
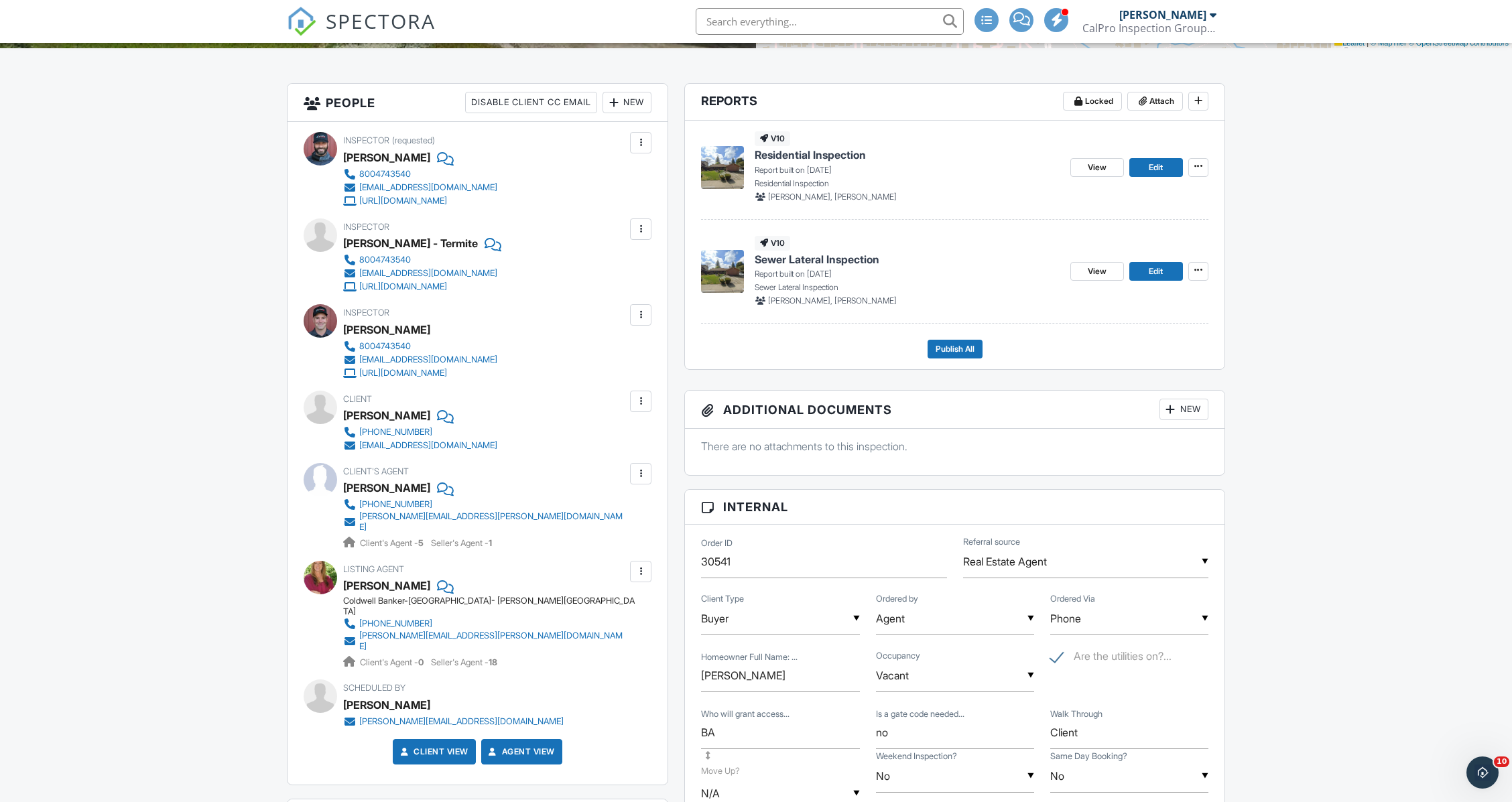
click at [428, 631] on div "[PERSON_NAME][EMAIL_ADDRESS][PERSON_NAME][DOMAIN_NAME]" at bounding box center [493, 641] width 268 height 22
drag, startPoint x: 386, startPoint y: 617, endPoint x: 177, endPoint y: 482, distance: 248.8
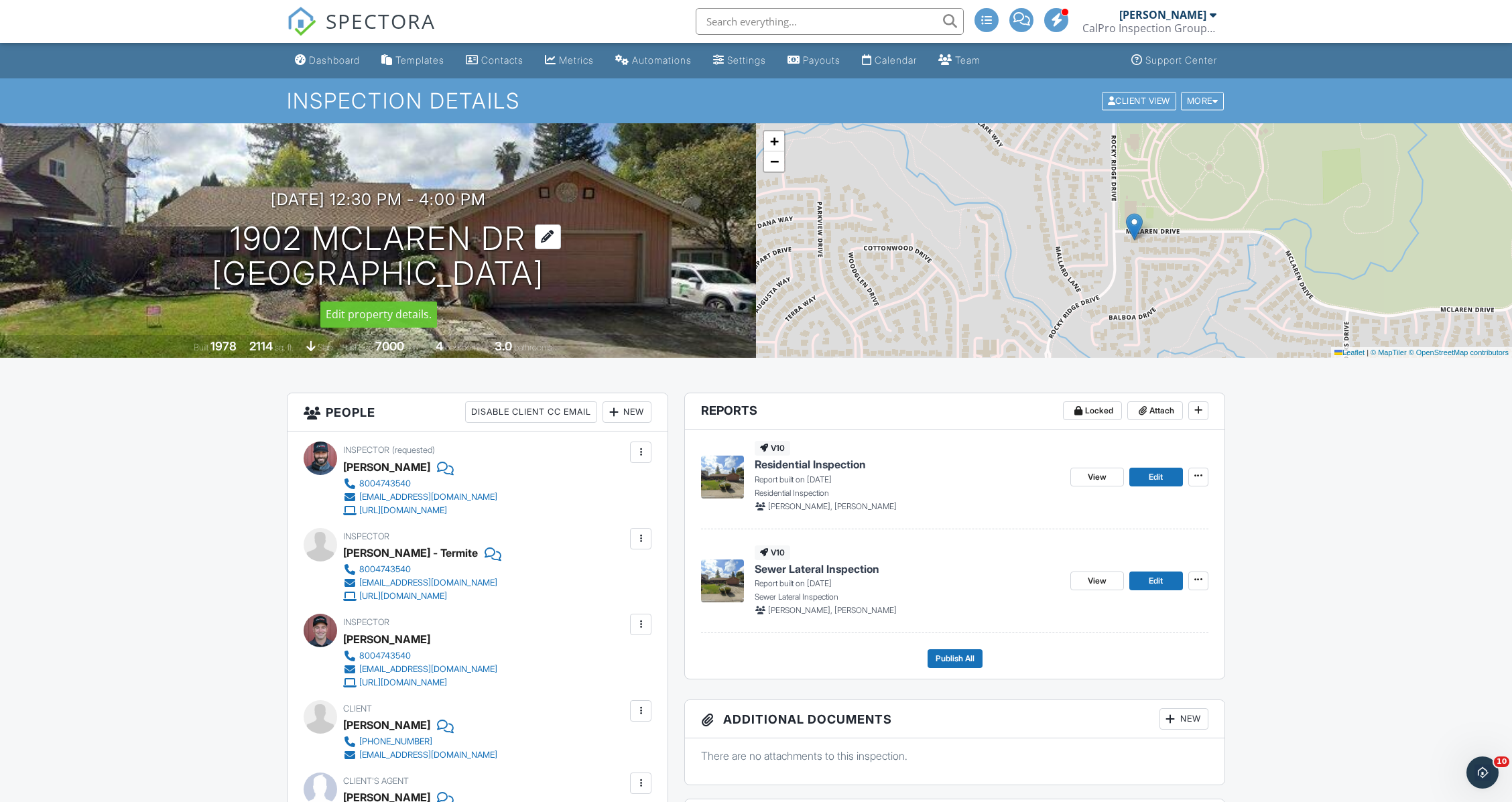
click at [545, 233] on div at bounding box center [548, 237] width 26 height 24
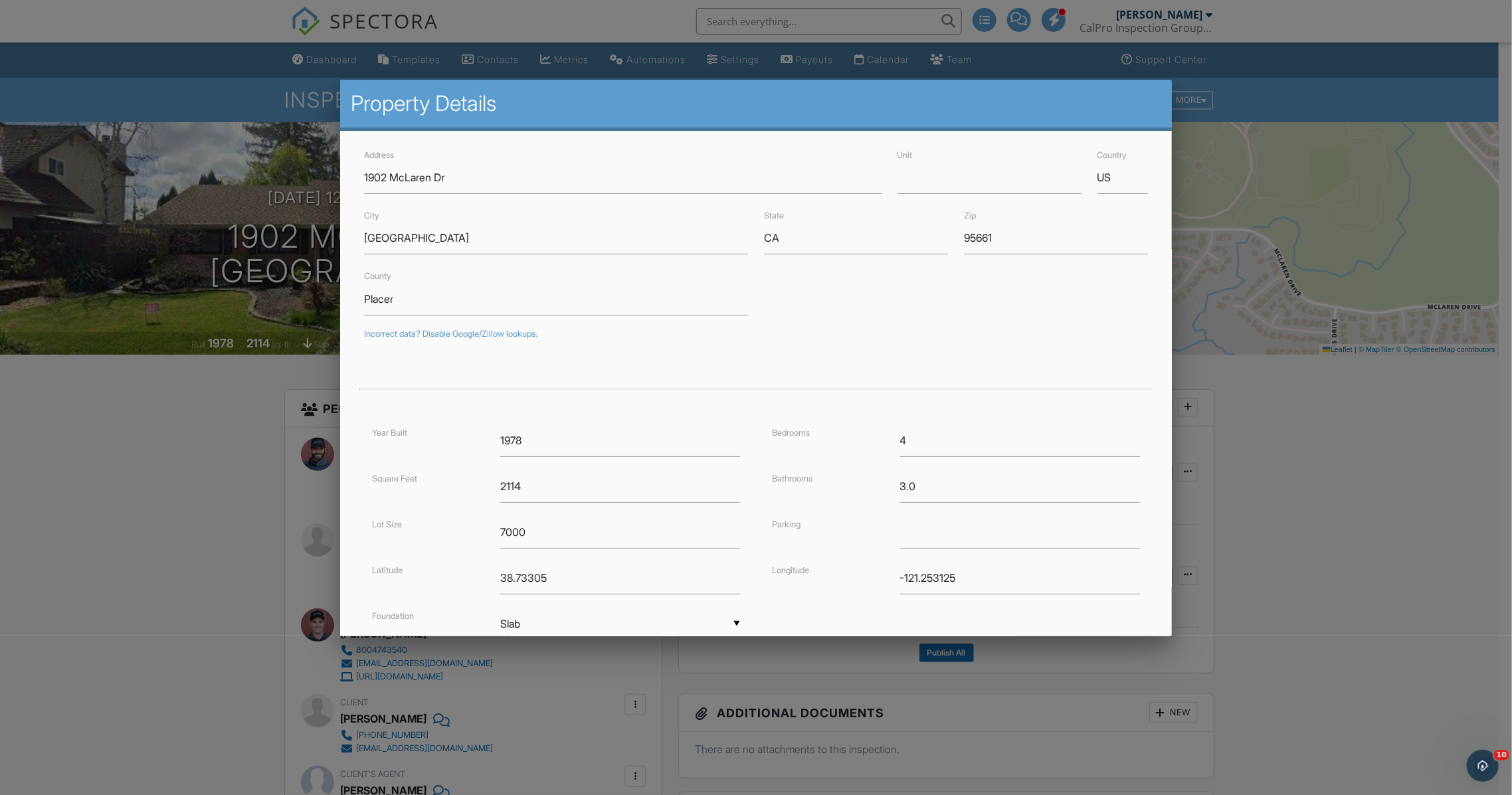
drag, startPoint x: 1397, startPoint y: 555, endPoint x: 1399, endPoint y: 565, distance: 10.2
click at [1399, 565] on div at bounding box center [756, 431] width 1512 height 994
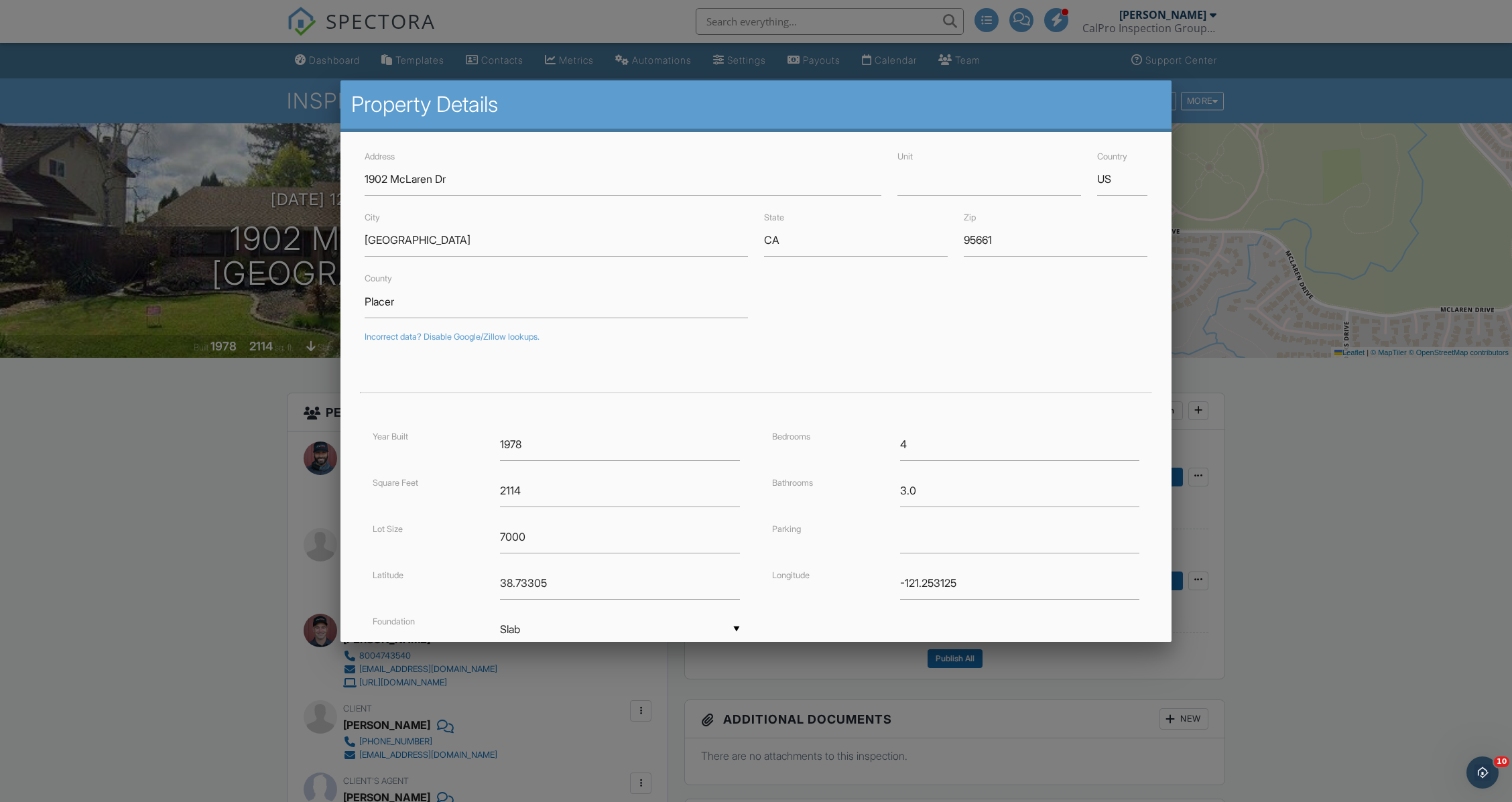
click at [1412, 570] on div at bounding box center [756, 435] width 1512 height 1003
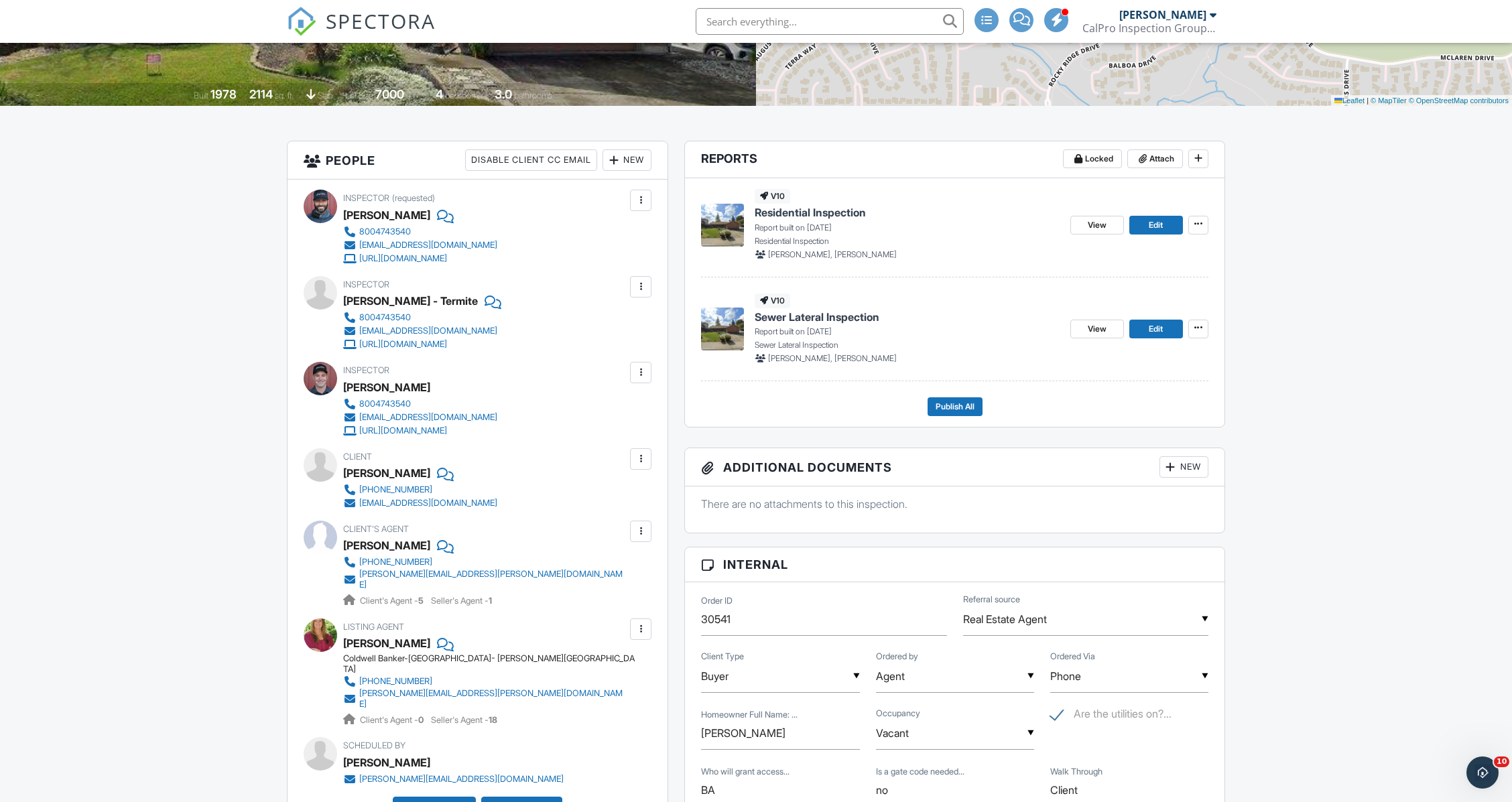
scroll to position [247, 0]
